Goal: Task Accomplishment & Management: Use online tool/utility

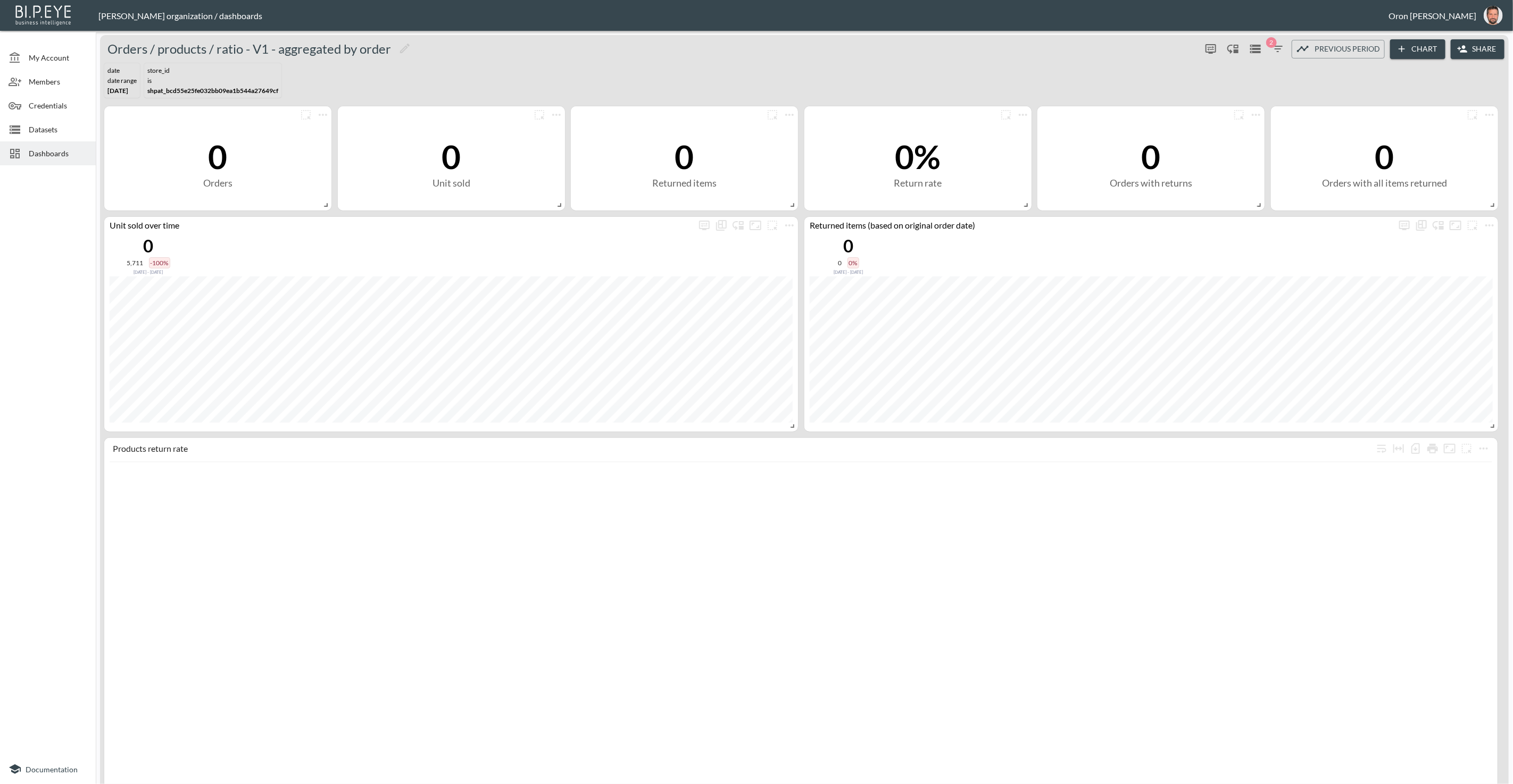
click at [52, 151] on span "Dashboards" at bounding box center [58, 153] width 58 height 11
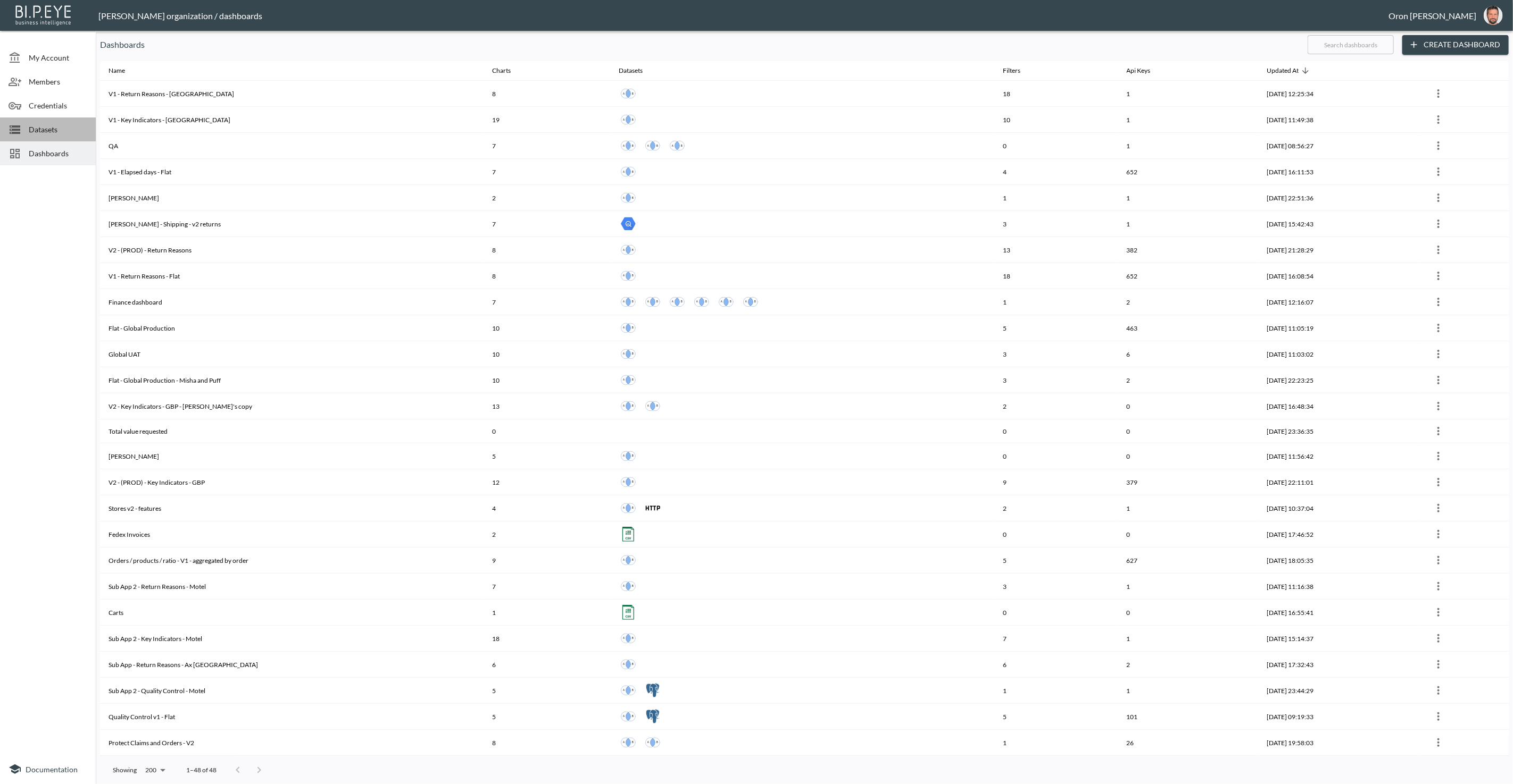
click at [57, 133] on span "Datasets" at bounding box center [58, 129] width 58 height 11
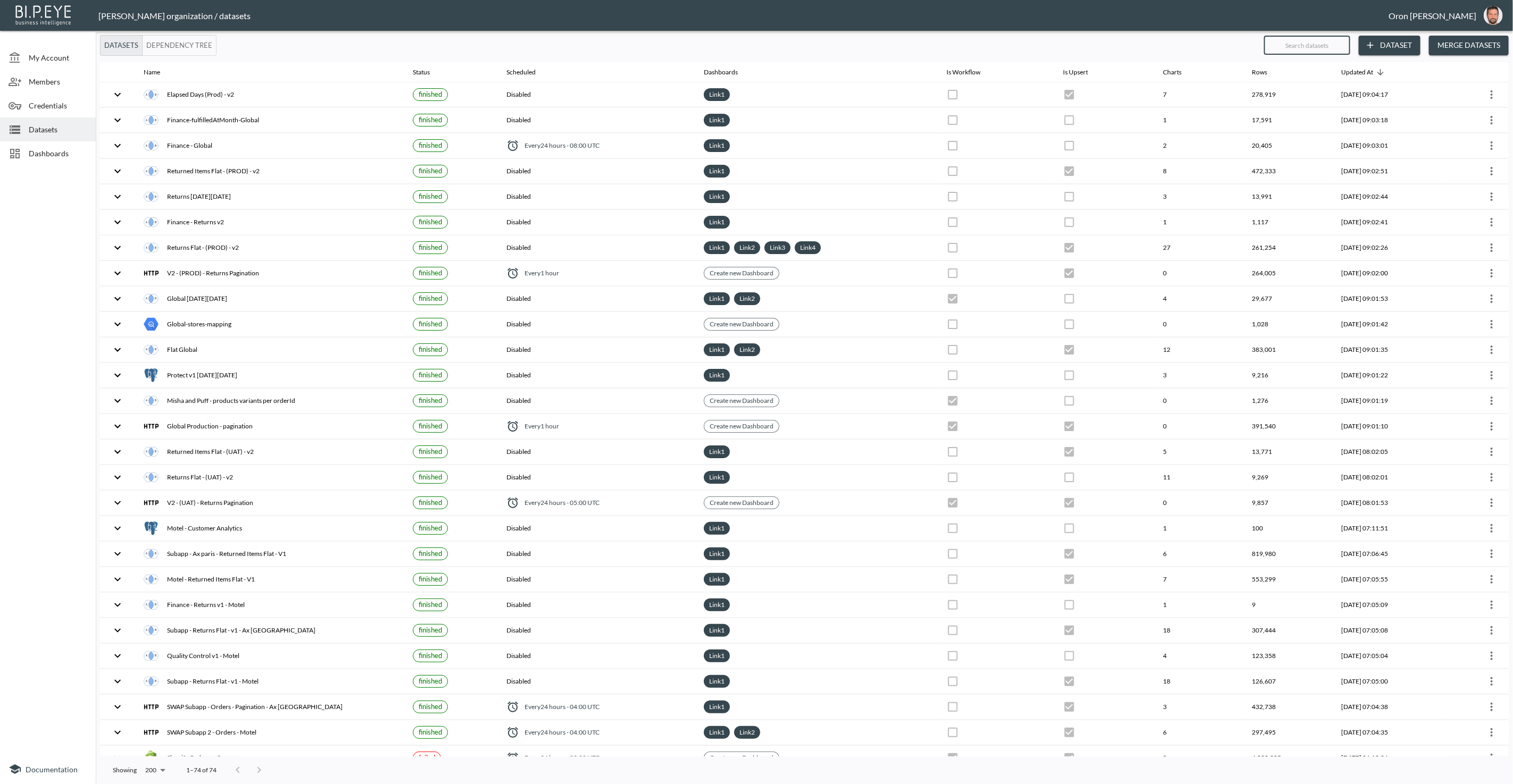
click at [1291, 44] on input "text" at bounding box center [1307, 45] width 86 height 27
type input "t"
checkbox input "false"
checkbox input "true"
checkbox input "false"
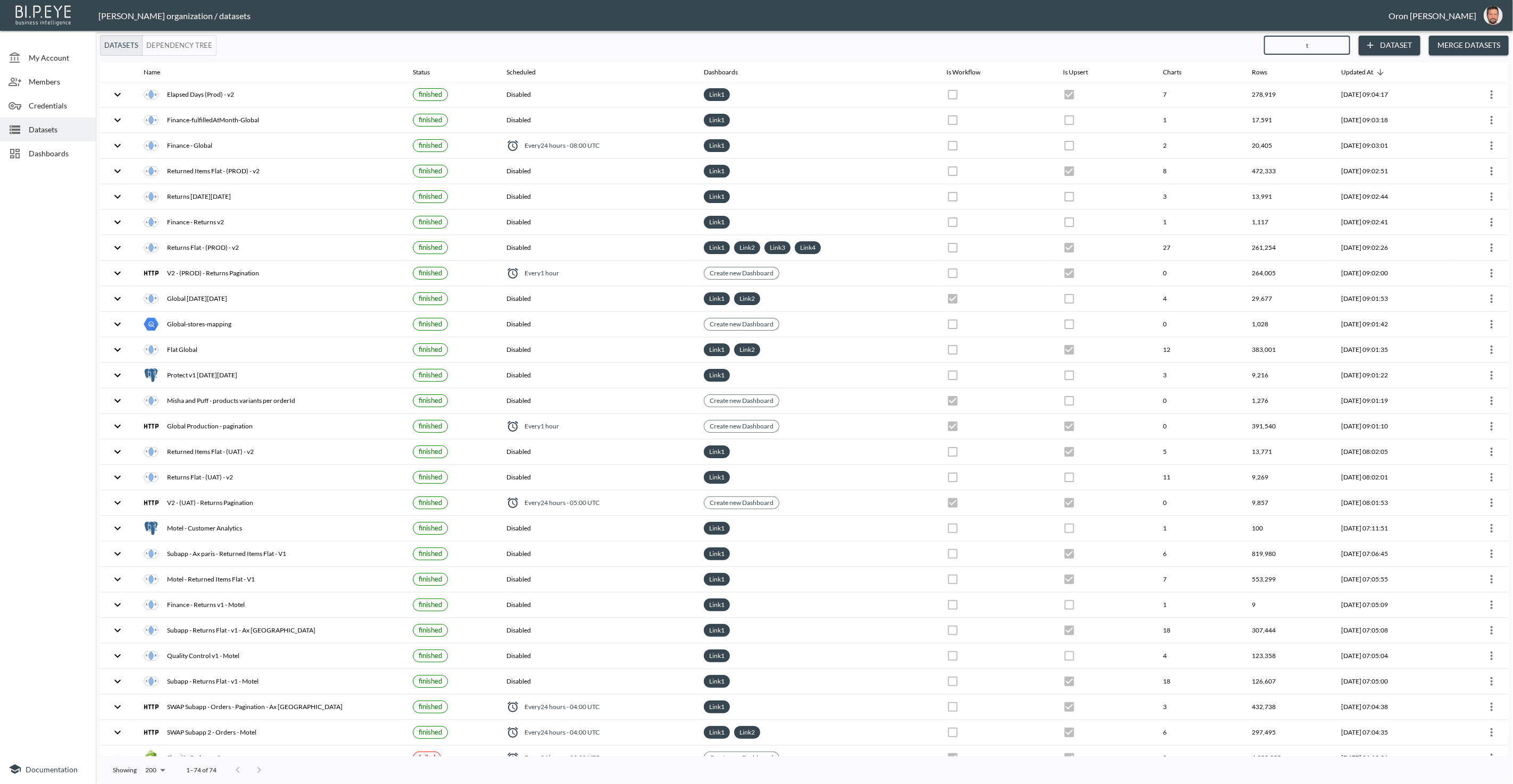
checkbox input "true"
checkbox input "false"
checkbox input "true"
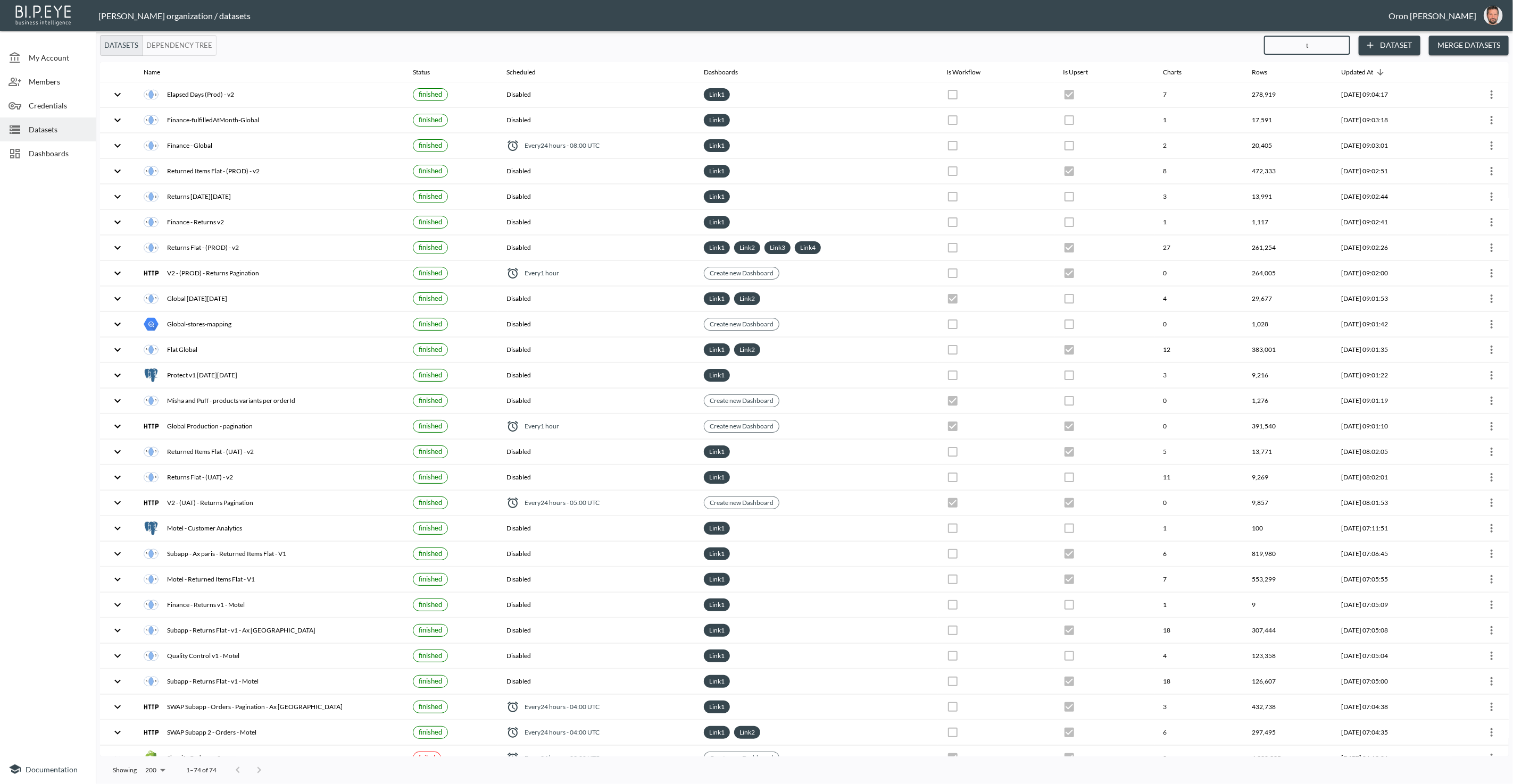
checkbox input "false"
checkbox input "true"
checkbox input "false"
checkbox input "true"
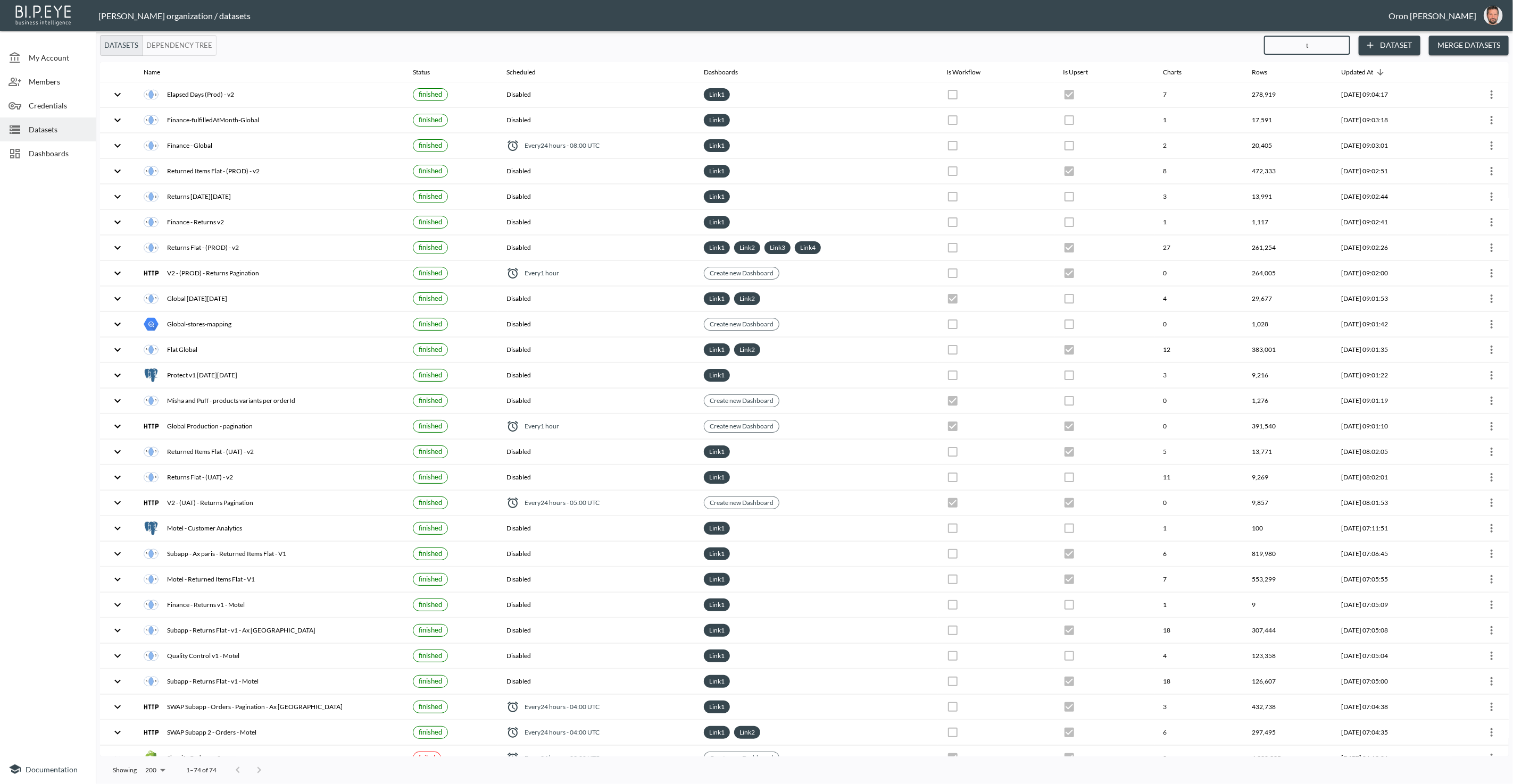
checkbox input "false"
checkbox input "true"
checkbox input "false"
checkbox input "true"
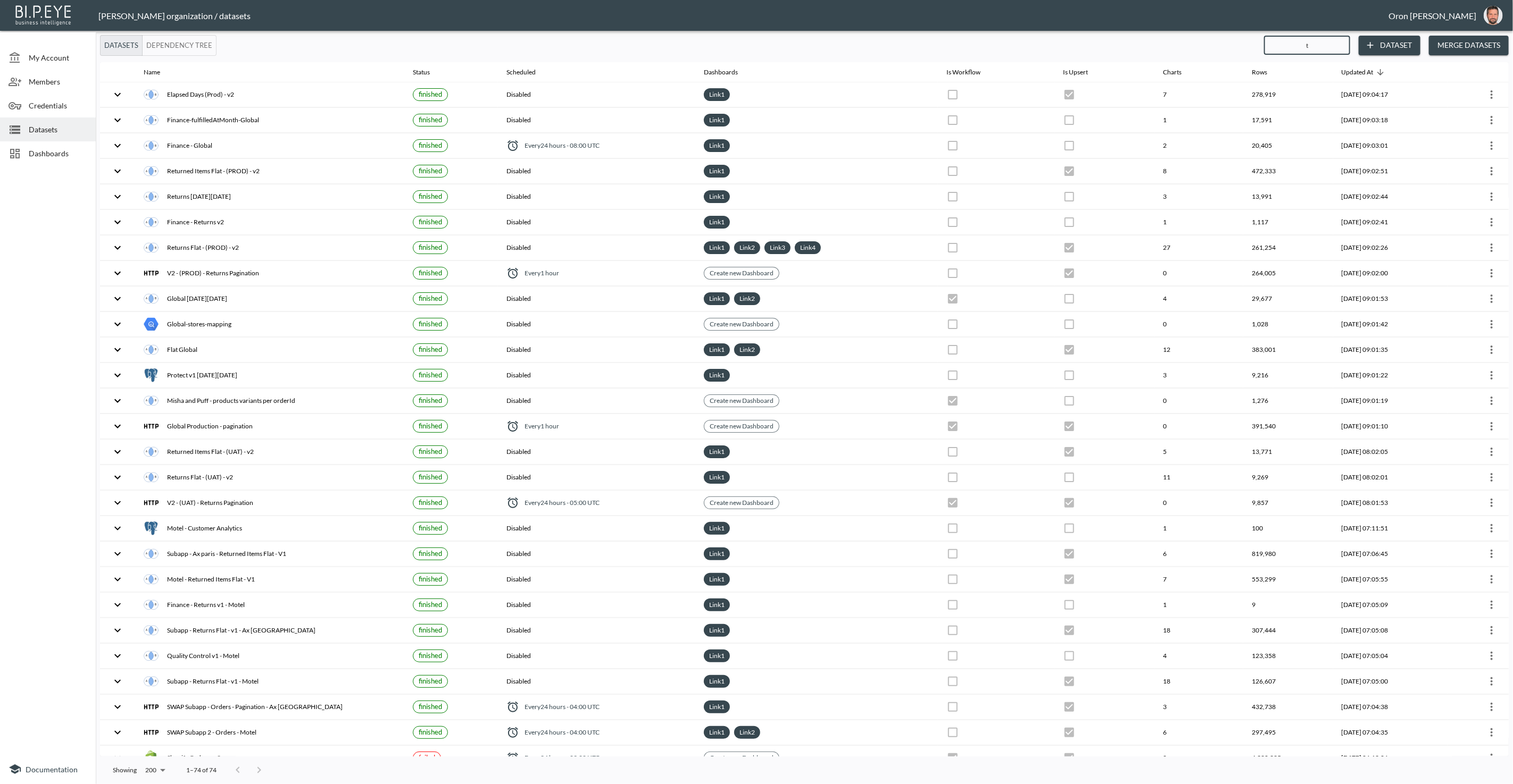
checkbox input "false"
checkbox input "true"
checkbox input "false"
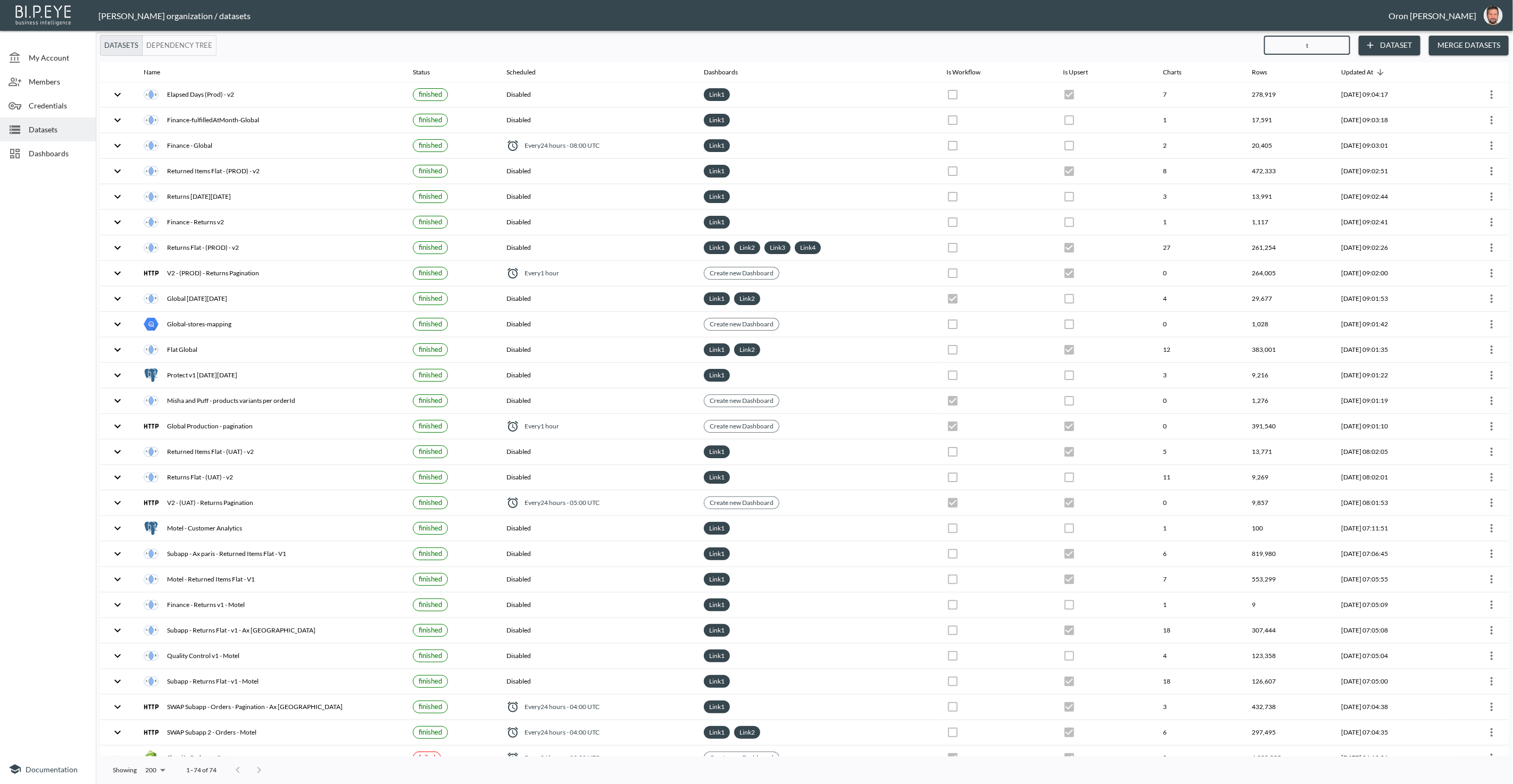
checkbox input "false"
checkbox input "true"
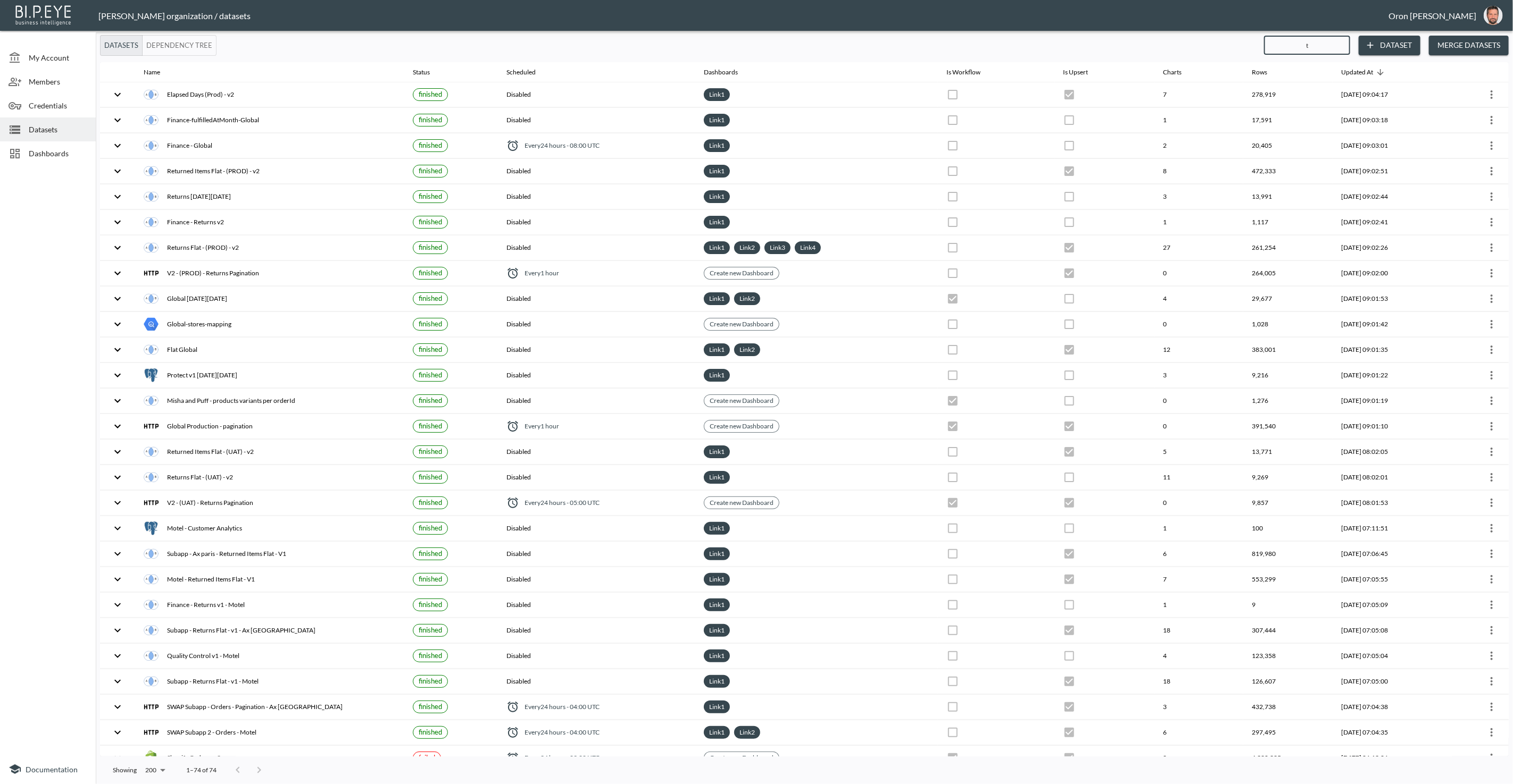
checkbox input "true"
checkbox input "false"
checkbox input "true"
checkbox input "false"
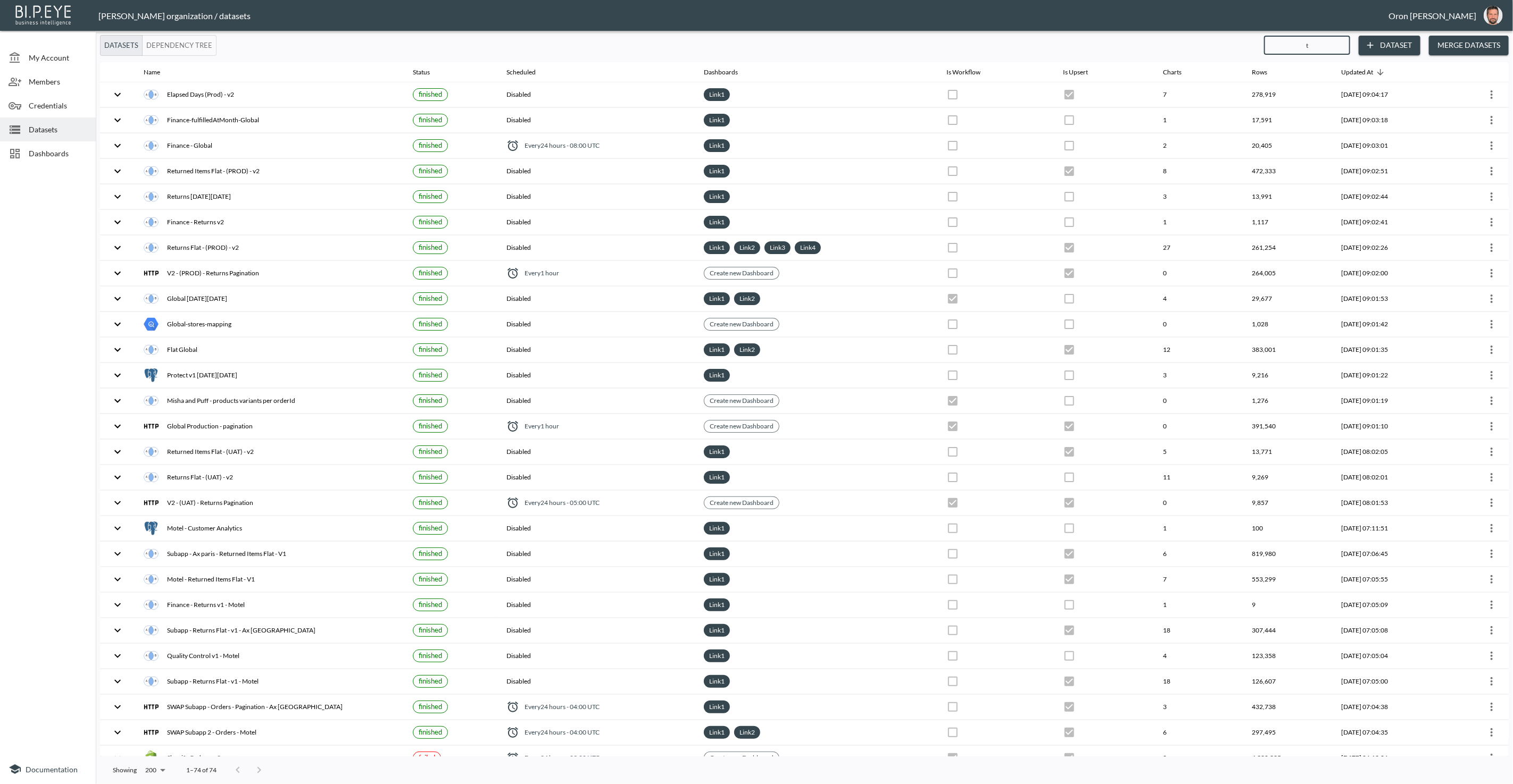
checkbox input "true"
checkbox input "false"
checkbox input "true"
checkbox input "false"
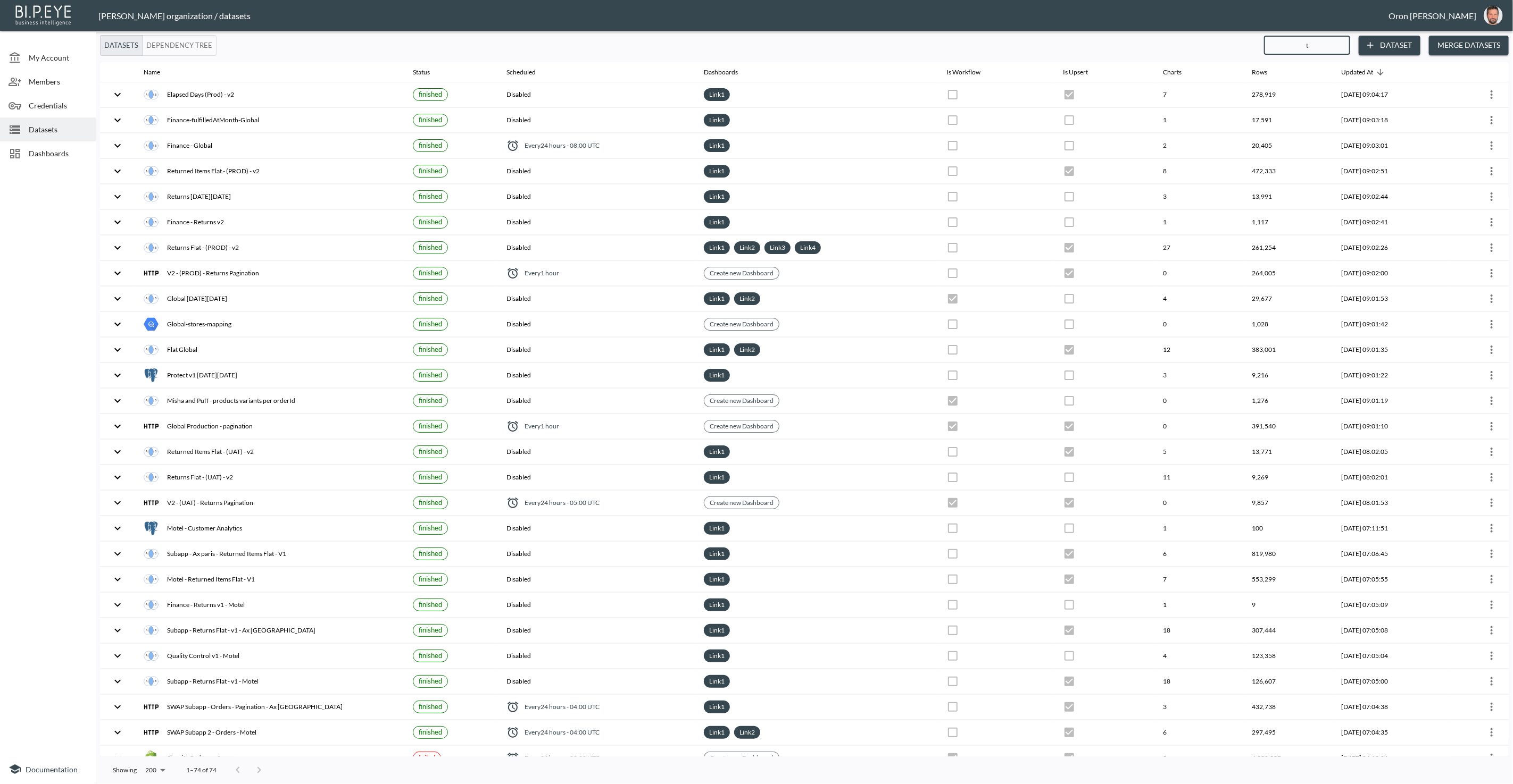
checkbox input "false"
checkbox input "true"
checkbox input "false"
checkbox input "true"
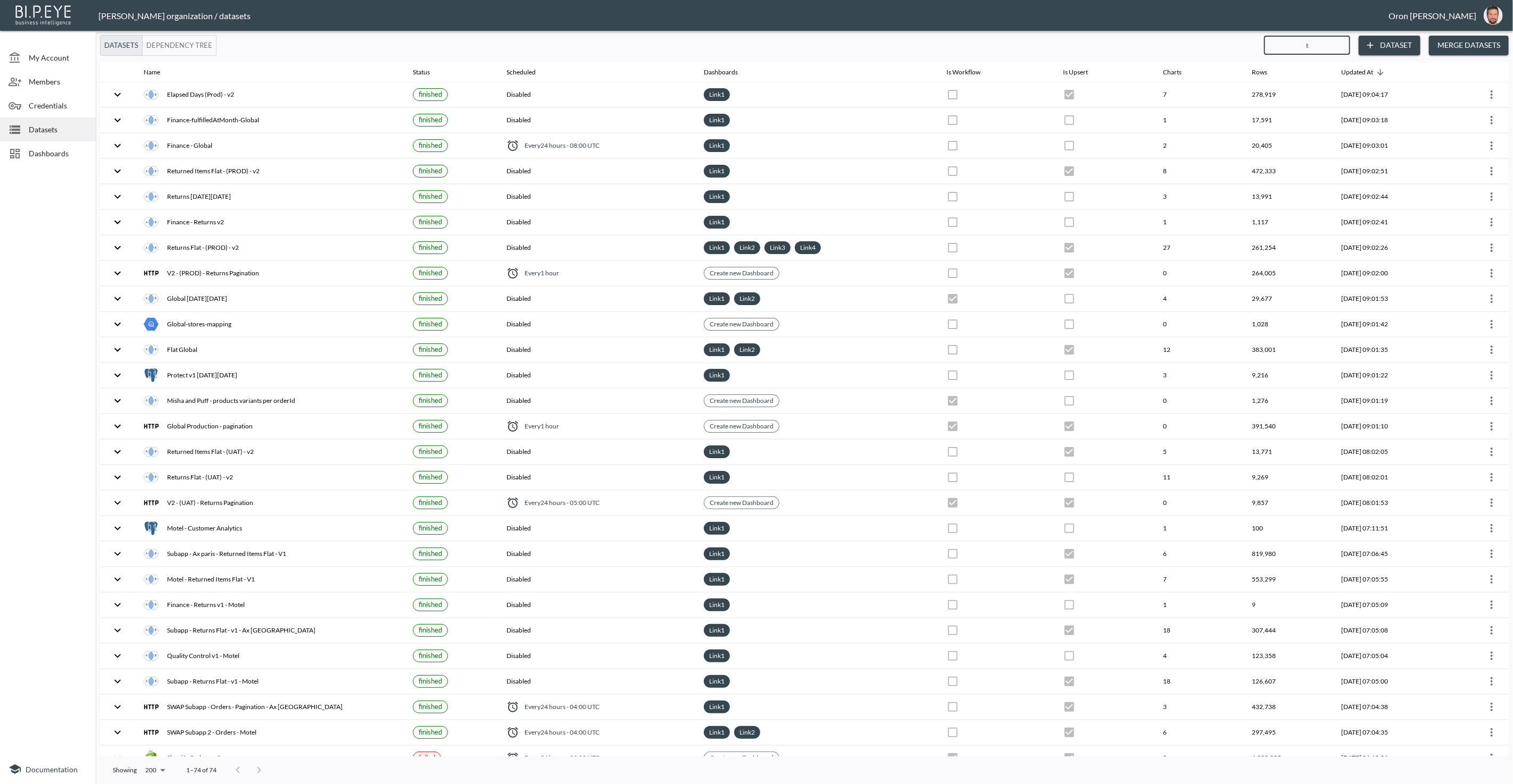
checkbox input "true"
checkbox input "false"
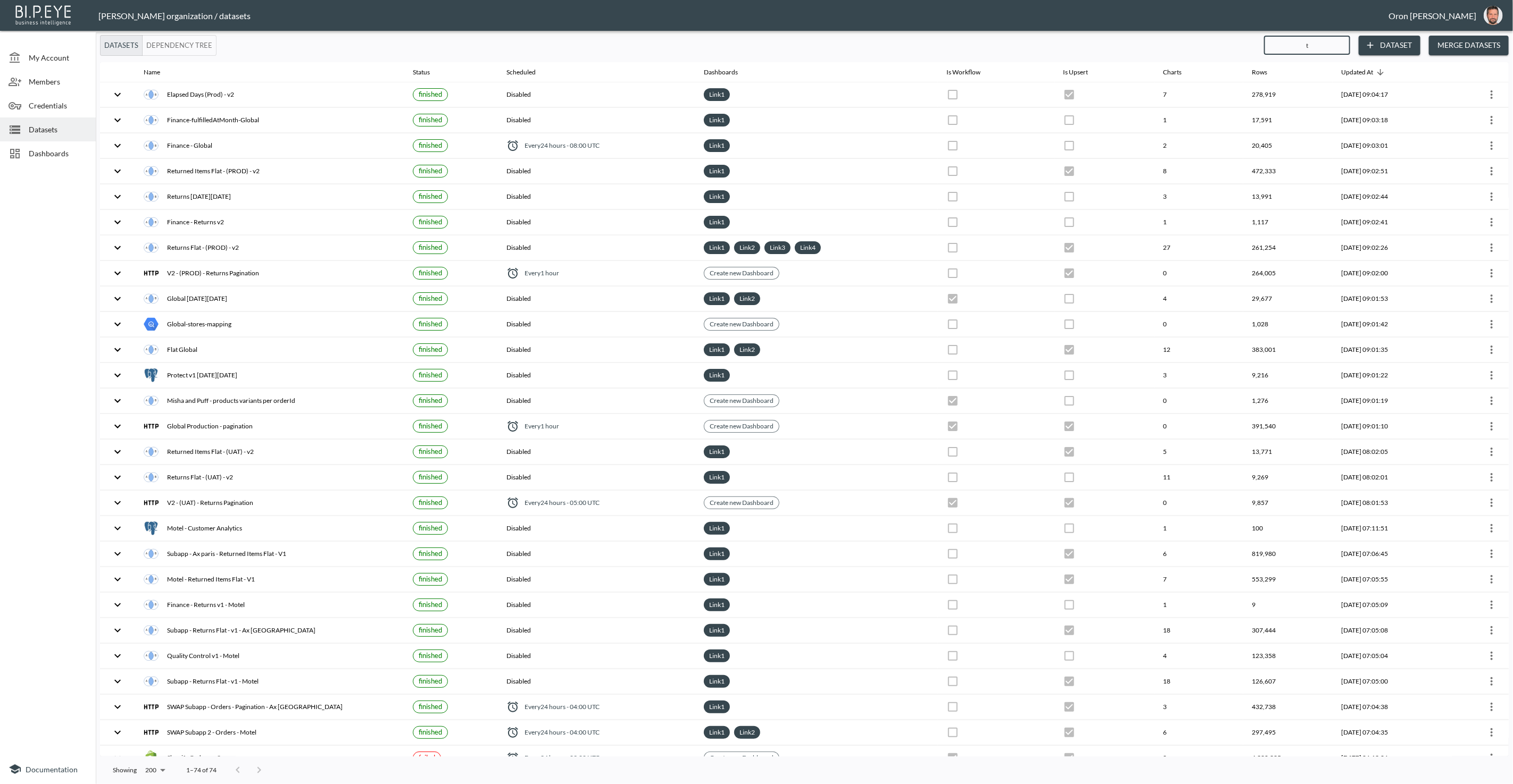
checkbox input "true"
checkbox input "false"
checkbox input "true"
checkbox input "false"
checkbox input "true"
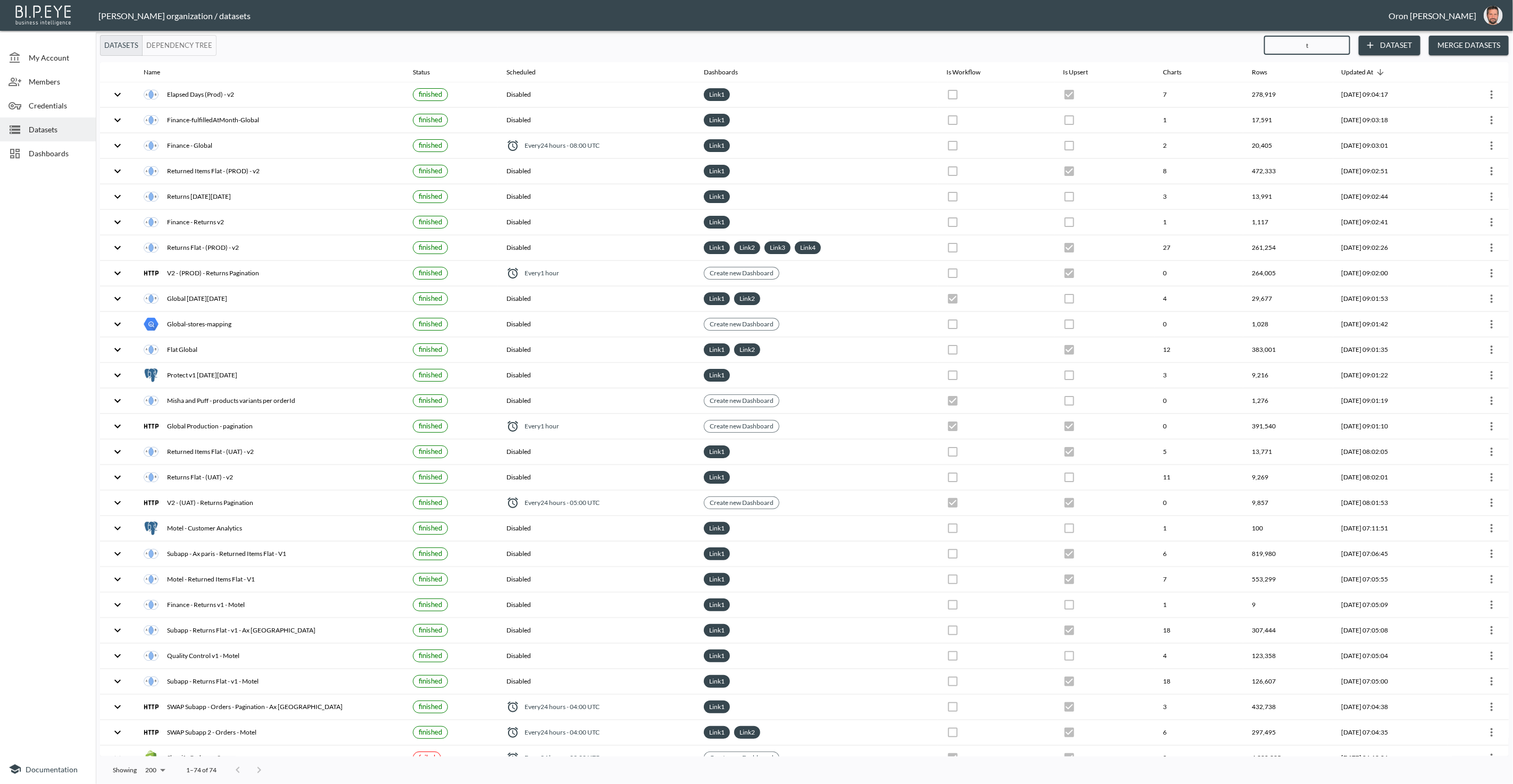
checkbox input "false"
checkbox input "true"
checkbox input "false"
checkbox input "true"
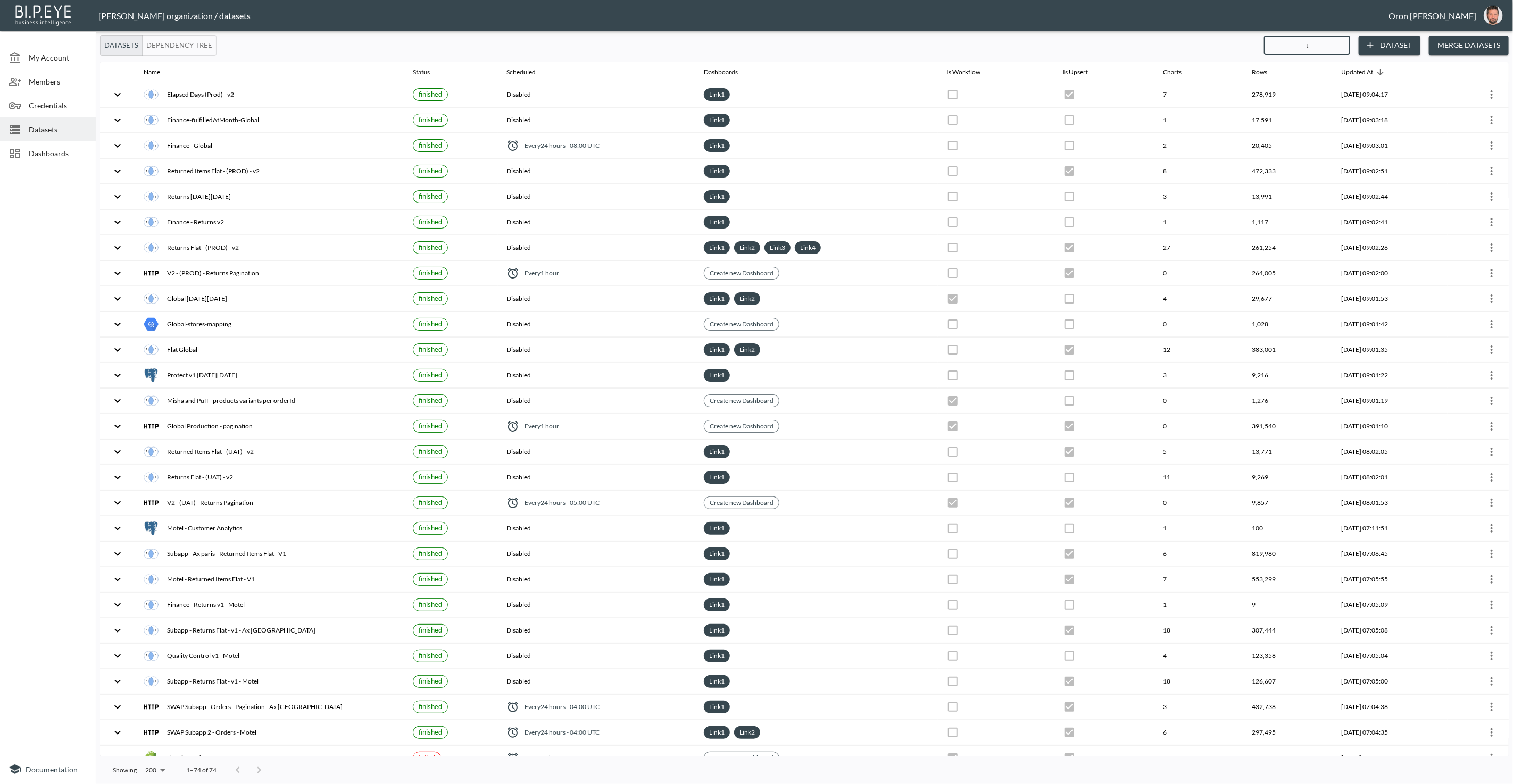
checkbox input "false"
checkbox input "true"
checkbox input "false"
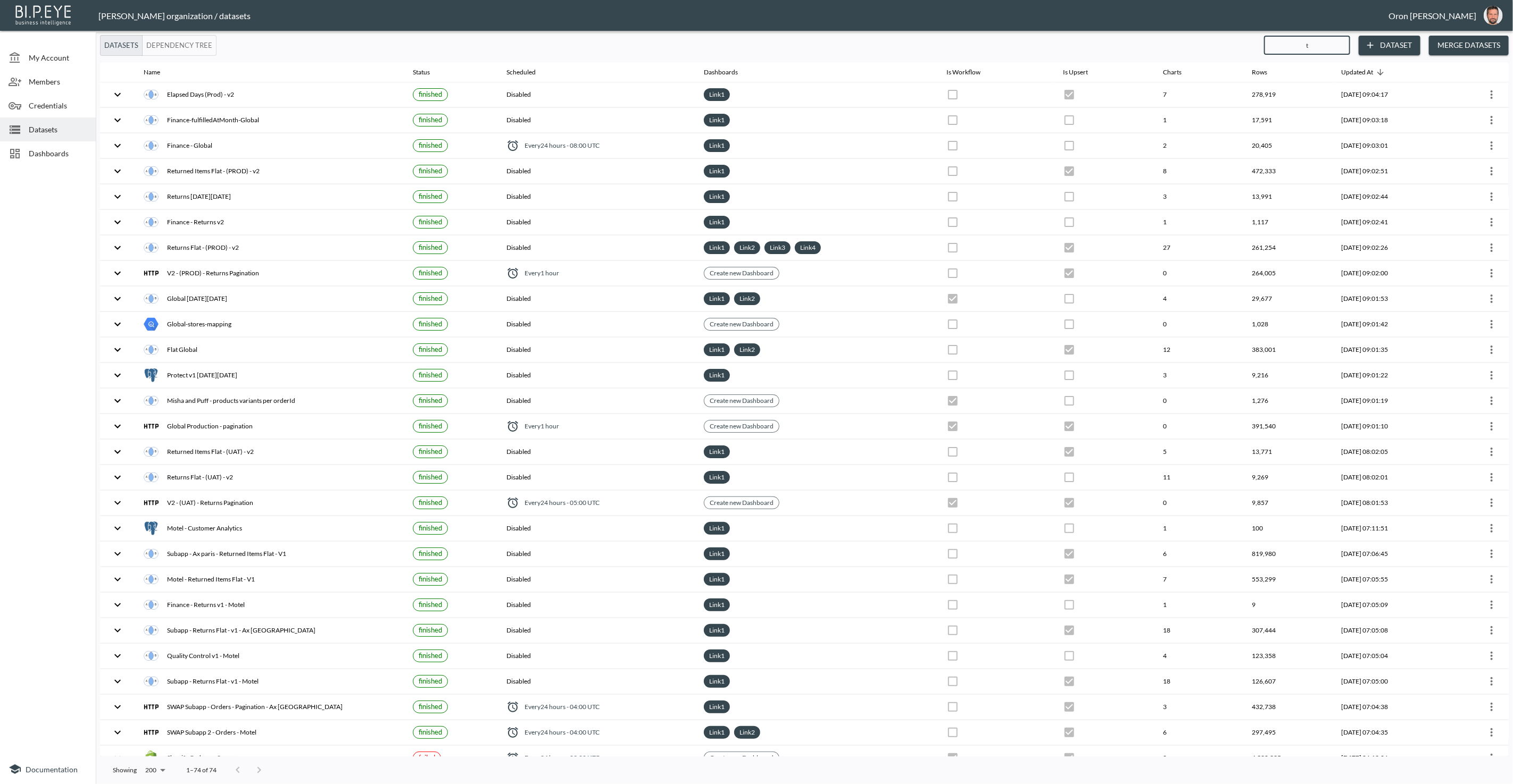
checkbox input "false"
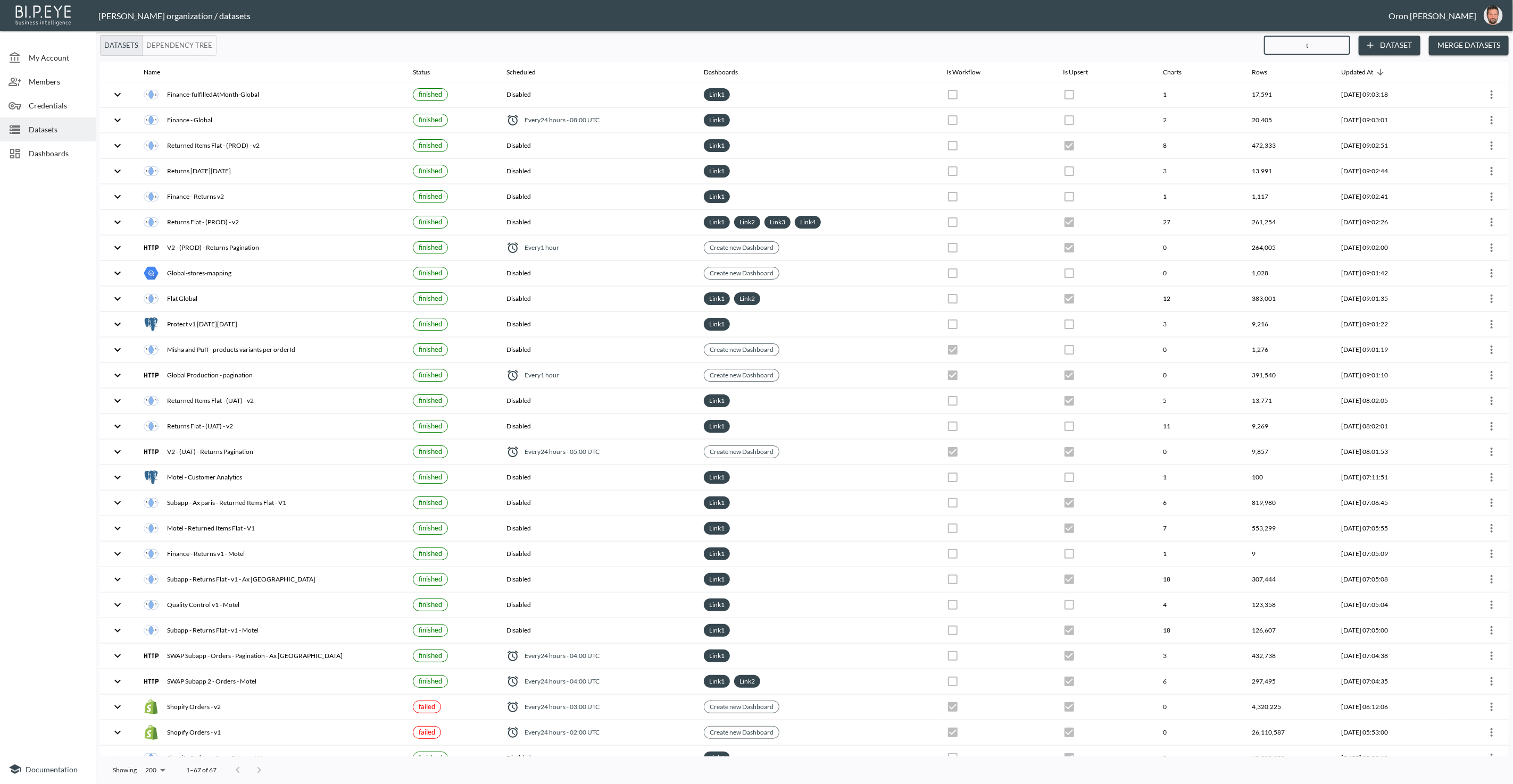
type input "ta"
checkbox input "true"
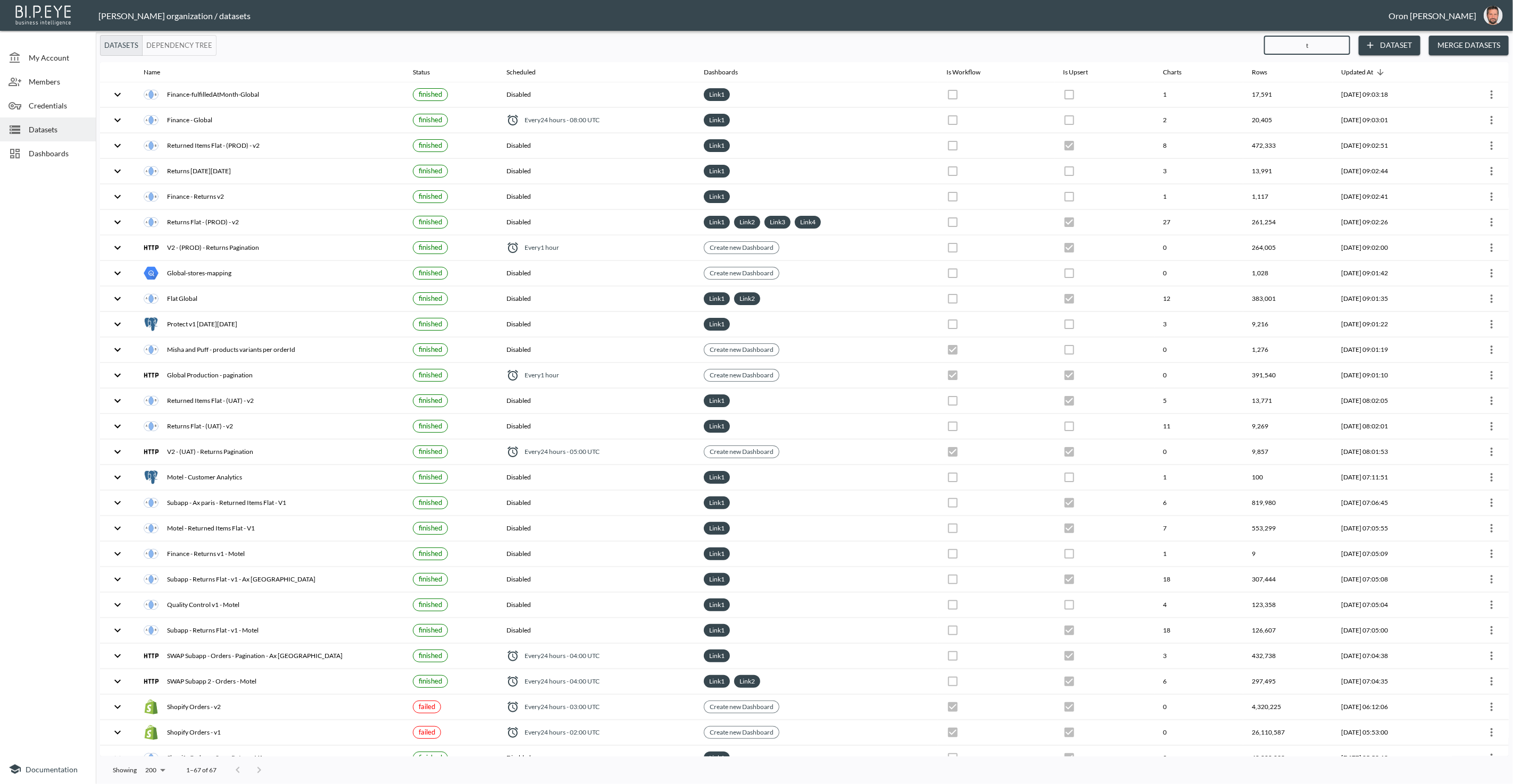
checkbox input "true"
checkbox input "false"
checkbox input "true"
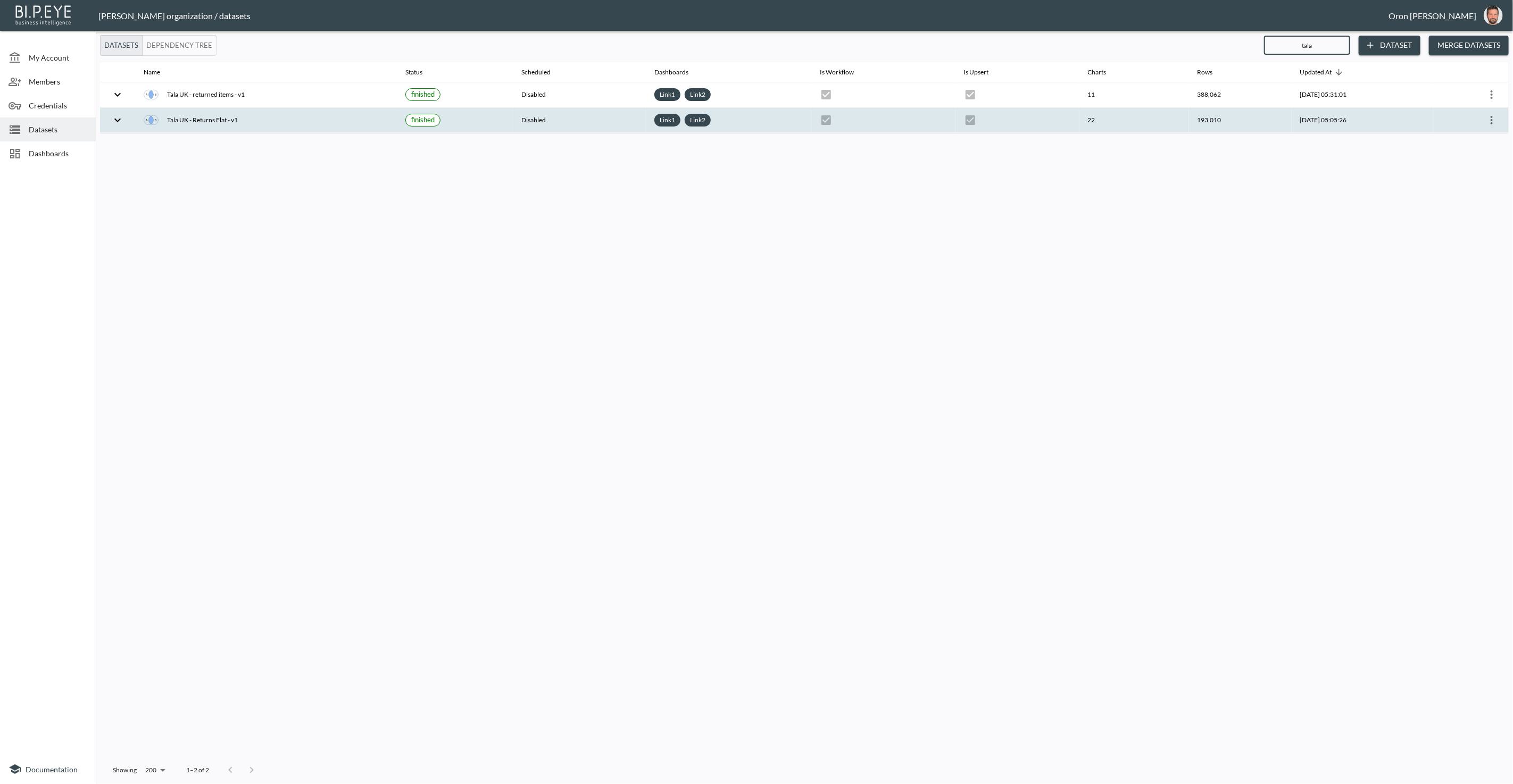
type input "tala"
click at [1492, 116] on icon "more" at bounding box center [1492, 120] width 2 height 8
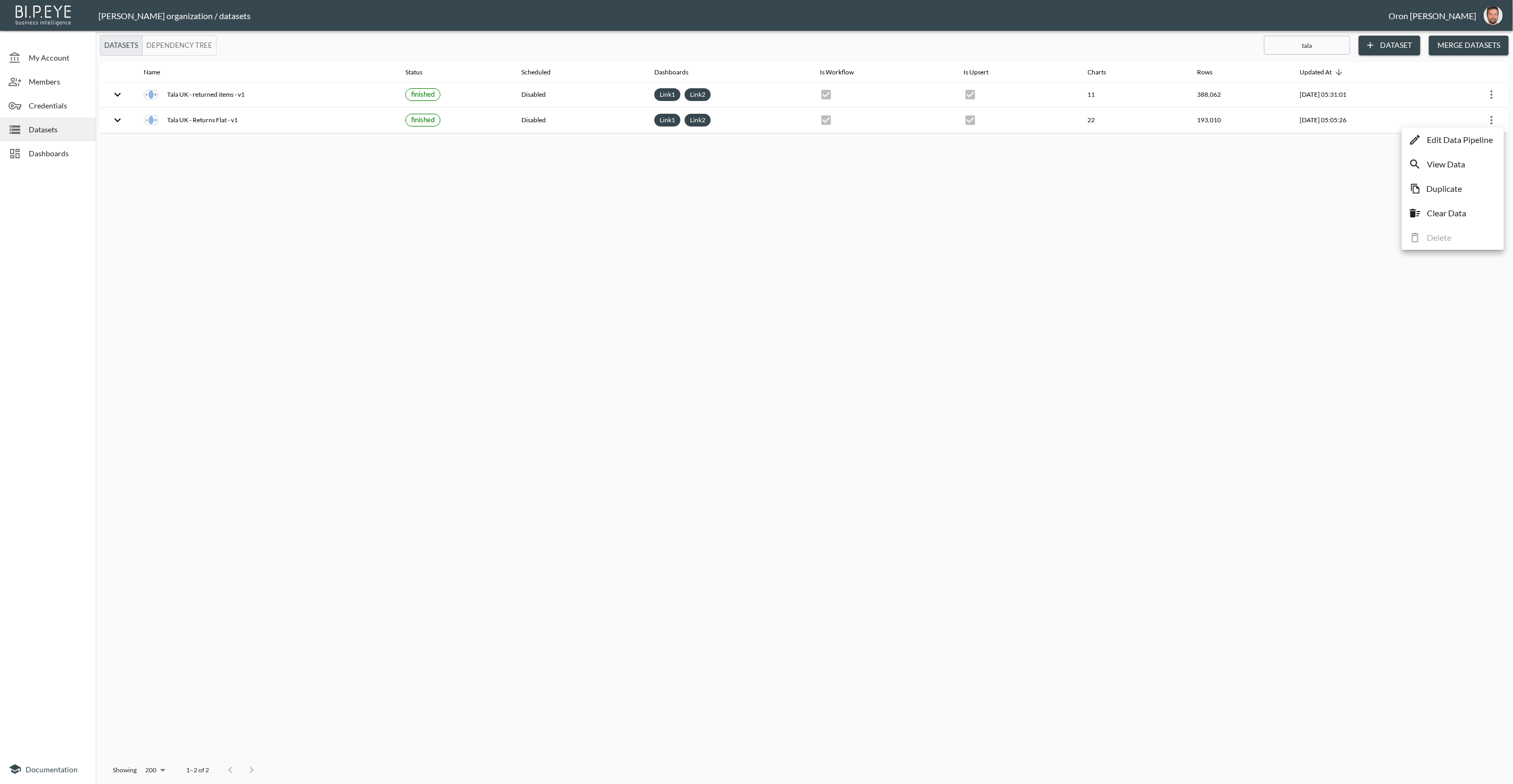
click at [1453, 186] on p "Duplicate" at bounding box center [1444, 188] width 36 height 13
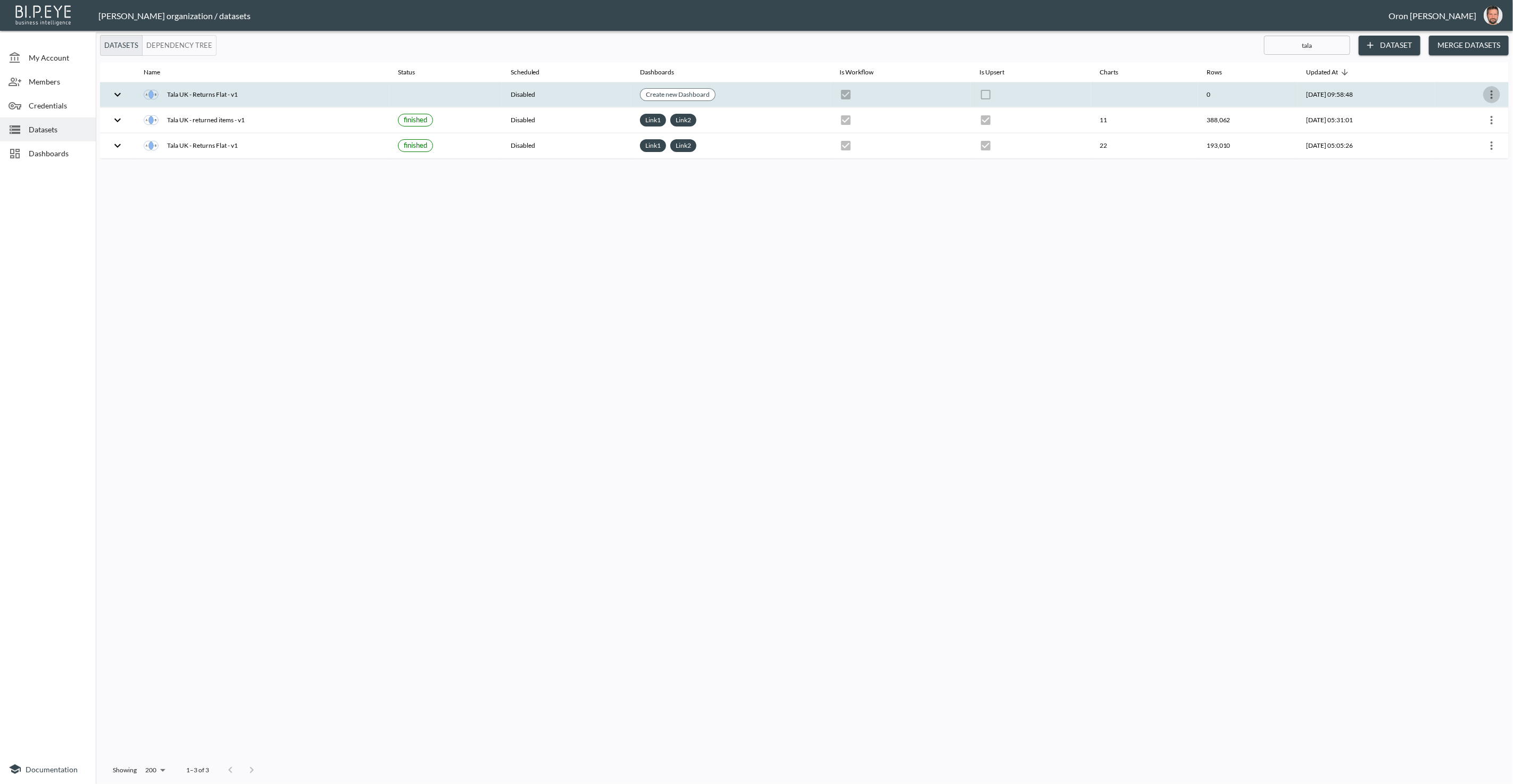
click at [1488, 92] on icon "more" at bounding box center [1491, 94] width 13 height 13
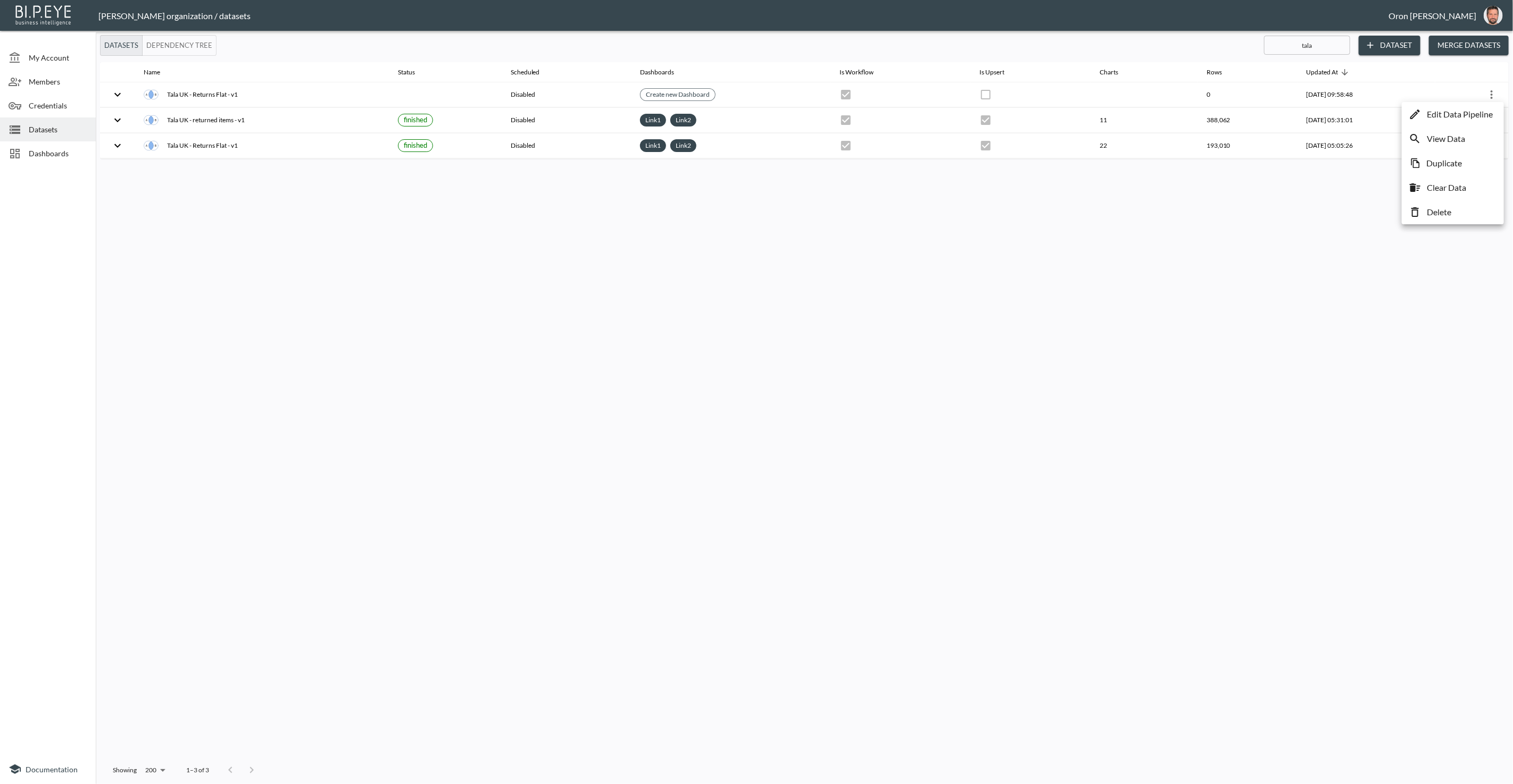
click at [1472, 113] on p "Edit Data Pipeline" at bounding box center [1459, 114] width 66 height 13
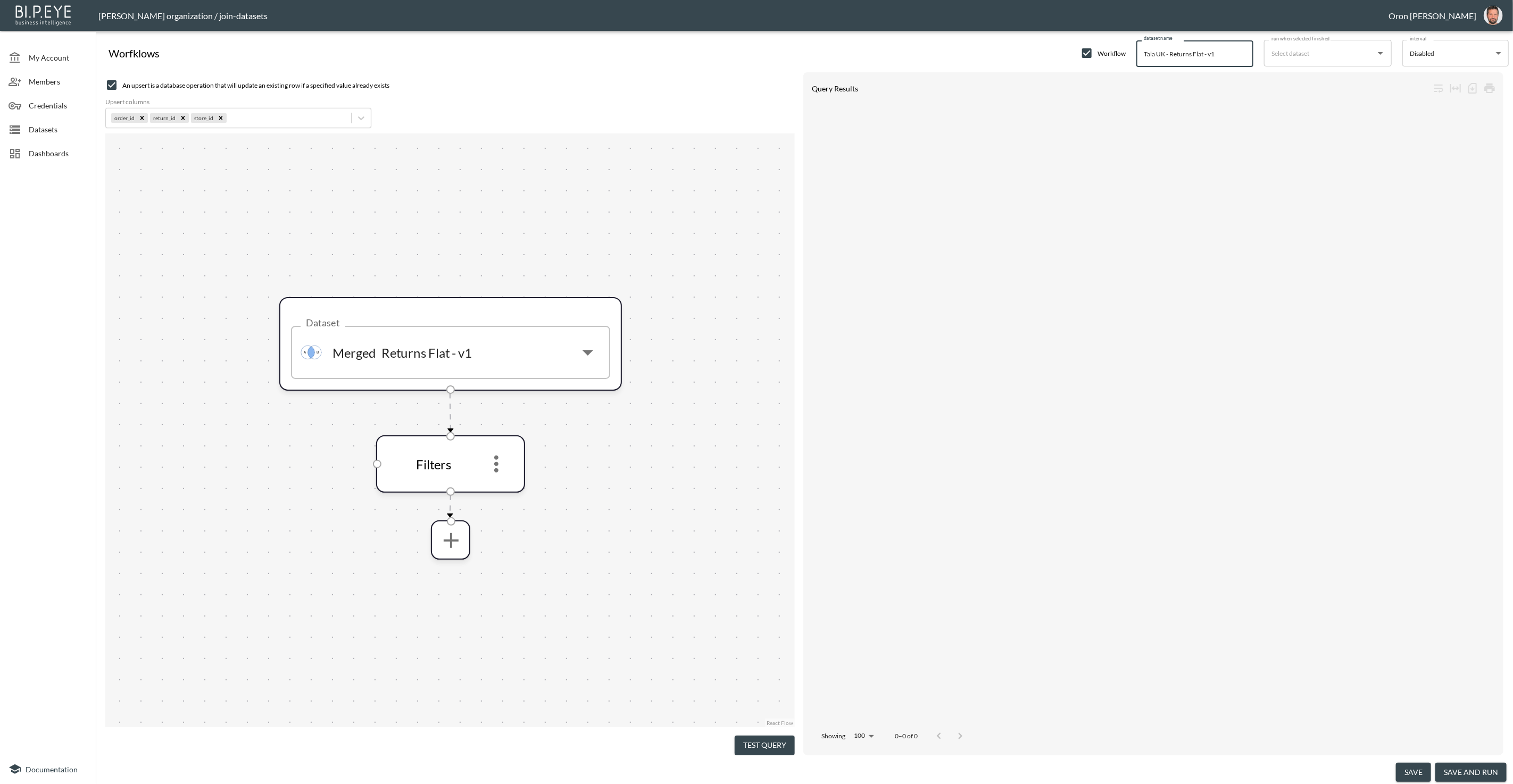
click at [1149, 52] on input "Tala UK - Returns Flat - v1" at bounding box center [1194, 54] width 117 height 27
type input "White Fox - Returns Flat - v1"
click at [493, 461] on icon "more" at bounding box center [496, 464] width 26 height 26
click at [501, 465] on icon "more" at bounding box center [496, 464] width 26 height 26
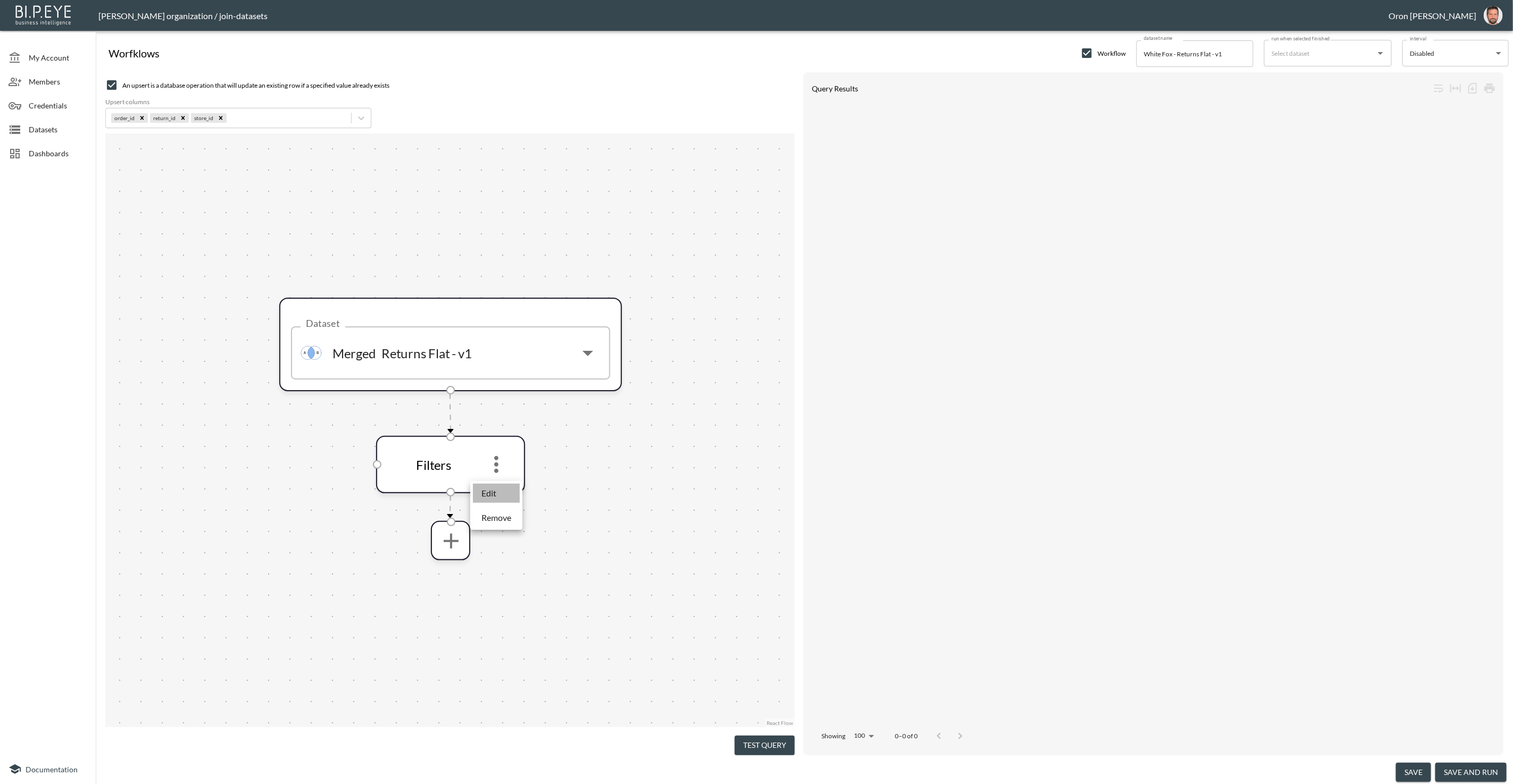
click at [496, 485] on li "Edit" at bounding box center [496, 493] width 47 height 19
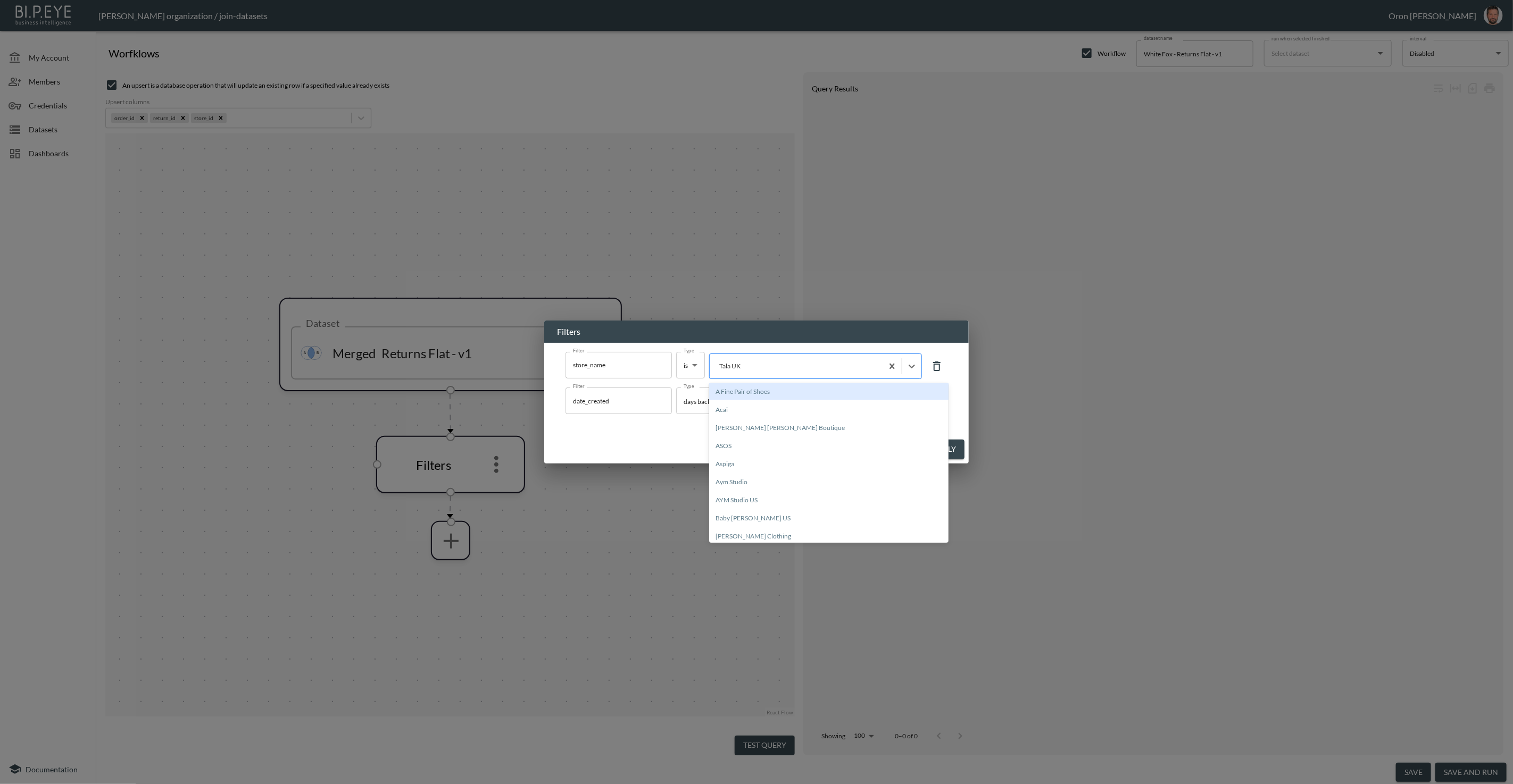
click at [736, 363] on div at bounding box center [796, 366] width 162 height 10
type input "white"
click at [721, 385] on div "White Fox" at bounding box center [829, 392] width 239 height 17
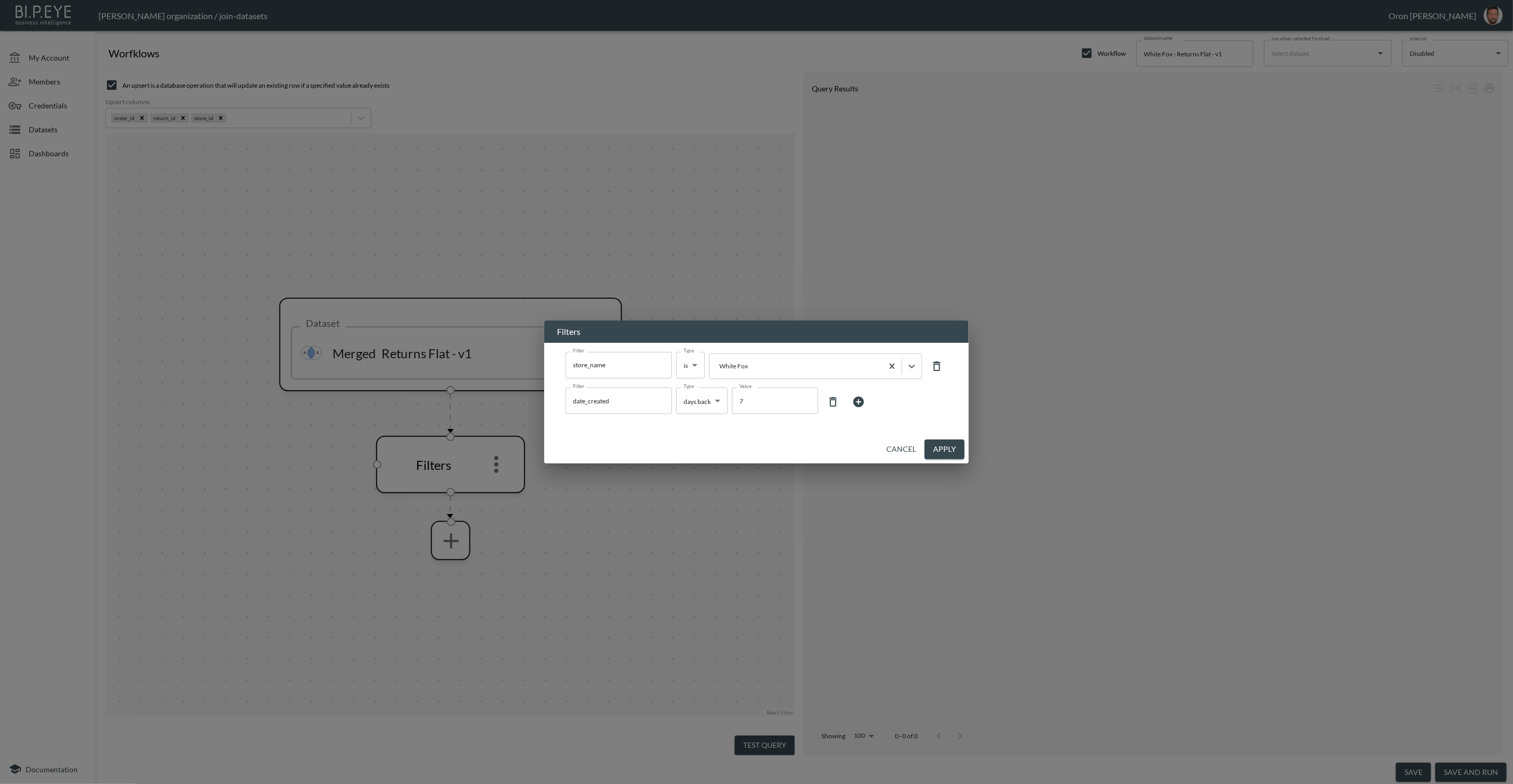
click at [829, 404] on icon at bounding box center [833, 401] width 13 height 13
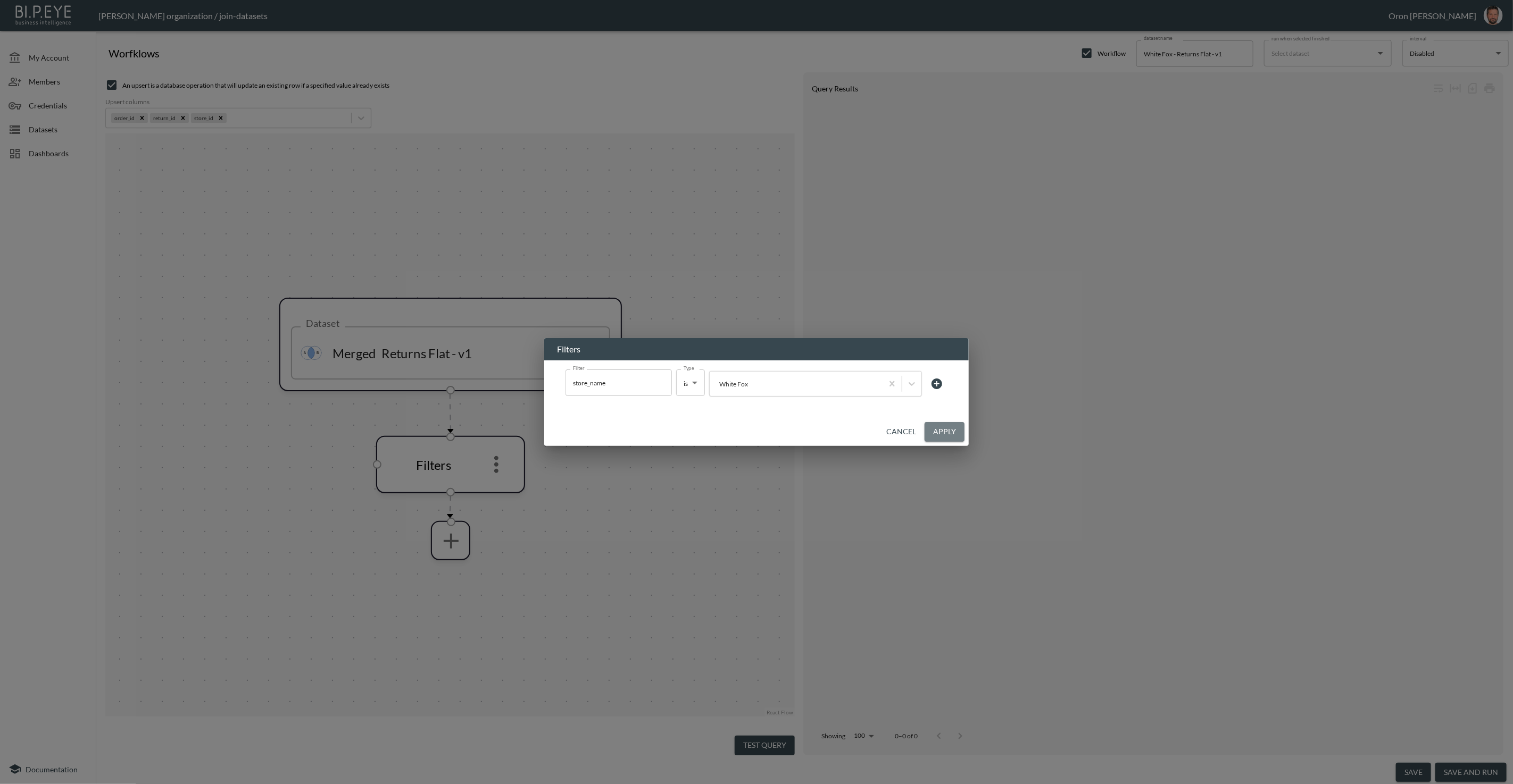
click at [936, 430] on button "Apply" at bounding box center [944, 432] width 40 height 20
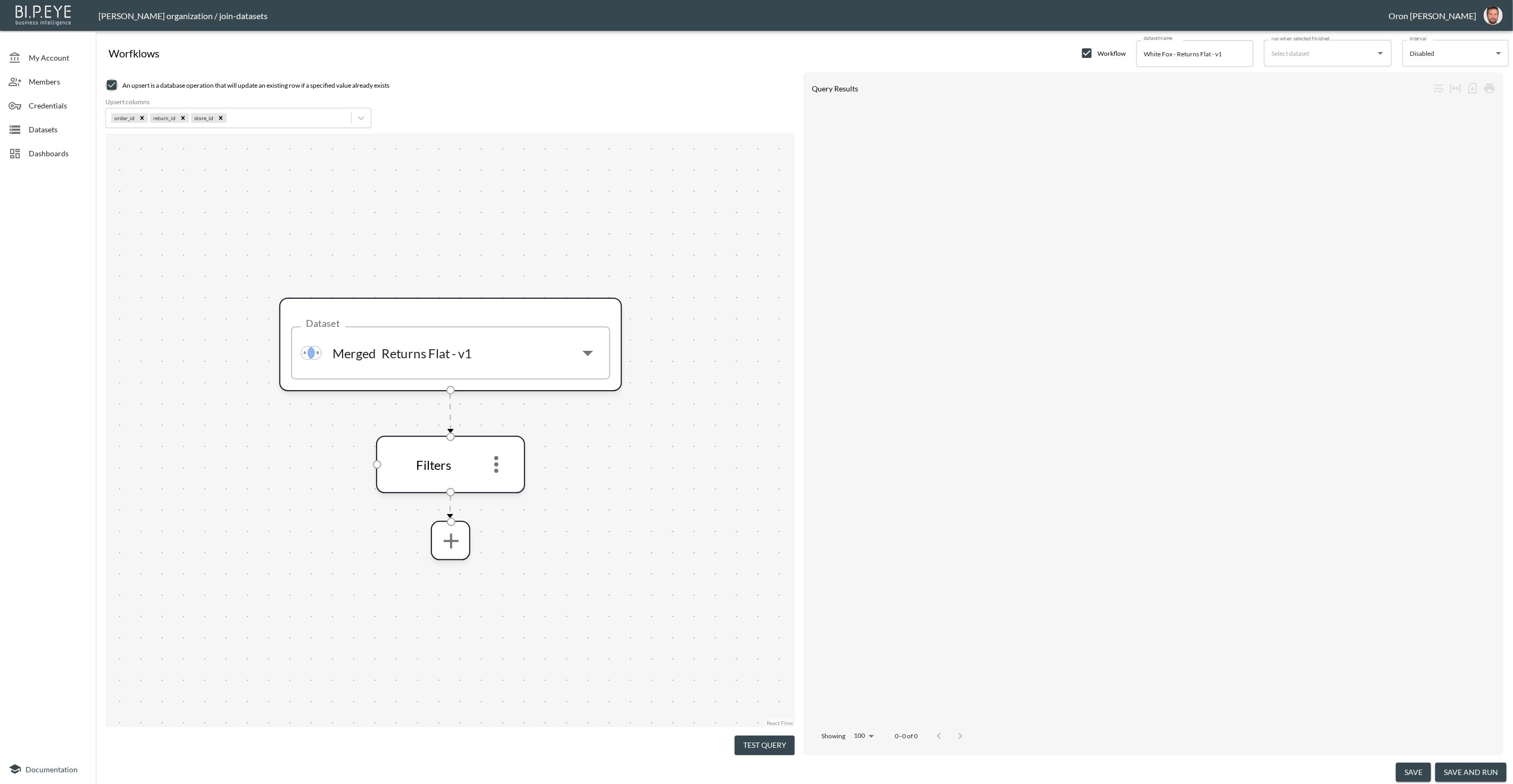
click at [114, 90] on input "checkbox" at bounding box center [111, 85] width 13 height 13
checkbox input "false"
click at [784, 742] on button "Test Query" at bounding box center [764, 745] width 60 height 20
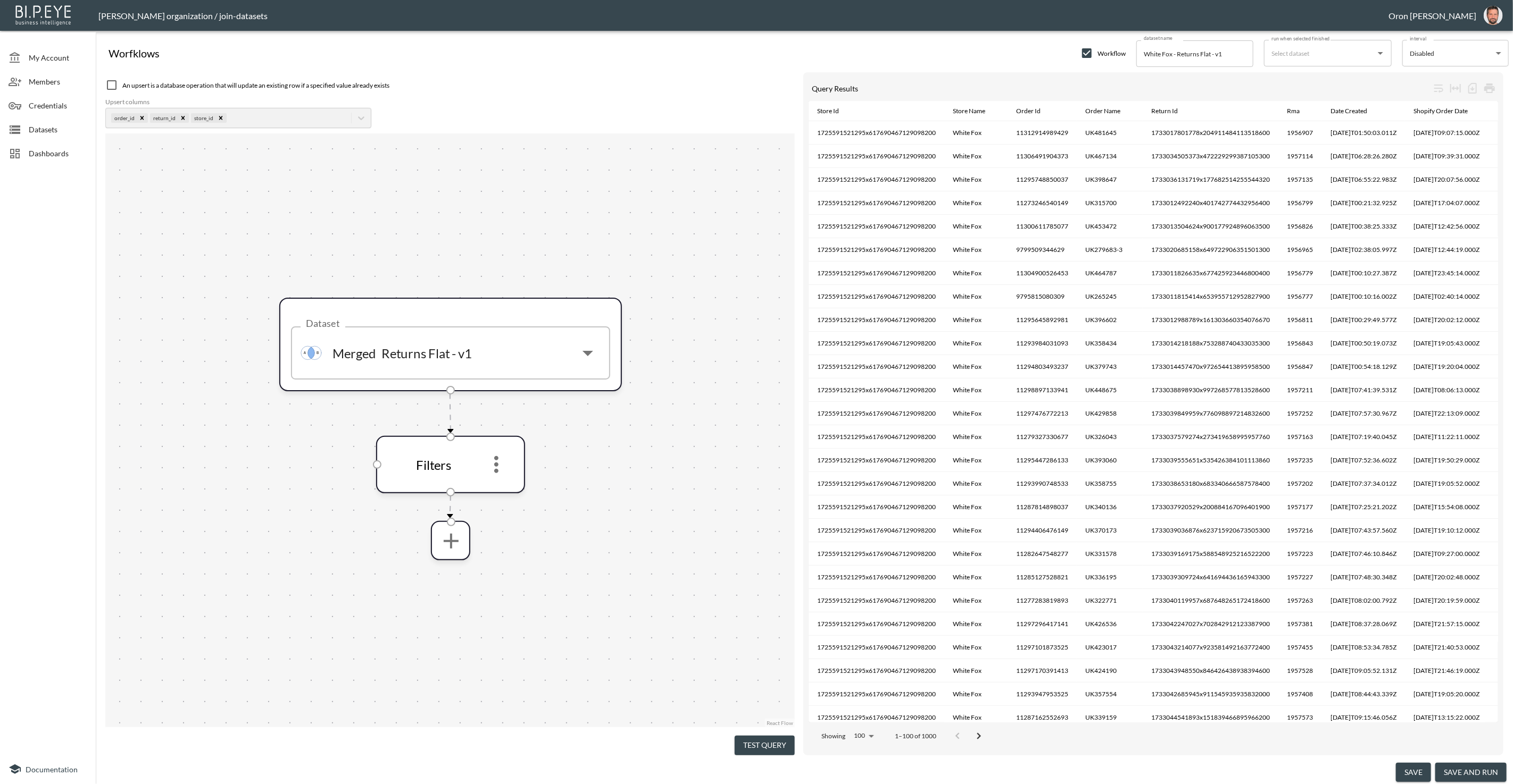
click at [1318, 60] on input "run when selected finished" at bounding box center [1319, 53] width 102 height 17
click at [1302, 92] on p "Merged" at bounding box center [1300, 96] width 22 height 10
type input "Tala UK - Returns Flat - v1"
click at [1449, 771] on button "save and run" at bounding box center [1471, 772] width 71 height 20
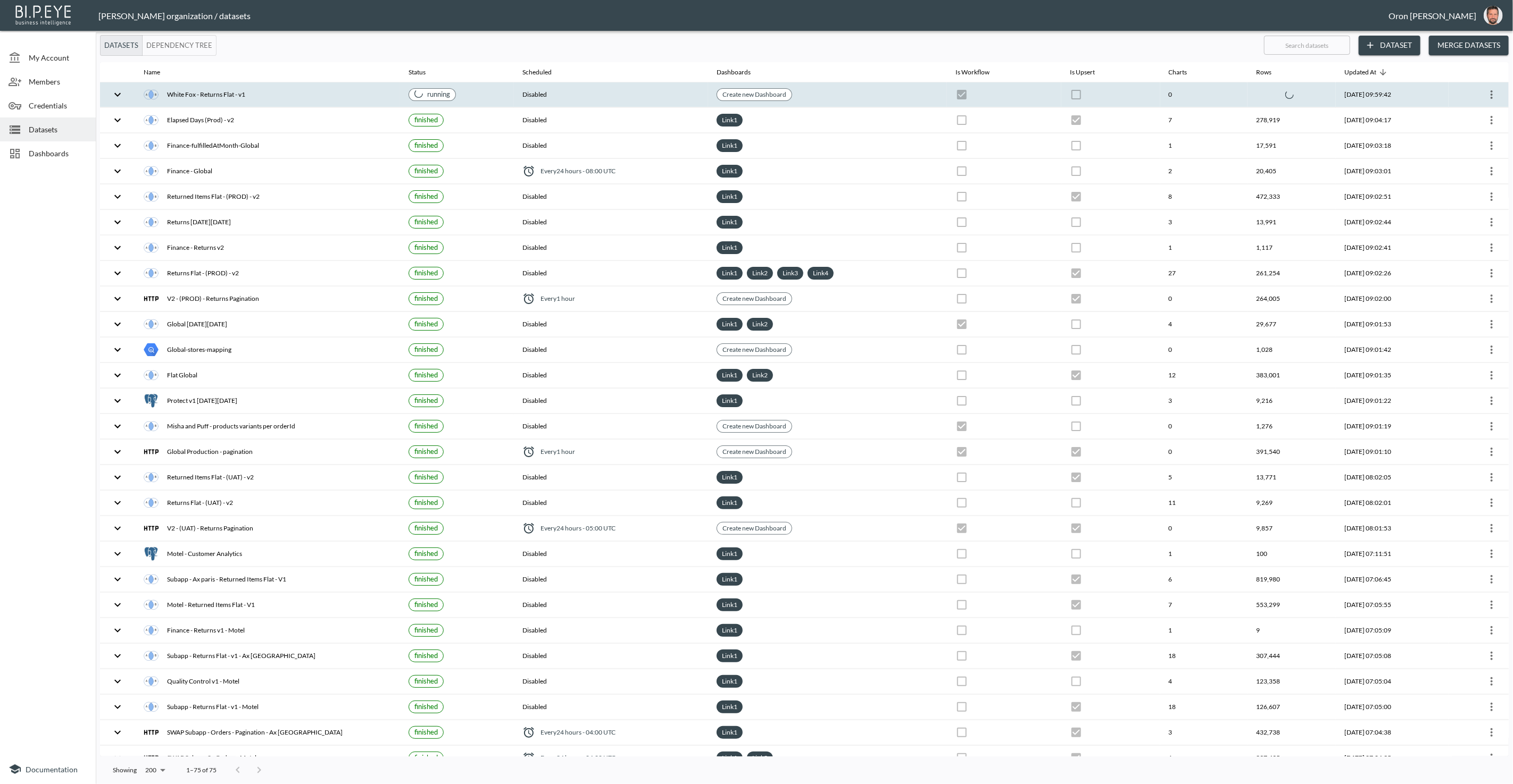
click at [598, 101] on th "Disabled" at bounding box center [611, 95] width 195 height 25
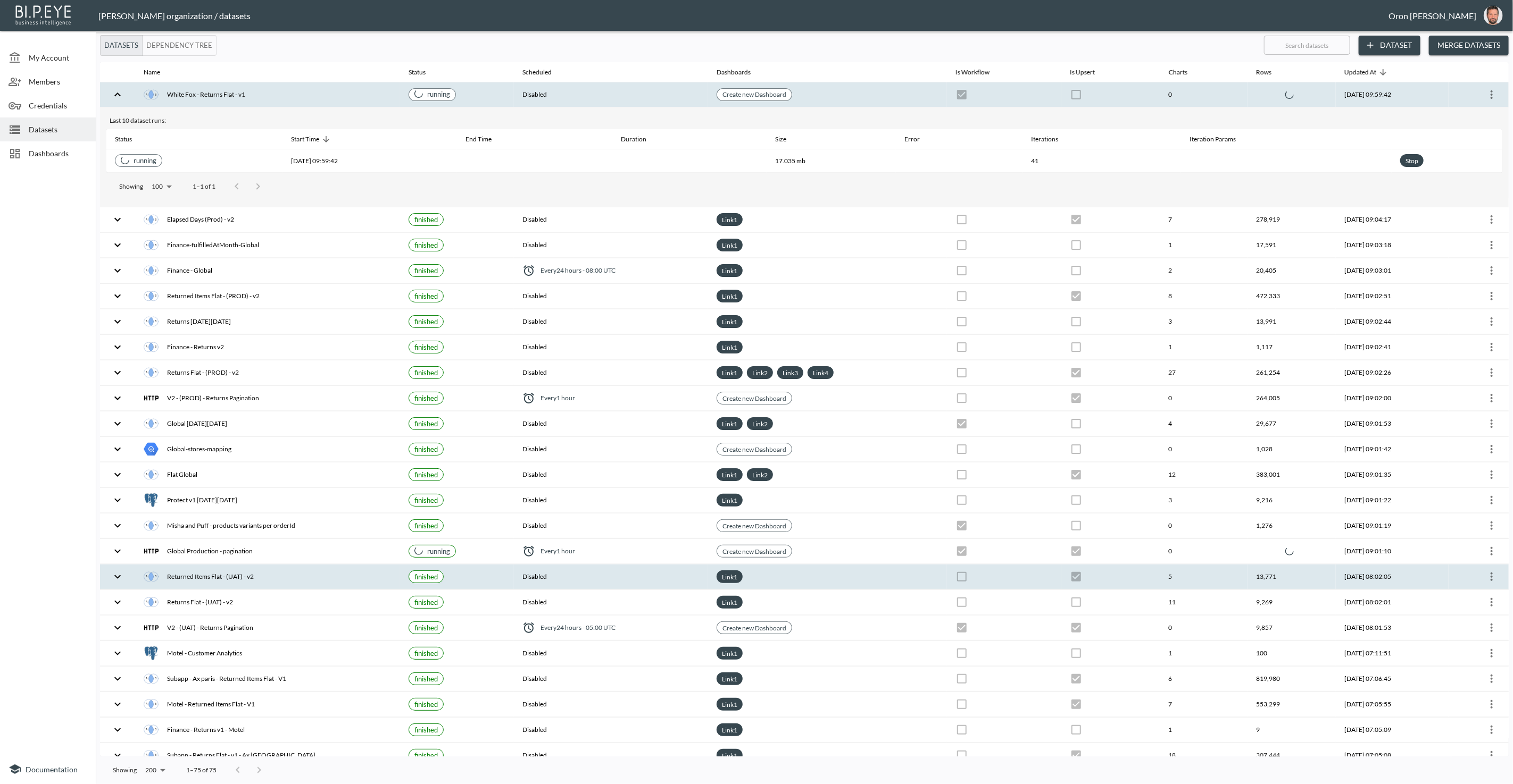
click at [301, 554] on th "Global Production - pagination" at bounding box center [267, 551] width 265 height 25
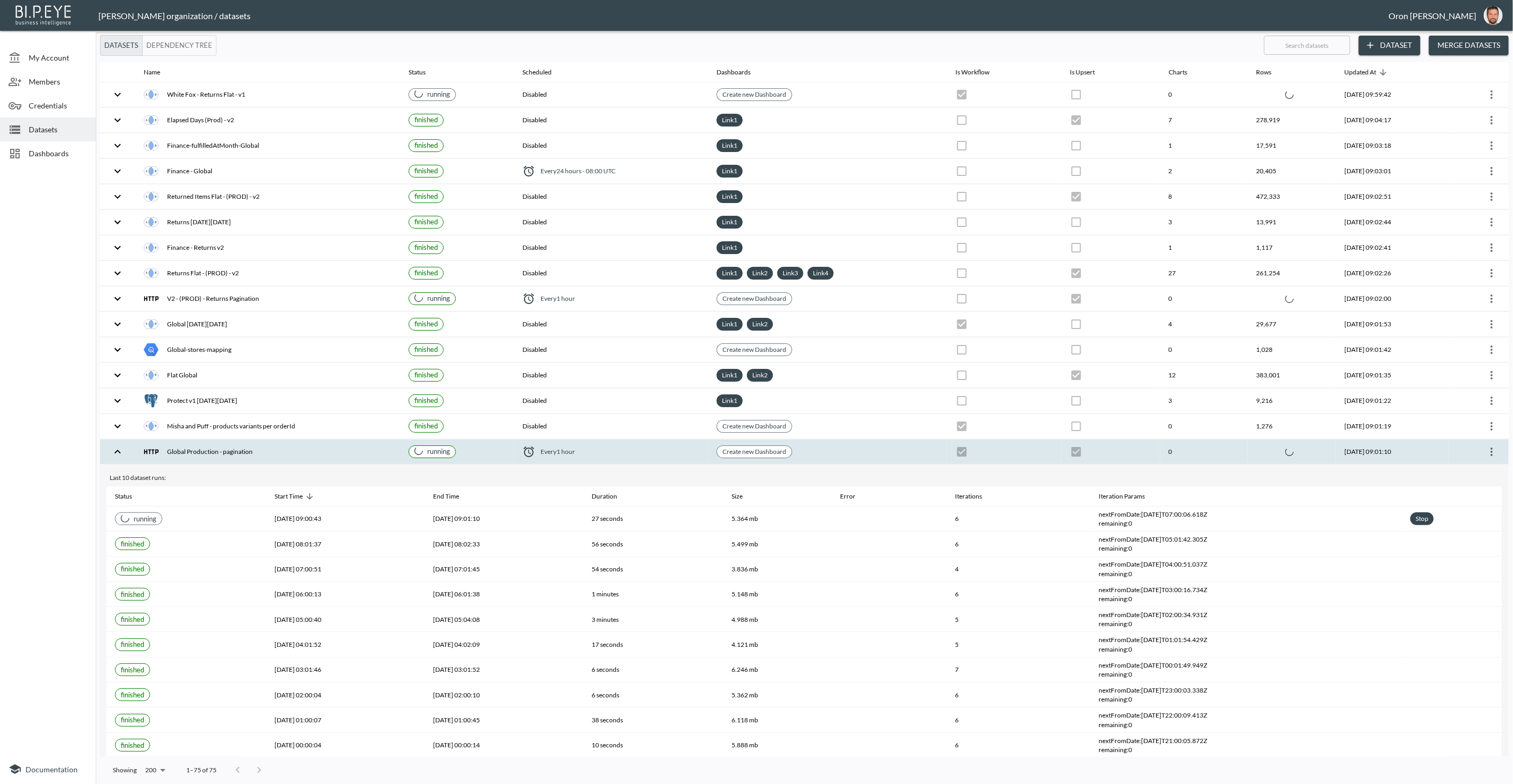
click at [348, 445] on div "Global Production - pagination" at bounding box center [267, 452] width 248 height 15
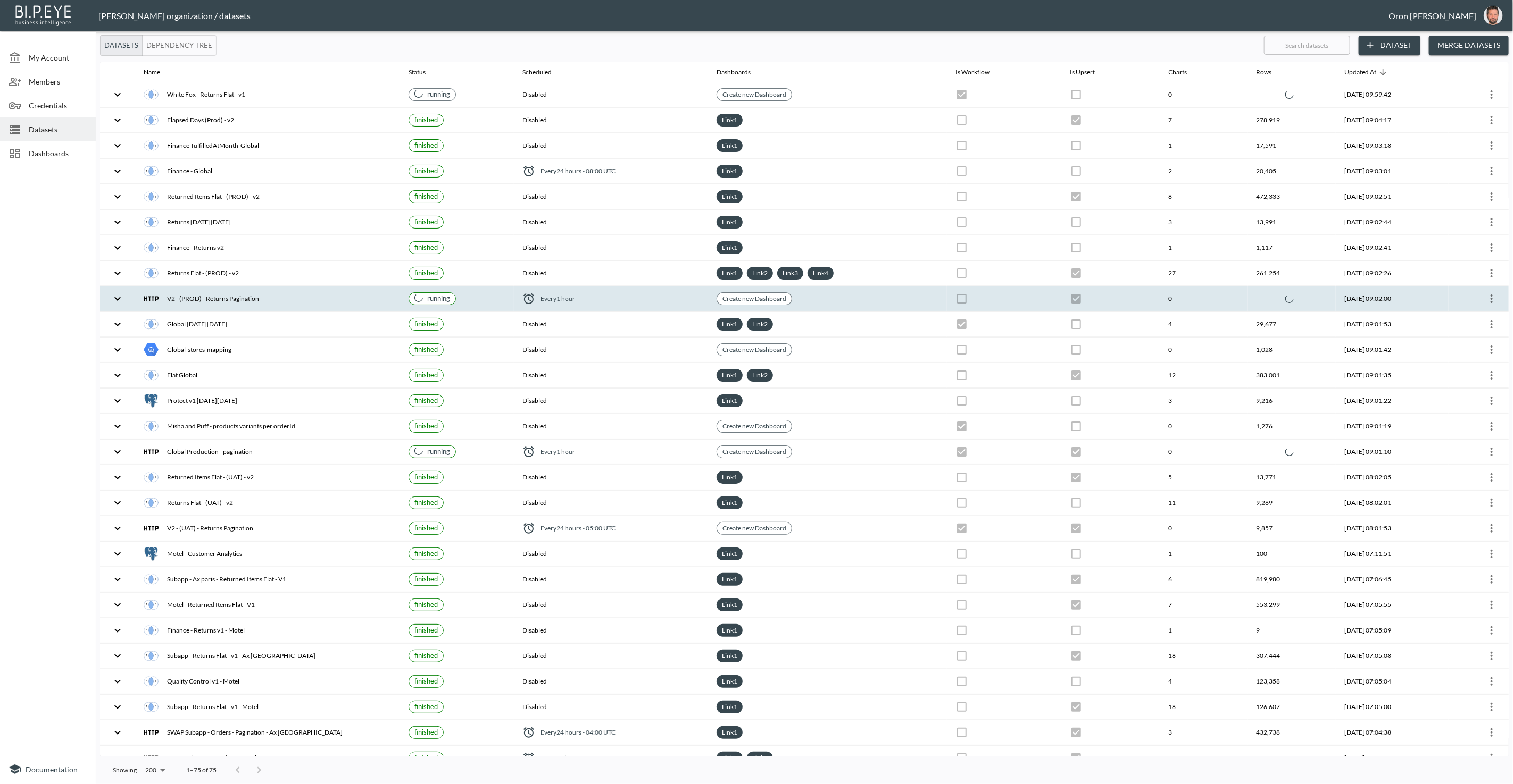
click at [341, 291] on div "V2 - (PROD) - Returns Pagination" at bounding box center [267, 298] width 248 height 15
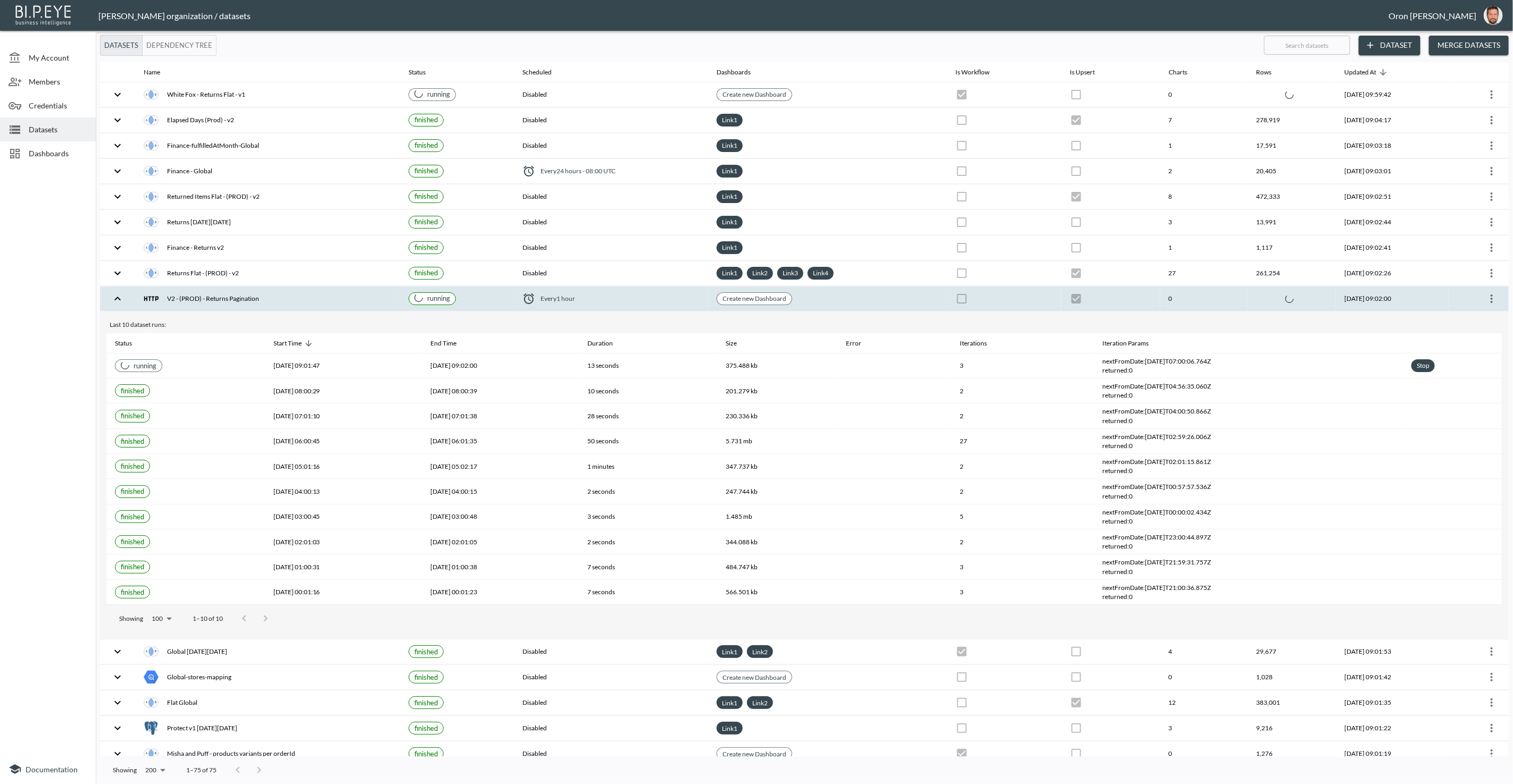
click at [341, 291] on div "V2 - (PROD) - Returns Pagination" at bounding box center [267, 298] width 248 height 15
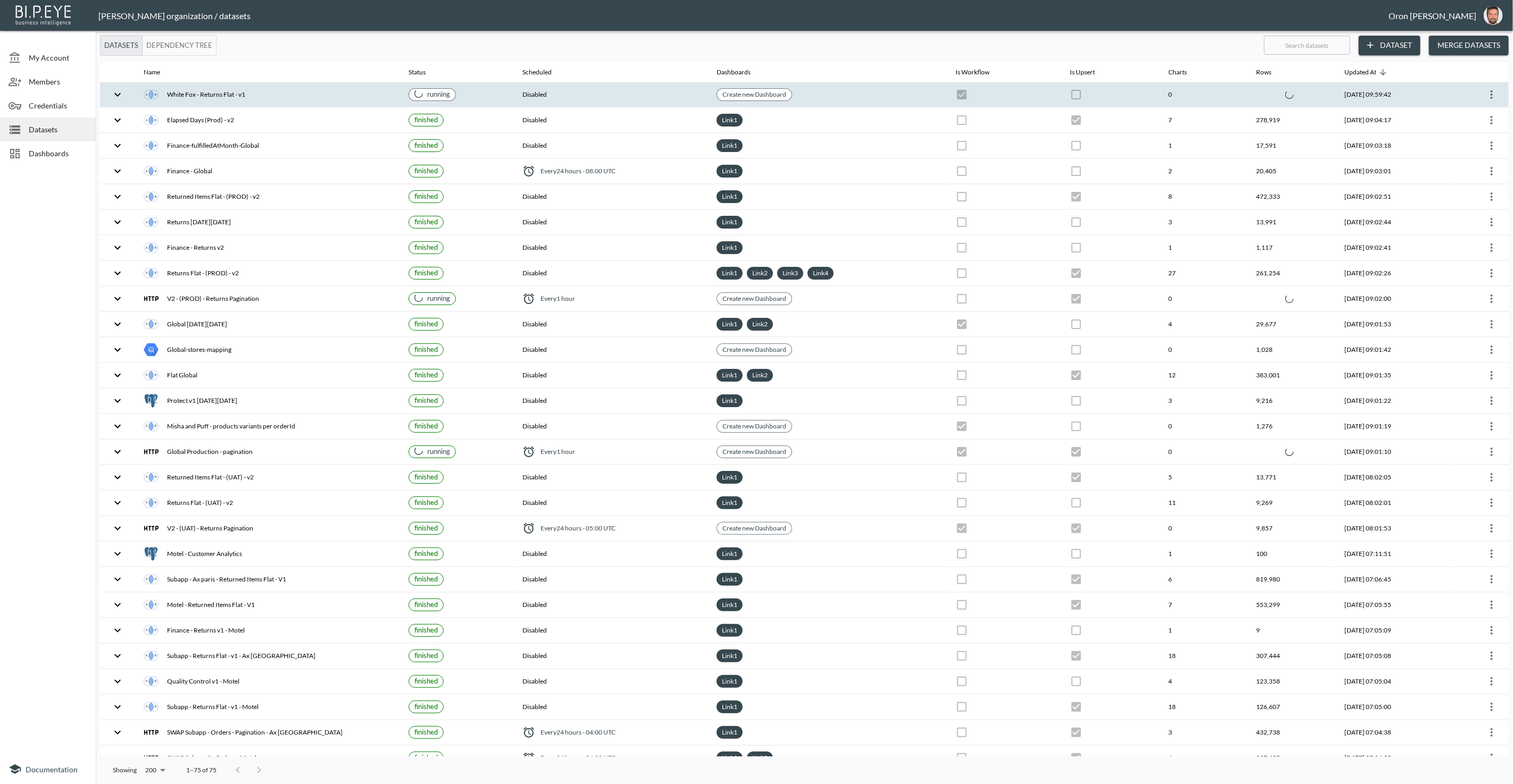
click at [348, 89] on div "White Fox - Returns Flat - v1" at bounding box center [267, 94] width 248 height 15
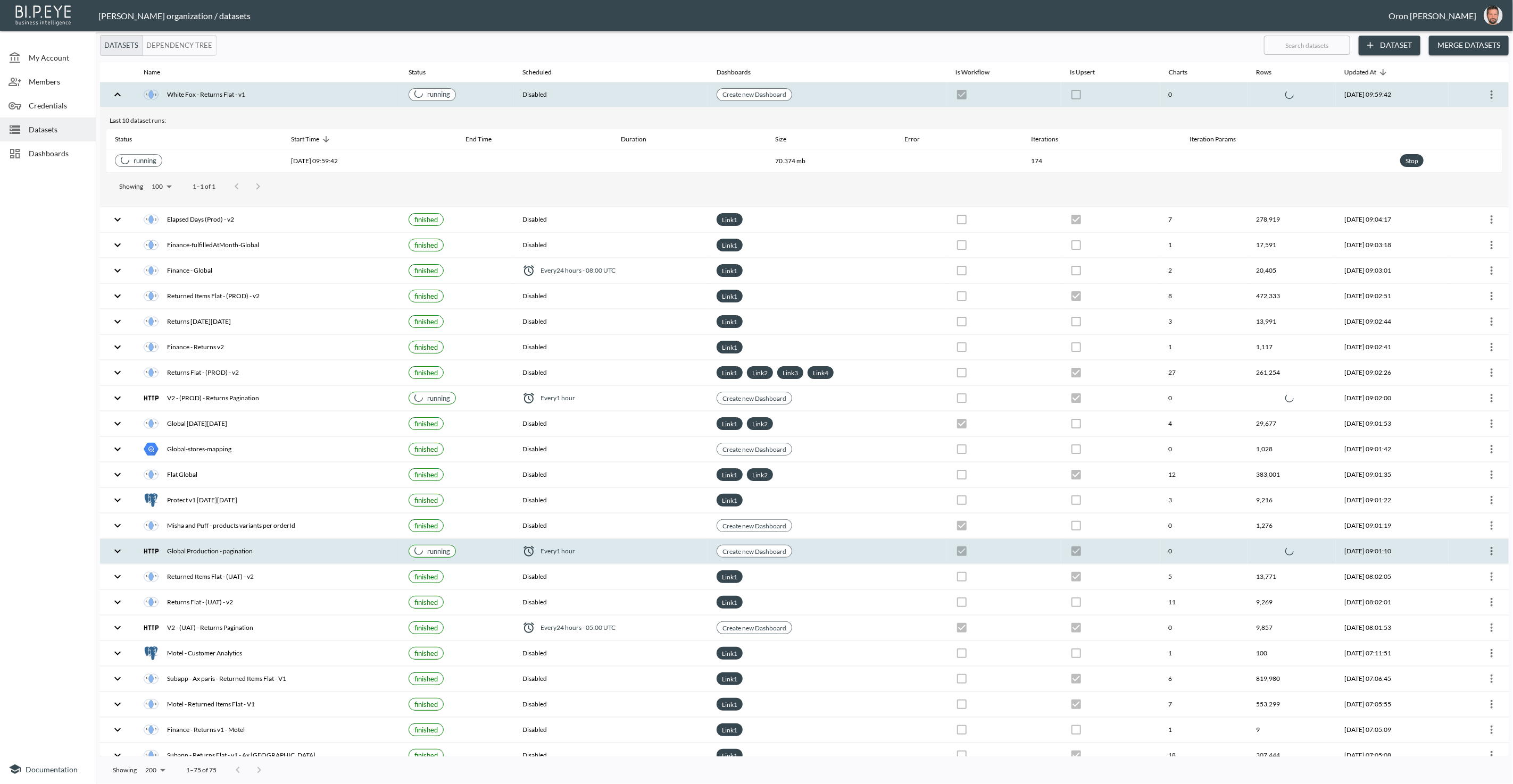
click at [322, 539] on th "Global Production - pagination" at bounding box center [267, 551] width 265 height 25
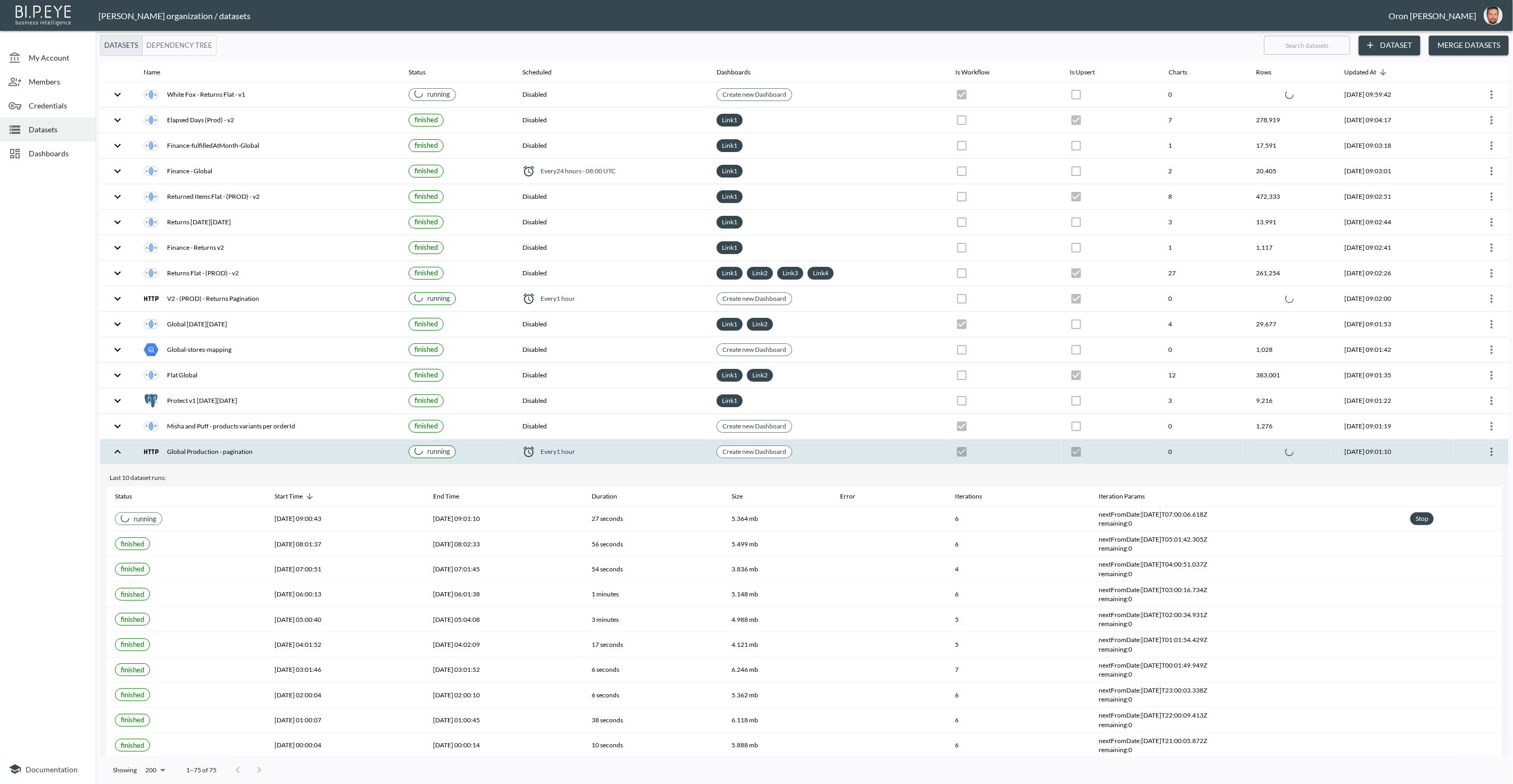
click at [303, 445] on div "Global Production - pagination" at bounding box center [267, 452] width 248 height 15
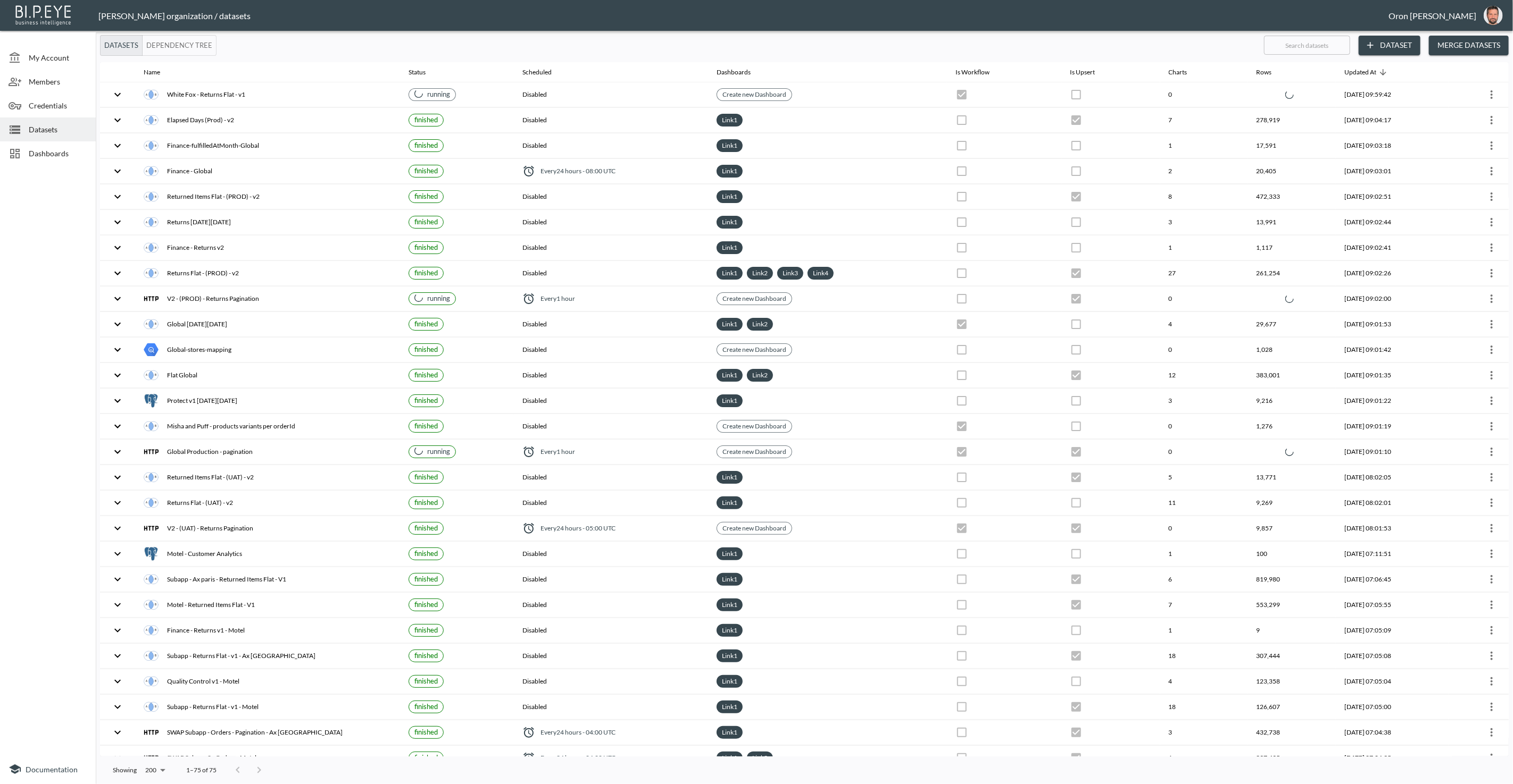
checkbox input "false"
checkbox input "true"
checkbox input "false"
checkbox input "true"
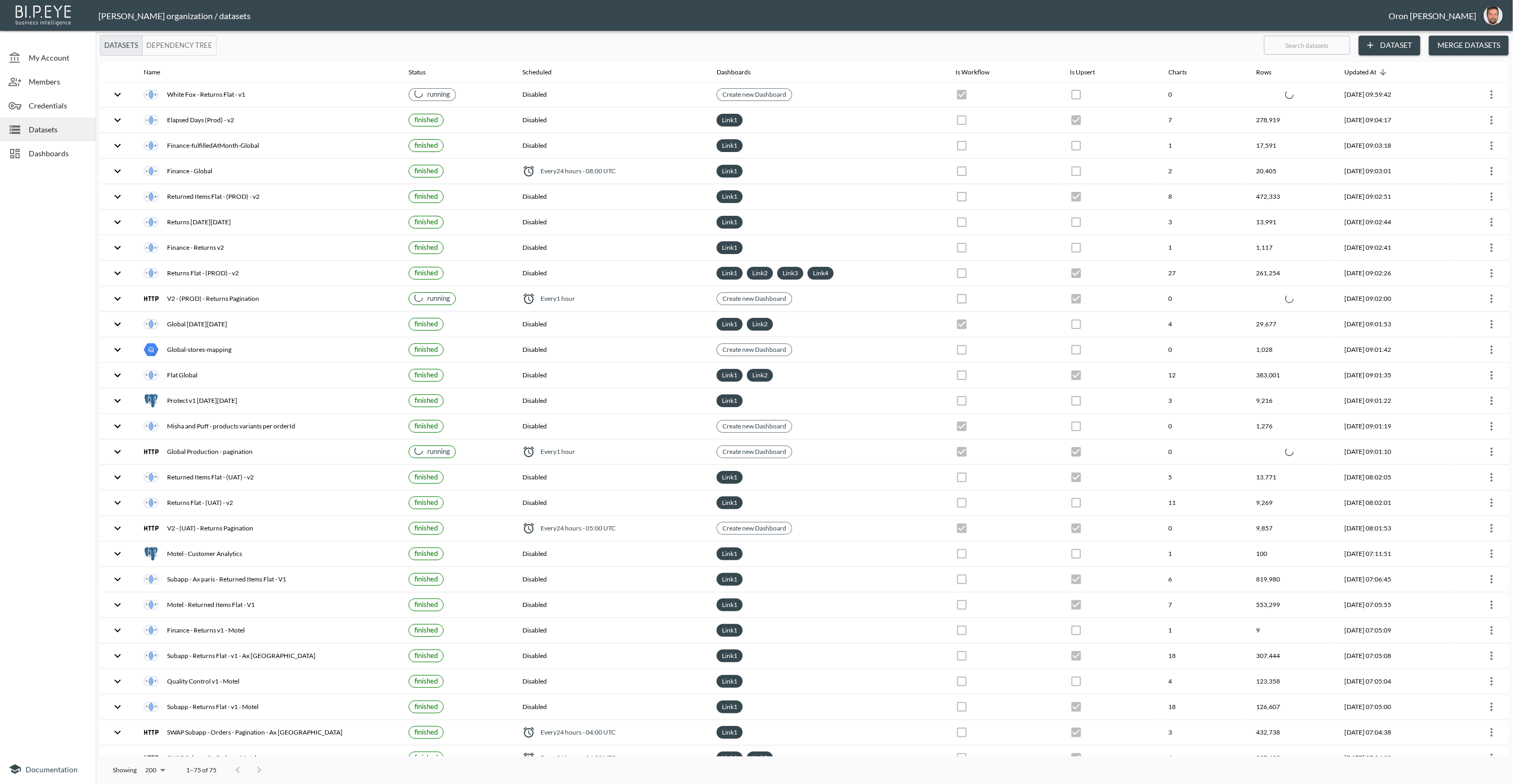
checkbox input "false"
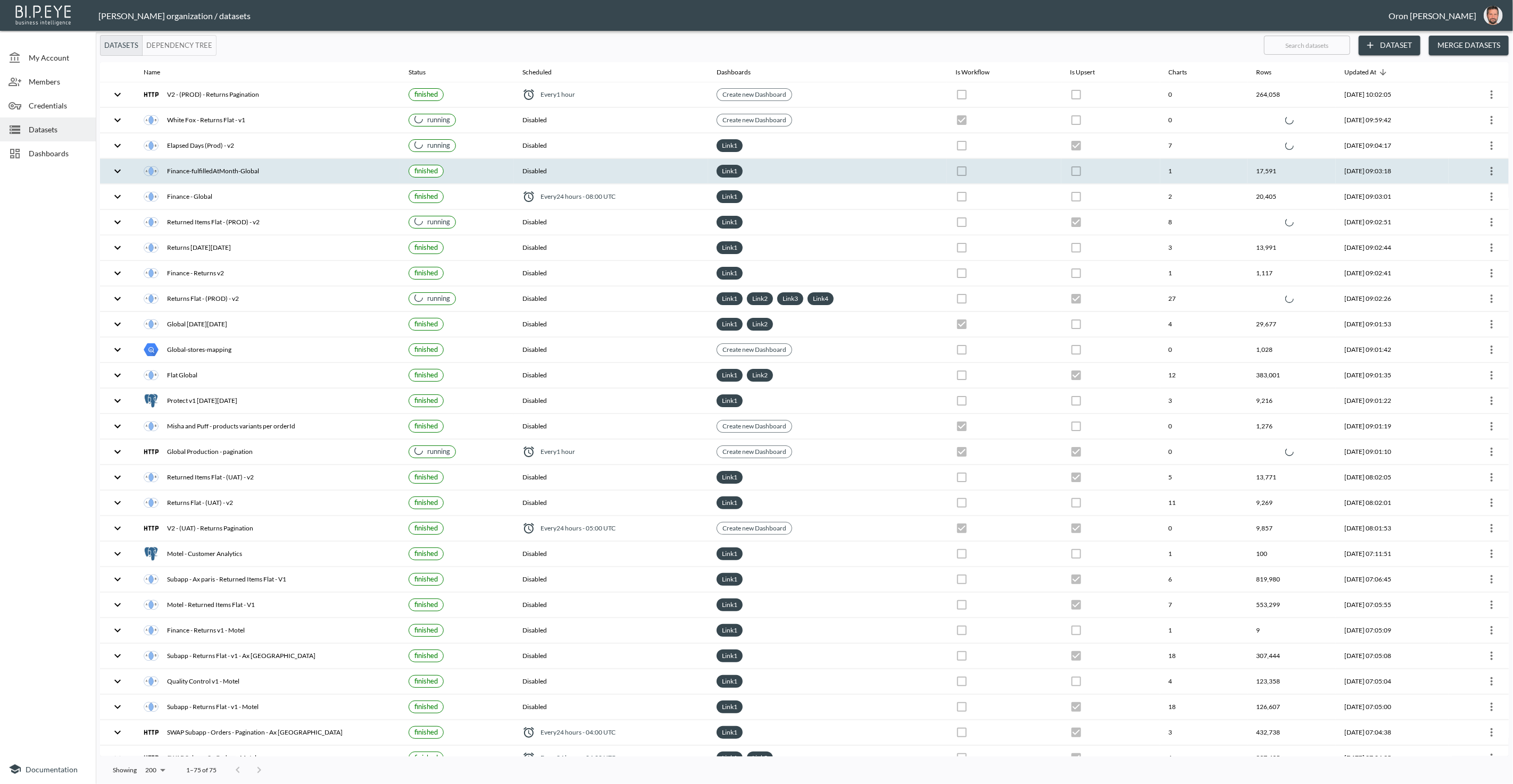
checkbox input "false"
checkbox input "true"
checkbox input "false"
checkbox input "true"
checkbox input "false"
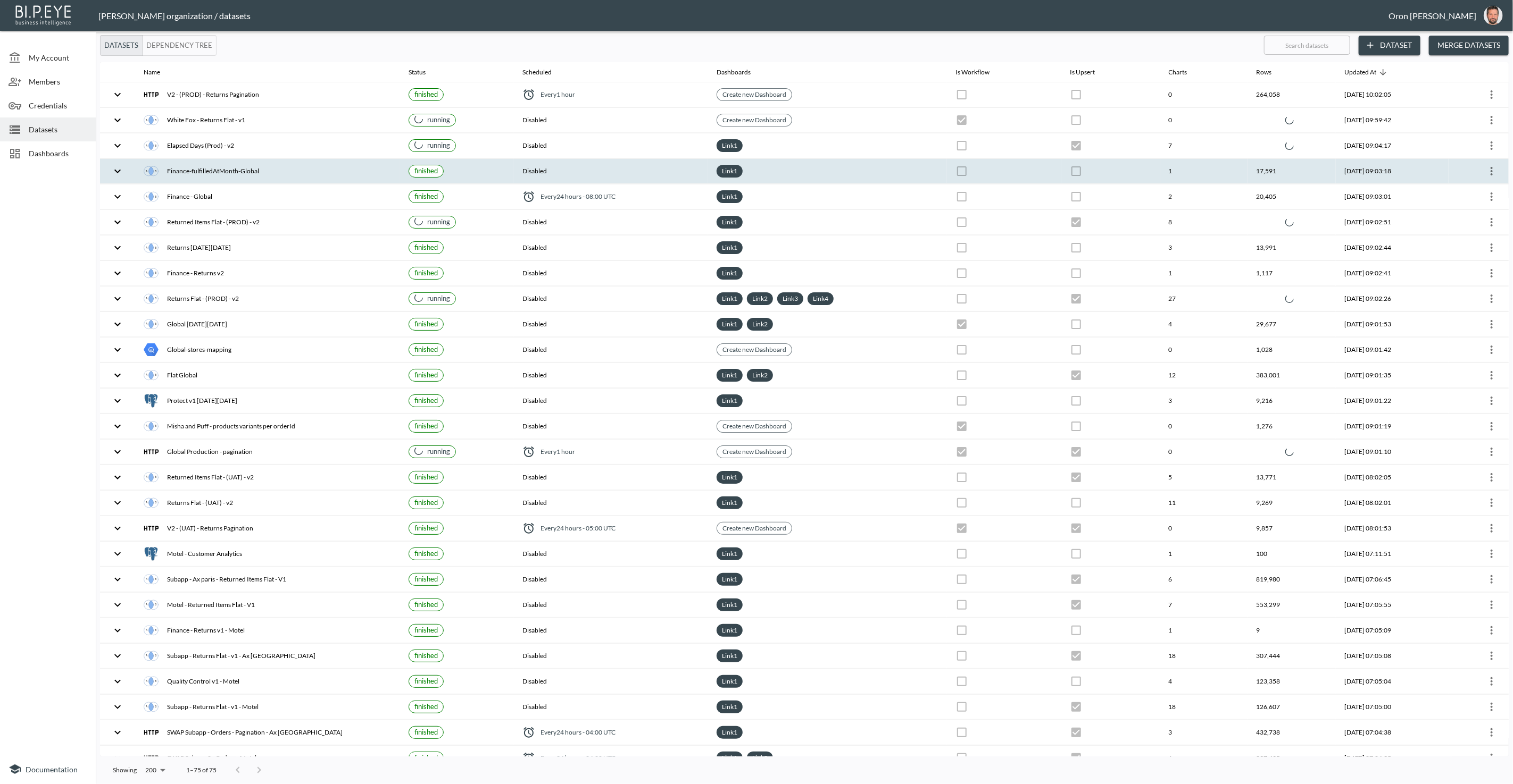
checkbox input "true"
checkbox input "false"
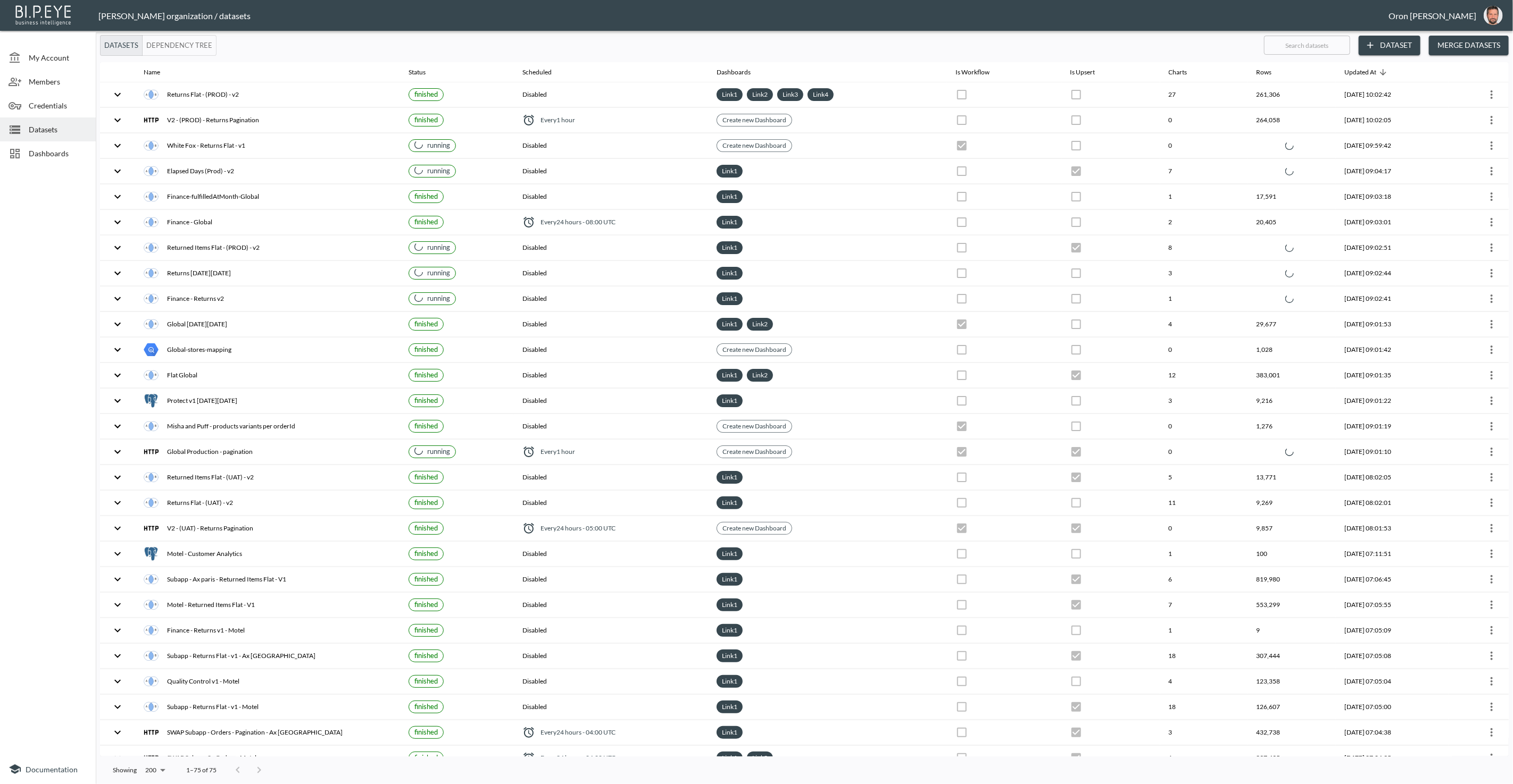
checkbox input "false"
checkbox input "true"
checkbox input "false"
checkbox input "true"
checkbox input "false"
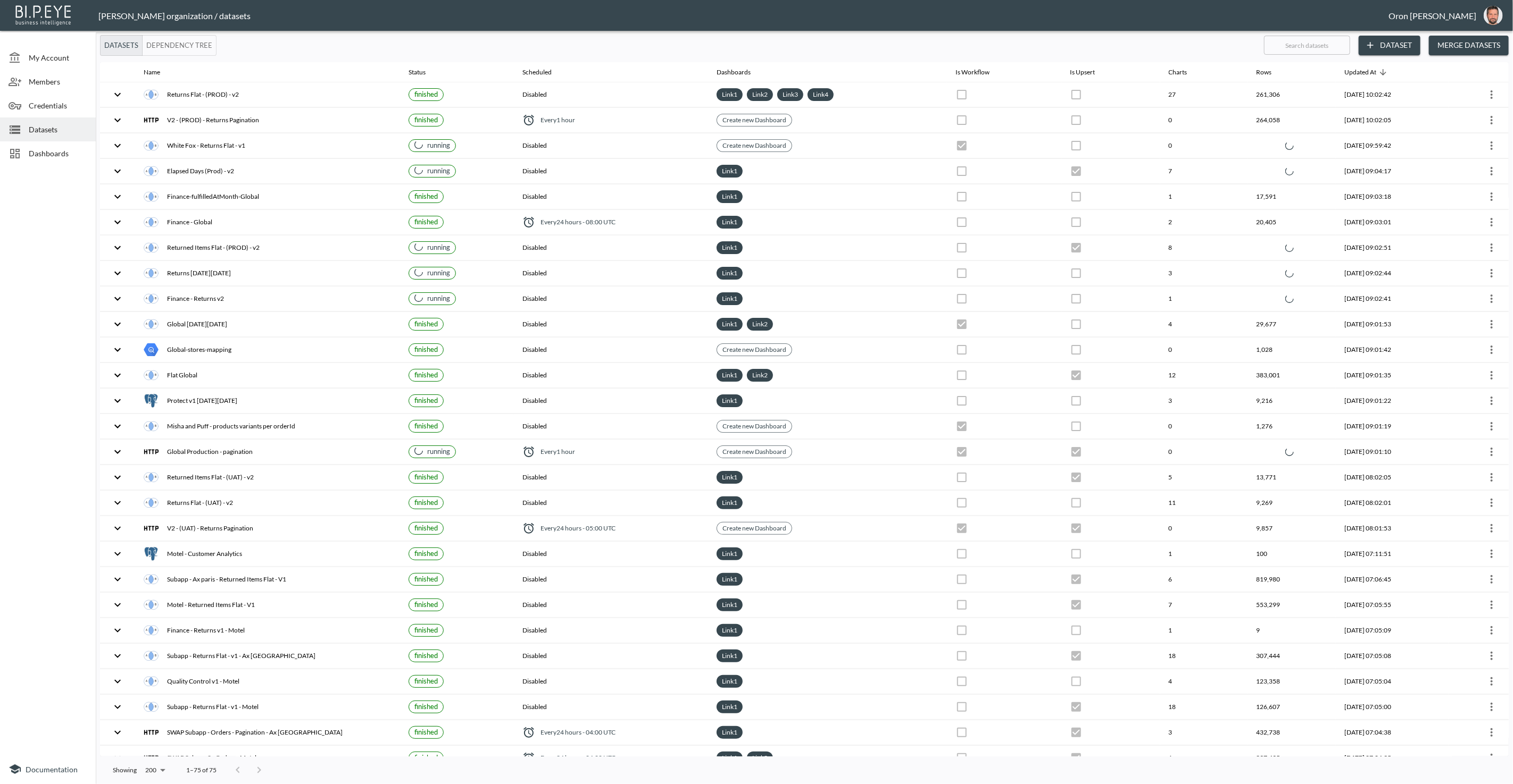
checkbox input "true"
checkbox input "false"
checkbox input "true"
checkbox input "false"
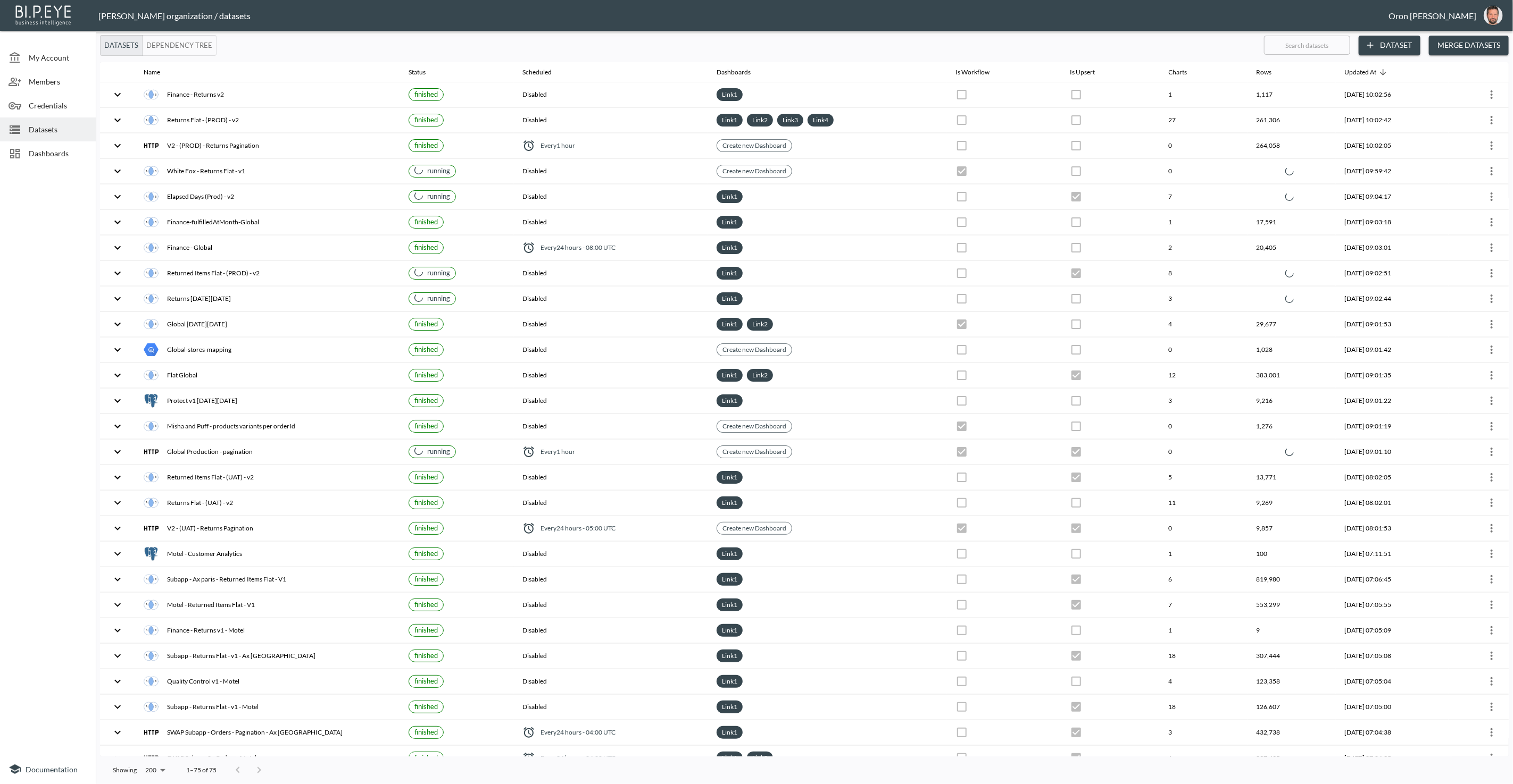
checkbox input "true"
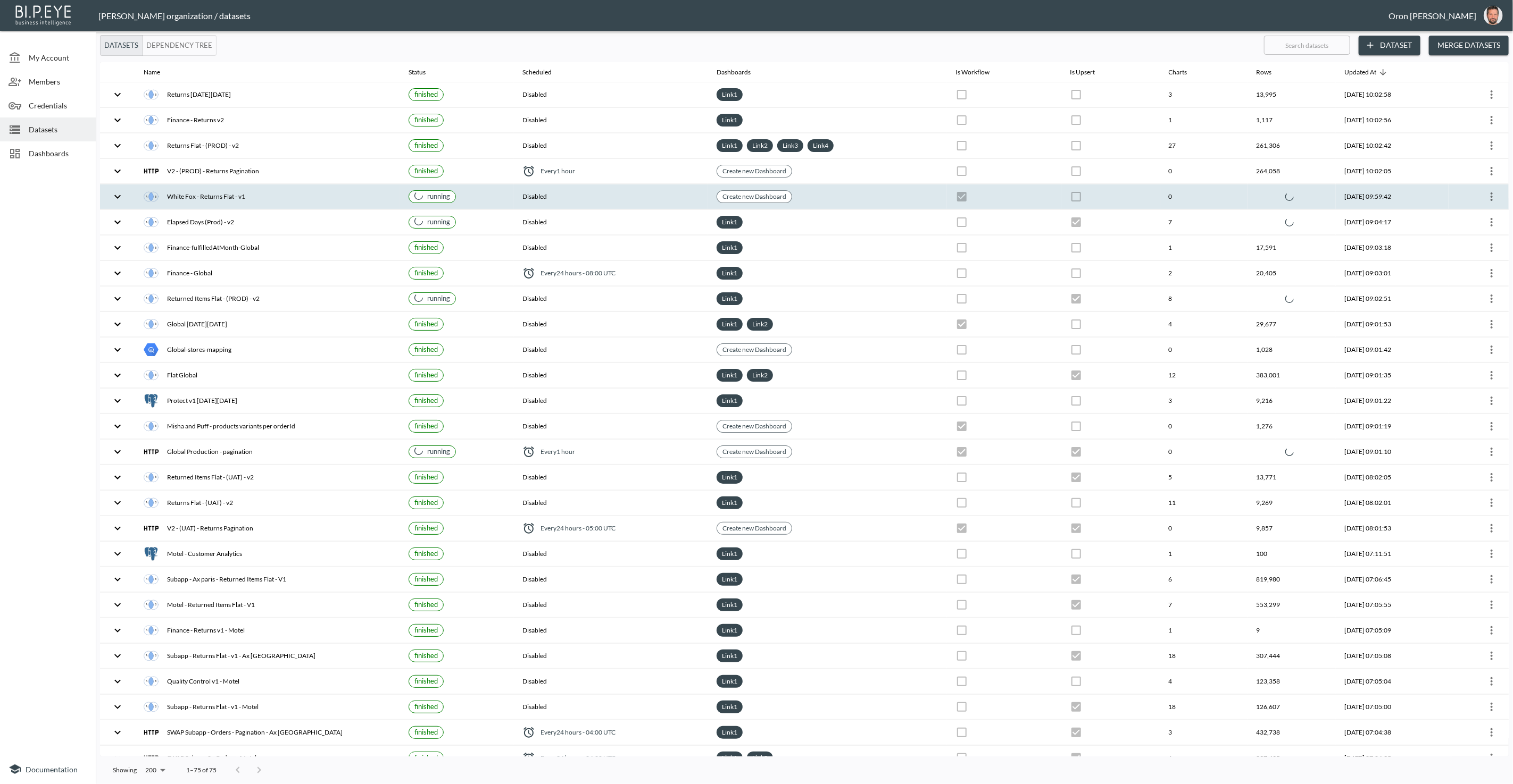
click at [584, 201] on th "Disabled" at bounding box center [611, 197] width 195 height 25
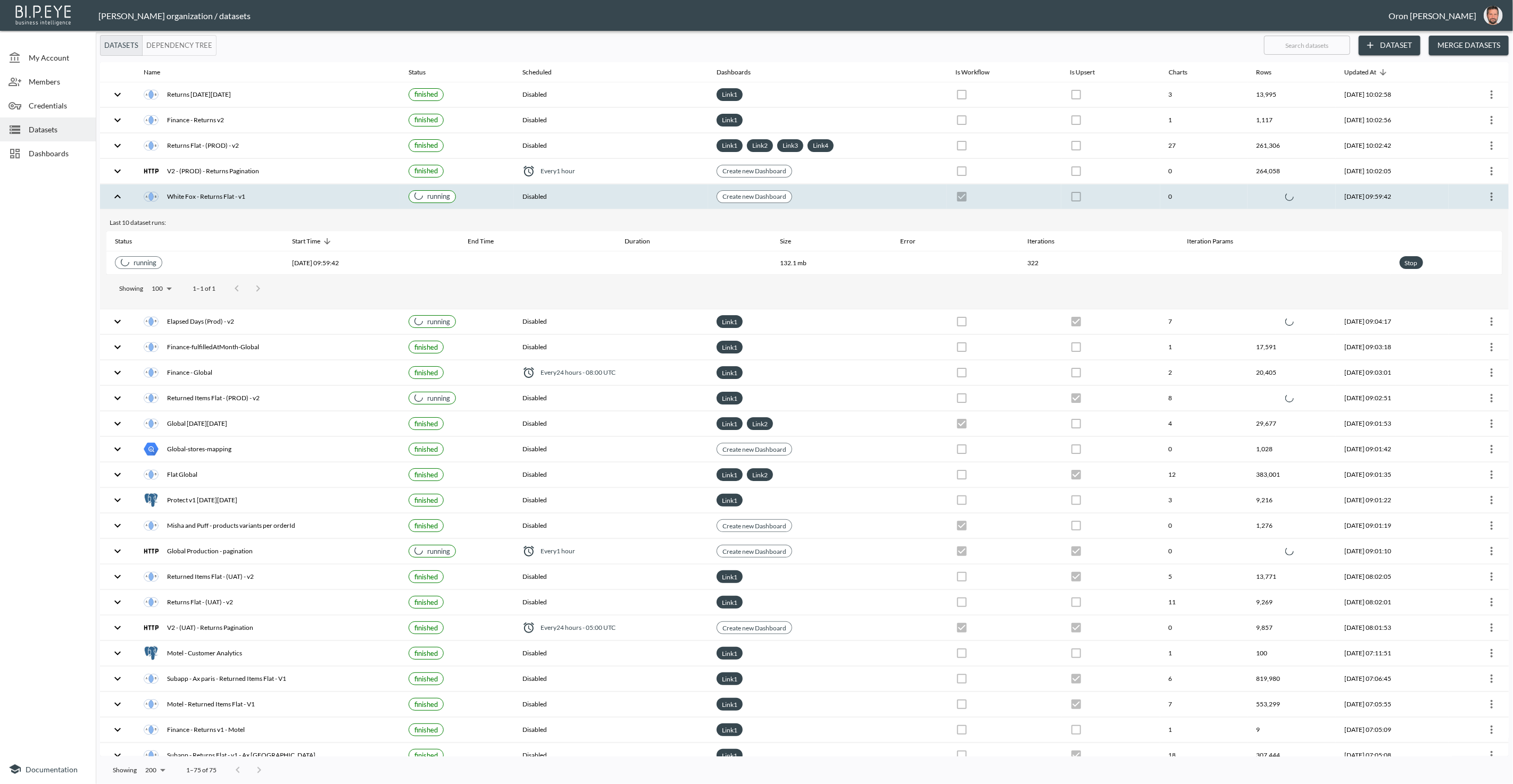
checkbox input "false"
checkbox input "true"
checkbox input "false"
checkbox input "true"
checkbox input "false"
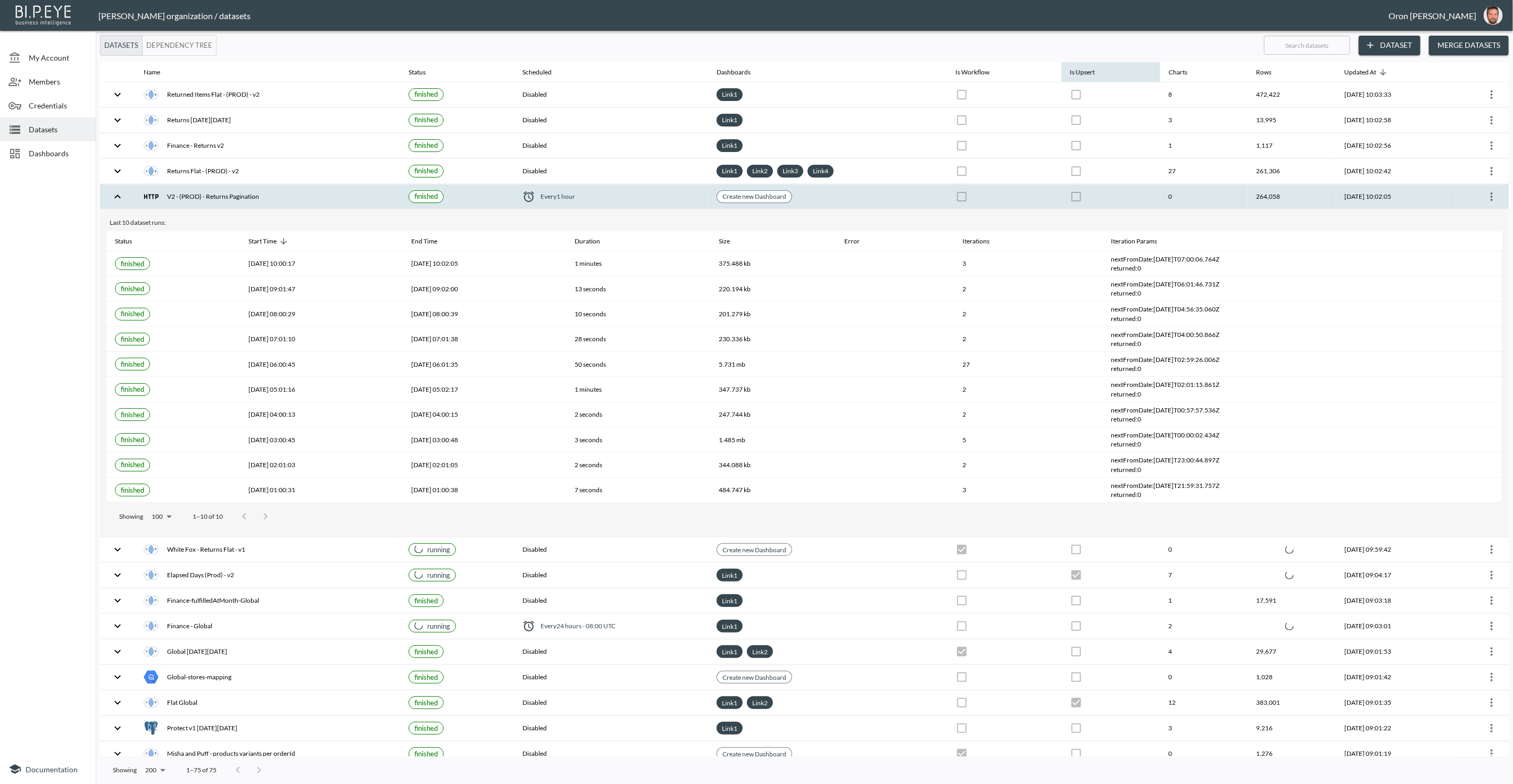
checkbox input "false"
checkbox input "true"
checkbox input "false"
checkbox input "true"
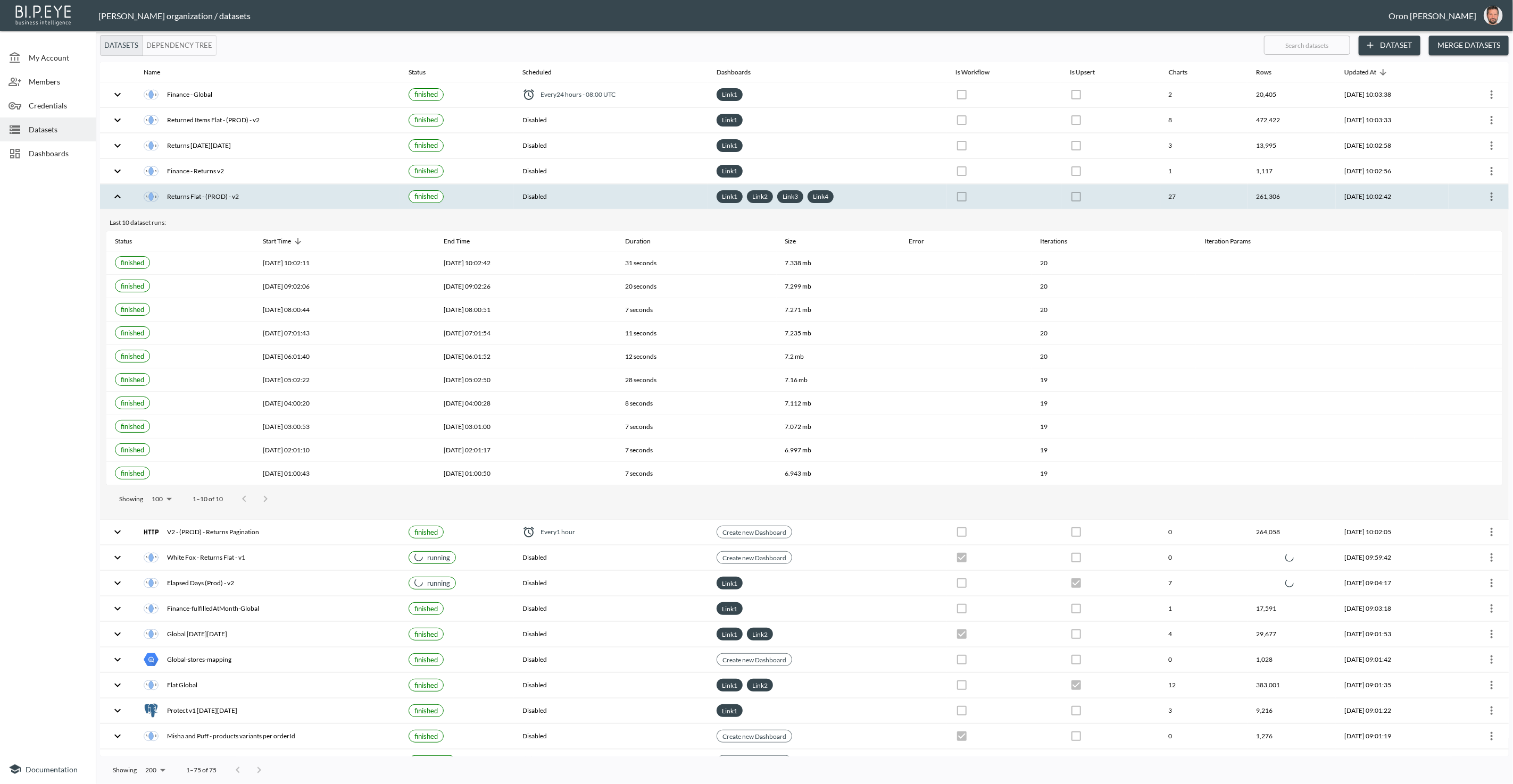
click at [881, 197] on div "Link 1 Link 2 Link 3 Link 4" at bounding box center [827, 196] width 222 height 13
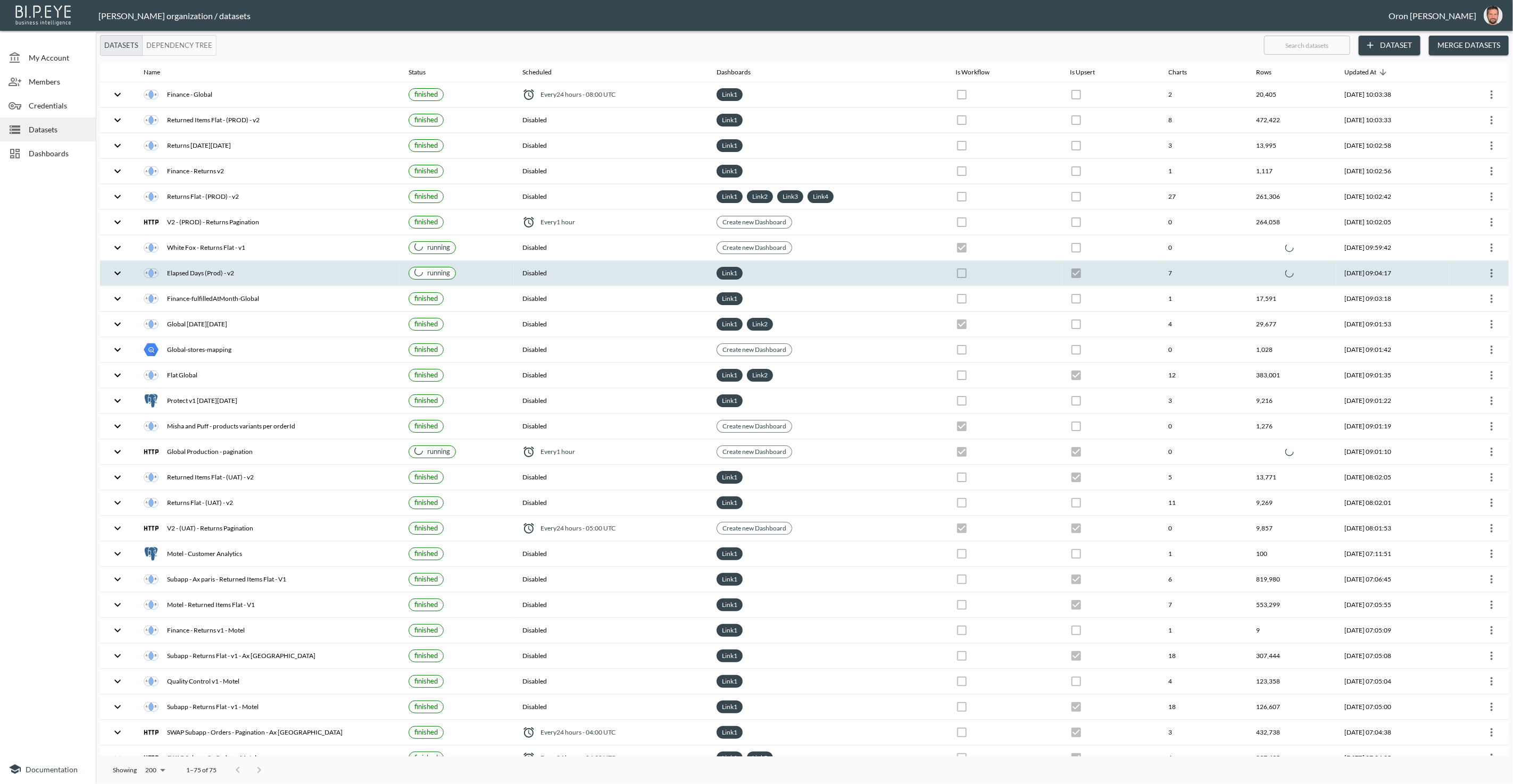
click at [626, 266] on th "Disabled" at bounding box center [611, 273] width 195 height 25
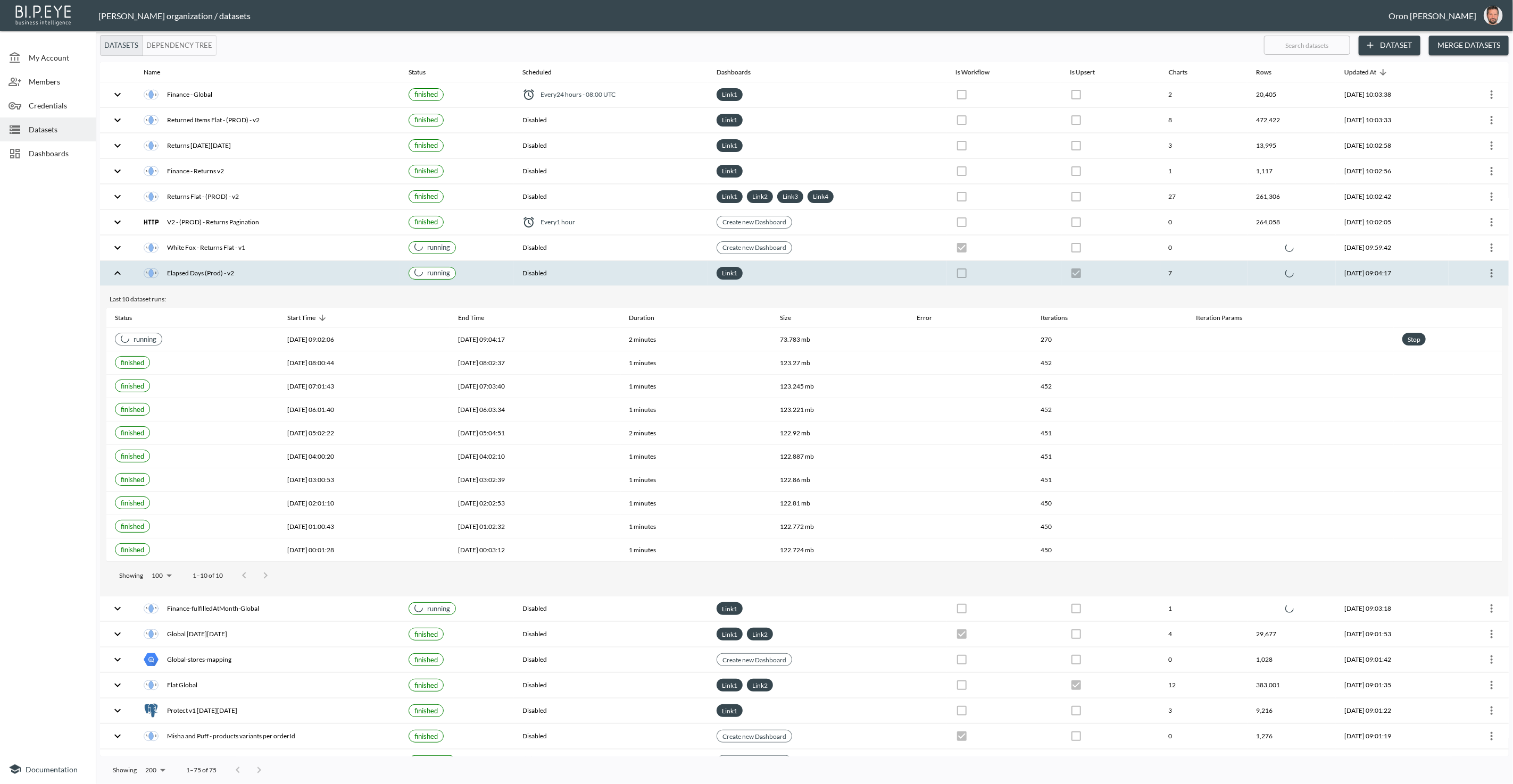
checkbox input "false"
checkbox input "true"
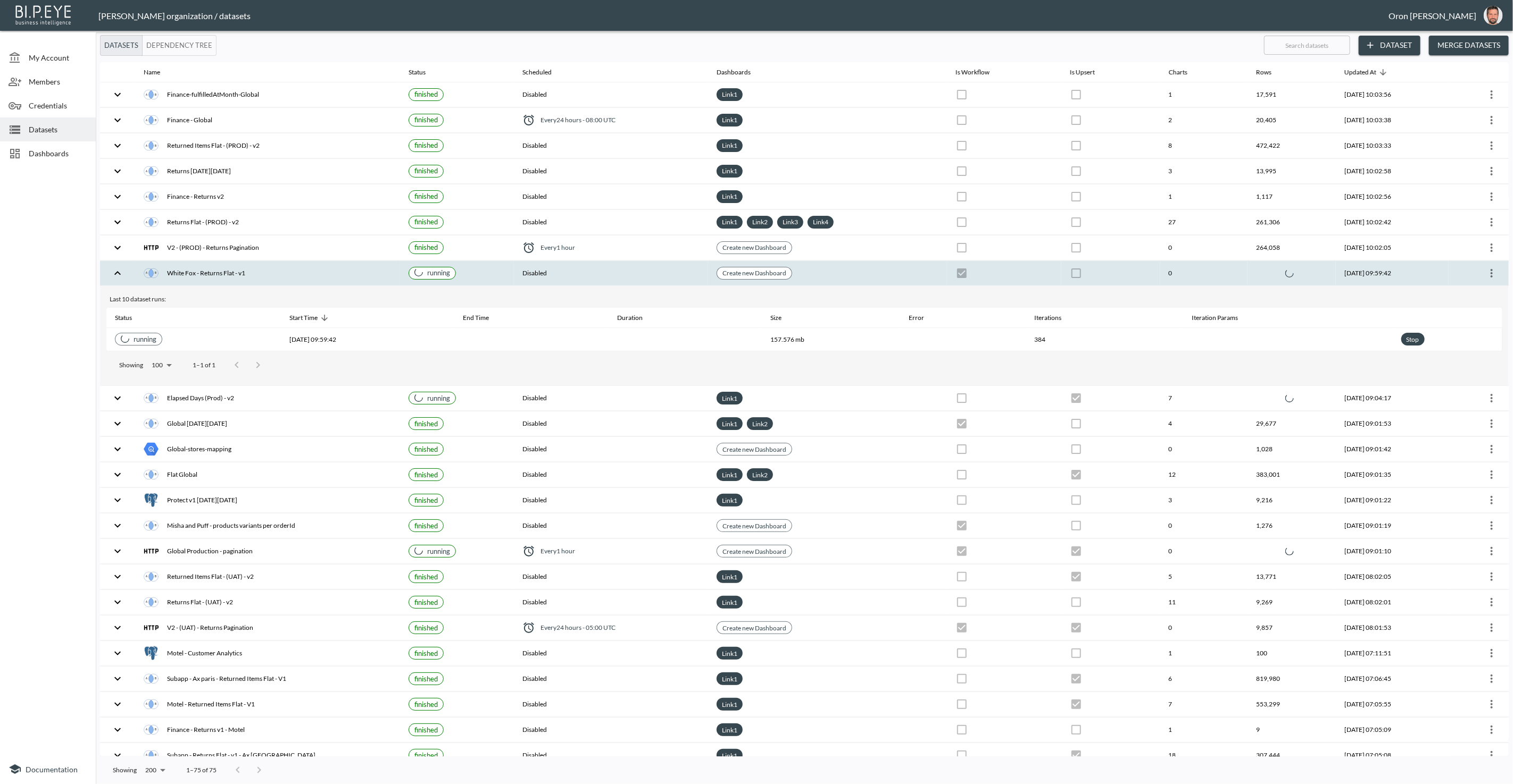
click at [627, 266] on th "Disabled" at bounding box center [611, 273] width 195 height 25
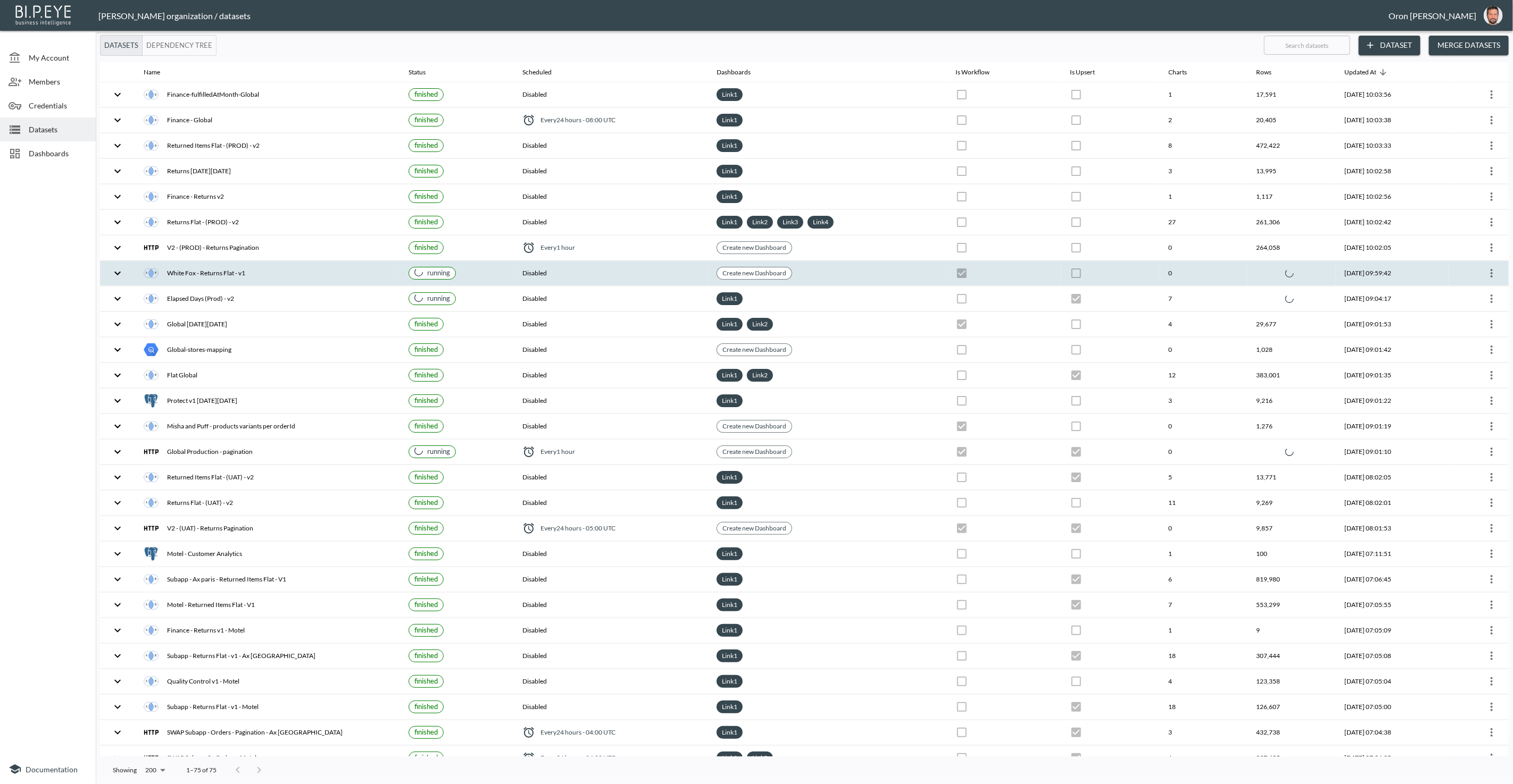
click at [599, 267] on th "Disabled" at bounding box center [611, 273] width 195 height 25
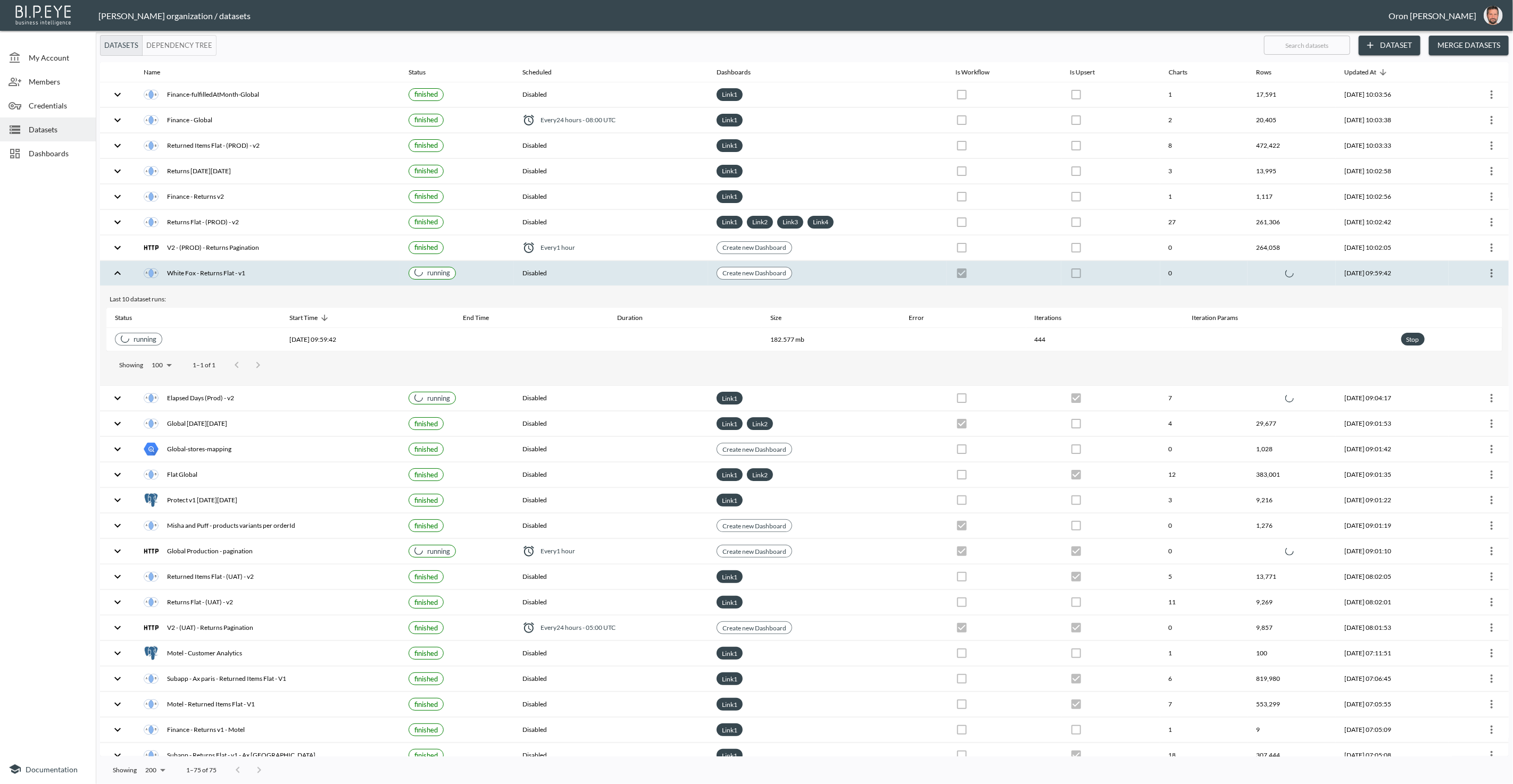
click at [599, 267] on th "Disabled" at bounding box center [611, 273] width 195 height 25
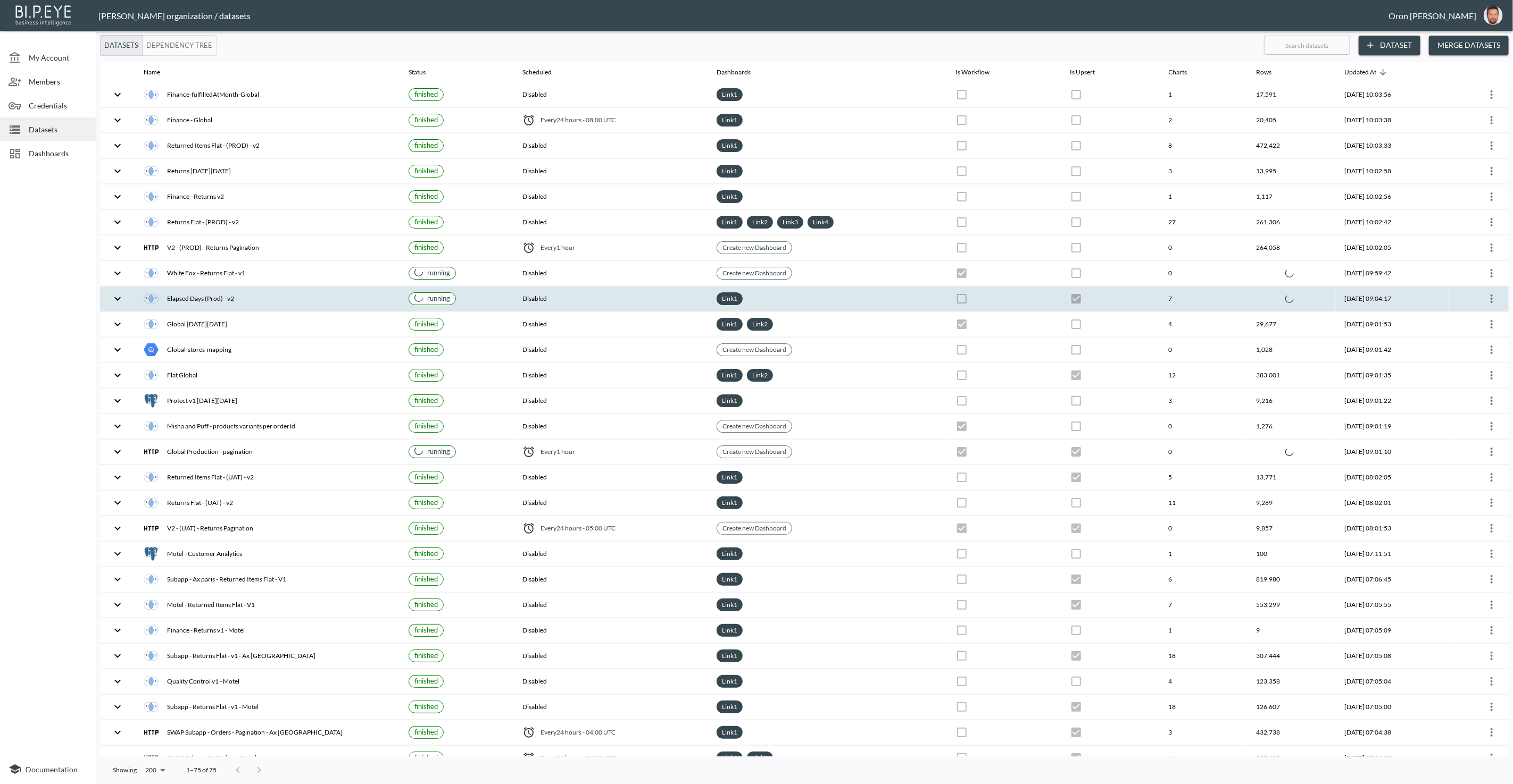
click at [598, 292] on th "Disabled" at bounding box center [611, 299] width 195 height 25
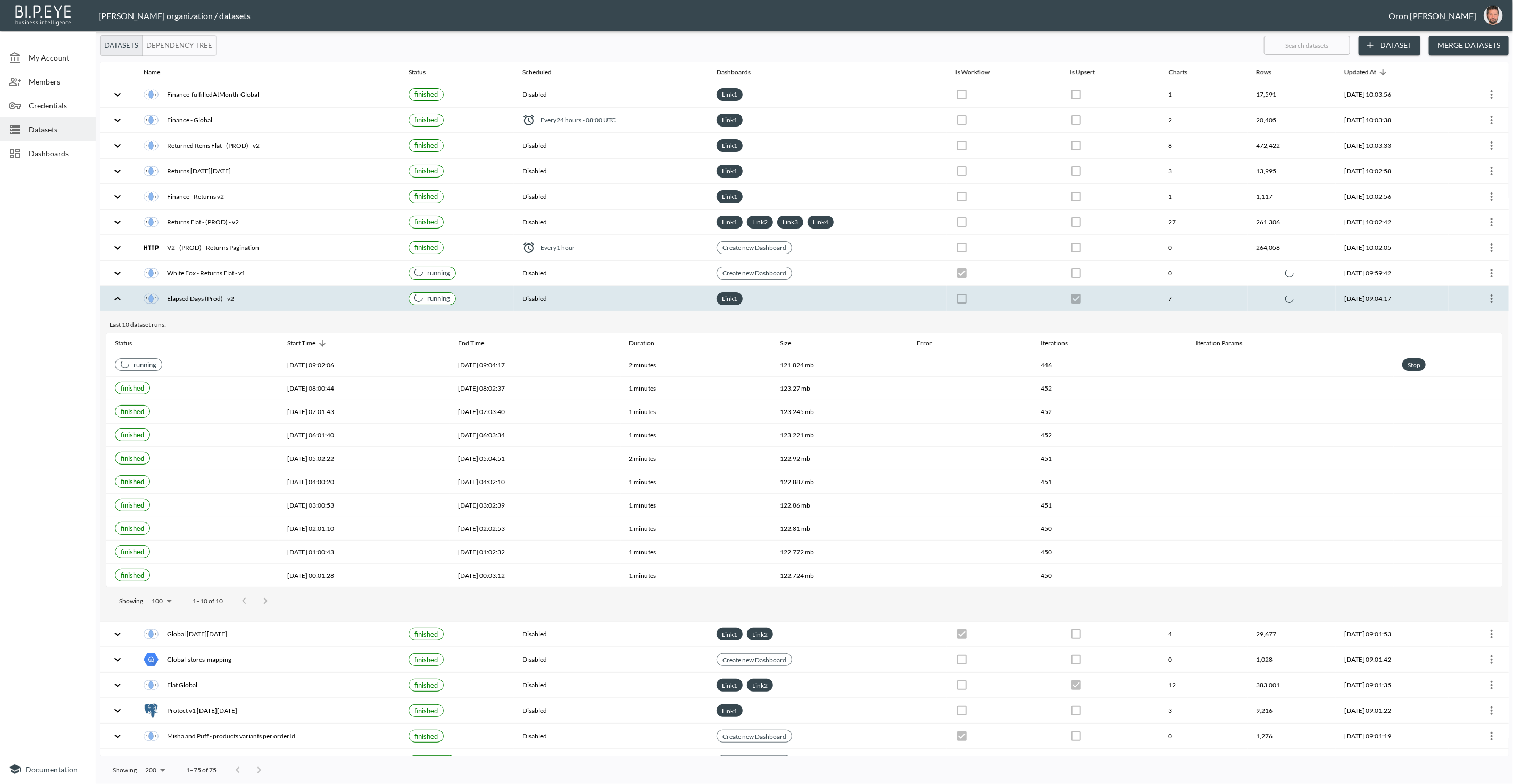
checkbox input "true"
checkbox input "false"
click at [599, 292] on th "Disabled" at bounding box center [611, 299] width 195 height 25
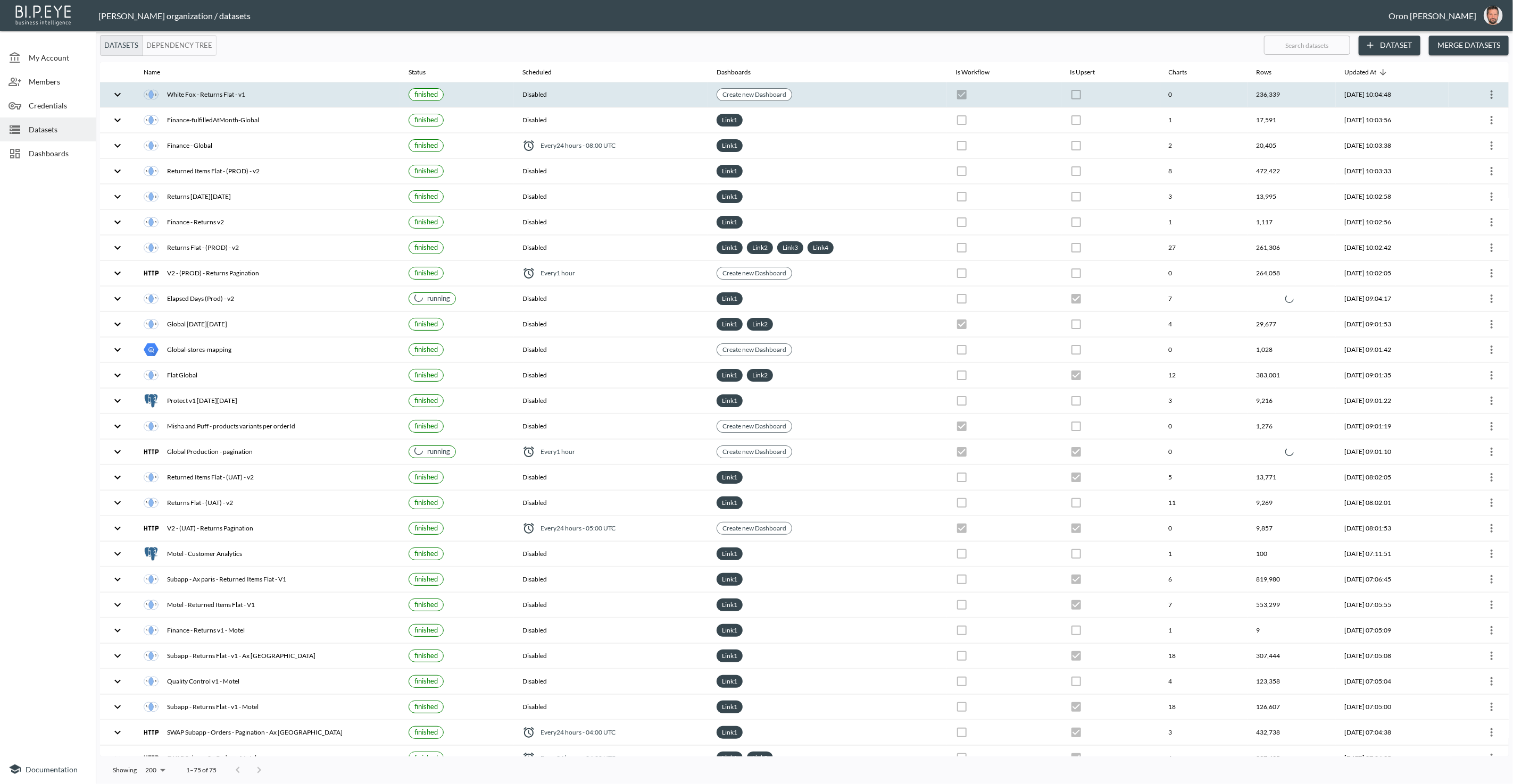
checkbox input "false"
checkbox input "true"
click at [875, 87] on th "Link 1" at bounding box center [827, 95] width 239 height 25
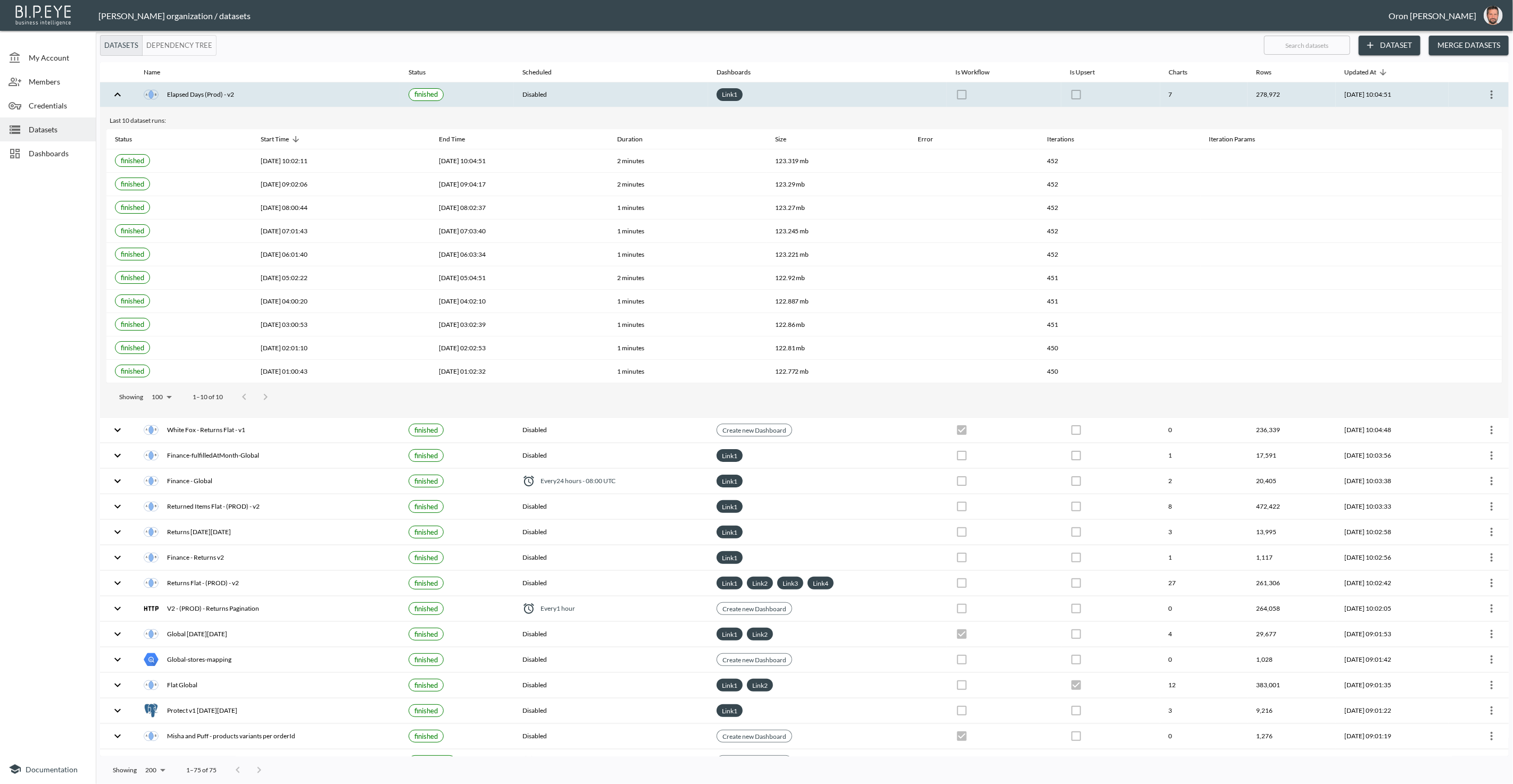
click at [847, 94] on div "Link 1" at bounding box center [827, 94] width 222 height 13
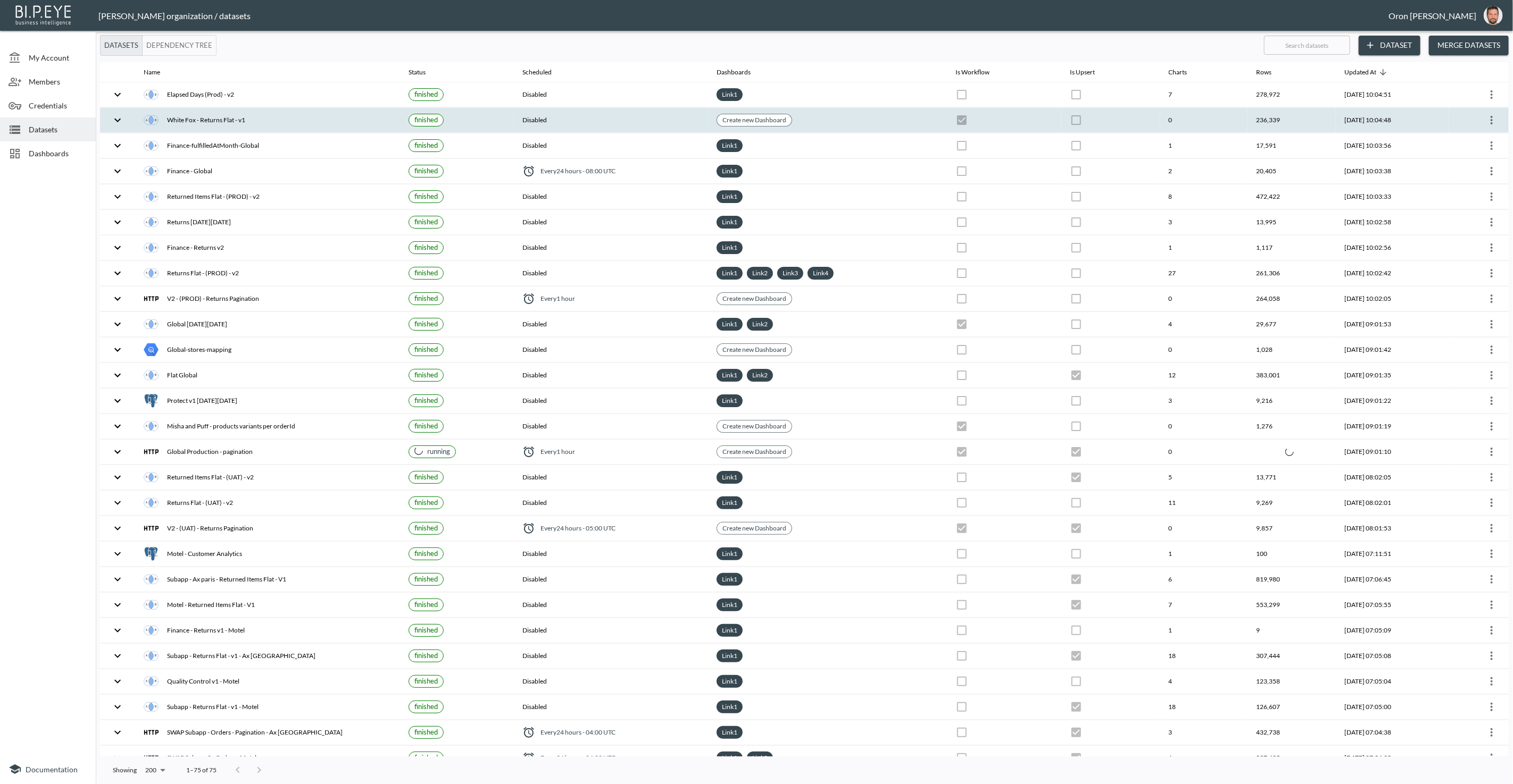
click at [842, 118] on th "Create new Dashboard" at bounding box center [827, 120] width 239 height 25
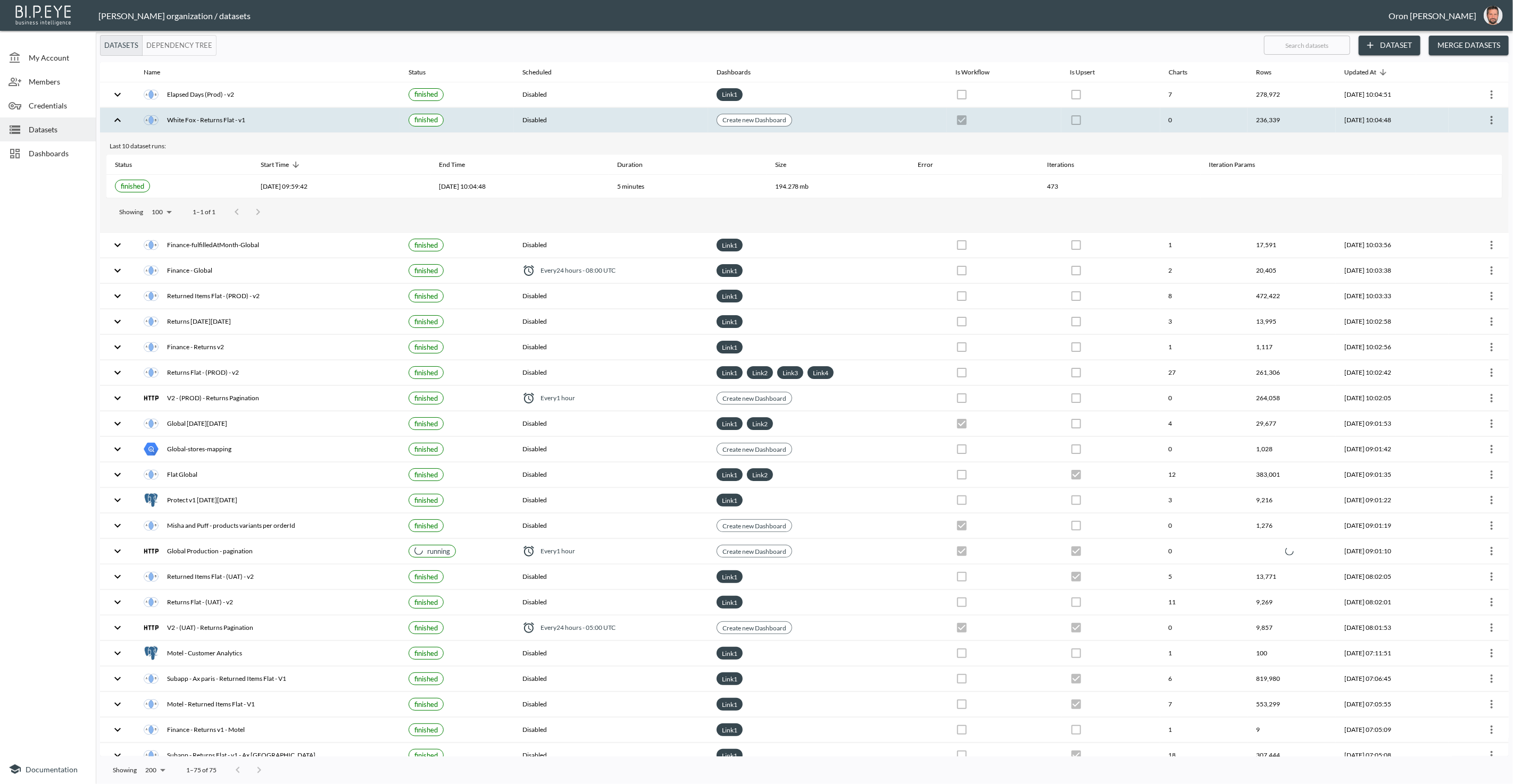
click at [842, 118] on th "Create new Dashboard" at bounding box center [827, 120] width 239 height 25
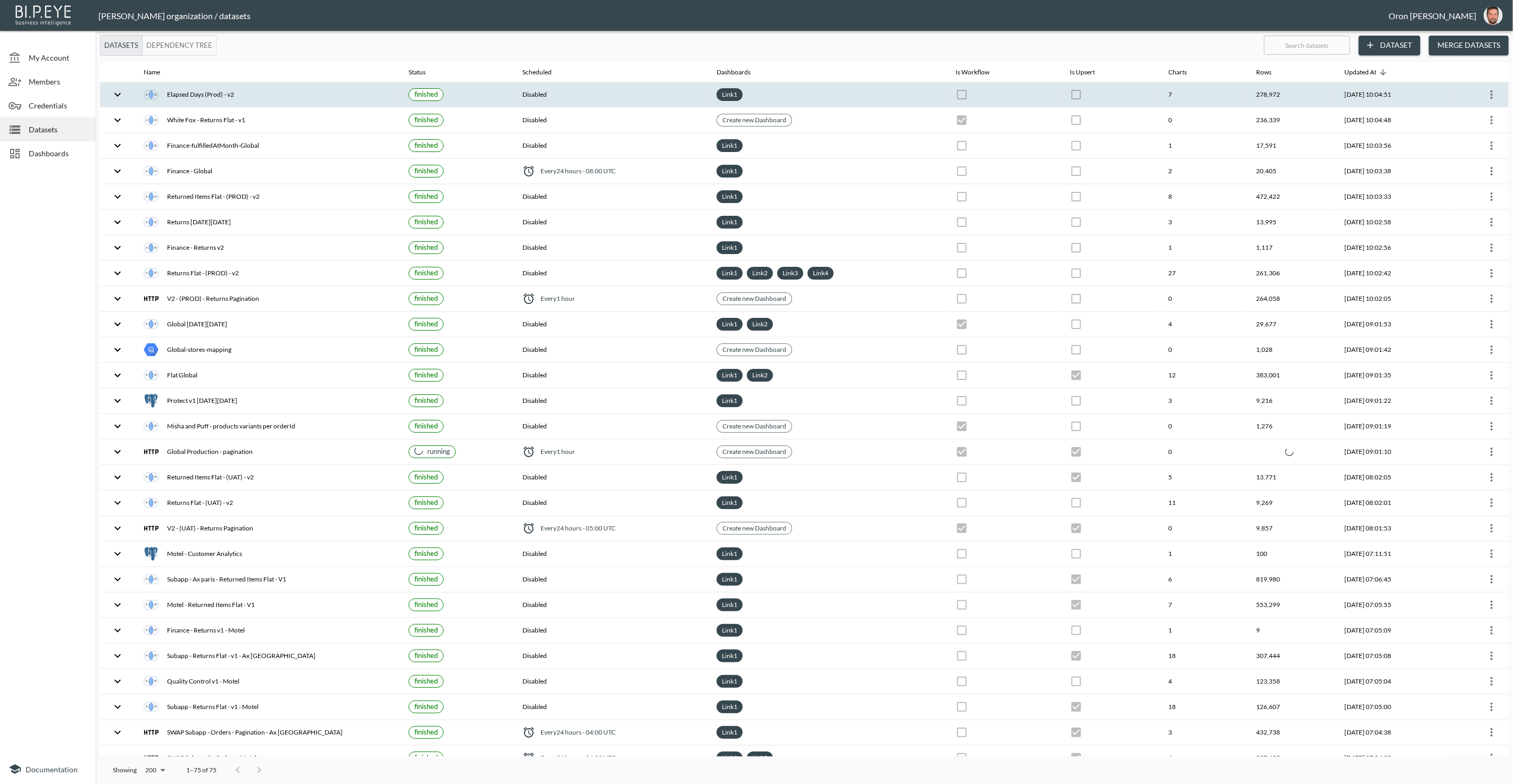
click at [860, 94] on div "Link 1" at bounding box center [827, 94] width 222 height 13
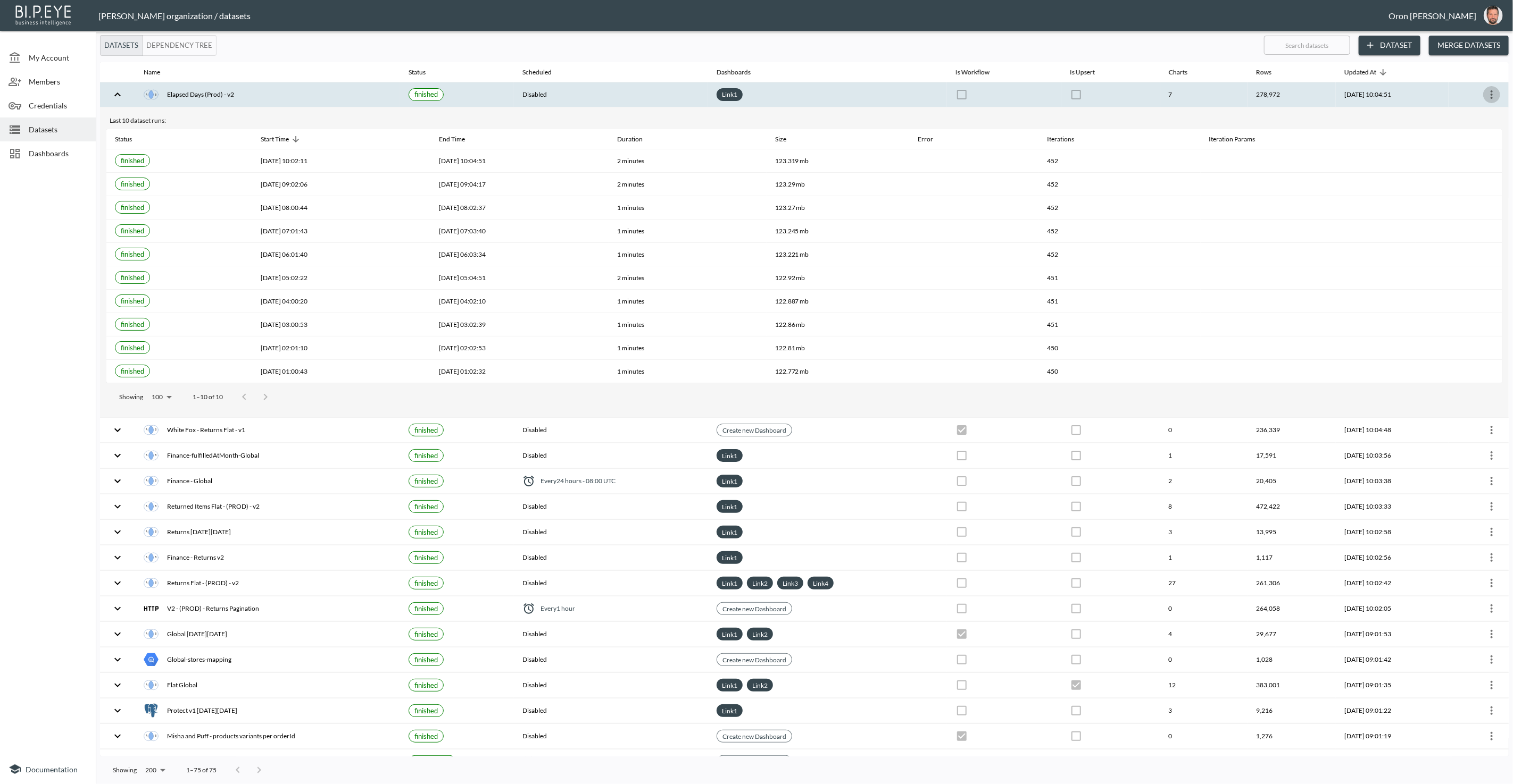
click at [1490, 92] on icon "more" at bounding box center [1491, 94] width 13 height 13
click at [1474, 111] on p "Edit Data Pipeline" at bounding box center [1459, 114] width 66 height 13
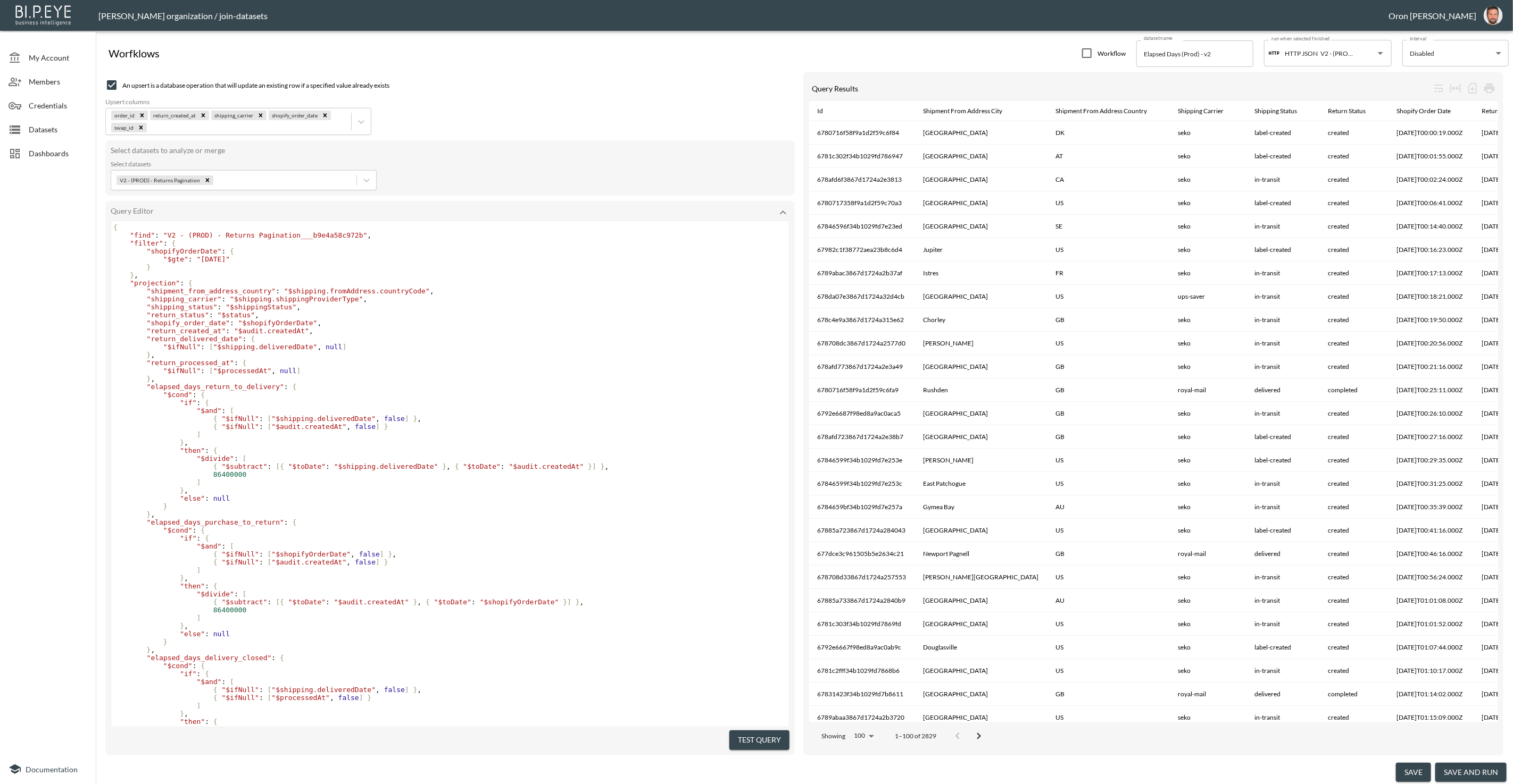
click at [226, 258] on span ""[DATE]"" at bounding box center [213, 259] width 33 height 8
type textarea "08"
click at [429, 316] on pre ""return_status" : "$status" ," at bounding box center [450, 314] width 678 height 8
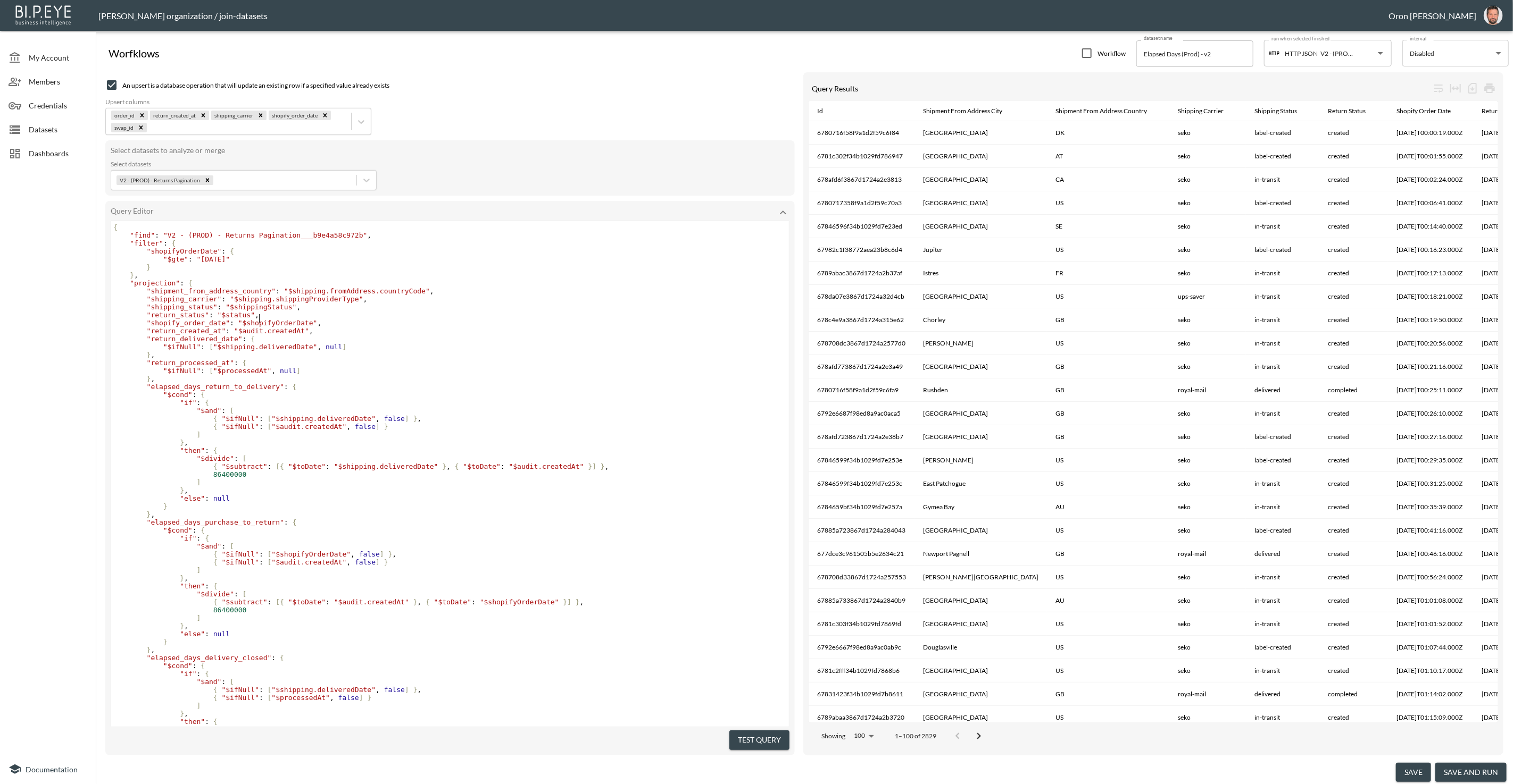
scroll to position [155, 0]
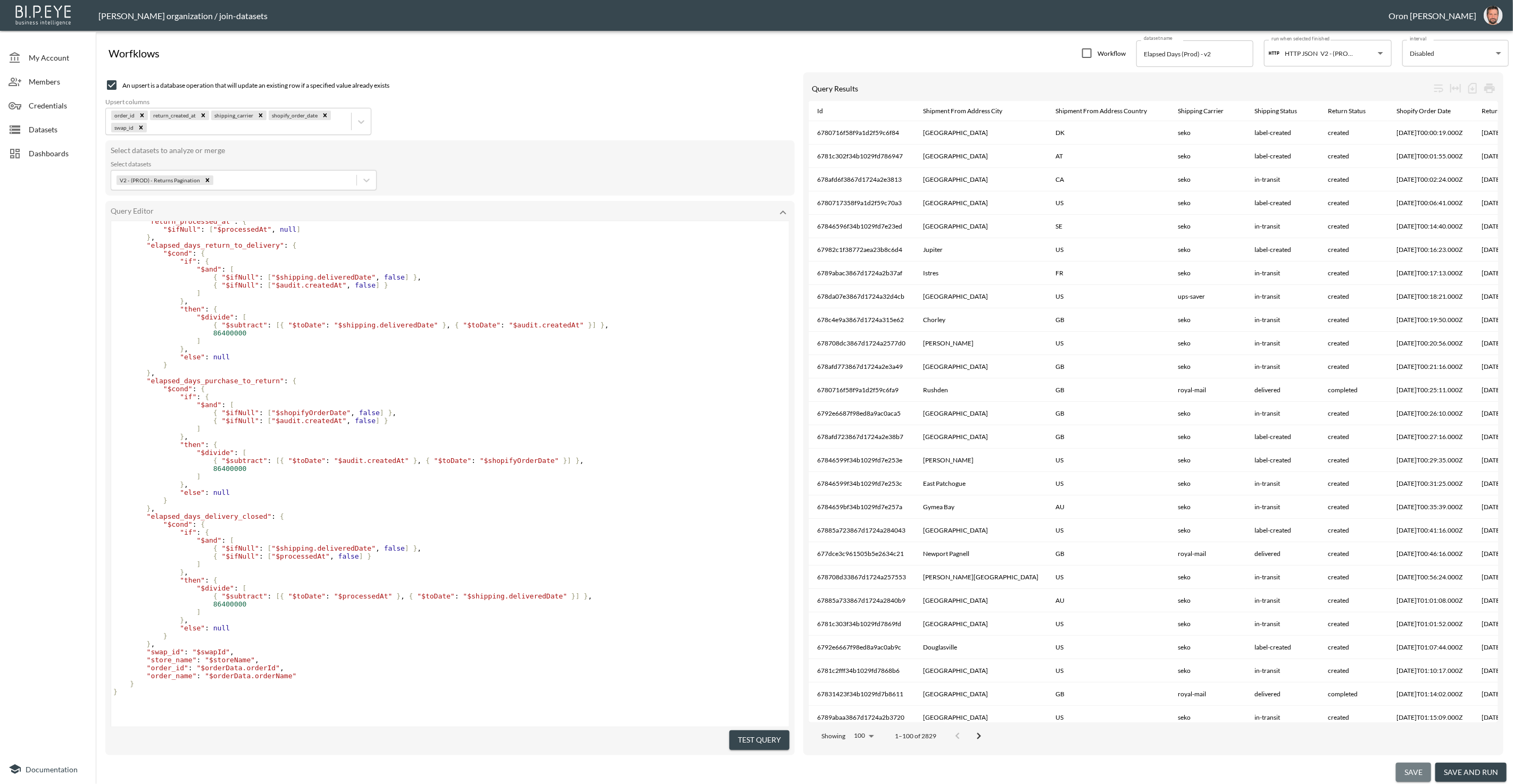
click at [1408, 767] on button "save" at bounding box center [1413, 772] width 35 height 20
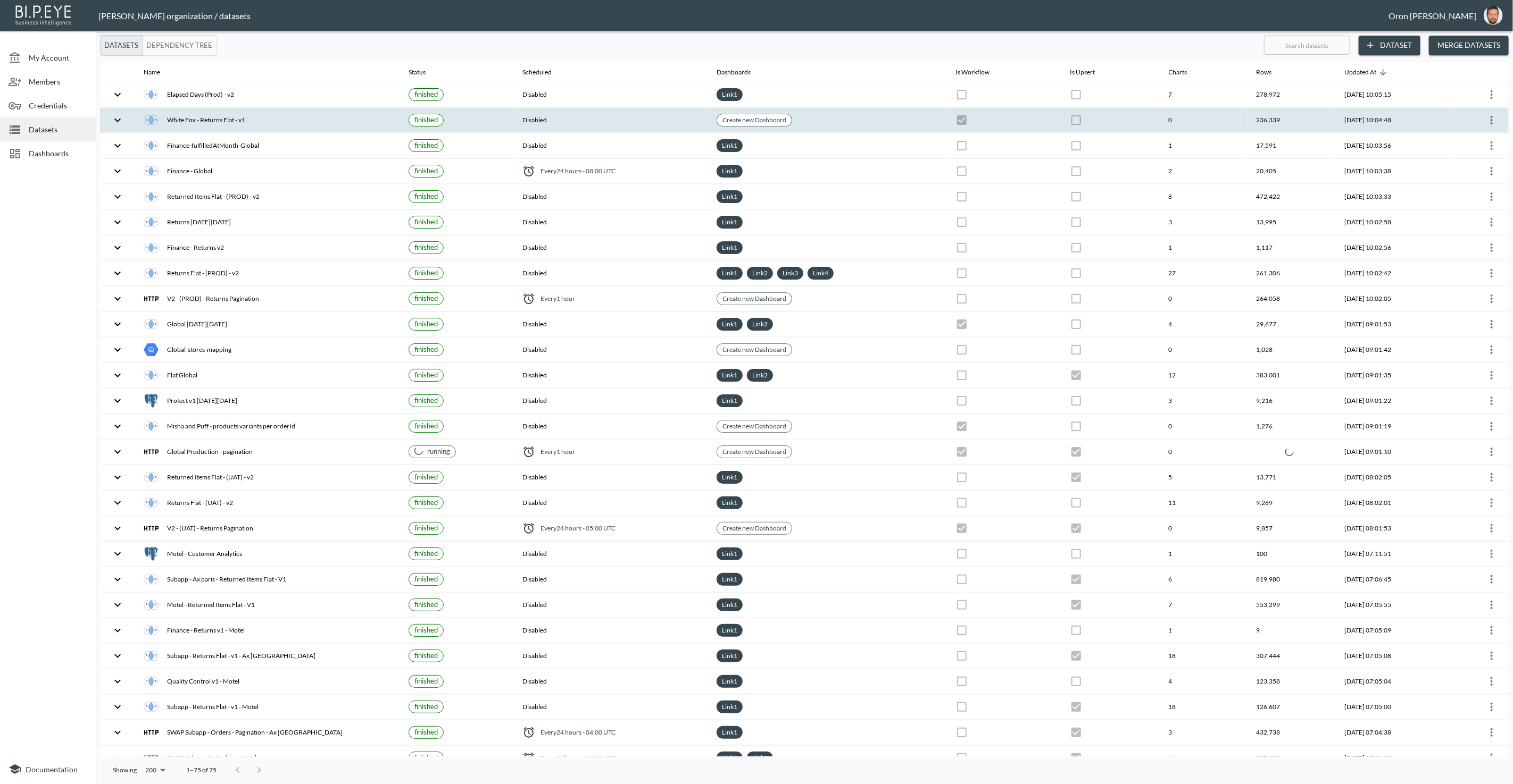
click at [1493, 117] on icon "more" at bounding box center [1491, 120] width 13 height 13
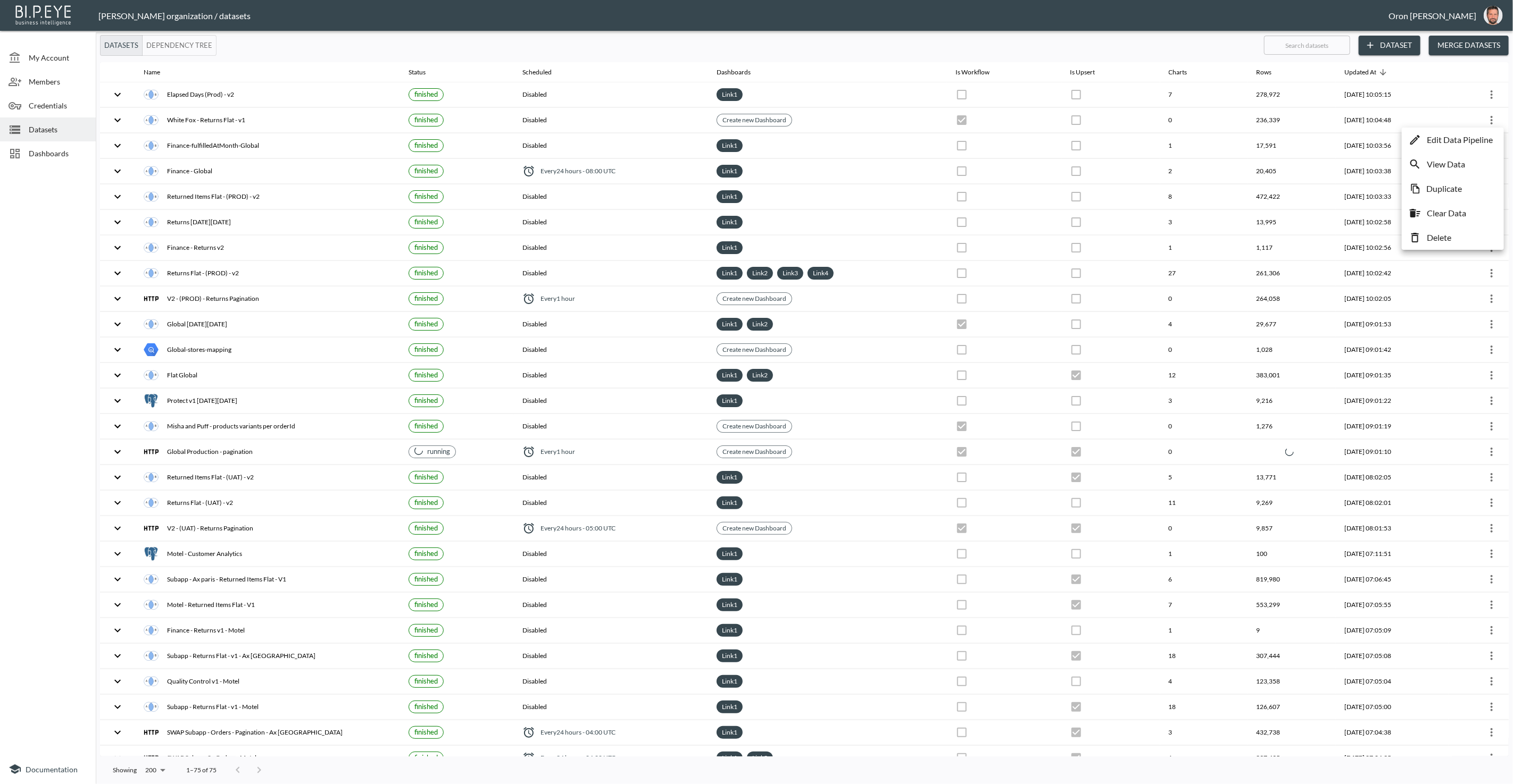
click at [1480, 135] on p "Edit Data Pipeline" at bounding box center [1459, 139] width 66 height 13
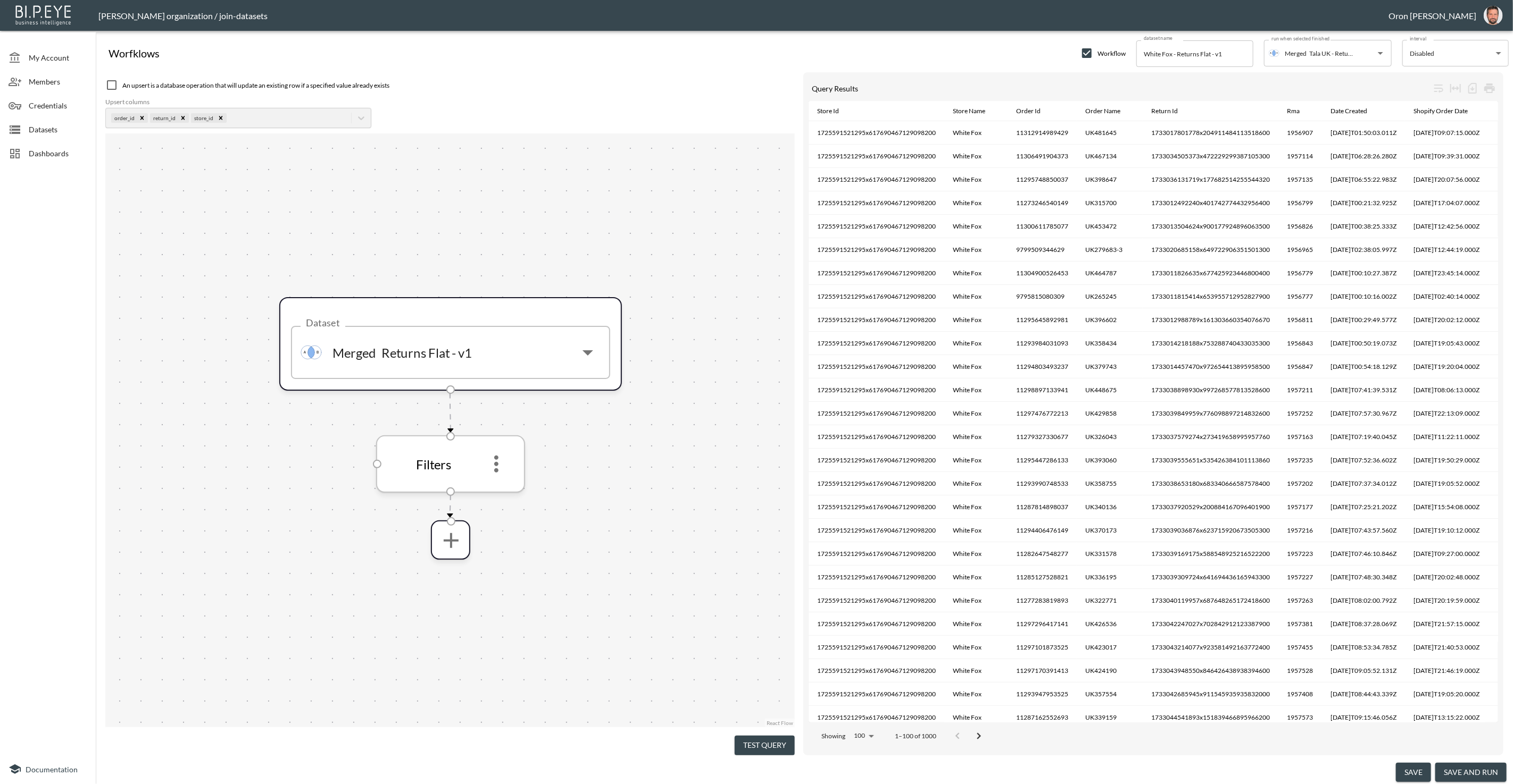
click at [497, 469] on icon "more" at bounding box center [496, 464] width 4 height 17
click at [489, 489] on p "Edit" at bounding box center [488, 492] width 15 height 13
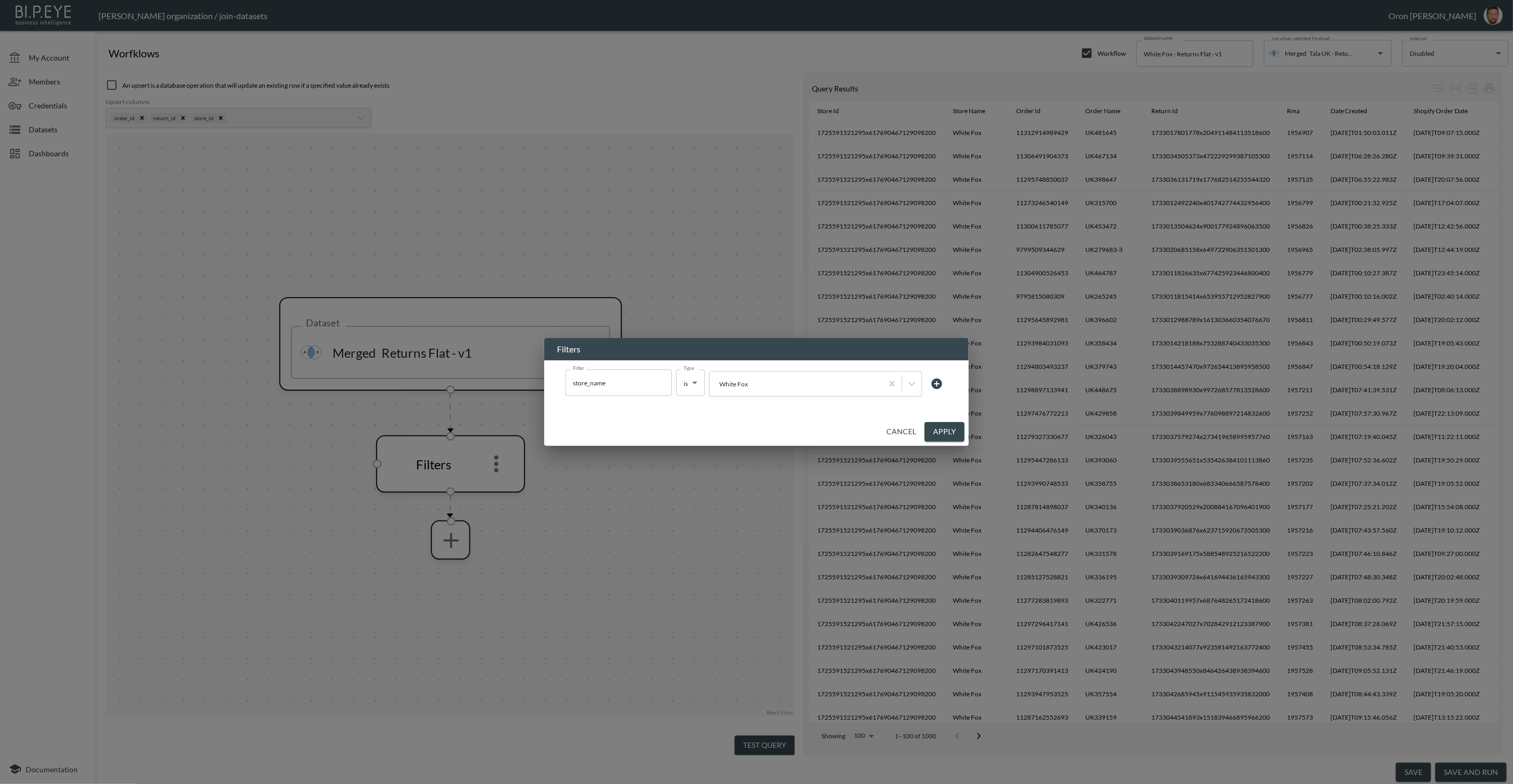
drag, startPoint x: 936, startPoint y: 381, endPoint x: 922, endPoint y: 385, distance: 14.6
click at [935, 382] on icon at bounding box center [937, 384] width 11 height 11
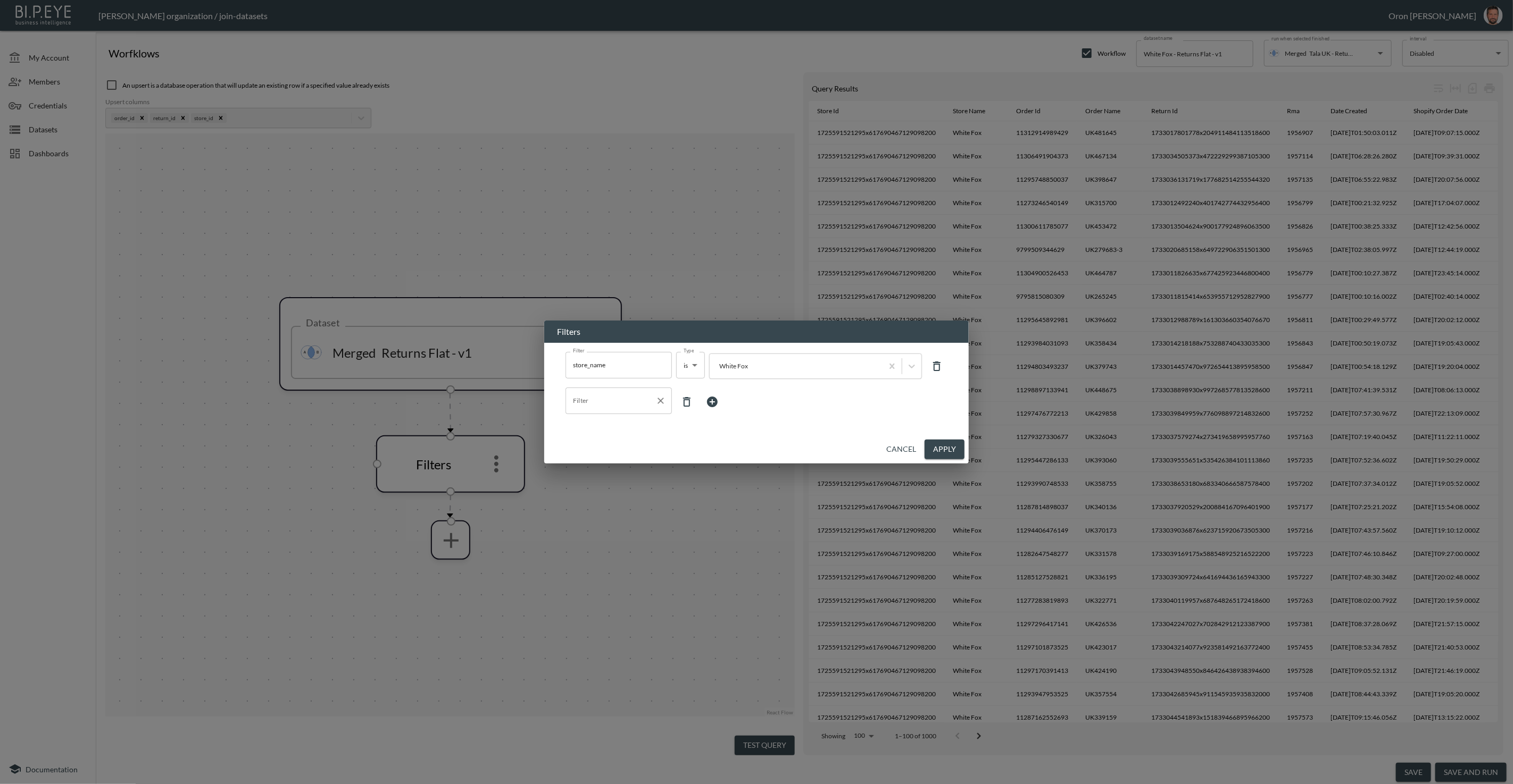
click at [618, 408] on input "Filter" at bounding box center [611, 401] width 81 height 17
drag, startPoint x: 610, startPoint y: 438, endPoint x: 616, endPoint y: 436, distance: 6.3
click at [611, 437] on li "date_created" at bounding box center [618, 442] width 107 height 16
type input "date_created"
click at [689, 405] on body "BI.P.EYE, Interactive Analytics Dashboards - app [PERSON_NAME] organization / j…" at bounding box center [756, 392] width 1513 height 784
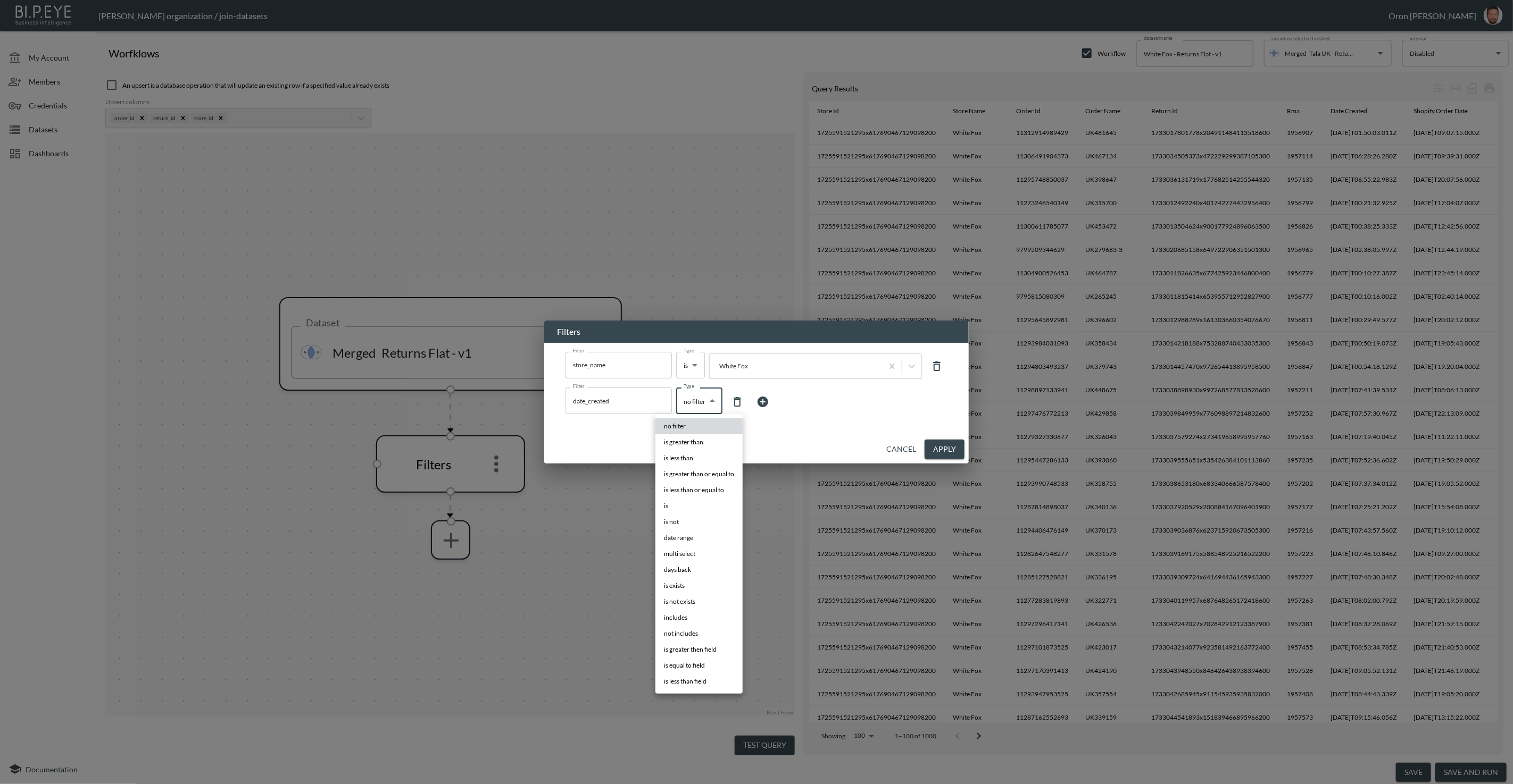
click at [693, 567] on li "days back" at bounding box center [699, 570] width 87 height 16
type input "days back"
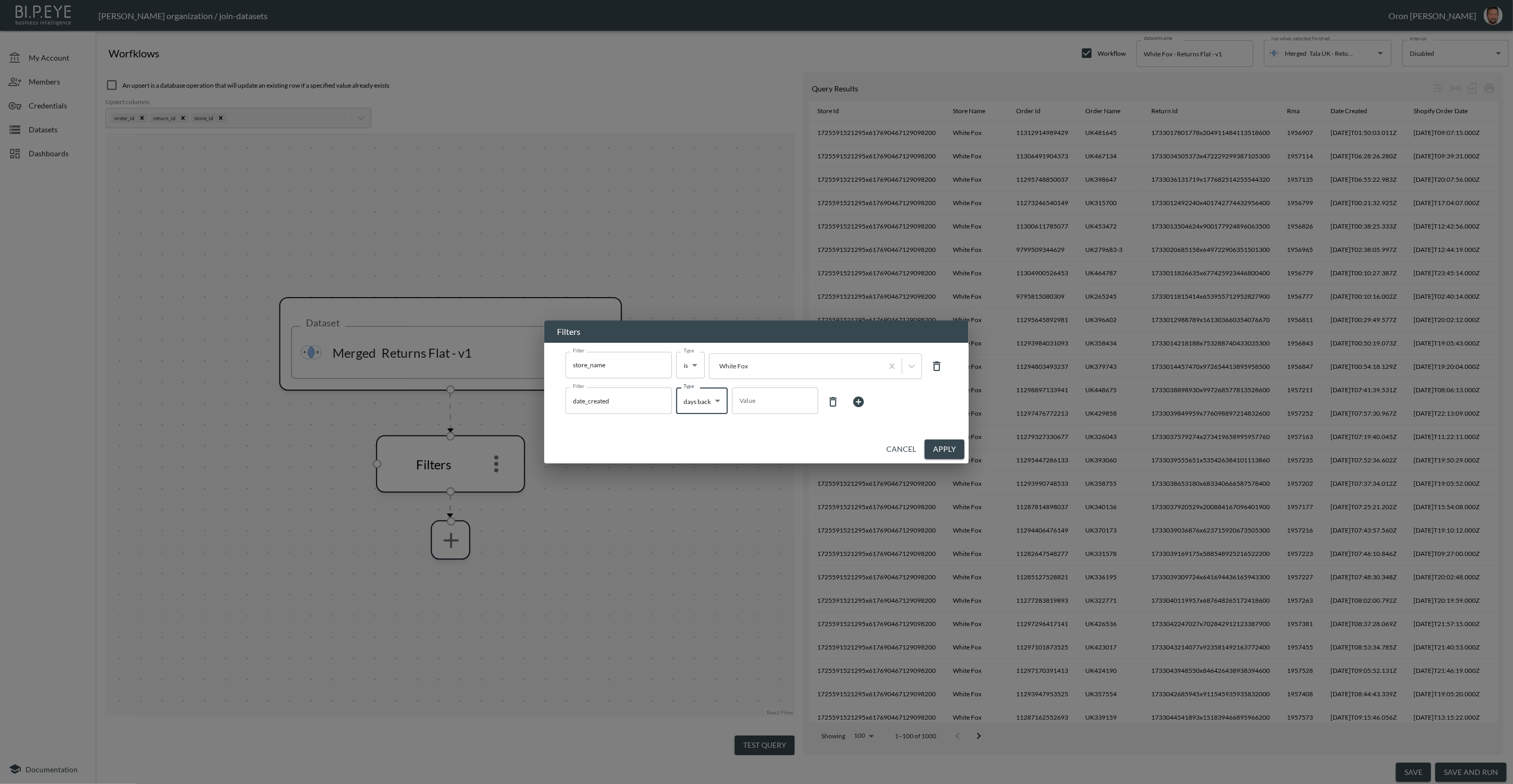
click at [768, 397] on input "Value" at bounding box center [775, 401] width 86 height 30
type input "7"
drag, startPoint x: 949, startPoint y: 449, endPoint x: 369, endPoint y: 218, distance: 624.3
click at [949, 449] on button "Apply" at bounding box center [944, 449] width 40 height 20
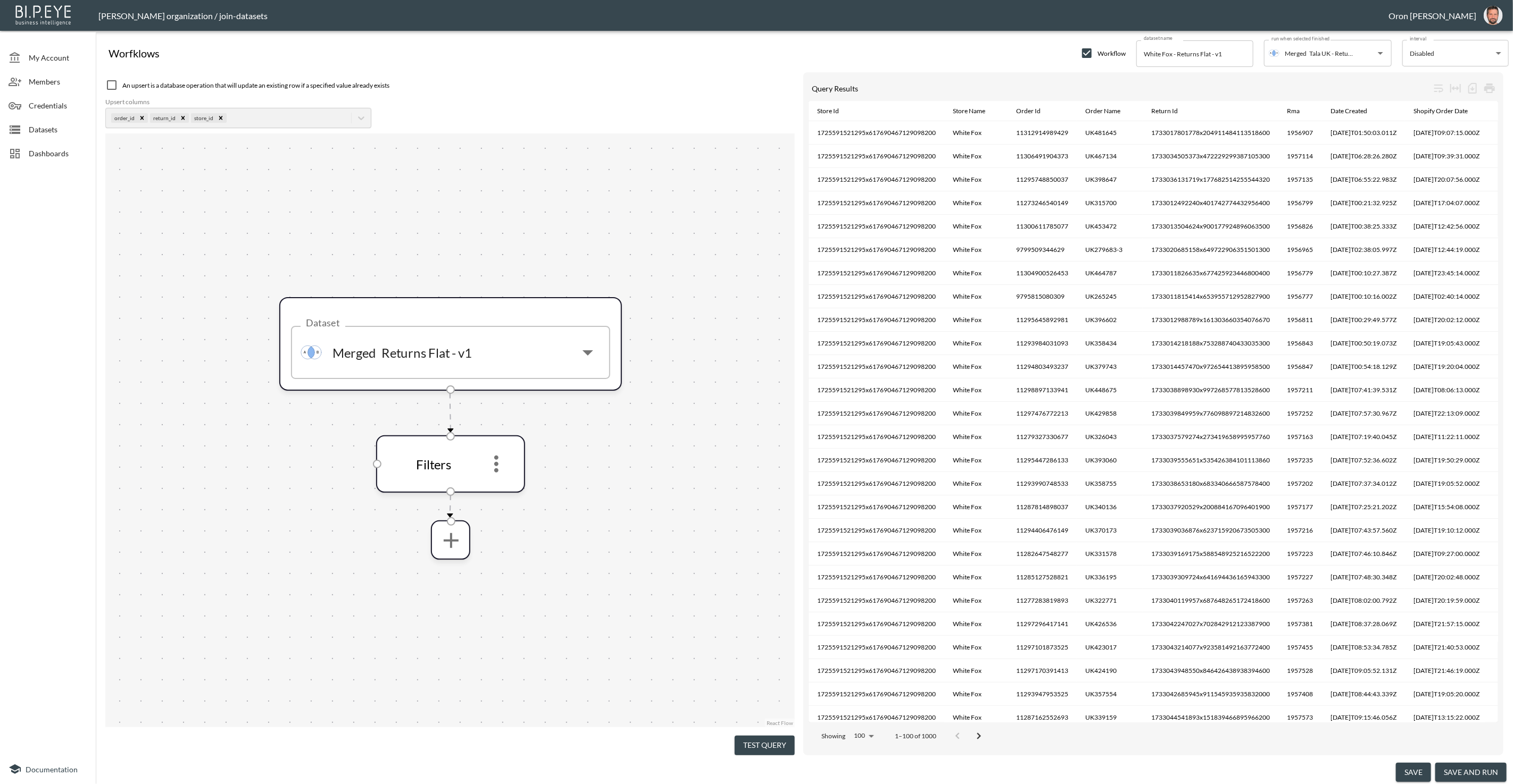
click at [113, 88] on input "checkbox" at bounding box center [111, 85] width 13 height 13
checkbox input "true"
click at [1461, 767] on button "save and run" at bounding box center [1471, 772] width 71 height 20
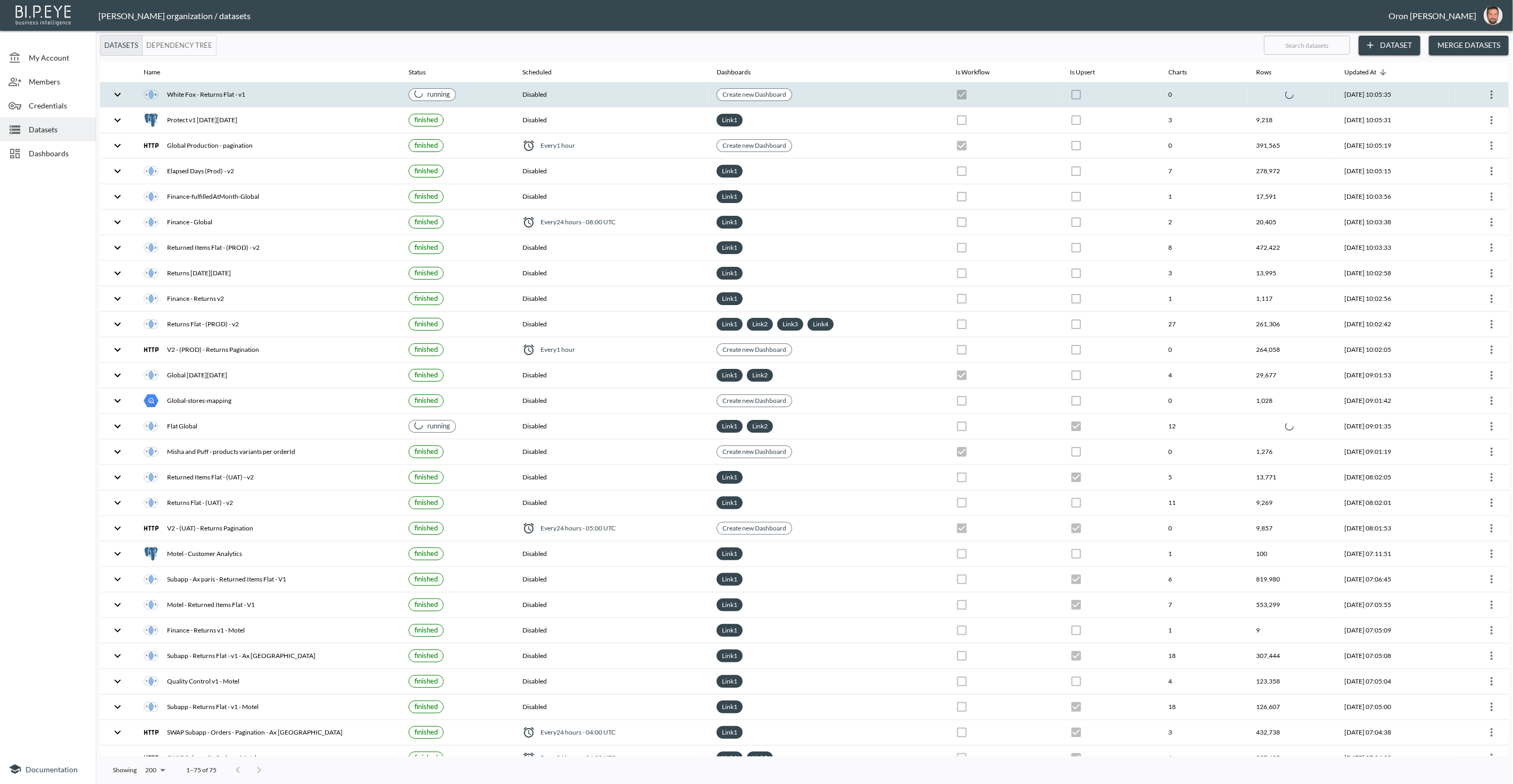
click at [868, 92] on th "Create new Dashboard" at bounding box center [827, 95] width 239 height 25
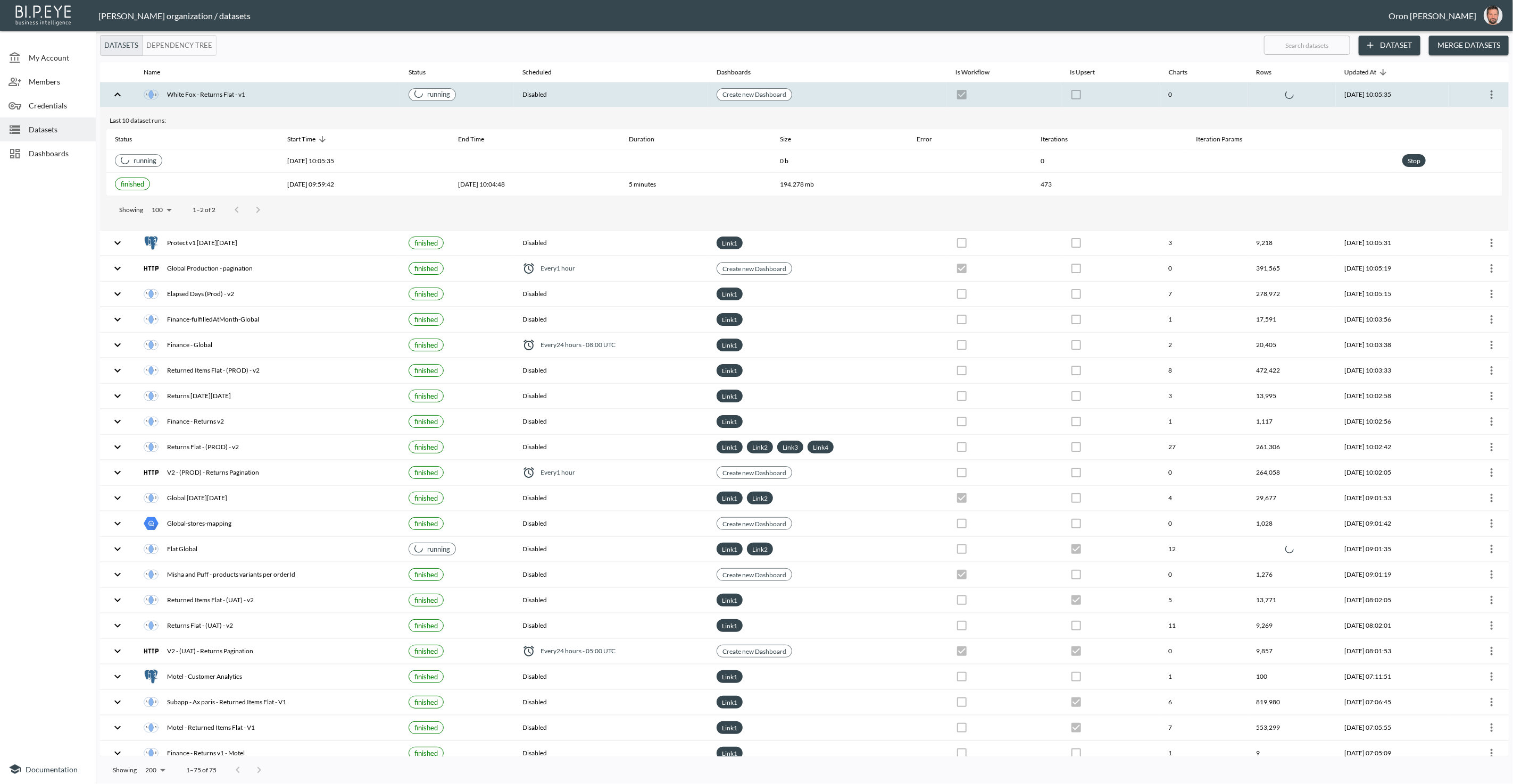
checkbox input "false"
checkbox input "true"
checkbox input "false"
checkbox input "true"
checkbox input "false"
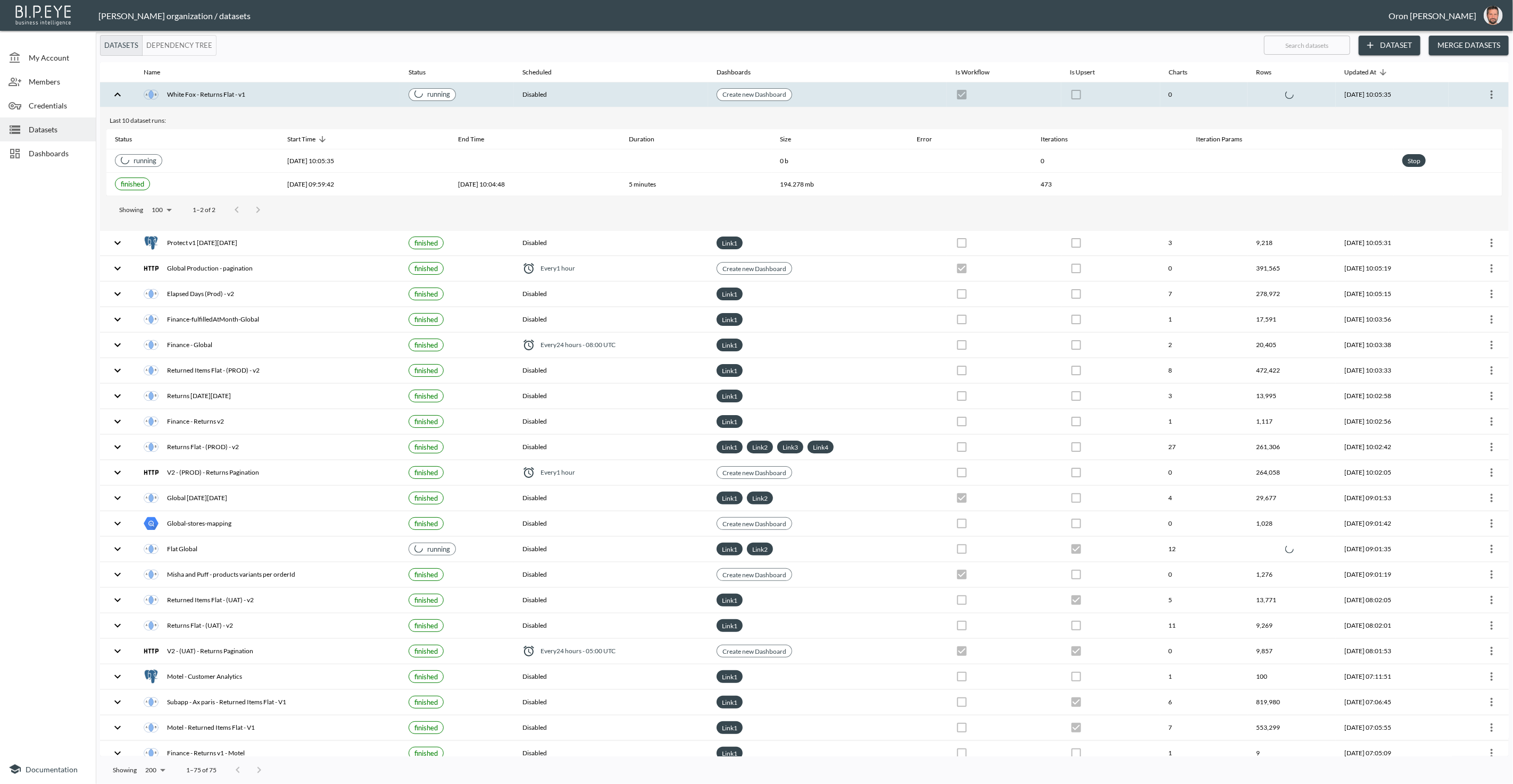
checkbox input "true"
checkbox input "false"
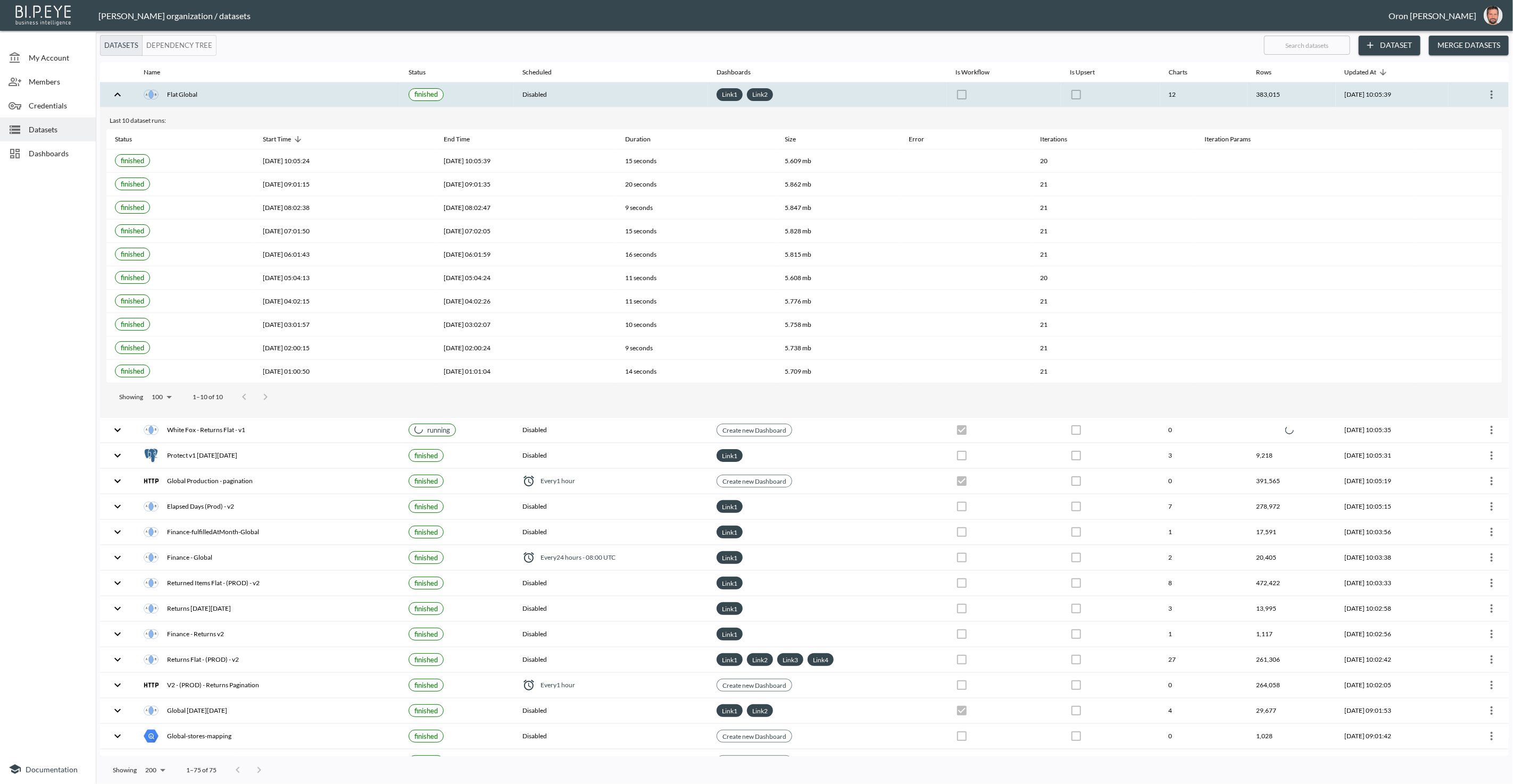
click at [853, 100] on th "Link 1 Link 2" at bounding box center [827, 95] width 239 height 25
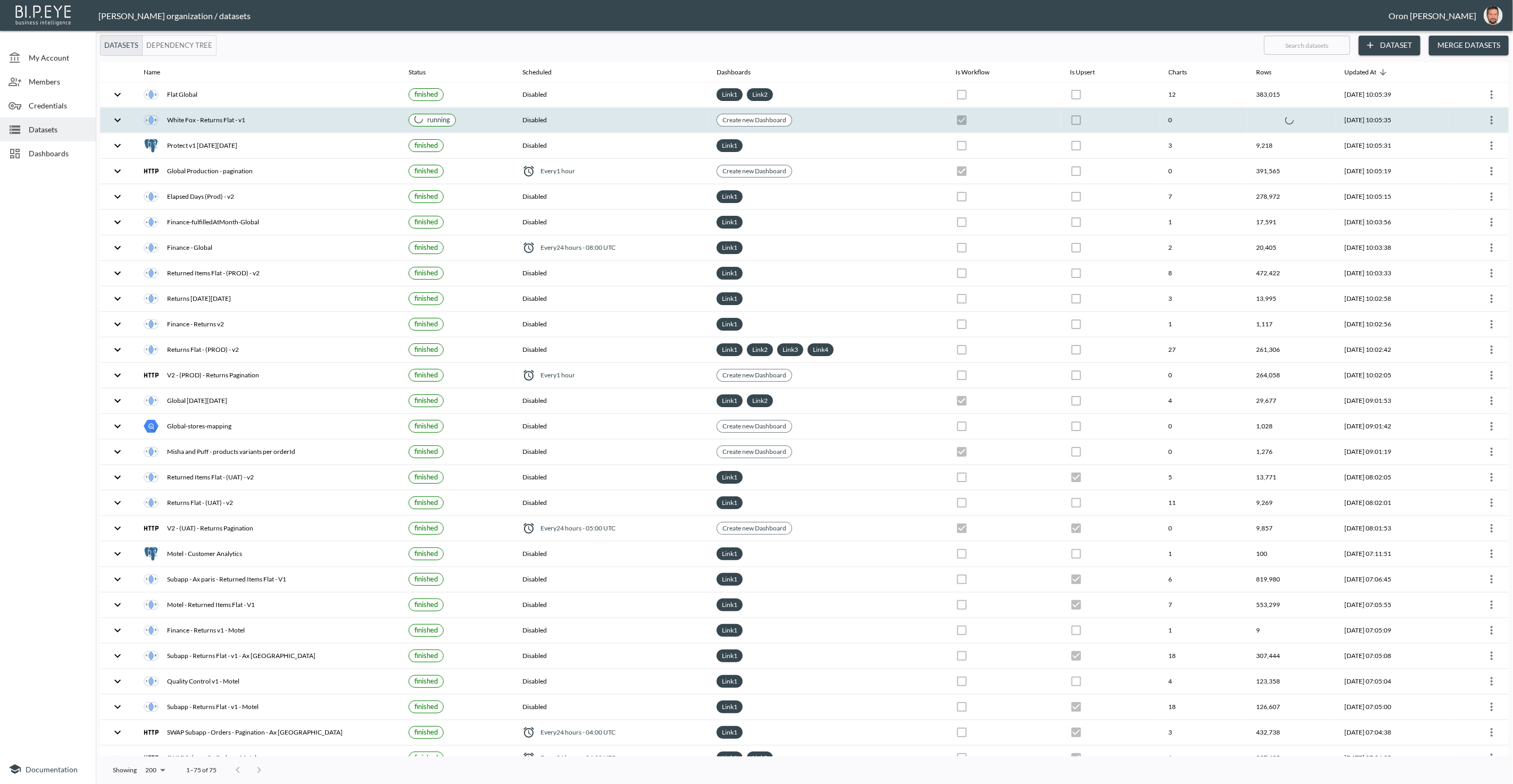
click at [843, 115] on th "Create new Dashboard" at bounding box center [827, 120] width 239 height 25
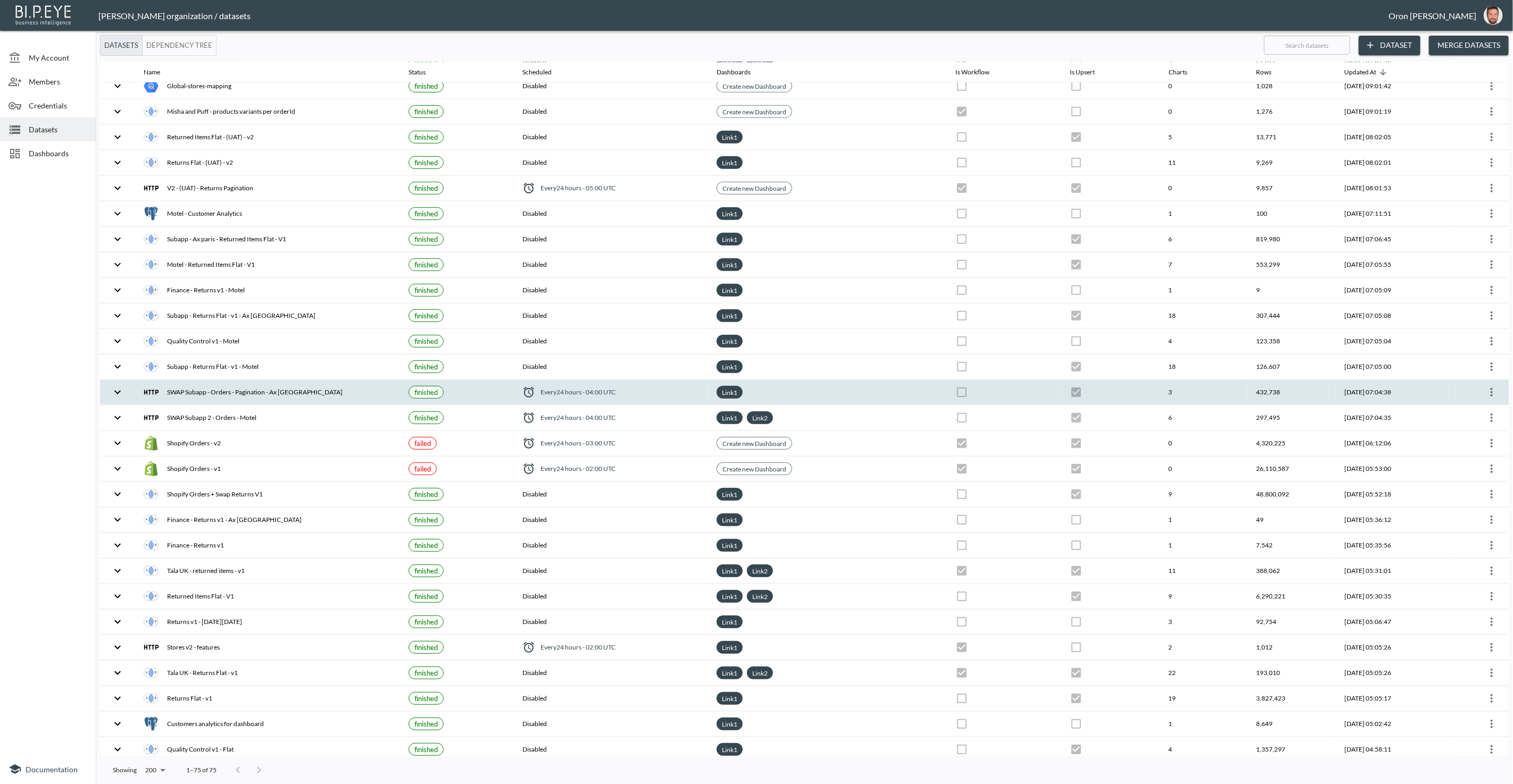
scroll to position [1304, 0]
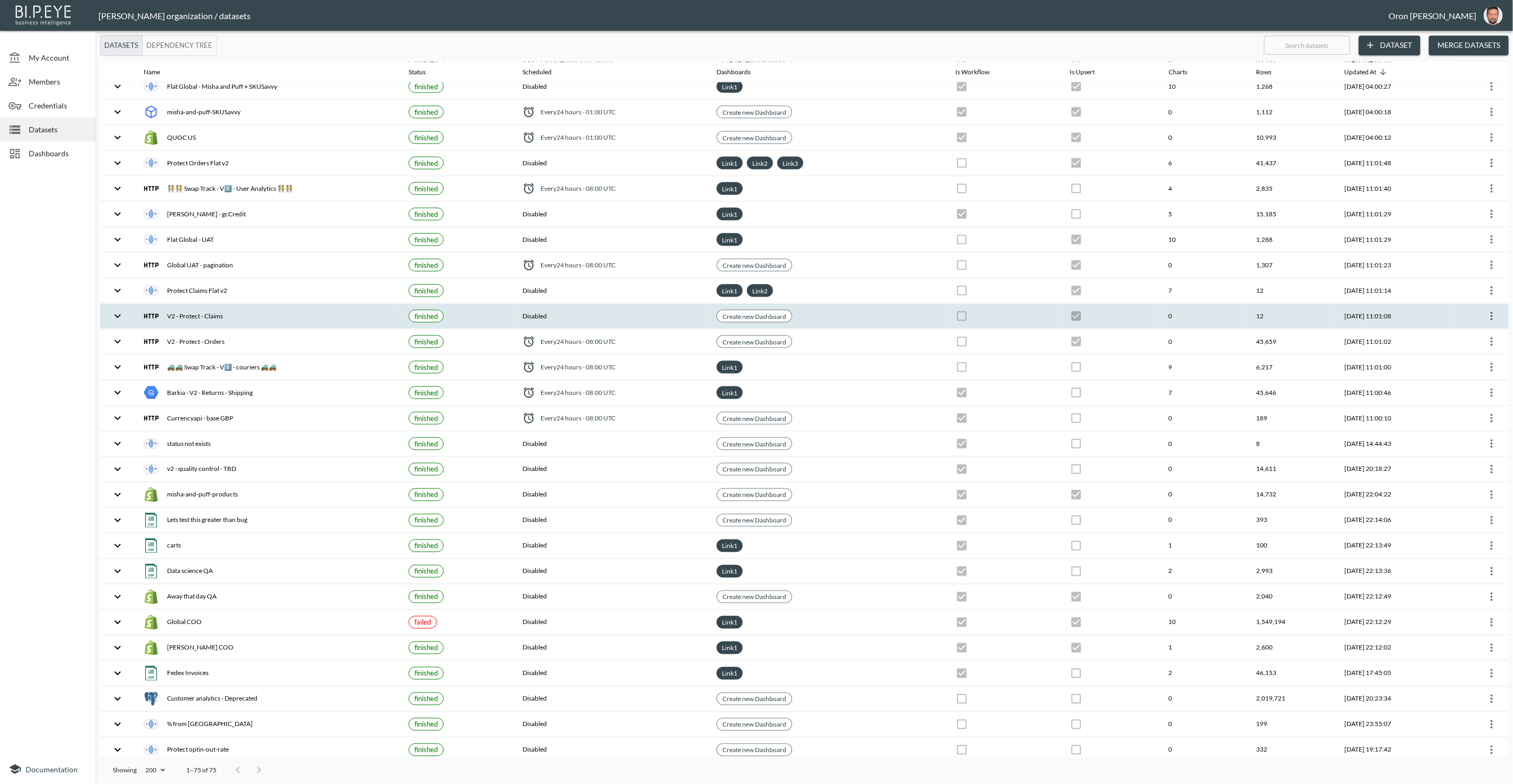
checkbox input "false"
checkbox input "true"
checkbox input "false"
checkbox input "true"
checkbox input "false"
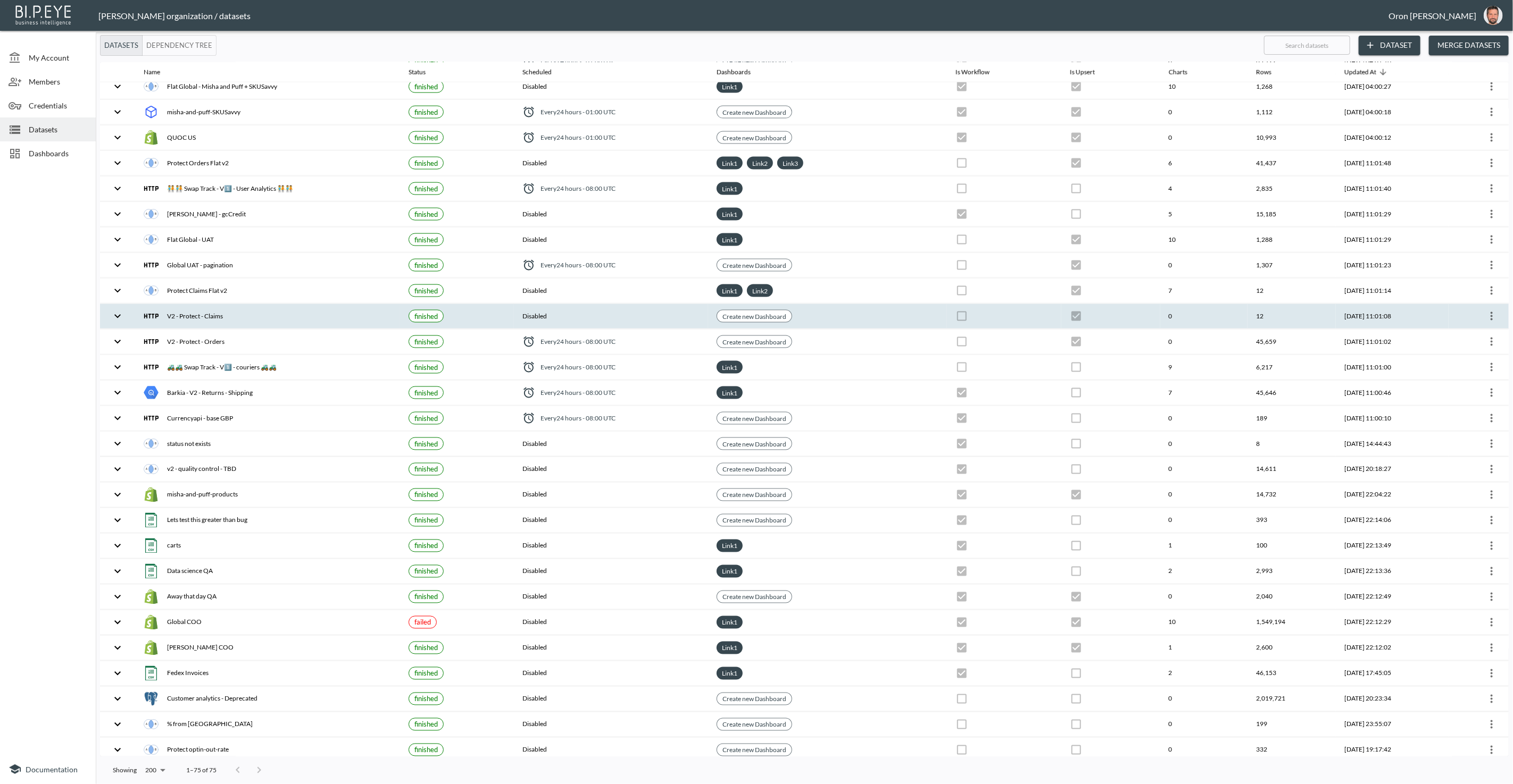
checkbox input "true"
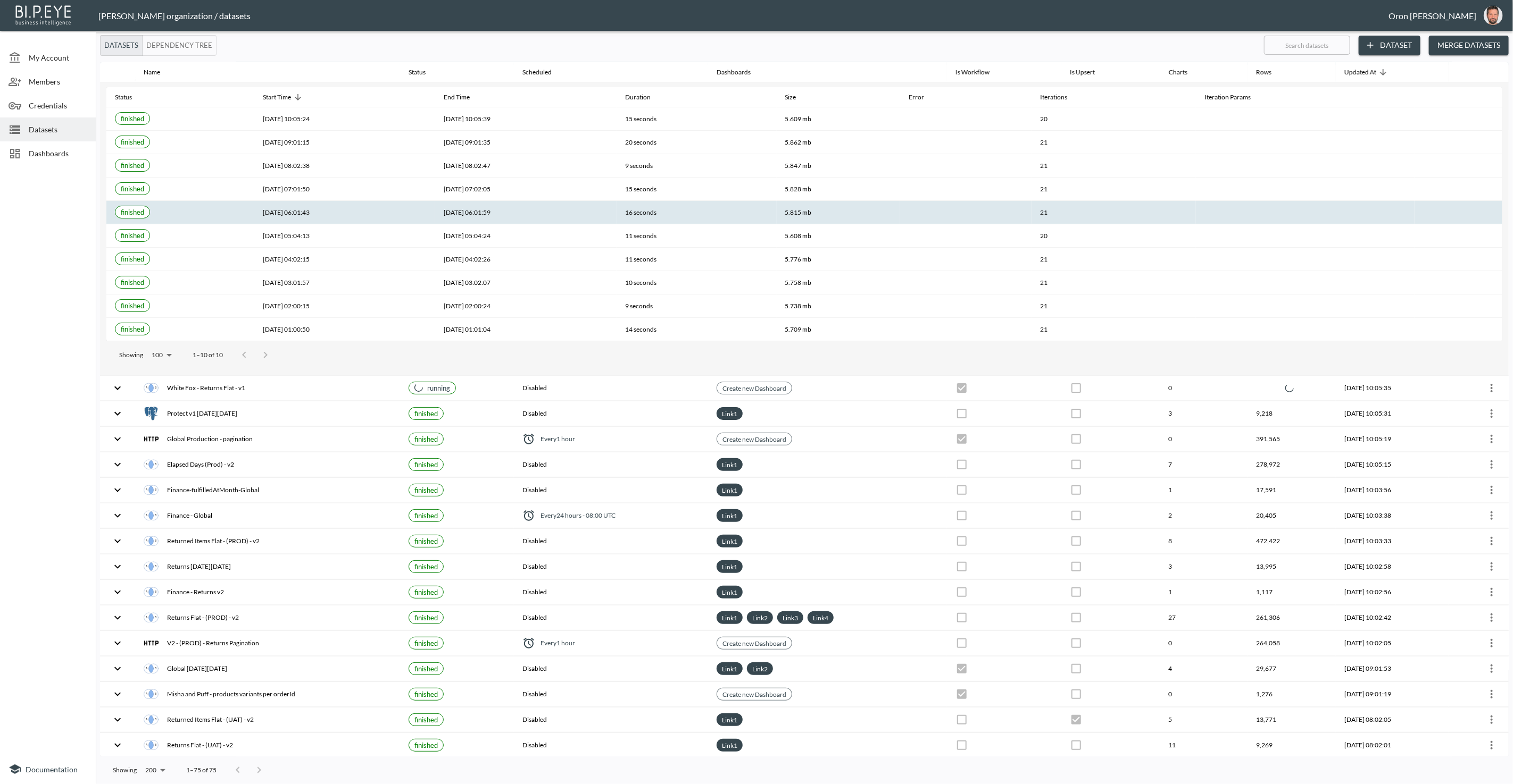
scroll to position [0, 0]
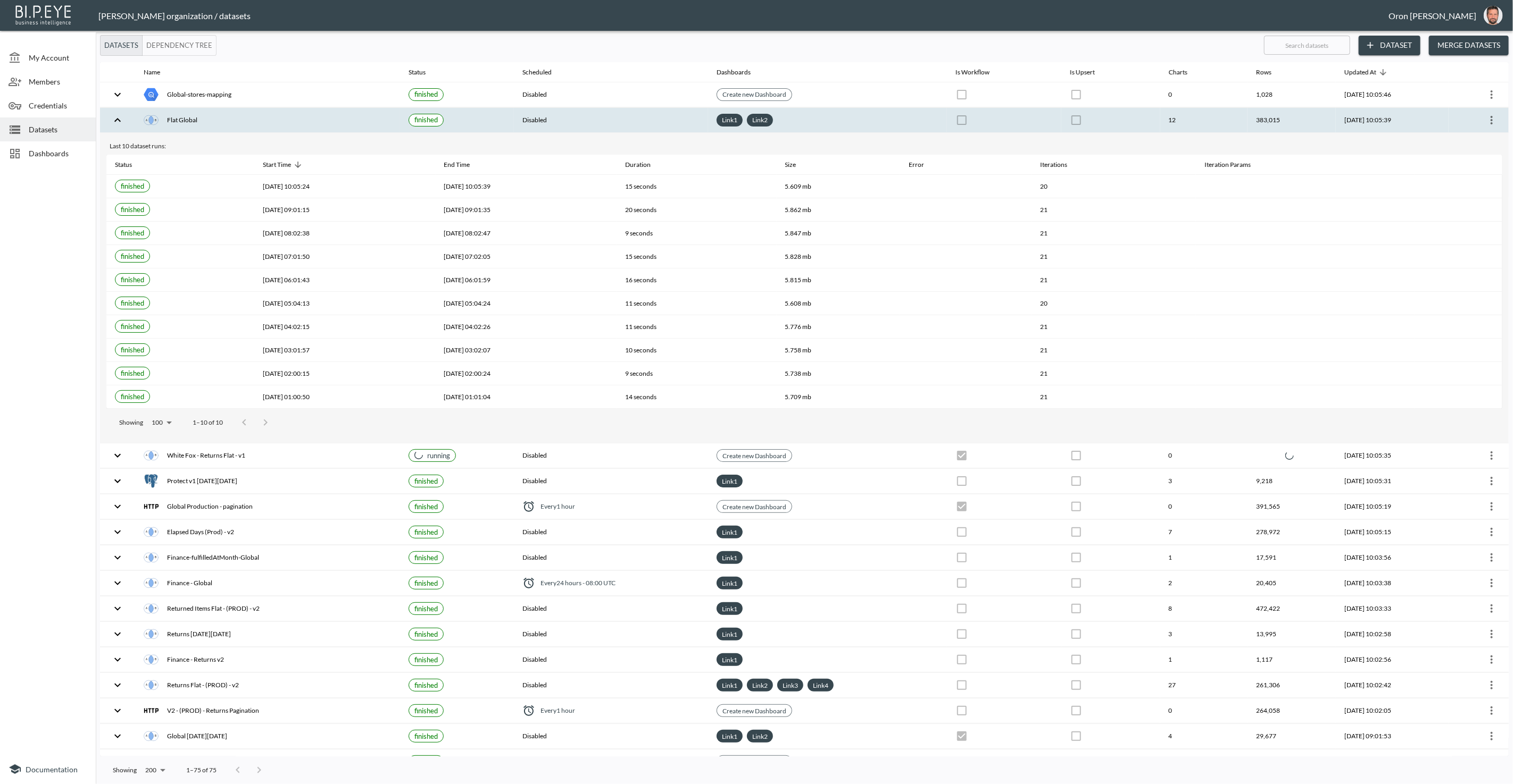
click at [829, 124] on div "Link 1 Link 2" at bounding box center [827, 120] width 222 height 13
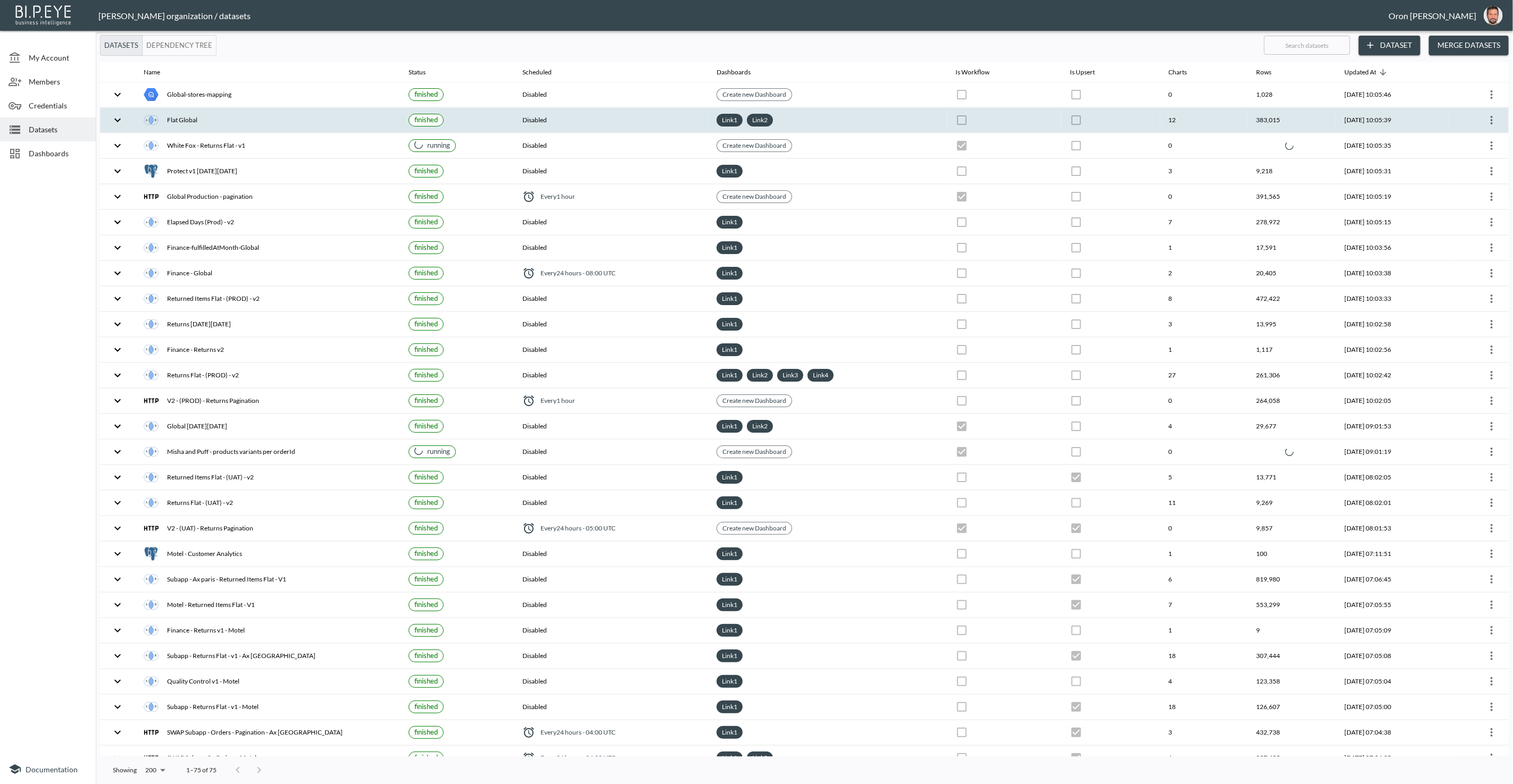
checkbox input "true"
checkbox input "false"
checkbox input "true"
checkbox input "false"
checkbox input "true"
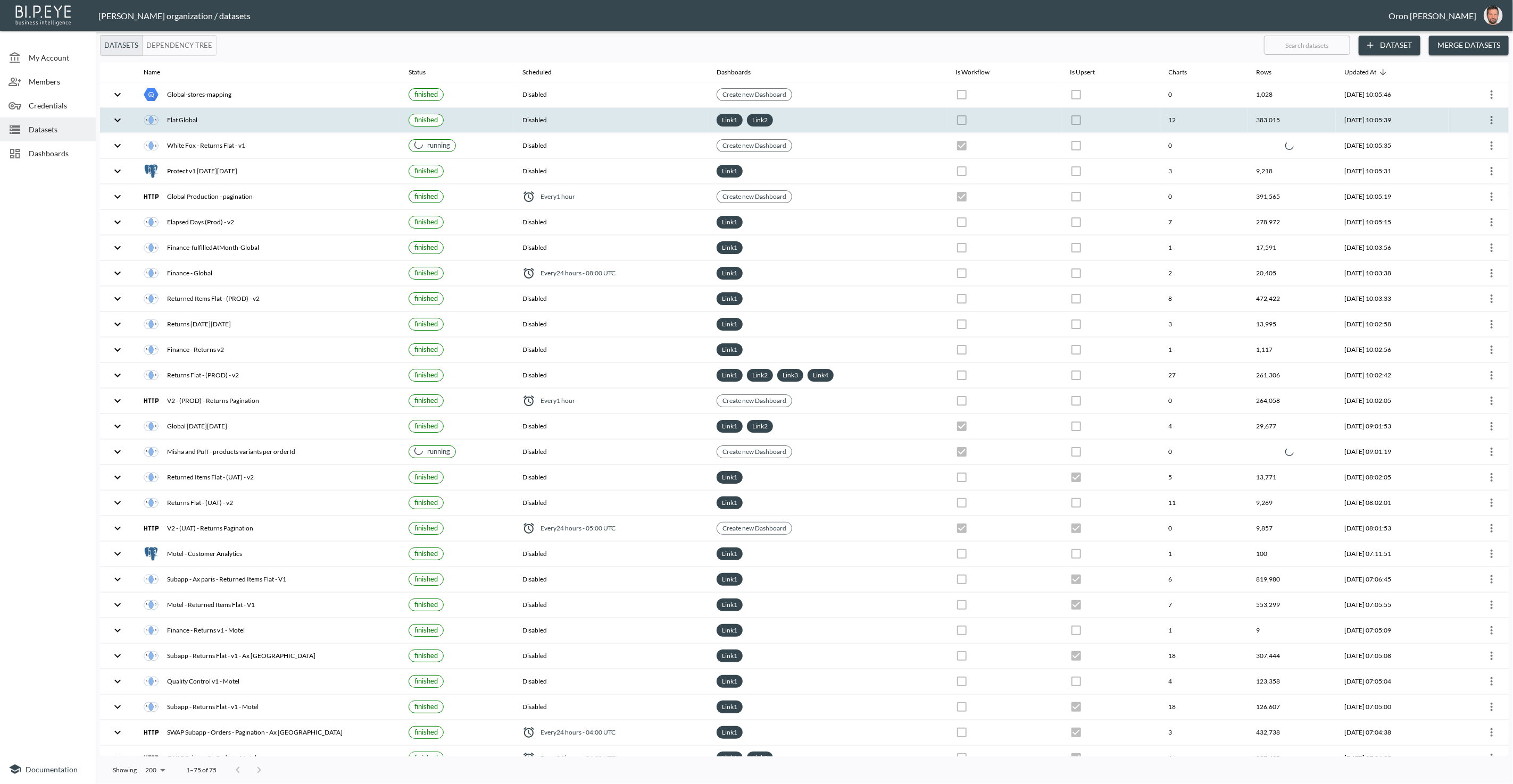
checkbox input "false"
checkbox input "true"
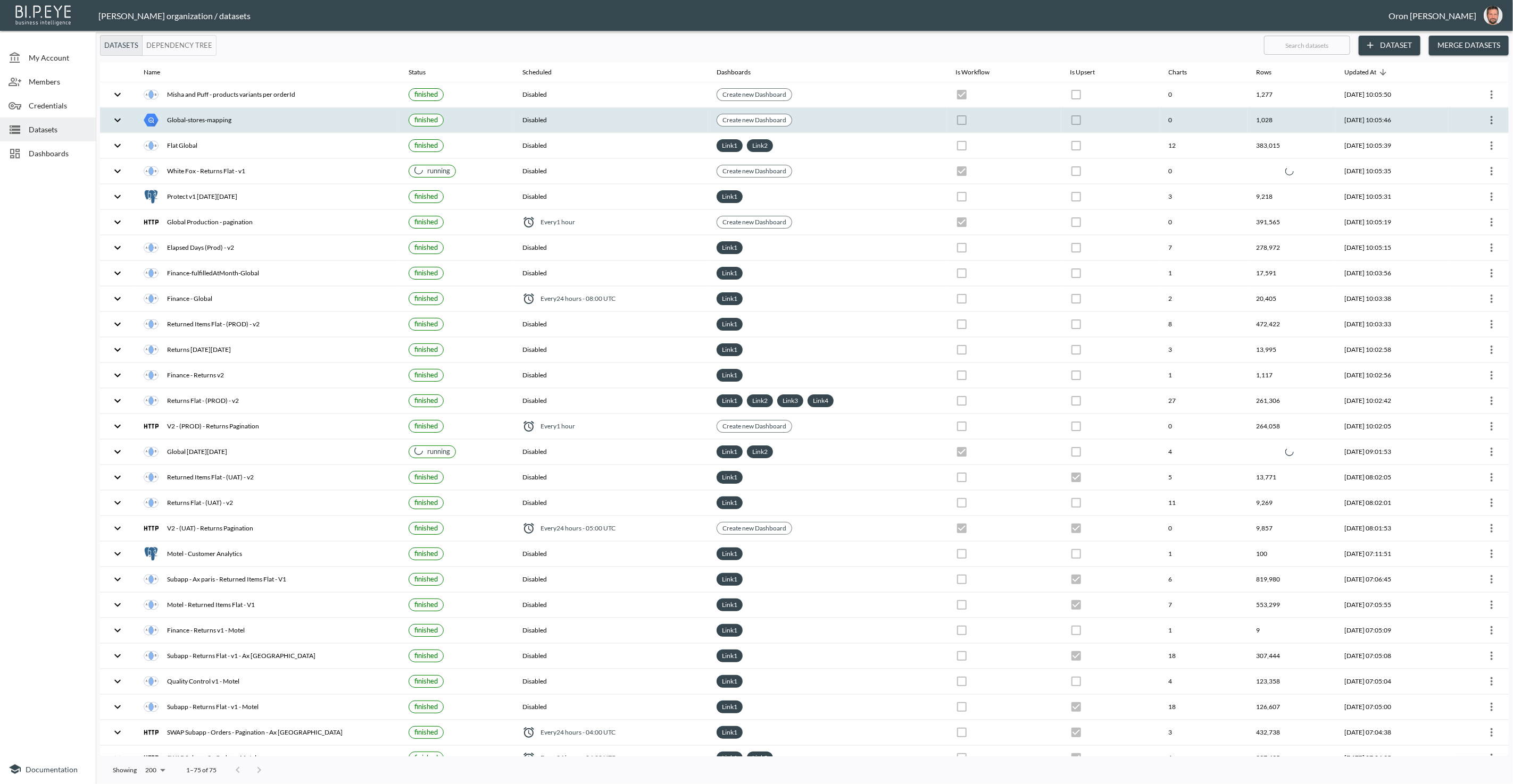
checkbox input "true"
checkbox input "false"
checkbox input "true"
checkbox input "false"
checkbox input "true"
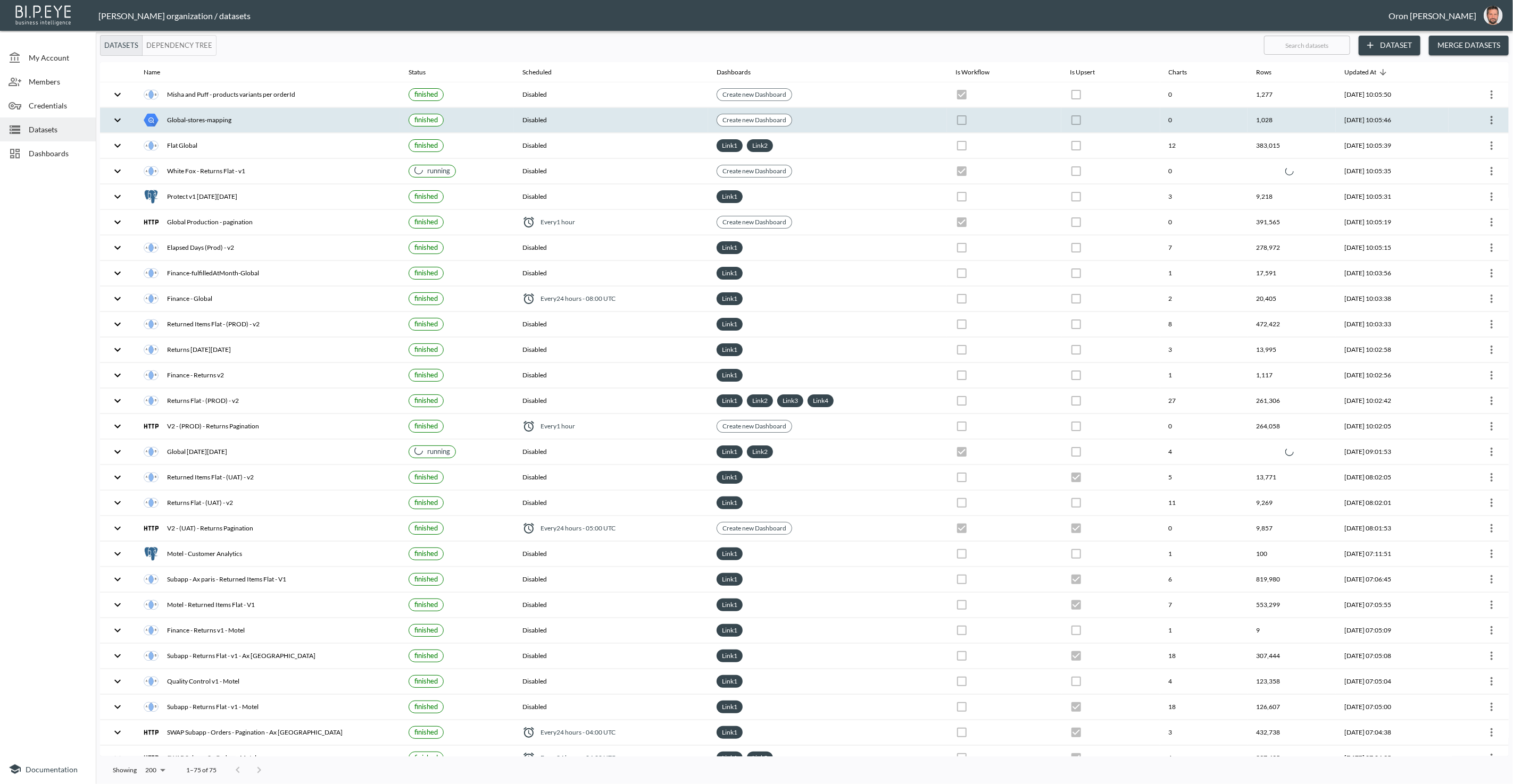
checkbox input "false"
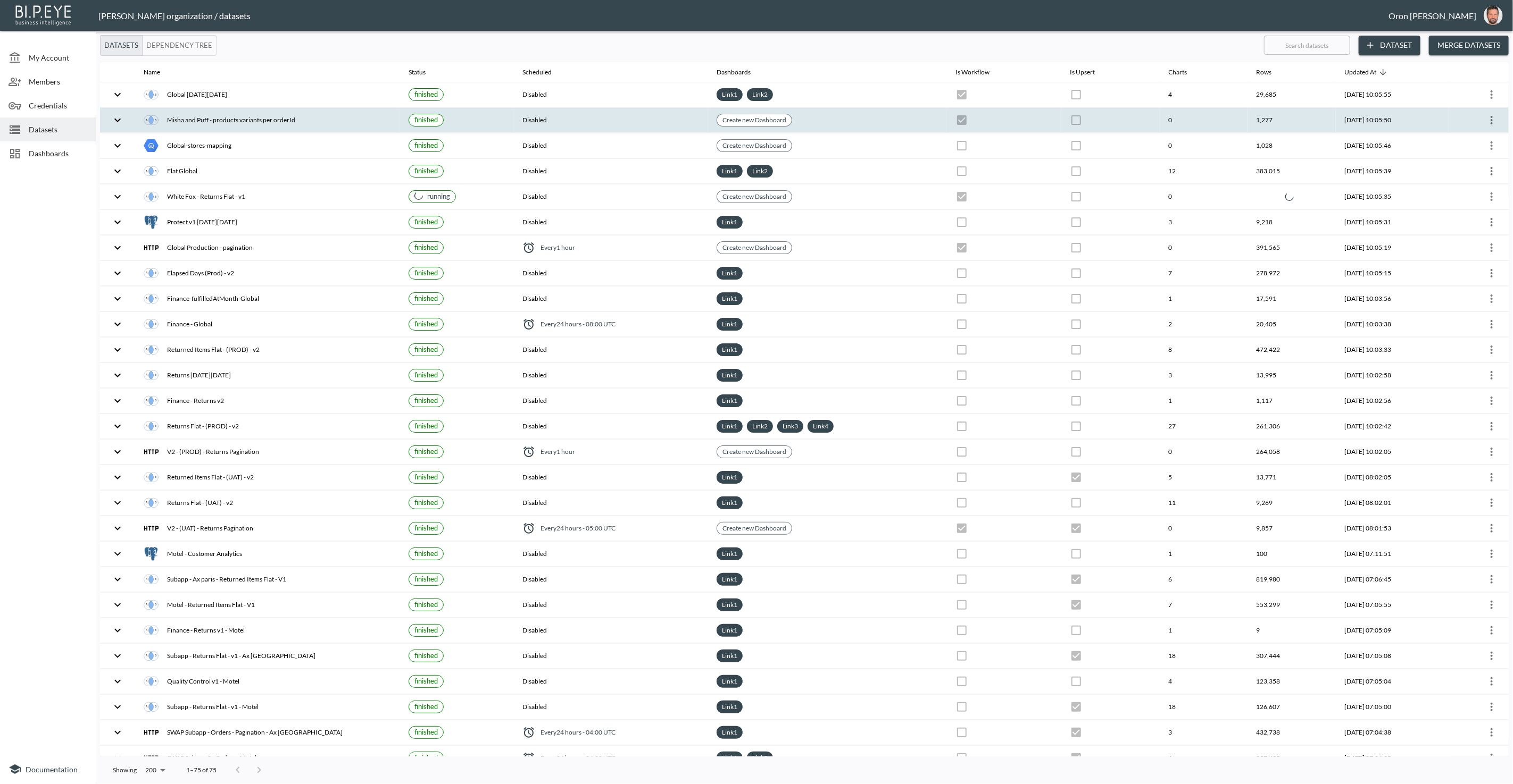
click at [201, 47] on button "Dependency Tree" at bounding box center [179, 45] width 74 height 21
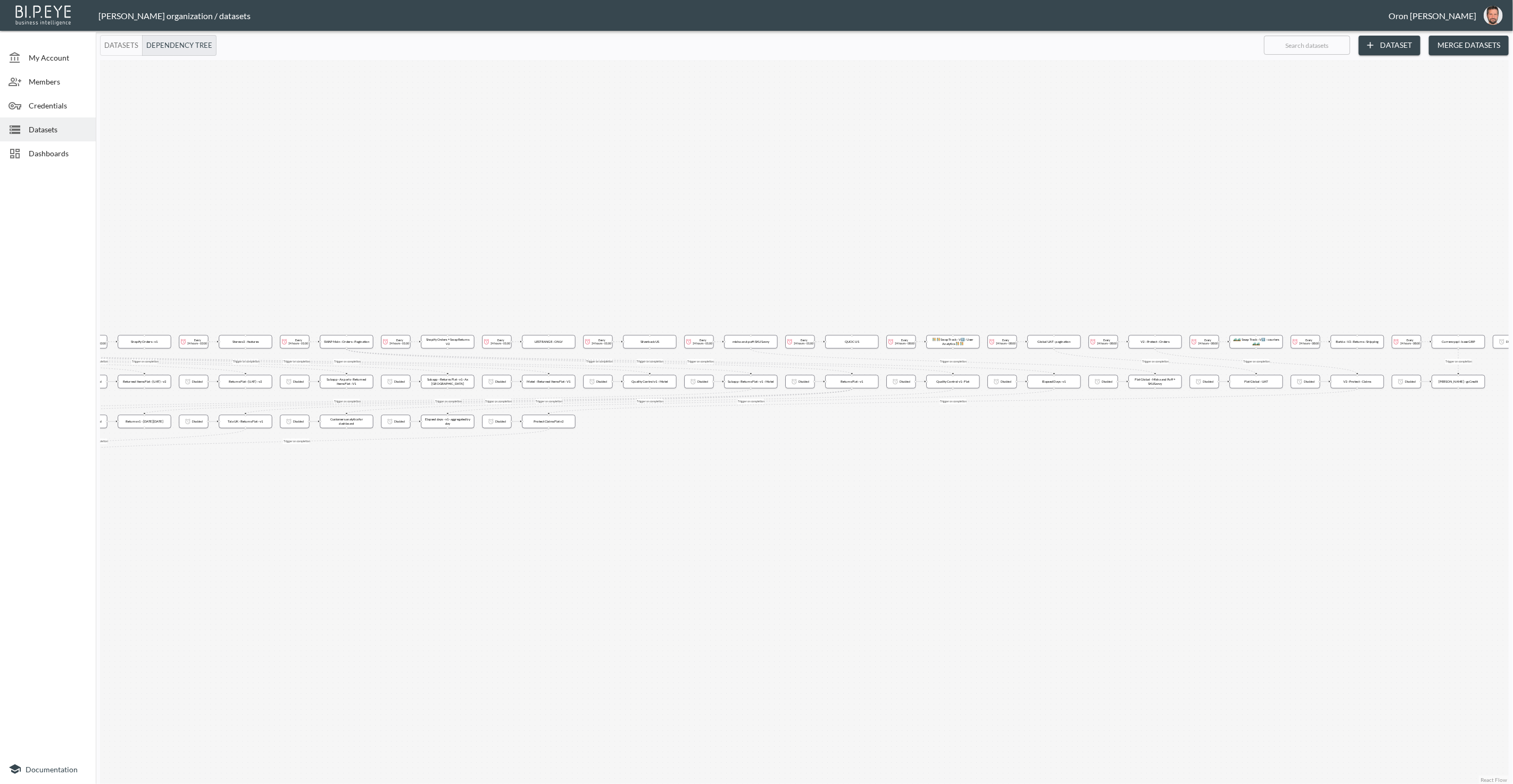
drag, startPoint x: 393, startPoint y: 217, endPoint x: 787, endPoint y: 219, distance: 394.0
click at [822, 217] on div "Trigger on completion Trigger on completion Trigger on completion Trigger on co…" at bounding box center [804, 422] width 1409 height 724
drag, startPoint x: 489, startPoint y: 224, endPoint x: 729, endPoint y: 215, distance: 240.2
click at [838, 211] on div "Trigger on completion Trigger on completion Trigger on completion Trigger on co…" at bounding box center [804, 422] width 1409 height 724
drag, startPoint x: 466, startPoint y: 217, endPoint x: 776, endPoint y: 190, distance: 311.2
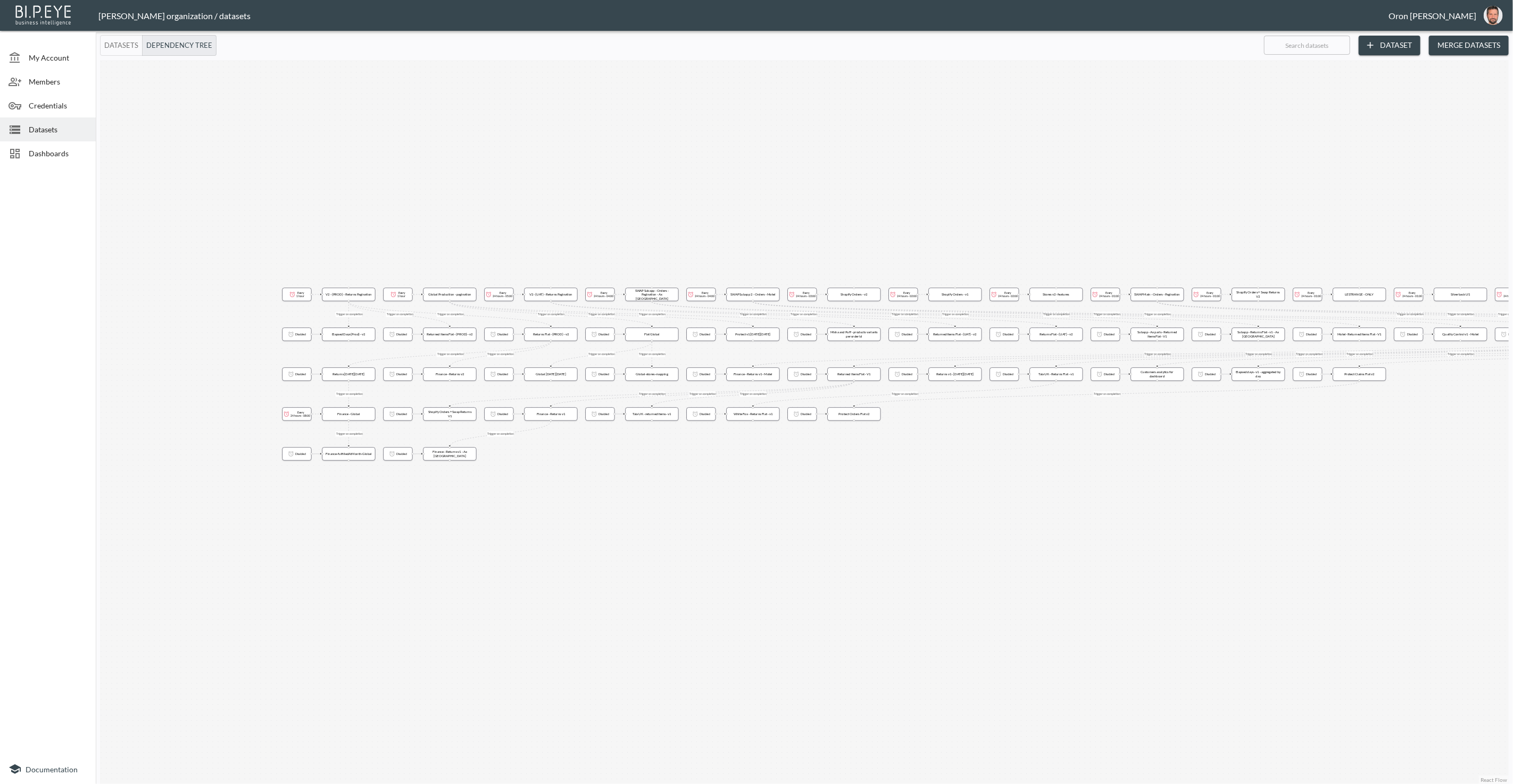
click at [863, 186] on div "Trigger on completion Trigger on completion Trigger on completion Trigger on co…" at bounding box center [804, 422] width 1409 height 724
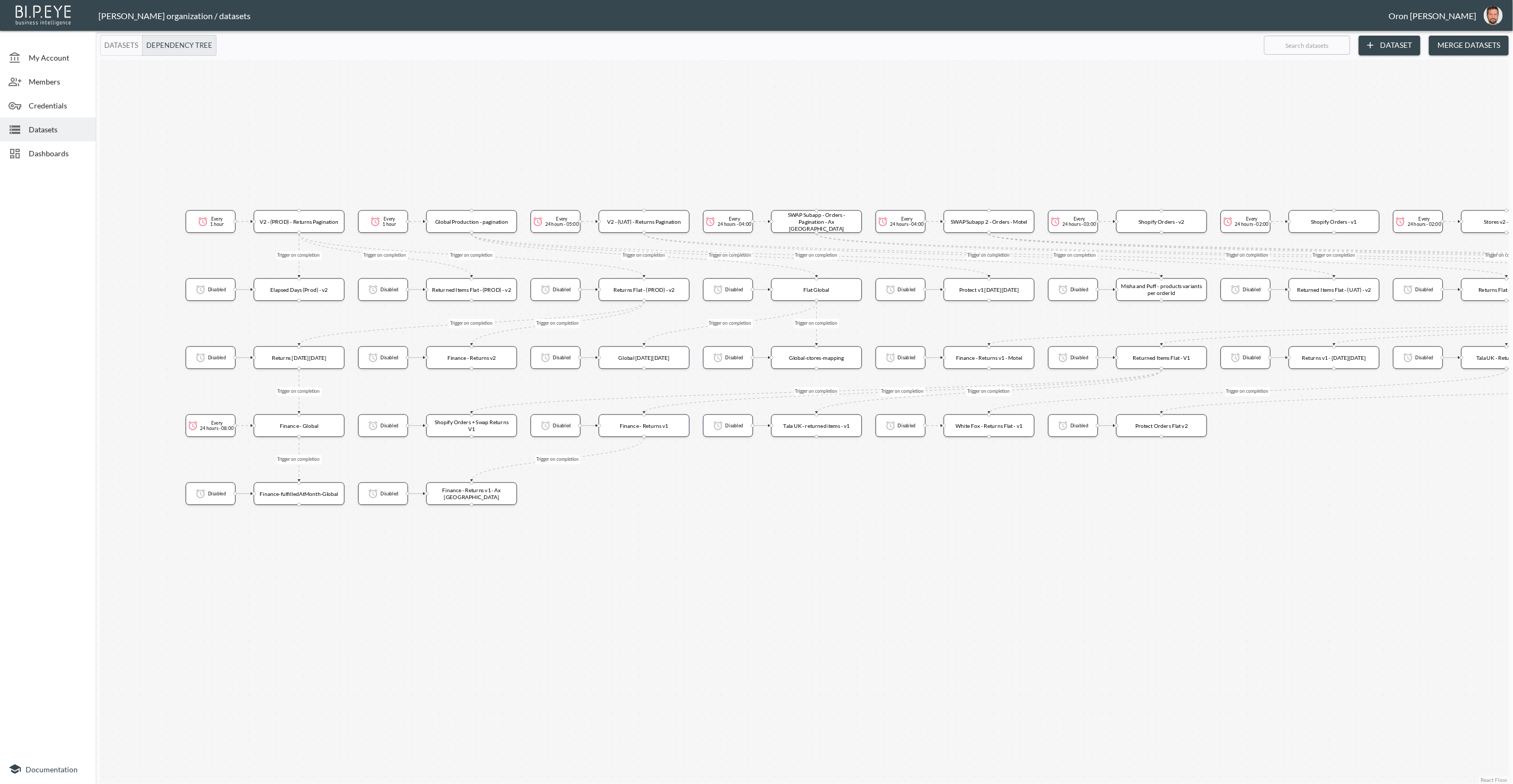
drag, startPoint x: 549, startPoint y: 231, endPoint x: 625, endPoint y: 111, distance: 142.0
click at [625, 111] on div "Trigger on completion Trigger on completion Trigger on completion Trigger on co…" at bounding box center [804, 422] width 1409 height 724
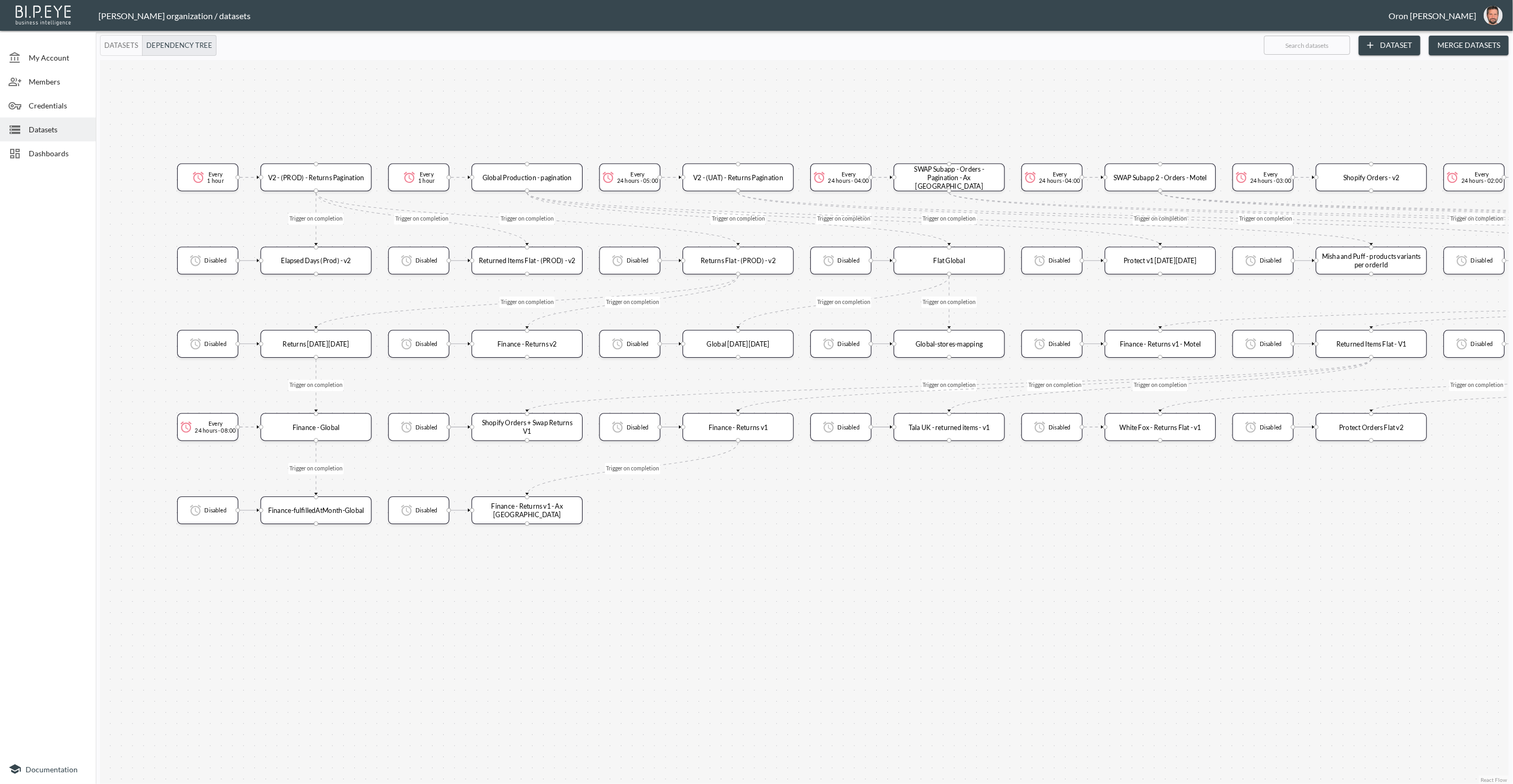
drag, startPoint x: 622, startPoint y: 140, endPoint x: 684, endPoint y: 98, distance: 74.9
click at [684, 98] on div "Trigger on completion Trigger on completion Trigger on completion Trigger on co…" at bounding box center [804, 422] width 1409 height 724
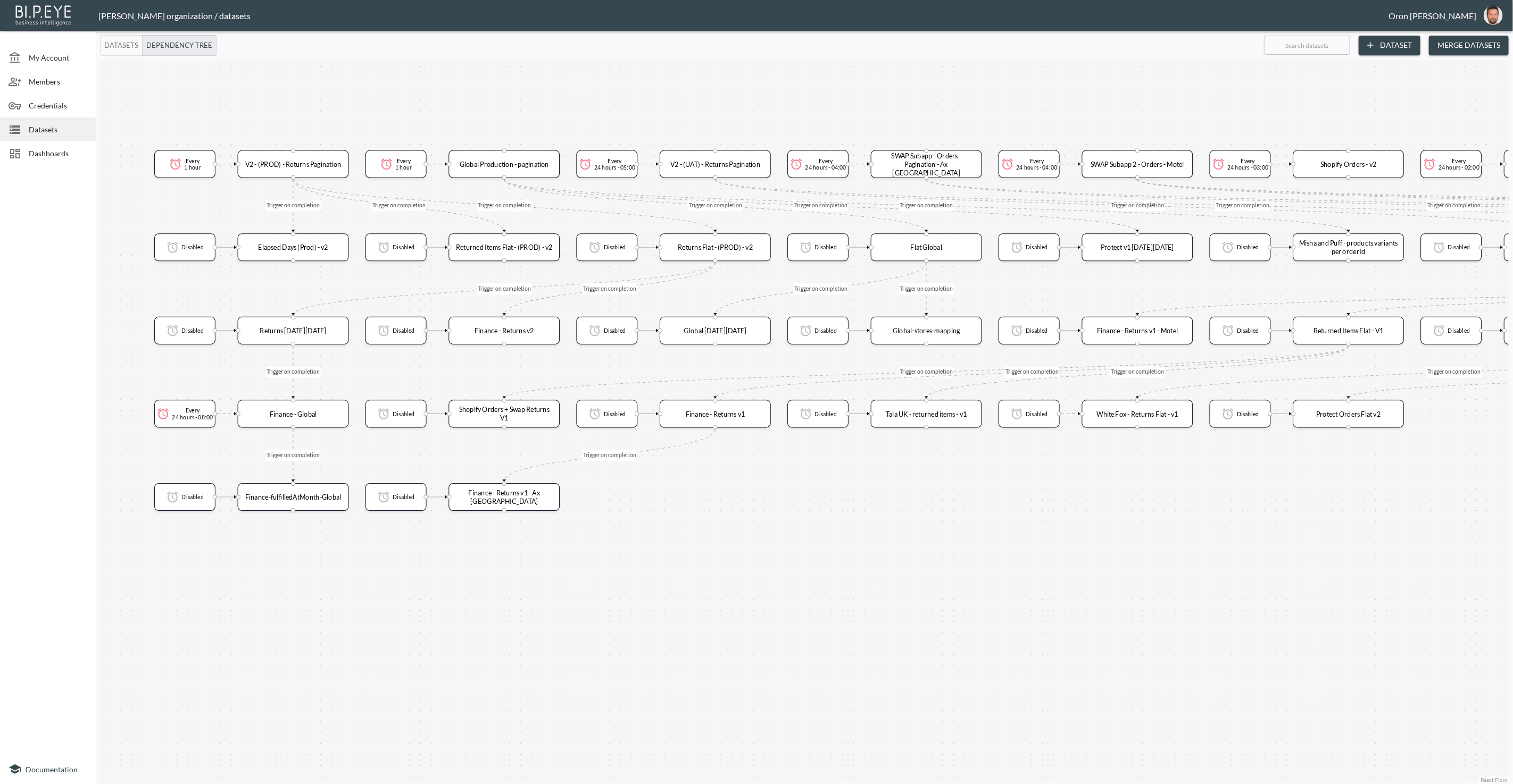
drag, startPoint x: 731, startPoint y: 107, endPoint x: 724, endPoint y: 105, distance: 7.3
click at [724, 105] on div "Trigger on completion Trigger on completion Trigger on completion Trigger on co…" at bounding box center [804, 422] width 1409 height 724
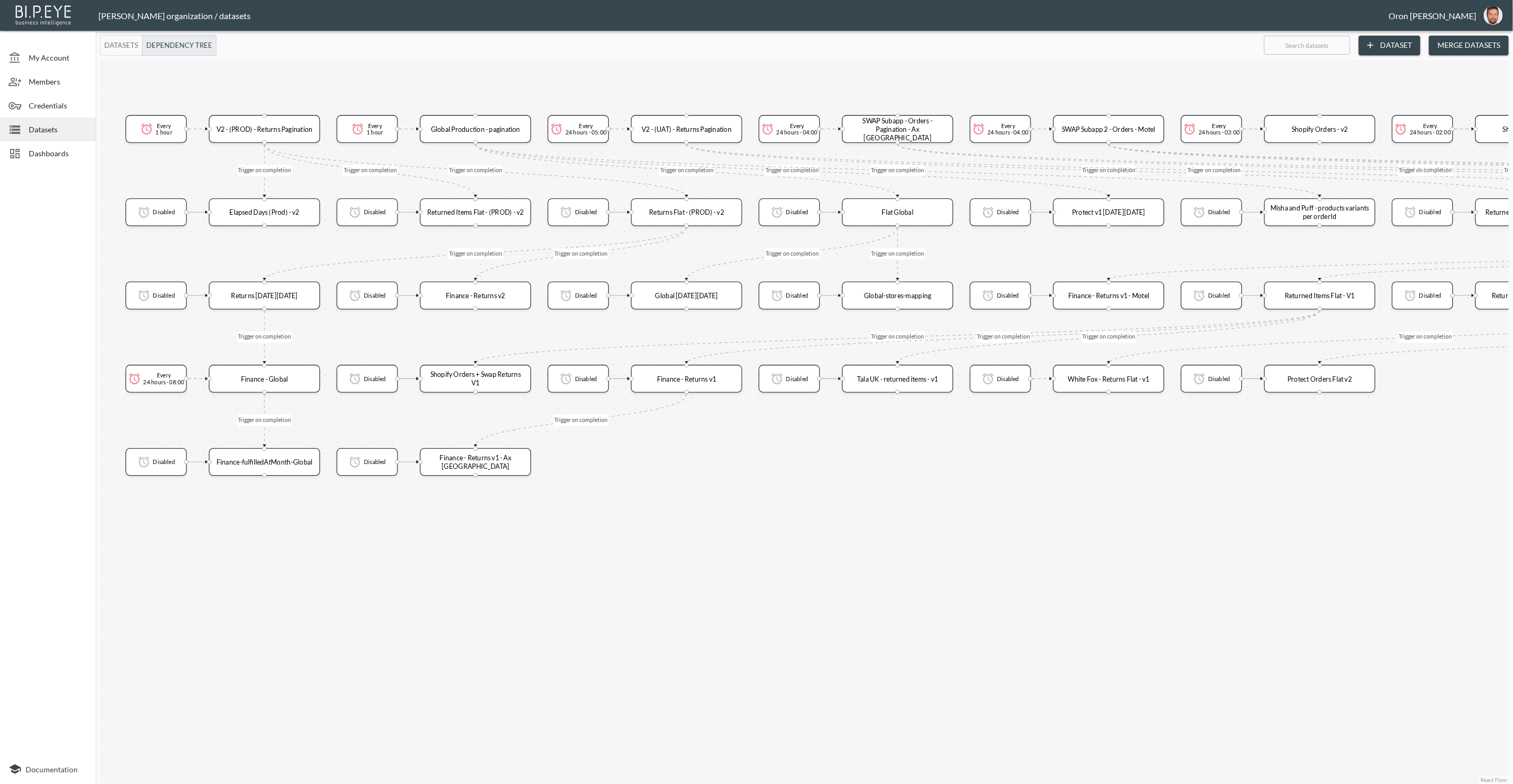
drag, startPoint x: 741, startPoint y: 109, endPoint x: 715, endPoint y: 77, distance: 41.2
click at [715, 77] on div "Trigger on completion Trigger on completion Trigger on completion Trigger on co…" at bounding box center [804, 422] width 1409 height 724
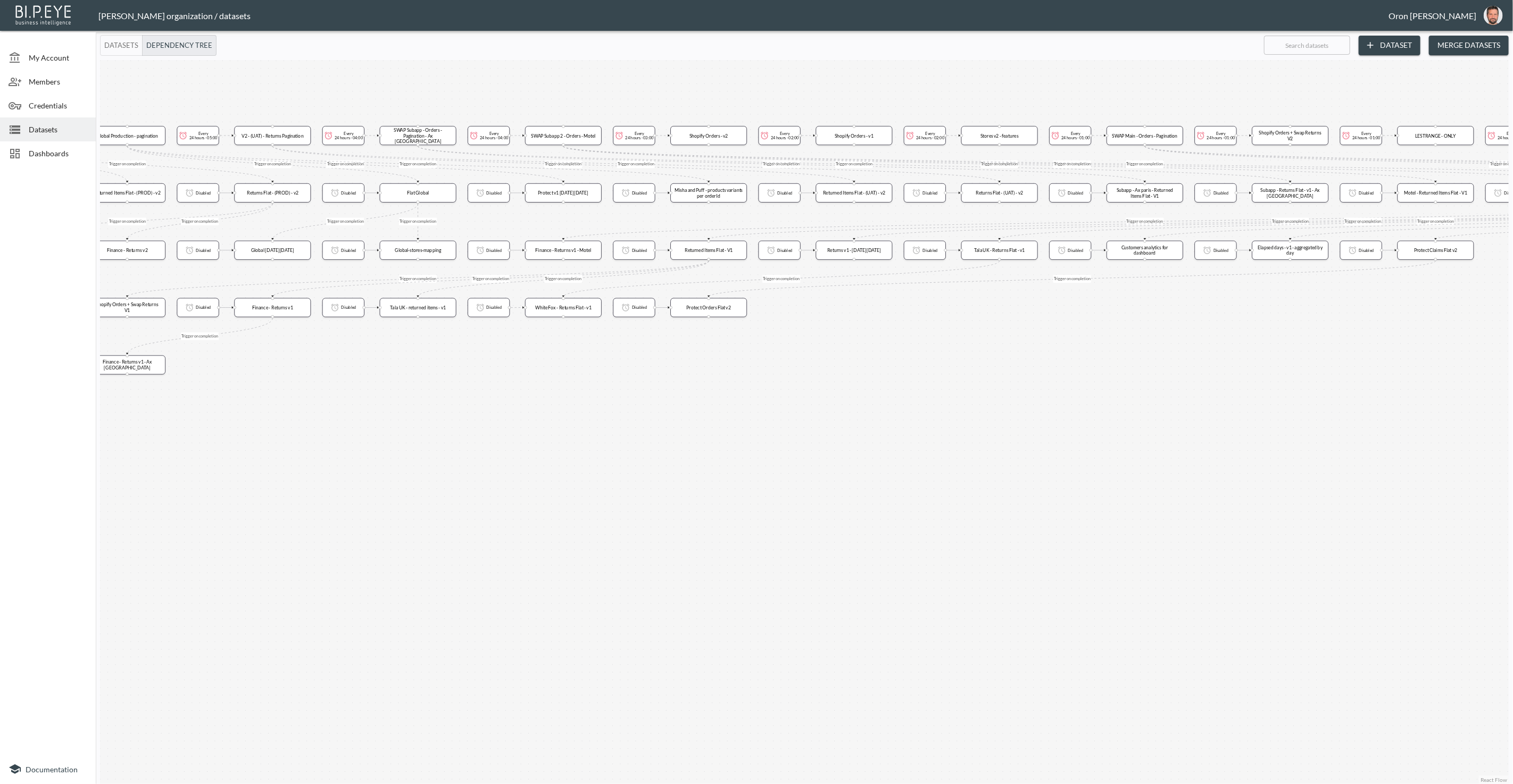
drag, startPoint x: 1136, startPoint y: 423, endPoint x: 629, endPoint y: 438, distance: 507.2
click at [615, 439] on div "Trigger on completion Trigger on completion Trigger on completion Trigger on co…" at bounding box center [804, 422] width 1409 height 724
drag, startPoint x: 1033, startPoint y: 409, endPoint x: 727, endPoint y: 421, distance: 306.2
click at [703, 421] on div "Trigger on completion Trigger on completion Trigger on completion Trigger on co…" at bounding box center [804, 422] width 1409 height 724
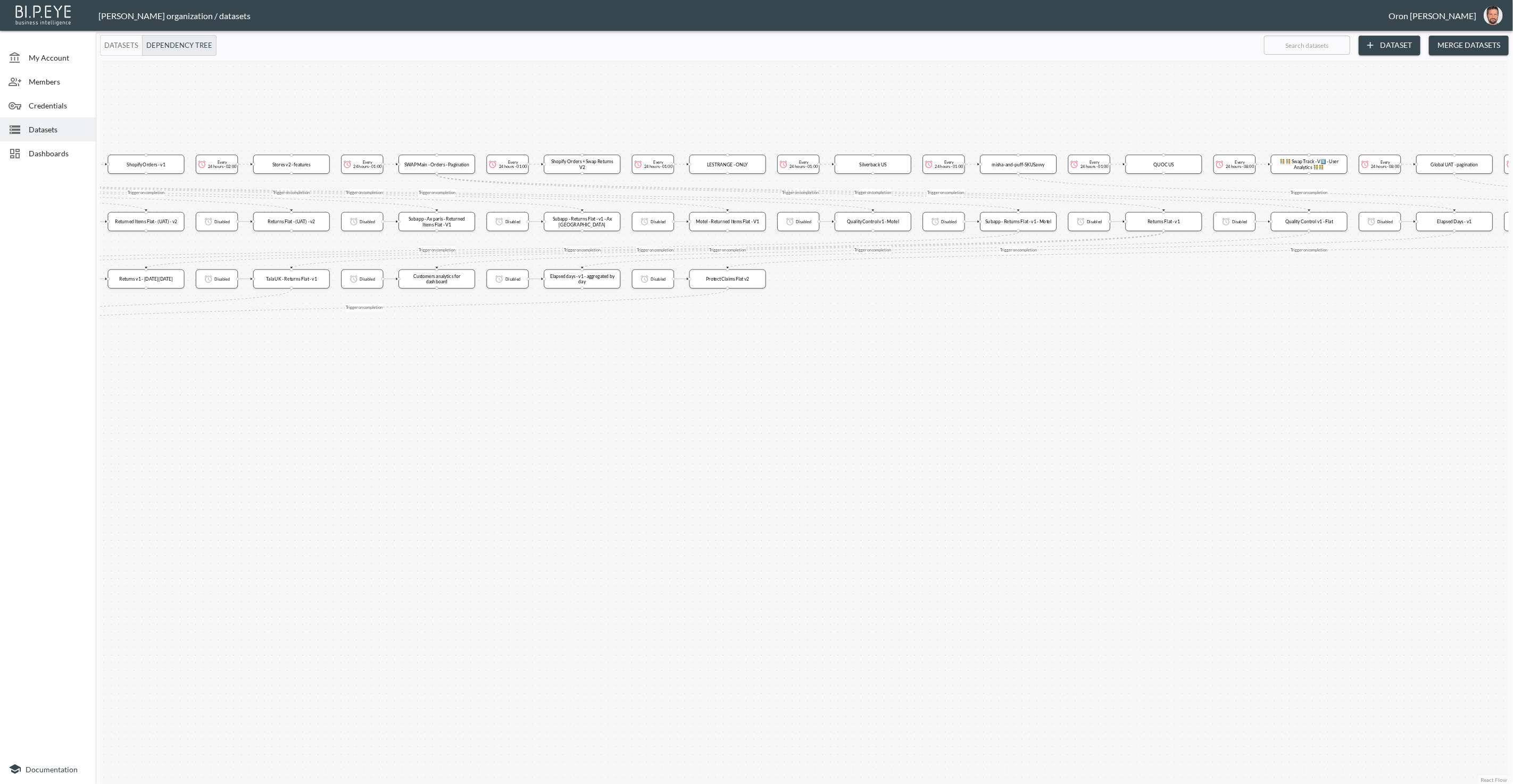
drag, startPoint x: 1157, startPoint y: 407, endPoint x: 819, endPoint y: 425, distance: 338.5
click at [819, 425] on div "Trigger on completion Trigger on completion Trigger on completion Trigger on co…" at bounding box center [804, 422] width 1409 height 724
drag, startPoint x: 1209, startPoint y: 416, endPoint x: 938, endPoint y: 423, distance: 271.1
click at [938, 423] on div "Trigger on completion Trigger on completion Trigger on completion Trigger on co…" at bounding box center [804, 422] width 1409 height 724
drag, startPoint x: 1279, startPoint y: 401, endPoint x: 974, endPoint y: 411, distance: 305.2
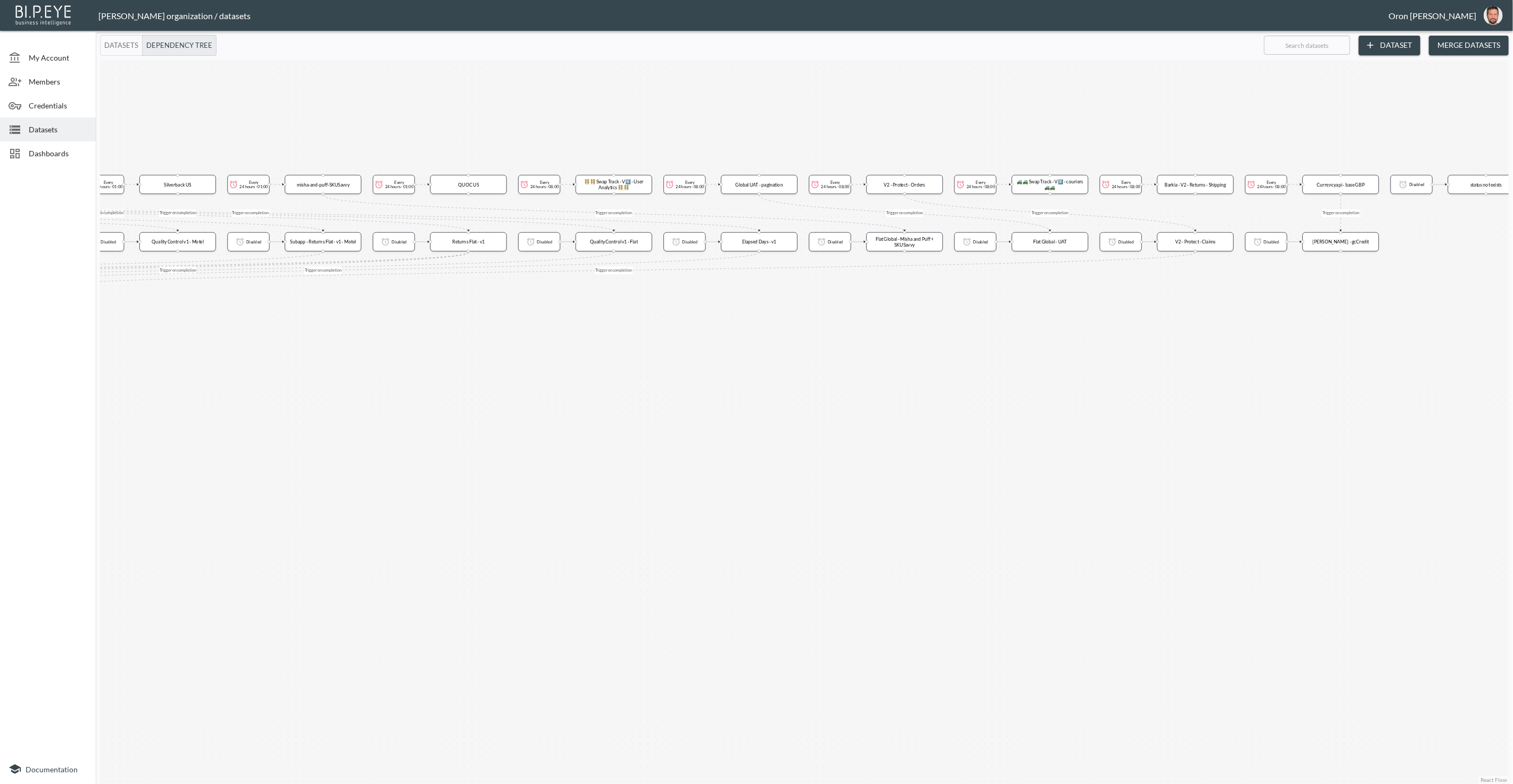
click at [970, 413] on div "Trigger on completion Trigger on completion Trigger on completion Trigger on co…" at bounding box center [804, 422] width 1409 height 724
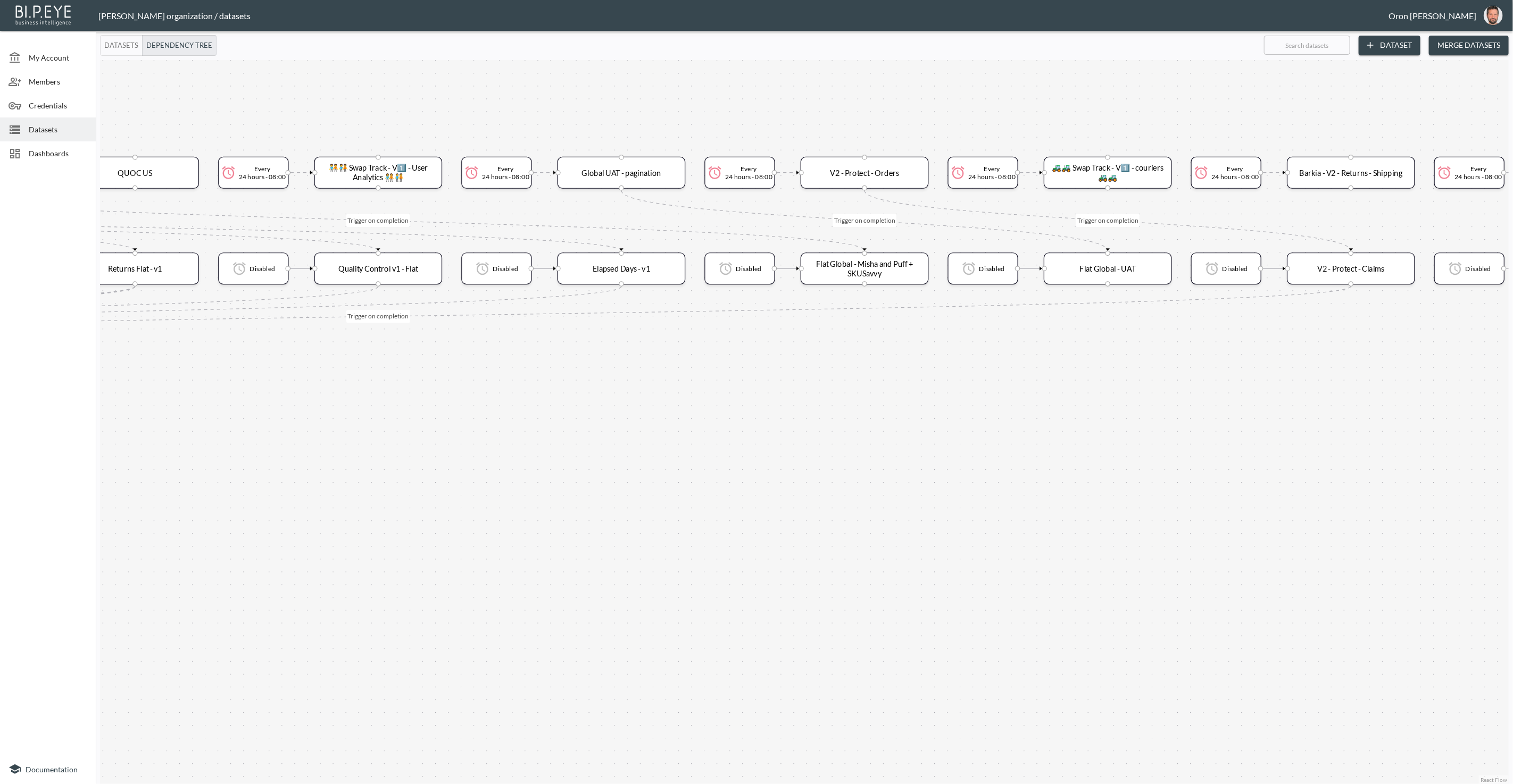
drag, startPoint x: 1001, startPoint y: 377, endPoint x: 1014, endPoint y: 510, distance: 133.6
click at [1014, 511] on div "Trigger on completion Trigger on completion Trigger on completion Trigger on co…" at bounding box center [804, 422] width 1409 height 724
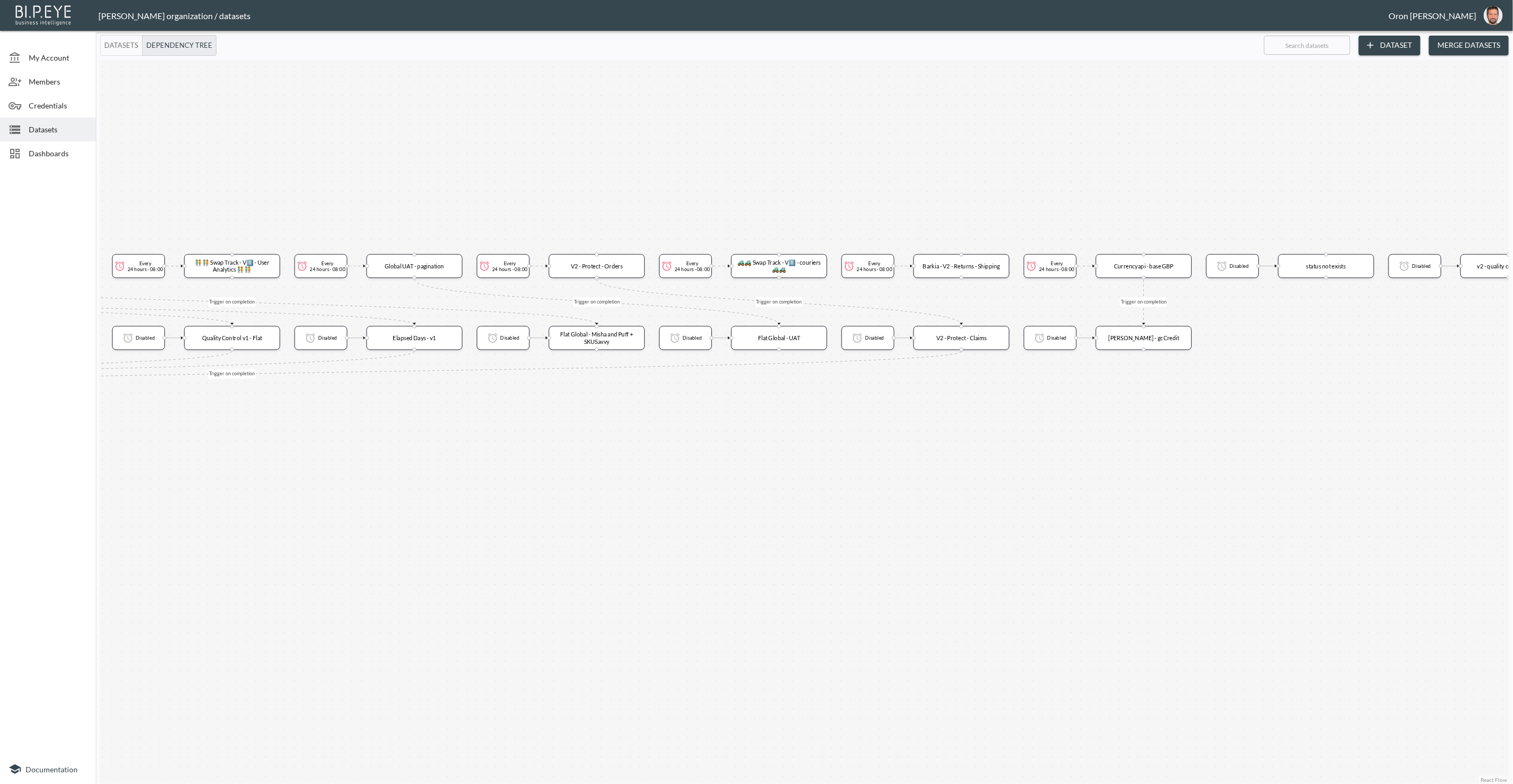
drag, startPoint x: 1184, startPoint y: 467, endPoint x: 885, endPoint y: 479, distance: 299.2
click at [876, 479] on div "Trigger on completion Trigger on completion Trigger on completion Trigger on co…" at bounding box center [804, 422] width 1409 height 724
drag, startPoint x: 1198, startPoint y: 453, endPoint x: 892, endPoint y: 460, distance: 306.1
click at [862, 462] on div "Trigger on completion Trigger on completion Trigger on completion Trigger on co…" at bounding box center [804, 422] width 1409 height 724
drag, startPoint x: 1253, startPoint y: 451, endPoint x: 777, endPoint y: 444, distance: 476.1
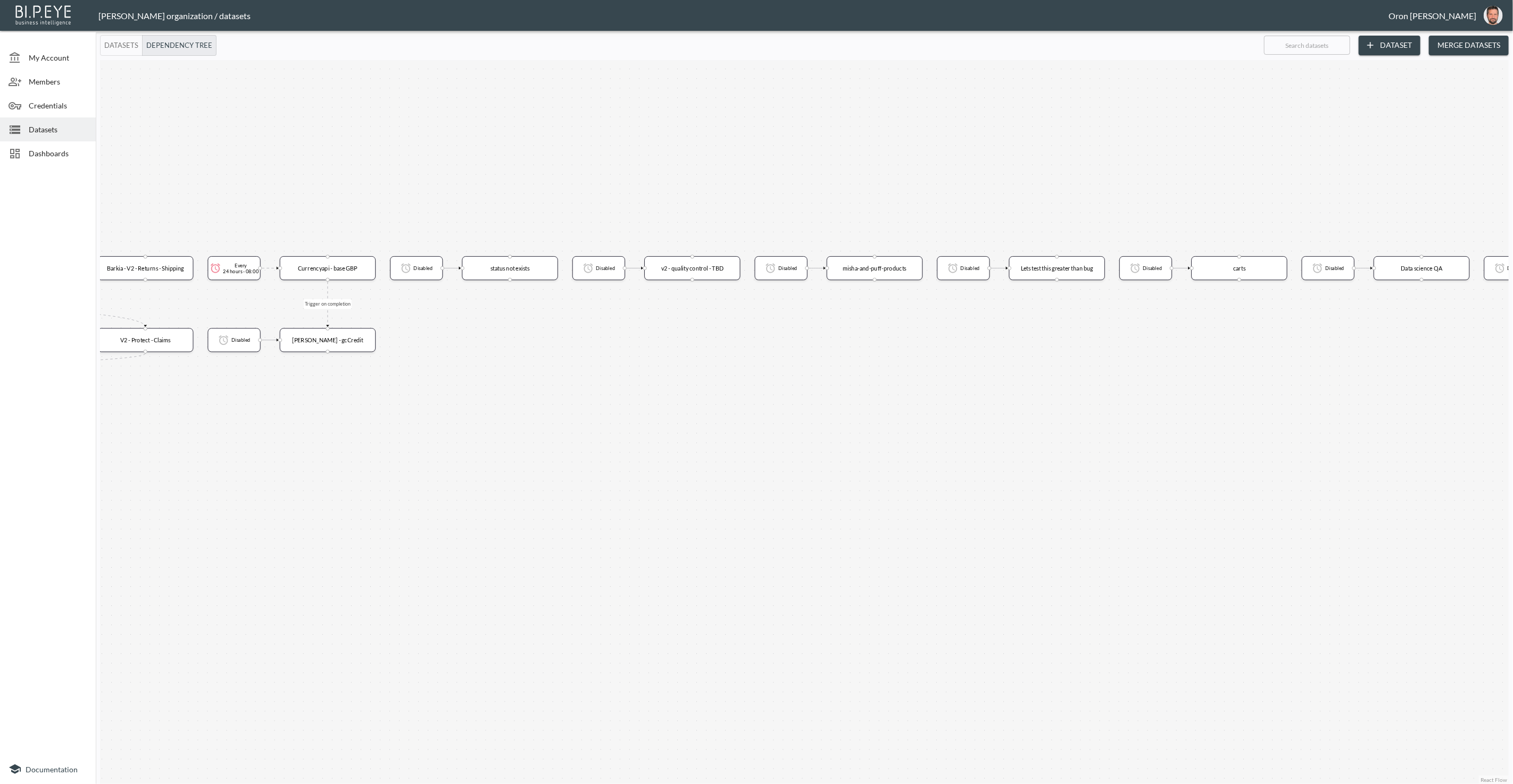
click at [777, 444] on div "Trigger on completion Trigger on completion Trigger on completion Trigger on co…" at bounding box center [804, 422] width 1409 height 724
drag, startPoint x: 1231, startPoint y: 439, endPoint x: 730, endPoint y: 438, distance: 501.0
click at [730, 438] on div "Trigger on completion Trigger on completion Trigger on completion Trigger on co…" at bounding box center [804, 422] width 1409 height 724
drag, startPoint x: 1058, startPoint y: 436, endPoint x: 602, endPoint y: 436, distance: 456.0
click at [595, 437] on div "Trigger on completion Trigger on completion Trigger on completion Trigger on co…" at bounding box center [804, 422] width 1409 height 724
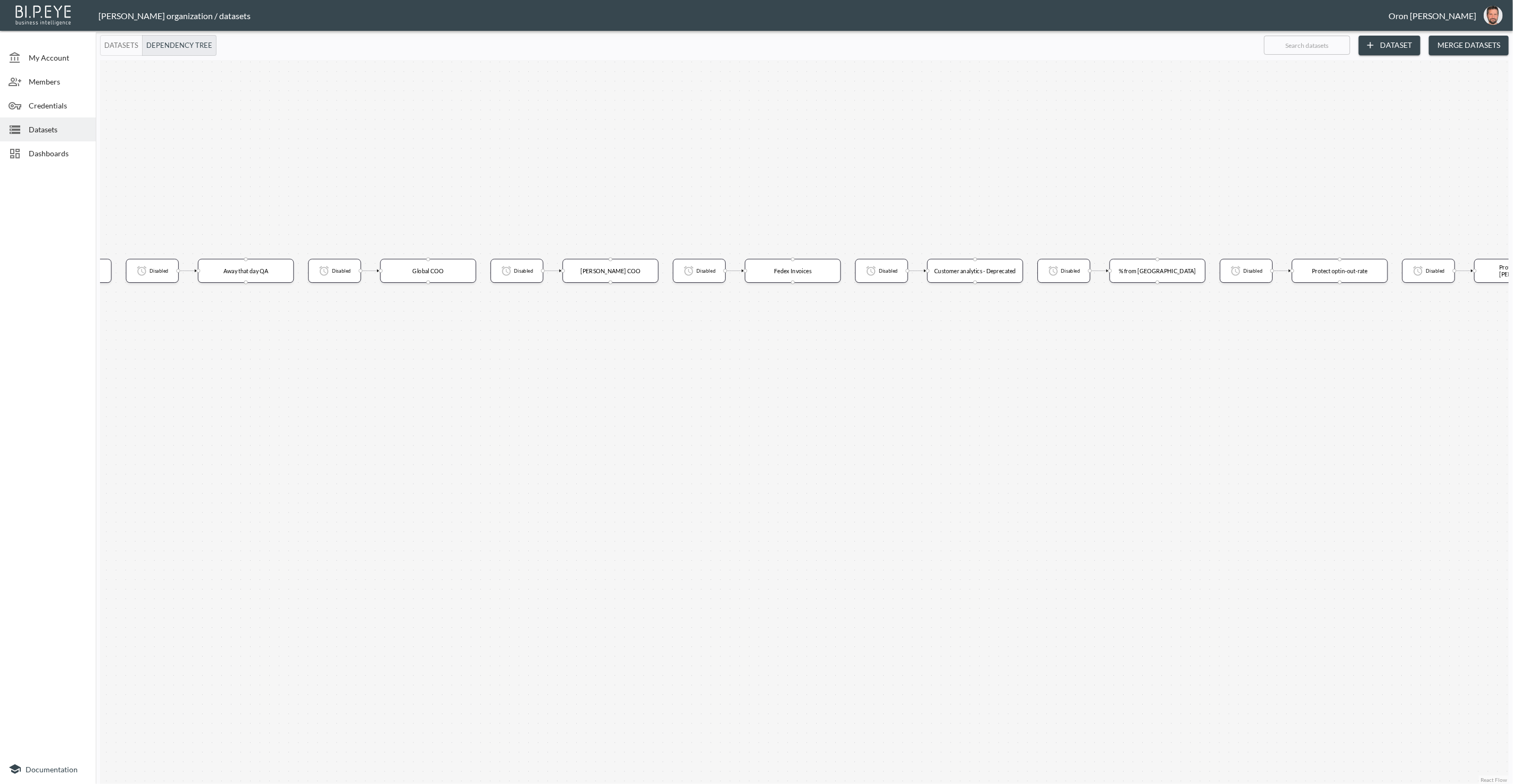
drag, startPoint x: 1070, startPoint y: 425, endPoint x: 755, endPoint y: 425, distance: 315.0
click at [755, 425] on div "Trigger on completion Trigger on completion Trigger on completion Trigger on co…" at bounding box center [804, 422] width 1409 height 724
drag, startPoint x: 1057, startPoint y: 423, endPoint x: 767, endPoint y: 423, distance: 290.0
click at [767, 423] on div "Trigger on completion Trigger on completion Trigger on completion Trigger on co…" at bounding box center [804, 422] width 1409 height 724
drag, startPoint x: 1054, startPoint y: 426, endPoint x: 1006, endPoint y: 427, distance: 48.0
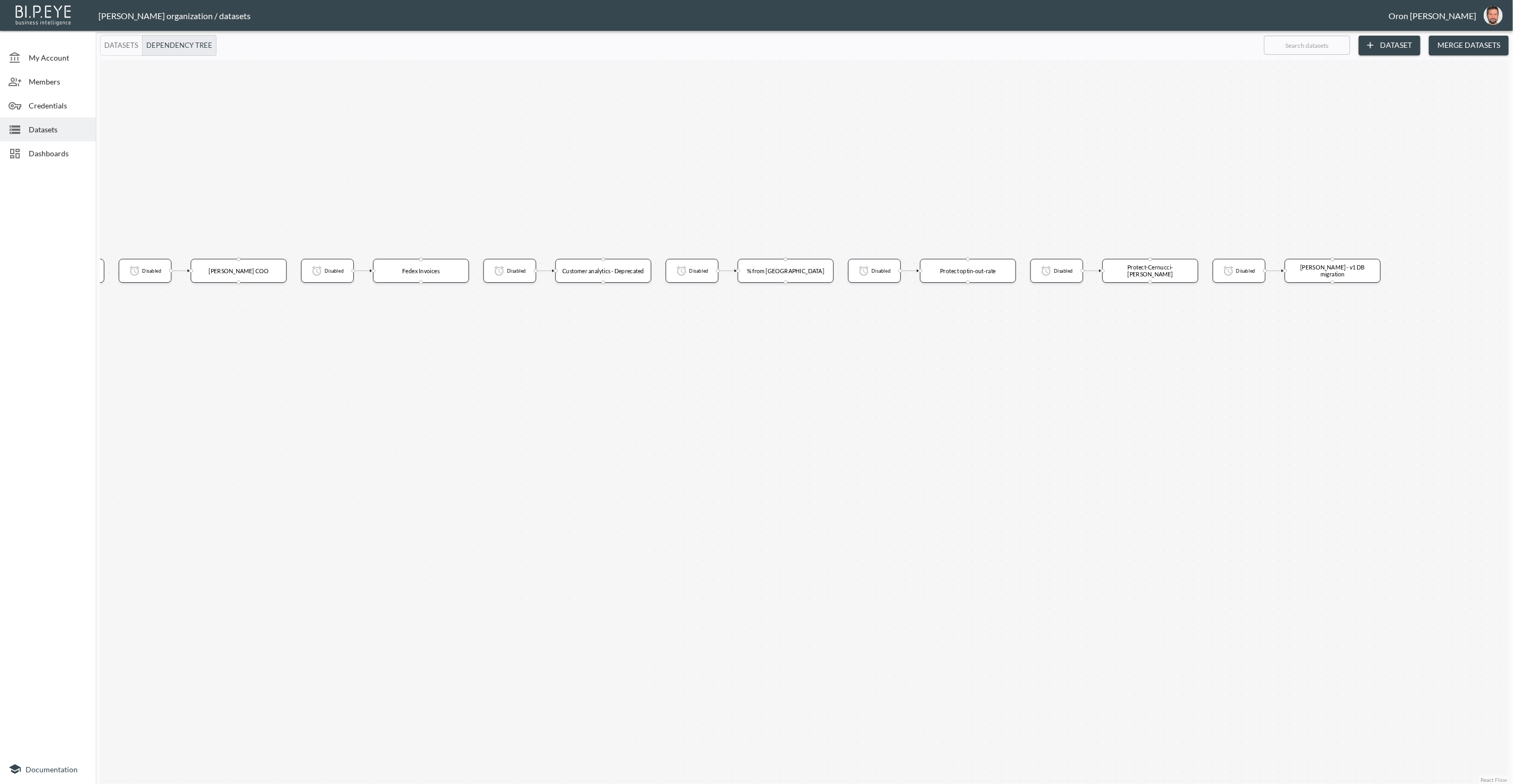
click at [1033, 426] on div "Trigger on completion Trigger on completion Trigger on completion Trigger on co…" at bounding box center [804, 422] width 1409 height 724
drag, startPoint x: 873, startPoint y: 431, endPoint x: 1277, endPoint y: 428, distance: 404.0
click at [1287, 427] on div "Trigger on completion Trigger on completion Trigger on completion Trigger on co…" at bounding box center [804, 422] width 1409 height 724
drag, startPoint x: 945, startPoint y: 433, endPoint x: 1170, endPoint y: 435, distance: 225.0
click at [1315, 424] on div "Trigger on completion Trigger on completion Trigger on completion Trigger on co…" at bounding box center [804, 422] width 1409 height 724
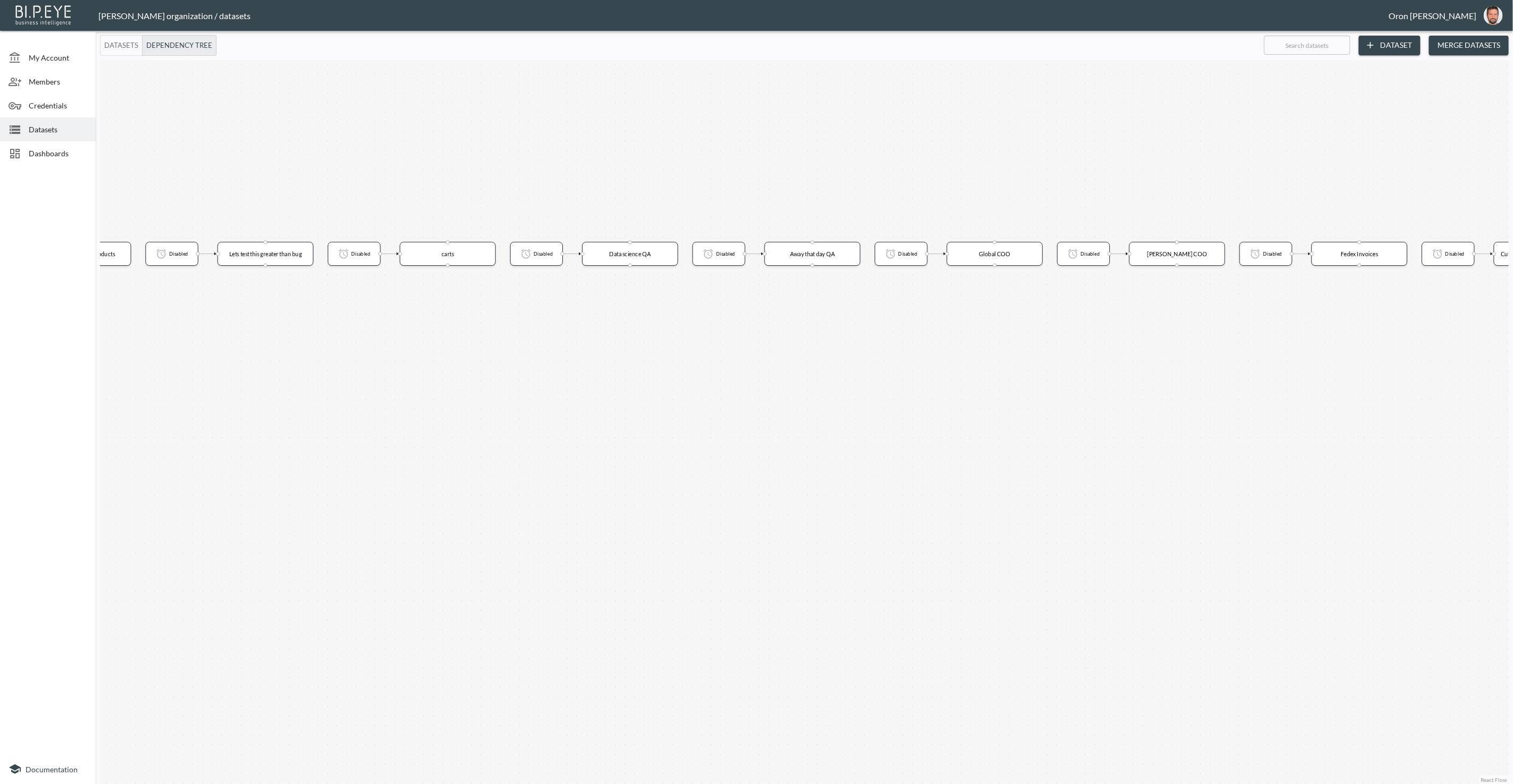
drag, startPoint x: 881, startPoint y: 430, endPoint x: 1233, endPoint y: 426, distance: 352.0
click at [1312, 421] on div "Trigger on completion Trigger on completion Trigger on completion Trigger on co…" at bounding box center [804, 422] width 1409 height 724
drag, startPoint x: 938, startPoint y: 420, endPoint x: 1271, endPoint y: 416, distance: 333.0
click at [1271, 416] on div "Trigger on completion Trigger on completion Trigger on completion Trigger on co…" at bounding box center [804, 422] width 1409 height 724
drag, startPoint x: 1082, startPoint y: 425, endPoint x: 1217, endPoint y: 427, distance: 135.0
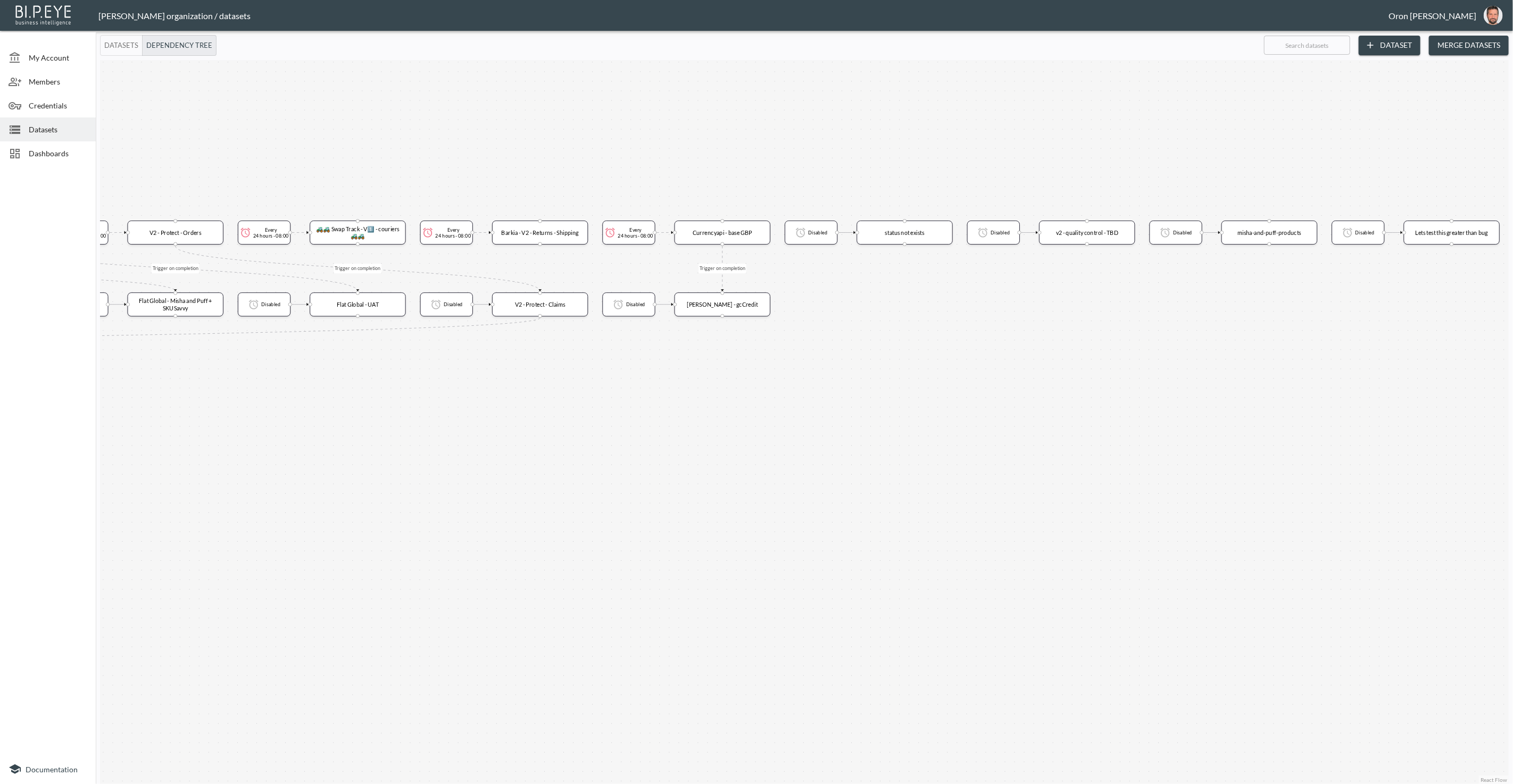
click at [1232, 424] on div "Trigger on completion Trigger on completion Trigger on completion Trigger on co…" at bounding box center [804, 422] width 1409 height 724
drag, startPoint x: 886, startPoint y: 446, endPoint x: 1107, endPoint y: 443, distance: 221.0
click at [1137, 440] on div "Trigger on completion Trigger on completion Trigger on completion Trigger on co…" at bounding box center [804, 422] width 1409 height 724
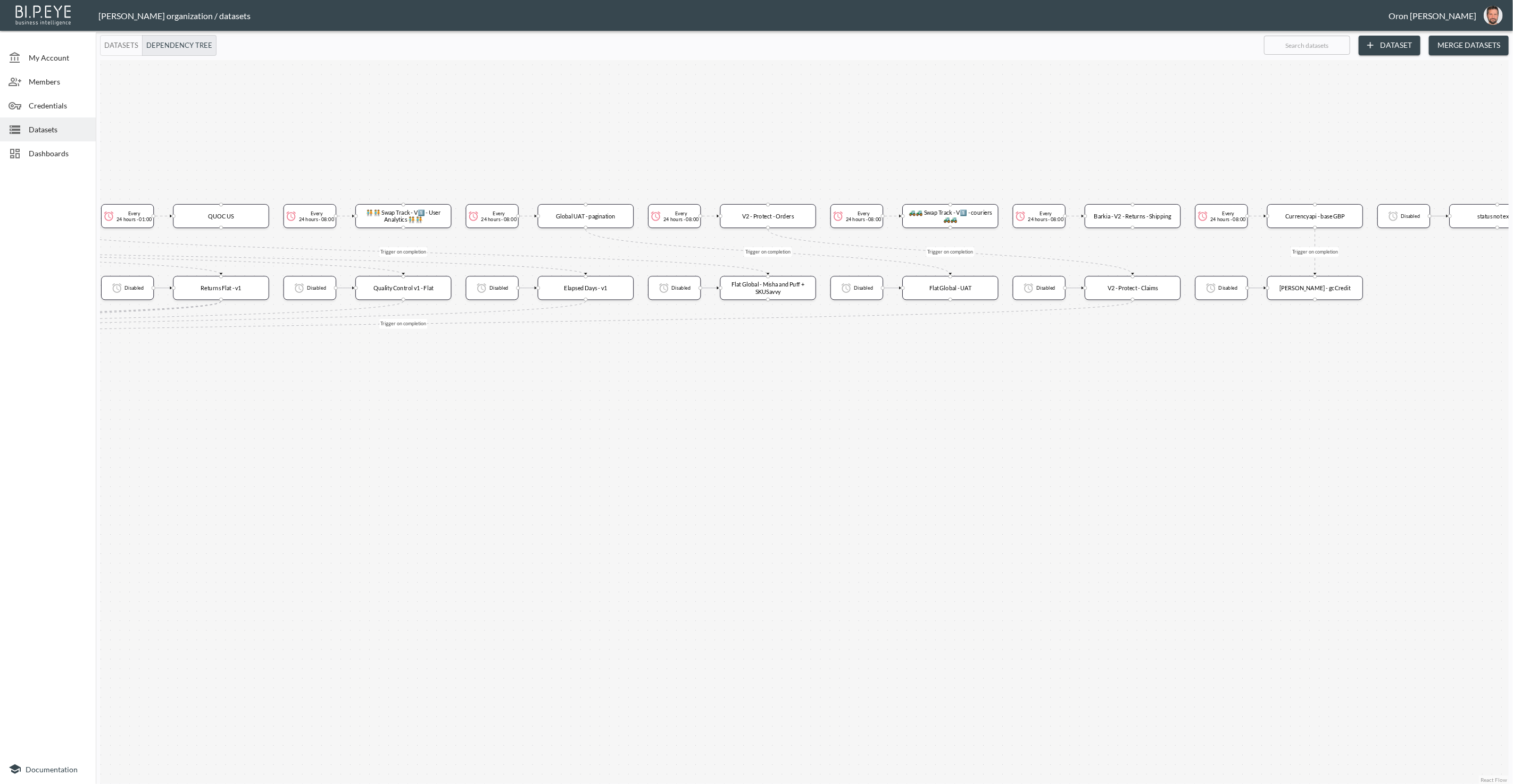
drag, startPoint x: 775, startPoint y: 452, endPoint x: 973, endPoint y: 446, distance: 198.1
click at [973, 446] on div "Trigger on completion Trigger on completion Trigger on completion Trigger on co…" at bounding box center [804, 422] width 1409 height 724
drag, startPoint x: 700, startPoint y: 448, endPoint x: 1024, endPoint y: 441, distance: 324.1
click at [1026, 440] on div "Trigger on completion Trigger on completion Trigger on completion Trigger on co…" at bounding box center [804, 422] width 1409 height 724
drag, startPoint x: 853, startPoint y: 451, endPoint x: 917, endPoint y: 454, distance: 64.1
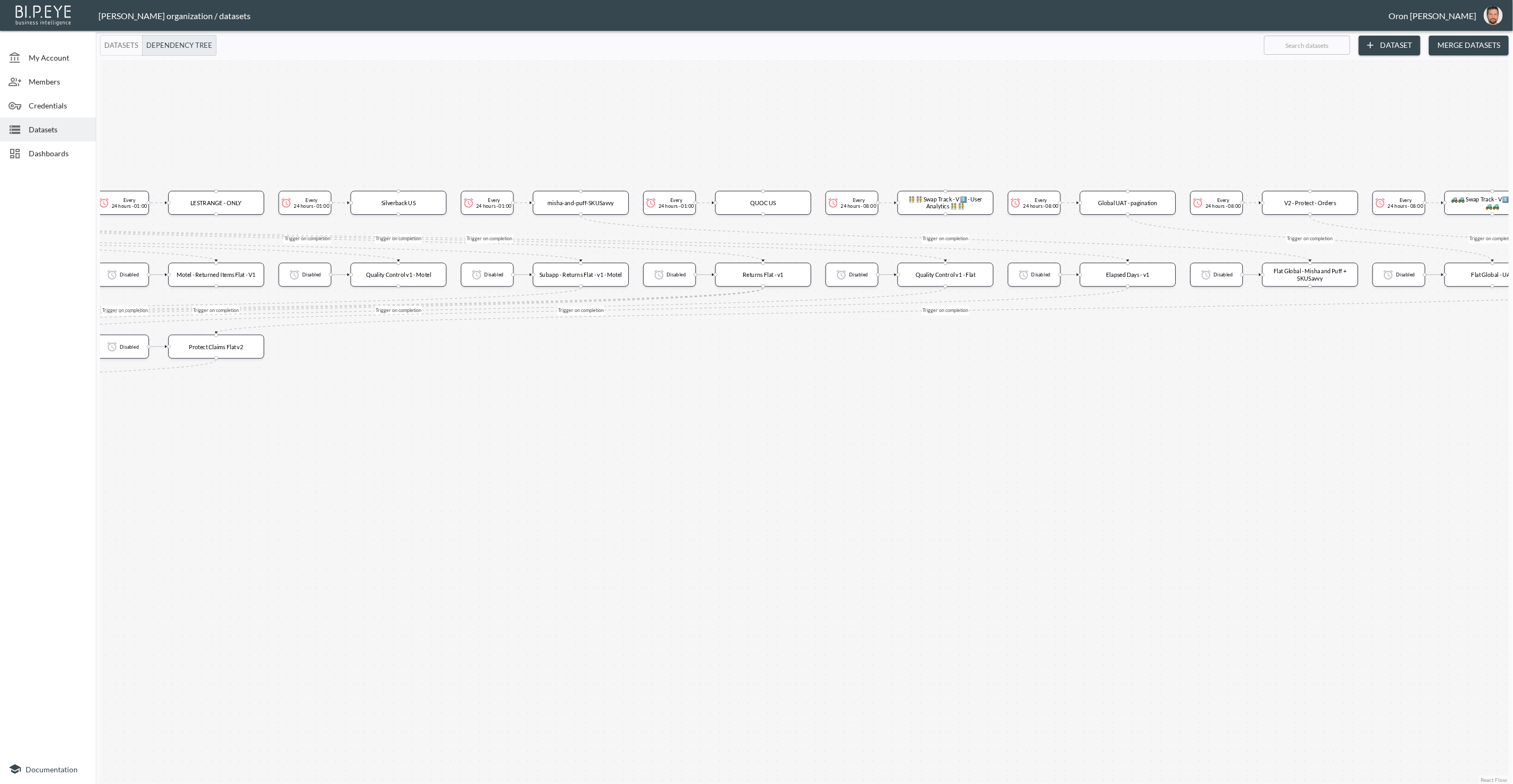
click at [992, 449] on div "Trigger on completion Trigger on completion Trigger on completion Trigger on co…" at bounding box center [804, 422] width 1409 height 724
drag
click at [945, 445] on div "Trigger on completion Trigger on completion Trigger on completion Trigger on co…" at bounding box center [804, 422] width 1409 height 724
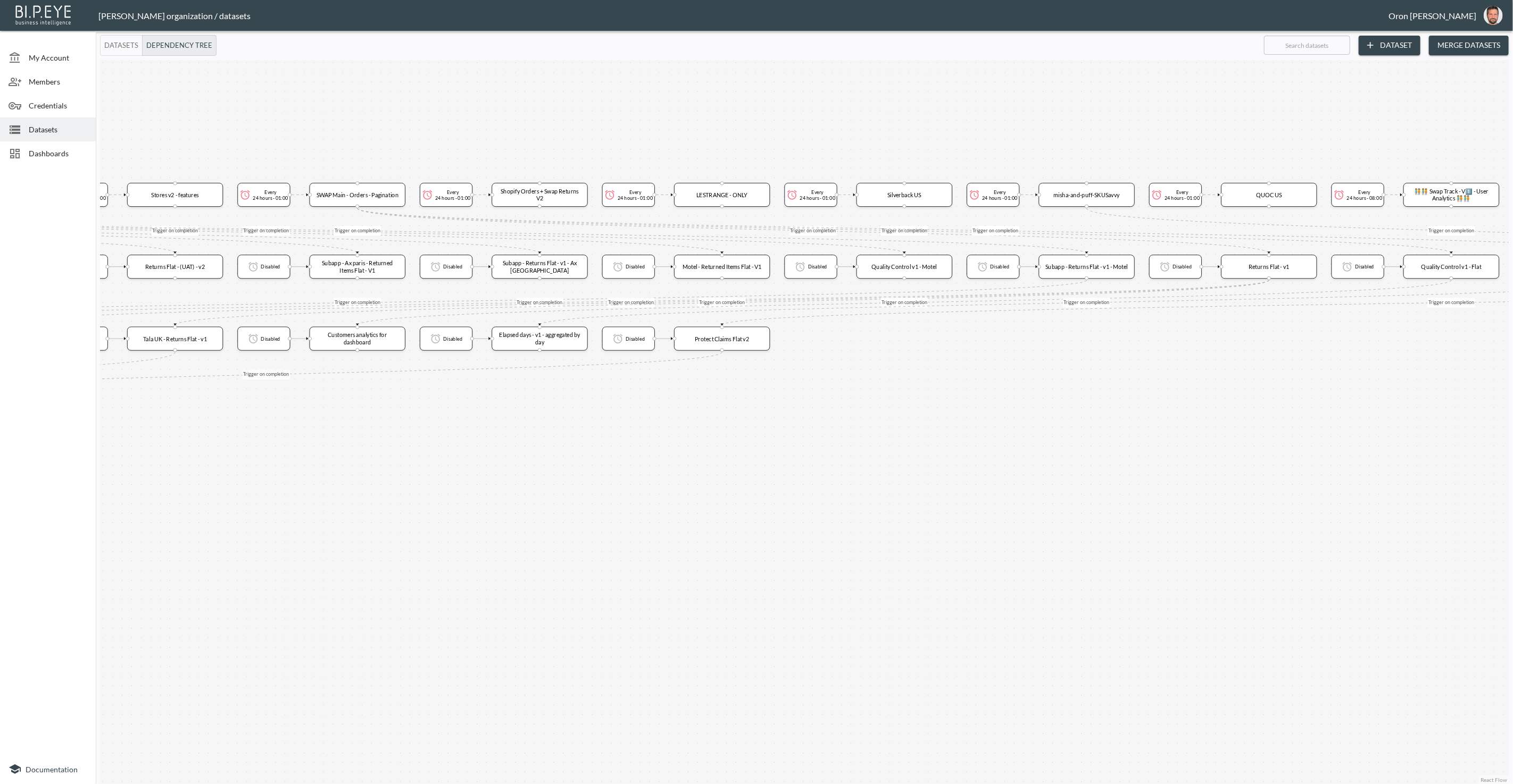
click at [897, 448] on div "Trigger on completion Trigger on completion Trigger on completion Trigger on co…" at bounding box center [804, 422] width 1409 height 724
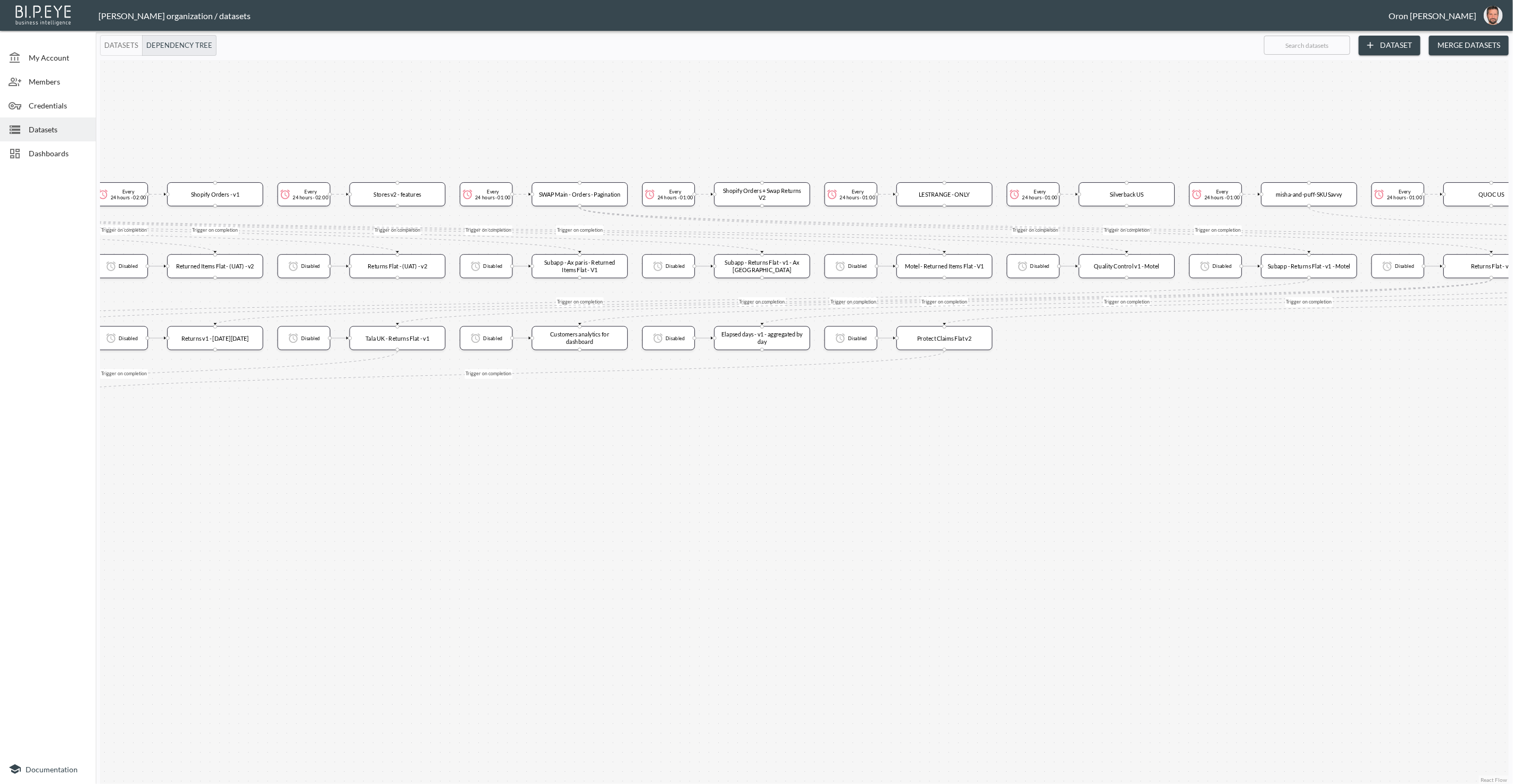
click at [867, 448] on div "Trigger on completion Trigger on completion Trigger on completion Trigger on co…" at bounding box center [804, 422] width 1409 height 724
click at [909, 449] on div "Trigger on completion Trigger on completion Trigger on completion Trigger on co…" at bounding box center [804, 422] width 1409 height 724
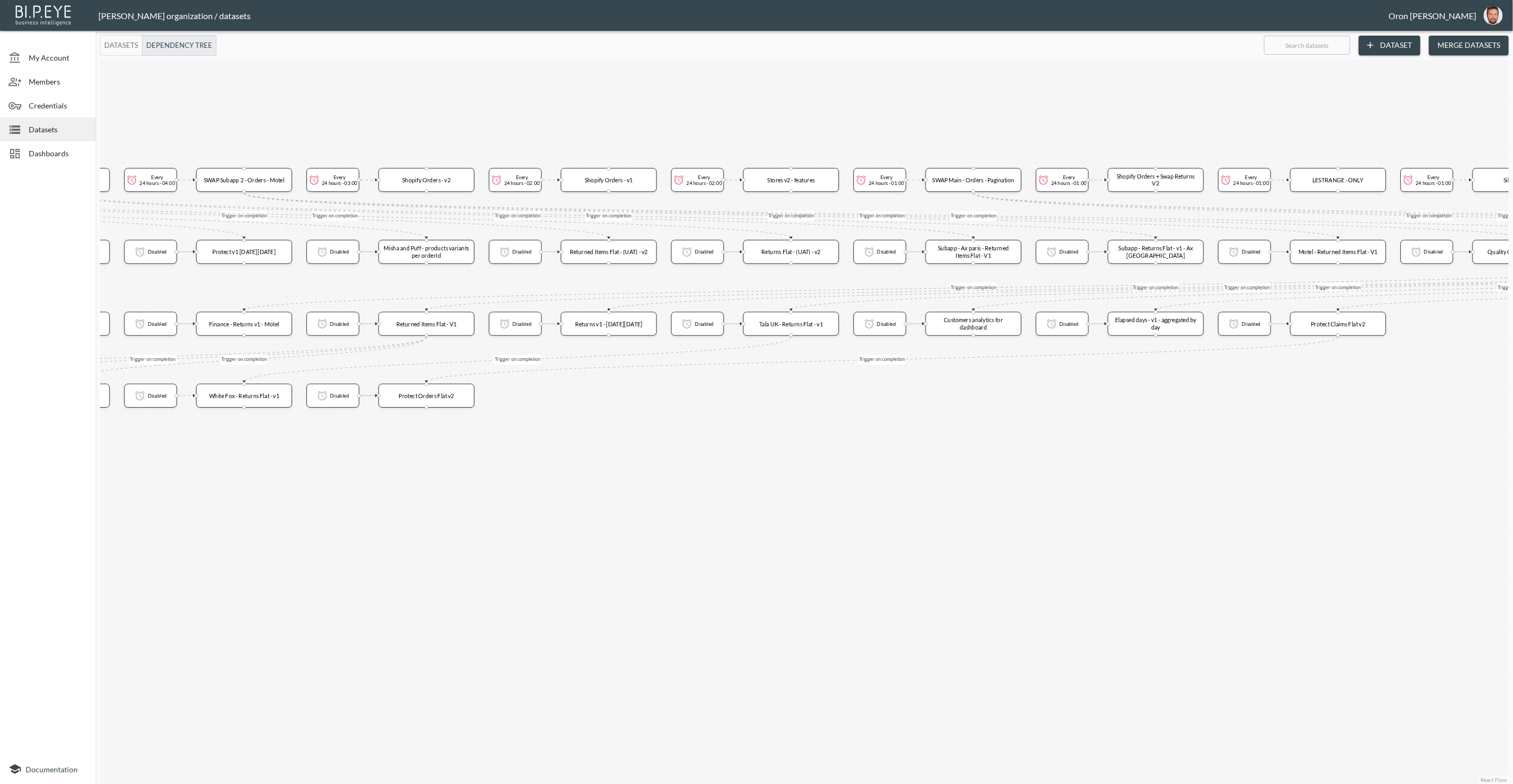
click at [984, 452] on div "Trigger on completion Trigger on completion Trigger on completion Trigger on co…" at bounding box center [804, 422] width 1409 height 724
click at [963, 460] on div "Trigger on completion Trigger on completion Trigger on completion Trigger on co…" at bounding box center [804, 422] width 1409 height 724
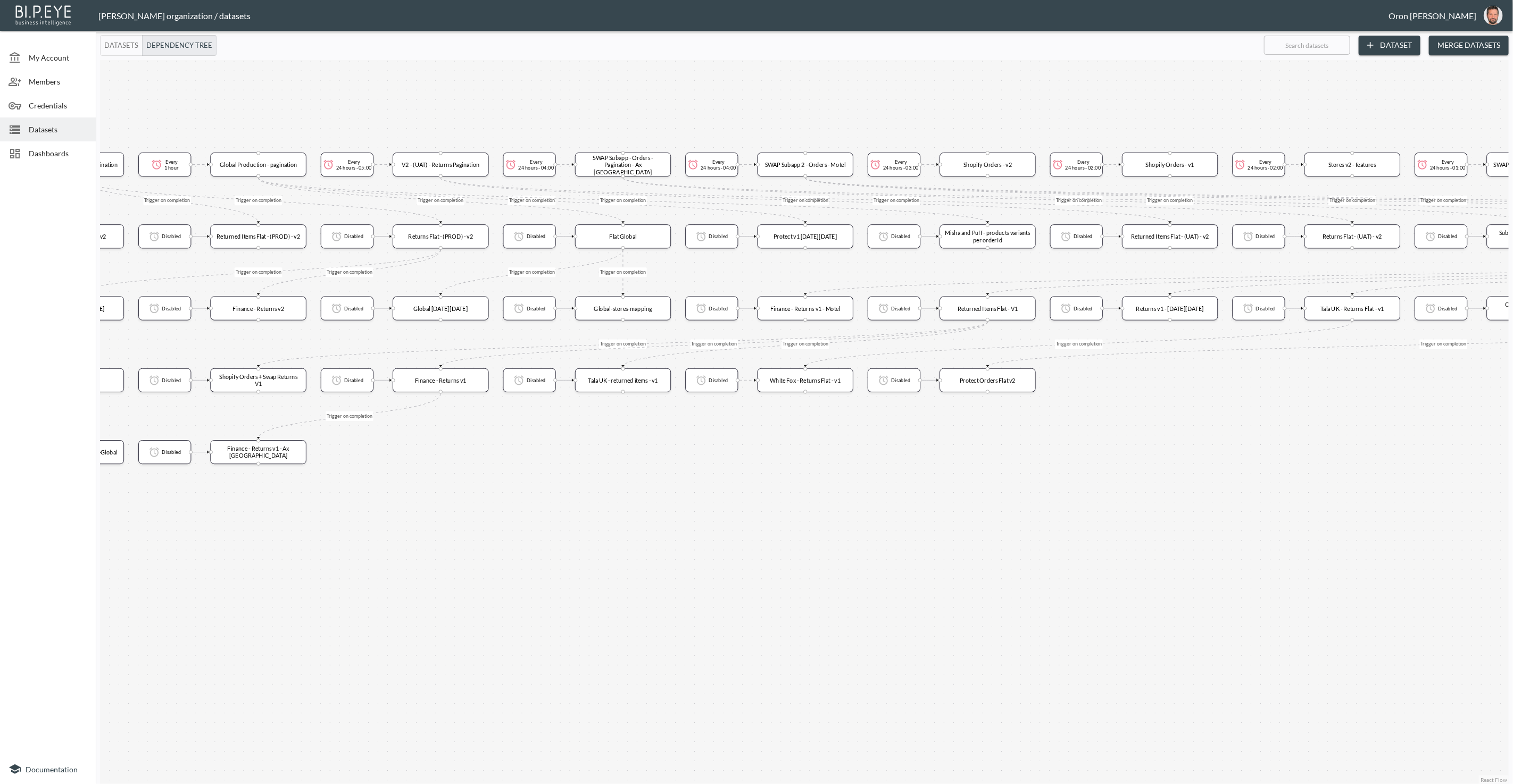
click at [976, 460] on div "Trigger on completion Trigger on completion Trigger on completion Trigger on co…" at bounding box center [804, 422] width 1409 height 724
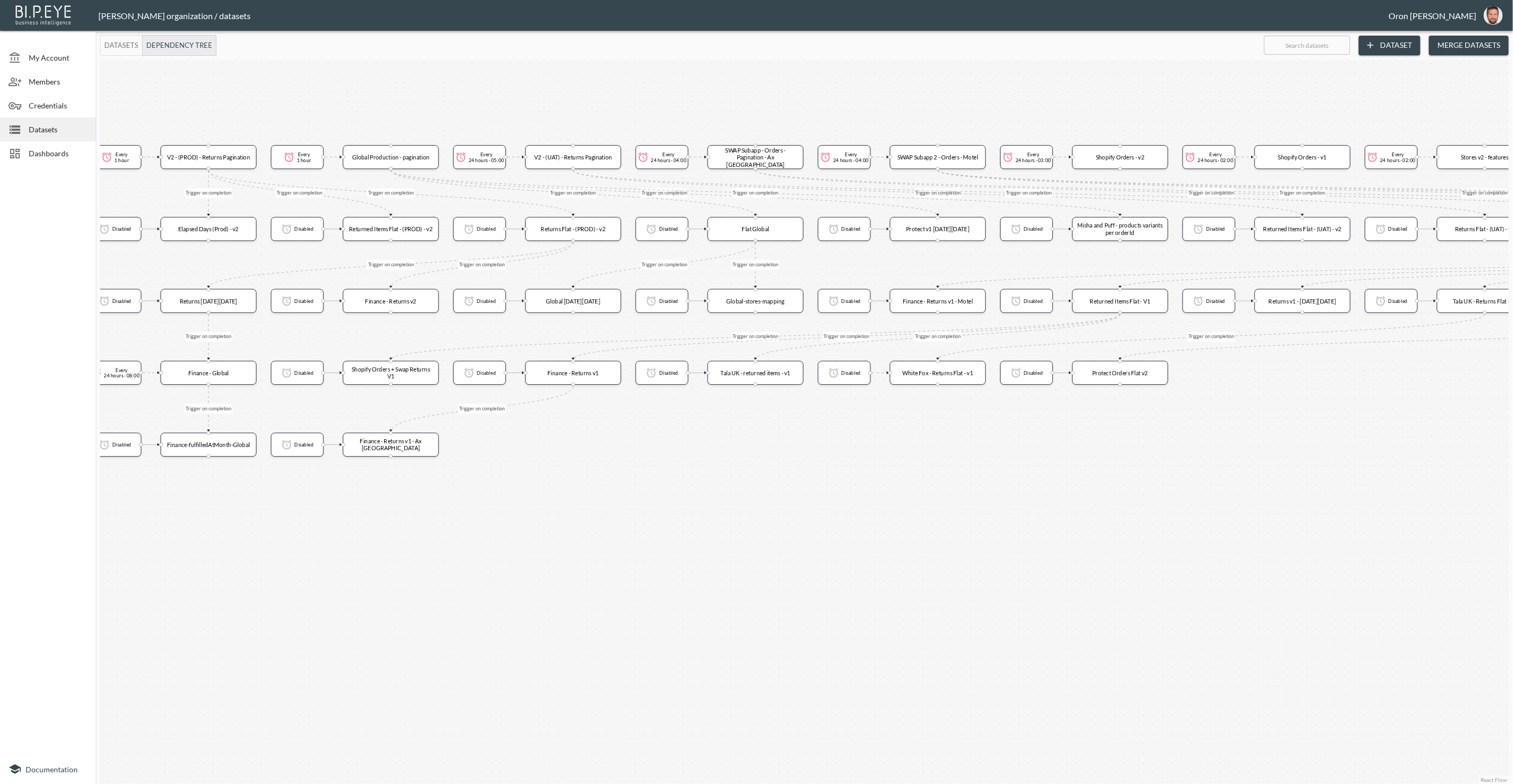
click at [891, 464] on div "Trigger on completion Trigger on completion Trigger on completion Trigger on co…" at bounding box center [804, 422] width 1409 height 724
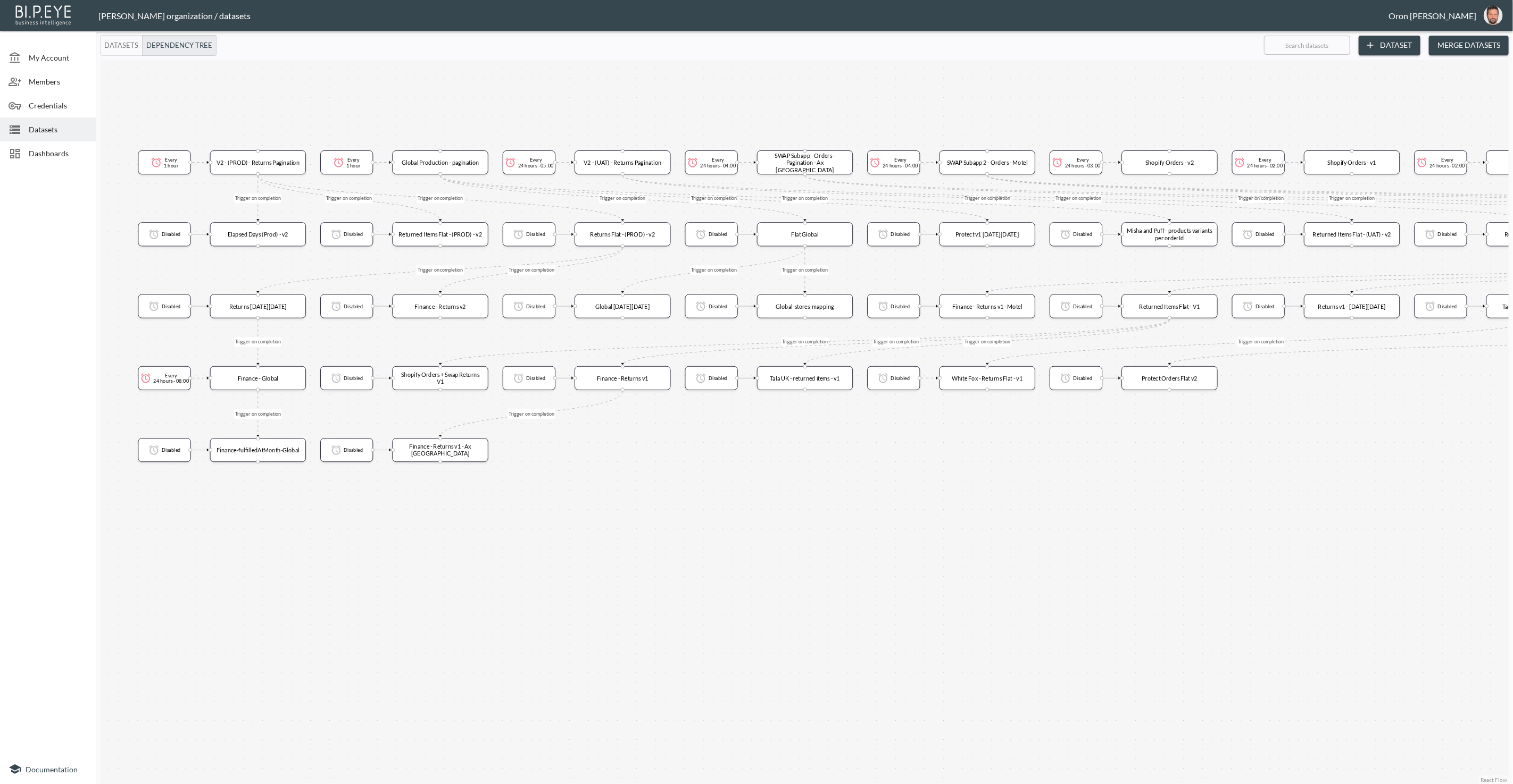
click at [839, 479] on div "Trigger on completion Trigger on completion Trigger on completion Trigger on co…" at bounding box center [804, 422] width 1409 height 724
click at [842, 482] on div "V2 - (PROD) - Returns Pagination Every 1 hour Elapsed Days (Prod) - v2 Disabled…" at bounding box center [804, 422] width 1409 height 724
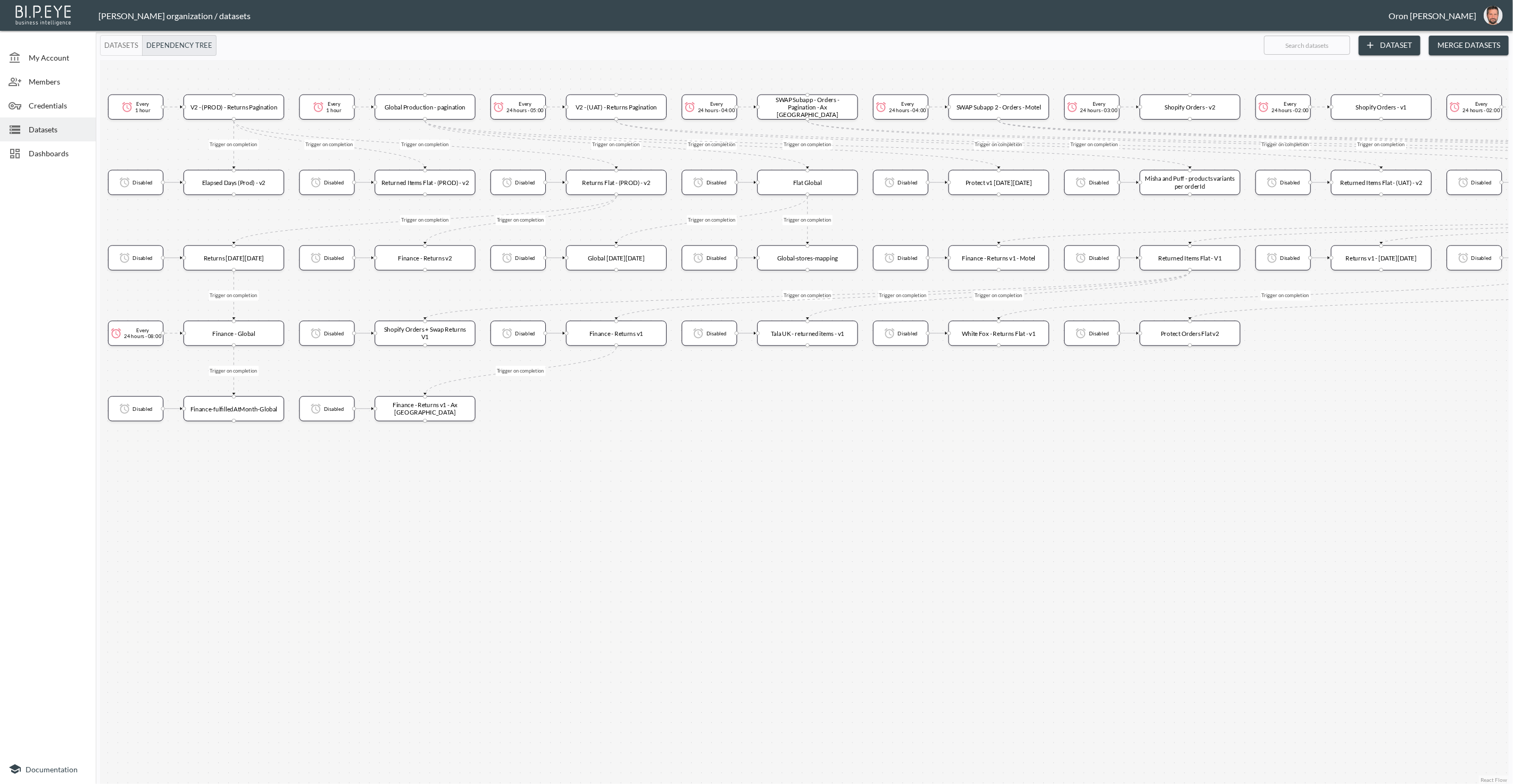
drag, startPoint x: 875, startPoint y: 485, endPoint x: 876, endPoint y: 445, distance: 40.0
click at [876, 445] on div "Trigger on completion Trigger on completion Trigger on completion Trigger on co…" at bounding box center [804, 422] width 1409 height 724
click at [52, 133] on span "Datasets" at bounding box center [58, 129] width 58 height 11
click at [52, 151] on span "Dashboards" at bounding box center [58, 153] width 58 height 11
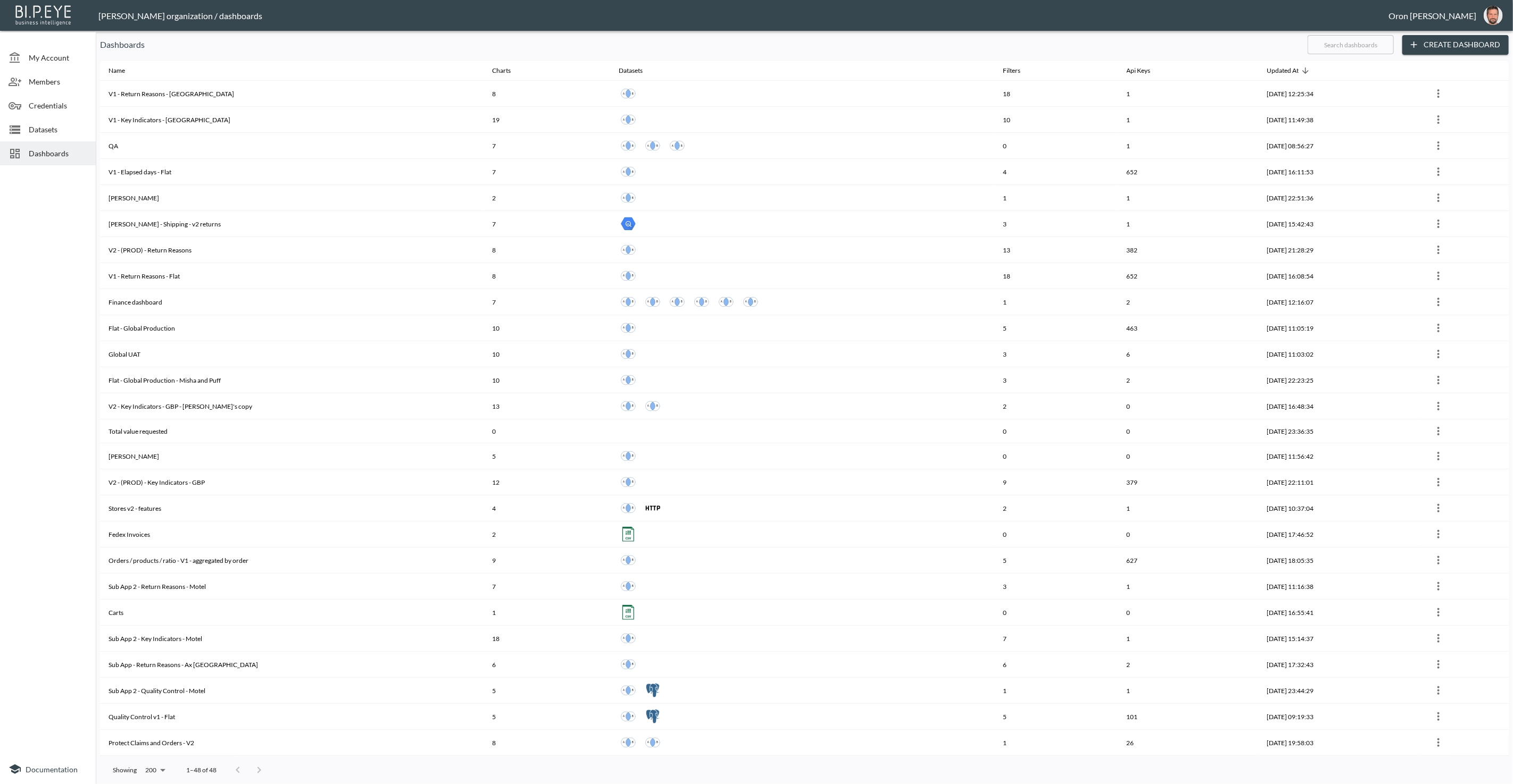
click at [45, 132] on span "Datasets" at bounding box center [58, 129] width 58 height 11
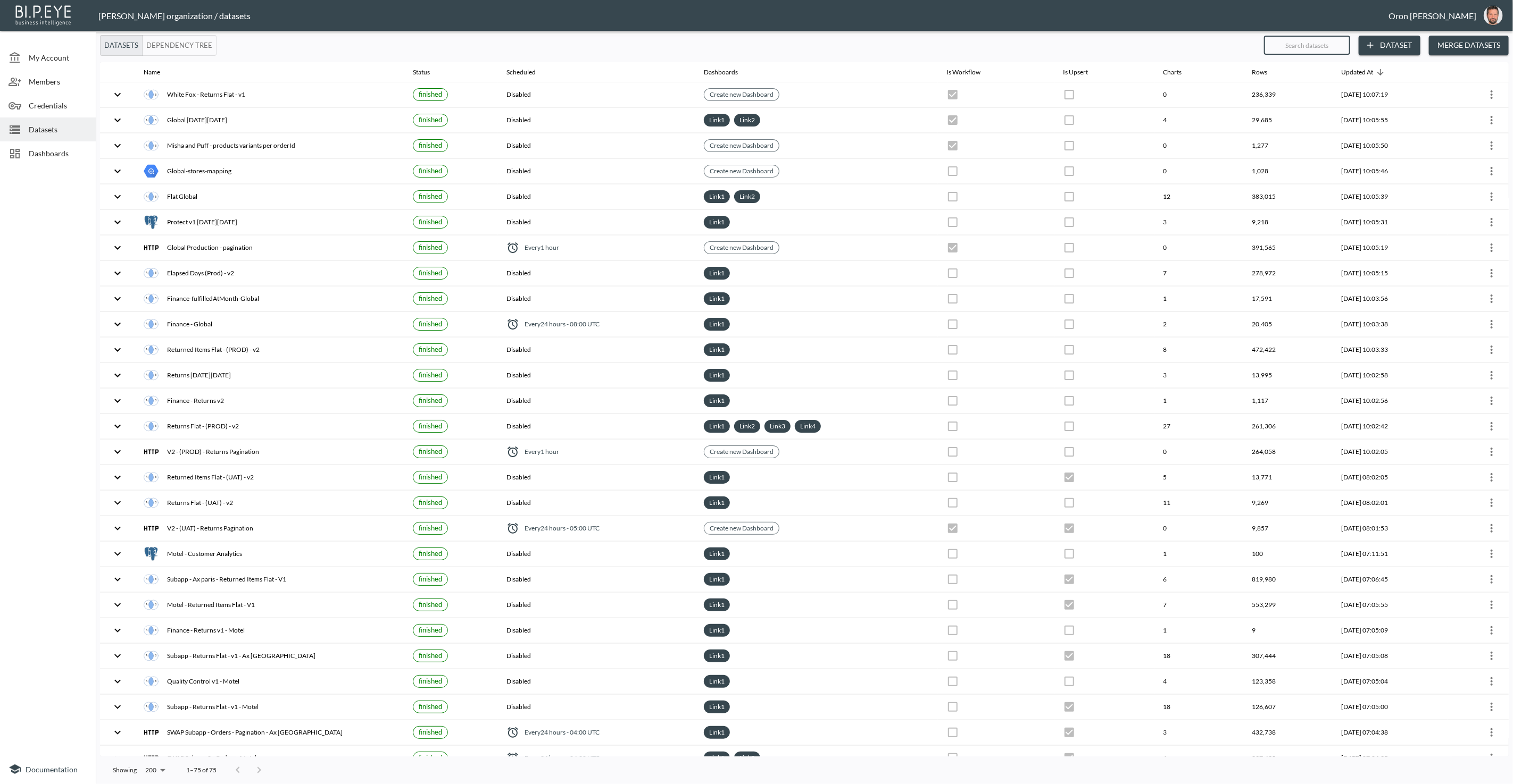
click at [1327, 48] on input "text" at bounding box center [1307, 45] width 86 height 27
type input "t"
checkbox input "false"
checkbox input "true"
checkbox input "false"
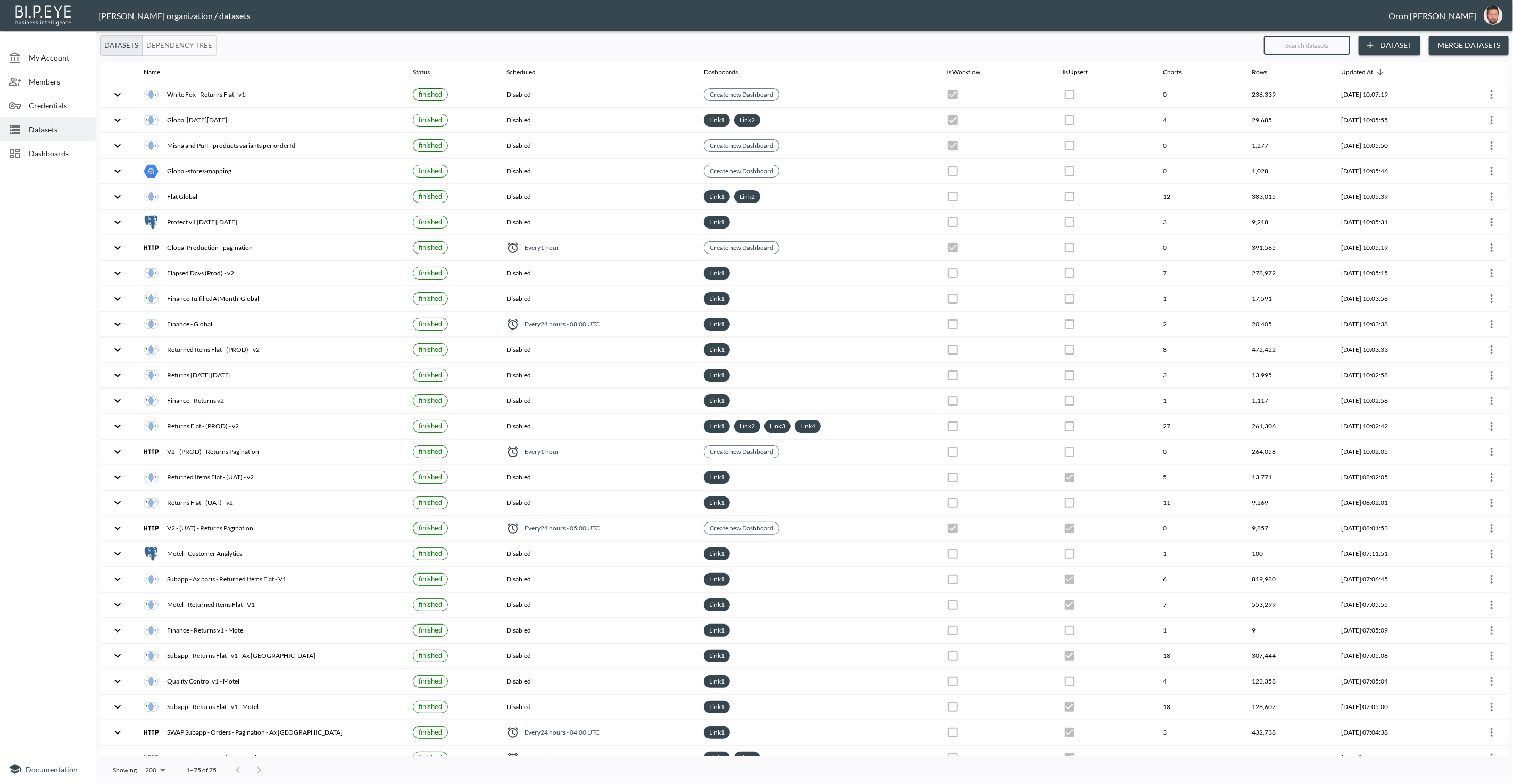
checkbox input "true"
checkbox input "false"
checkbox input "true"
checkbox input "false"
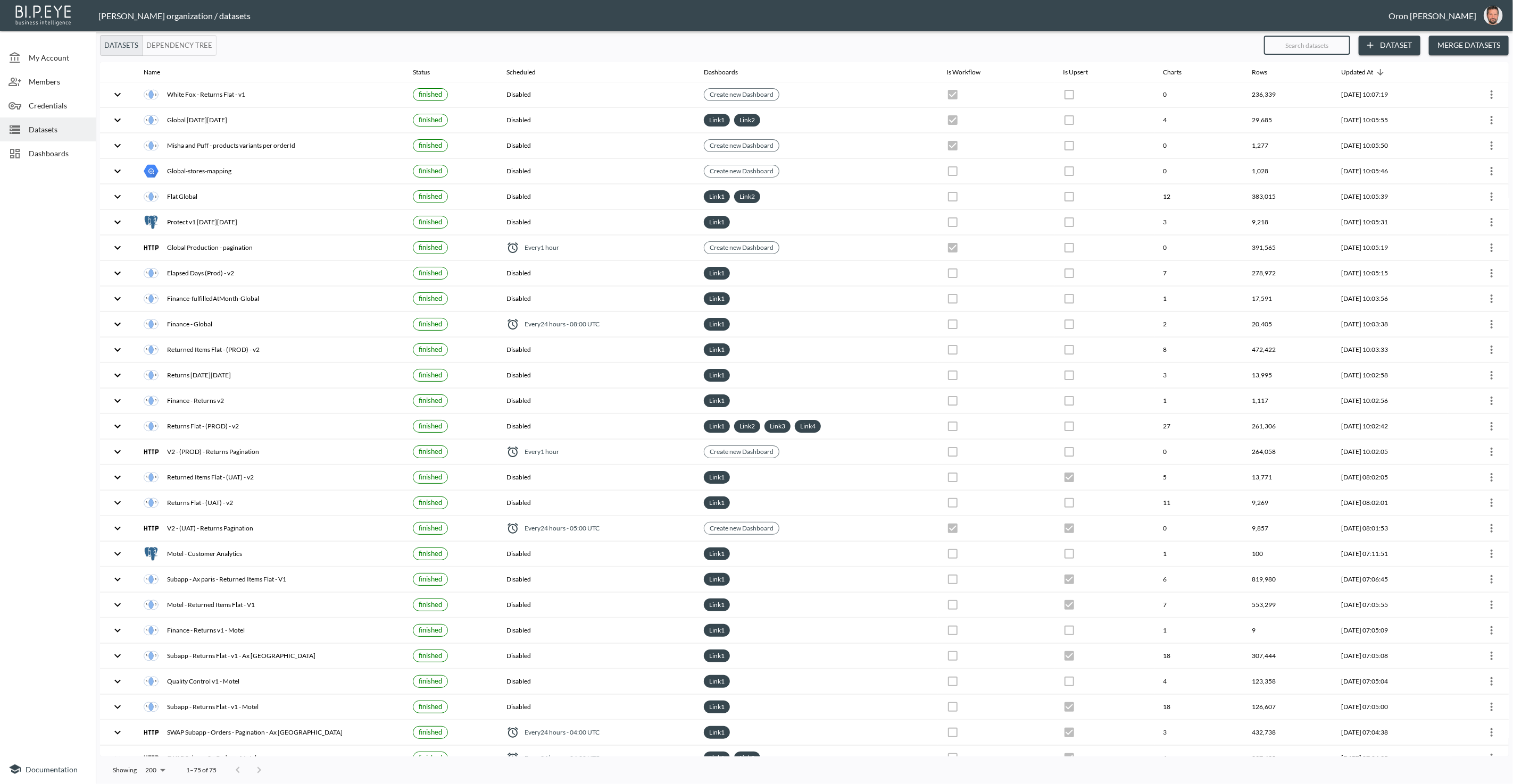
checkbox input "true"
checkbox input "false"
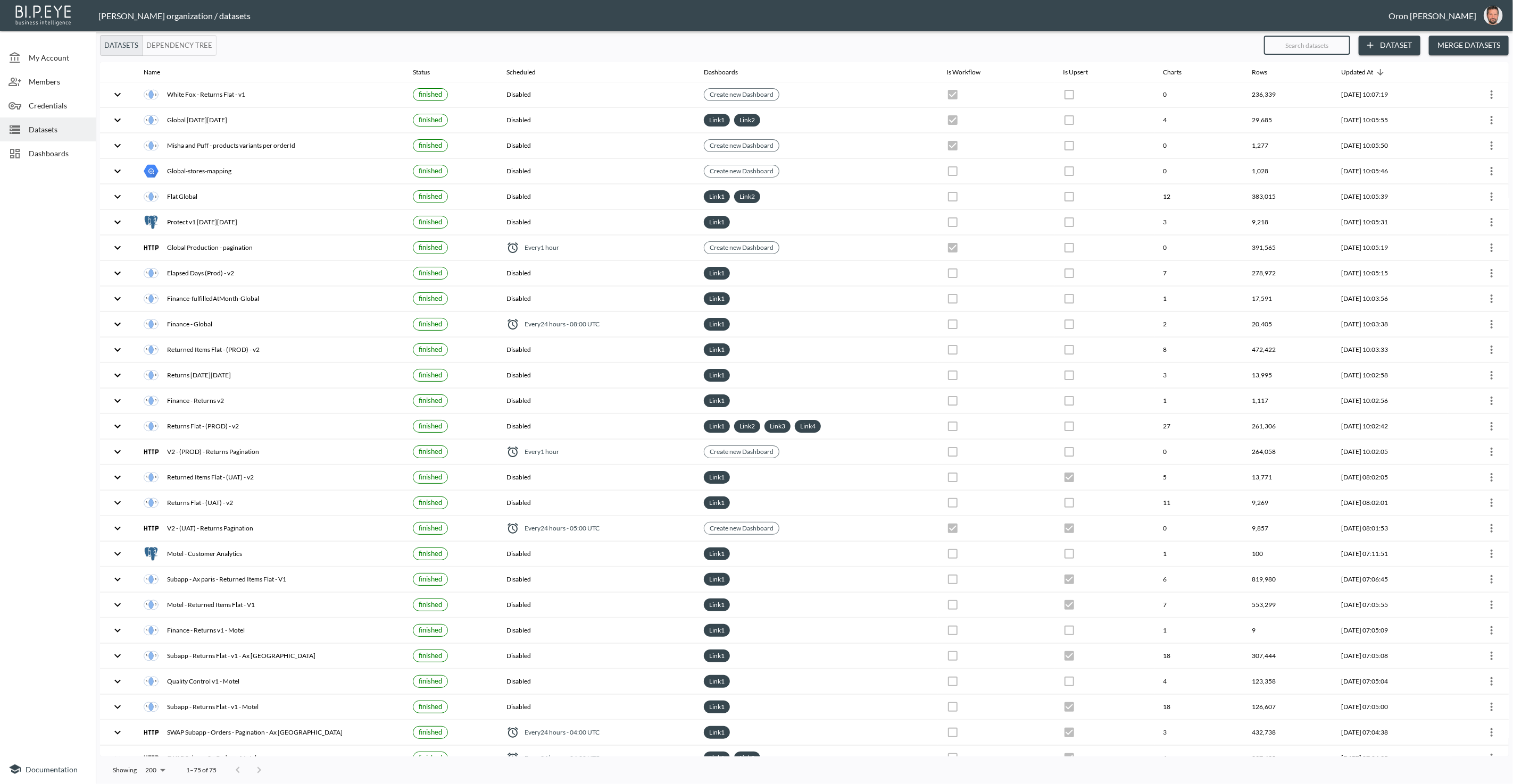
checkbox input "false"
checkbox input "true"
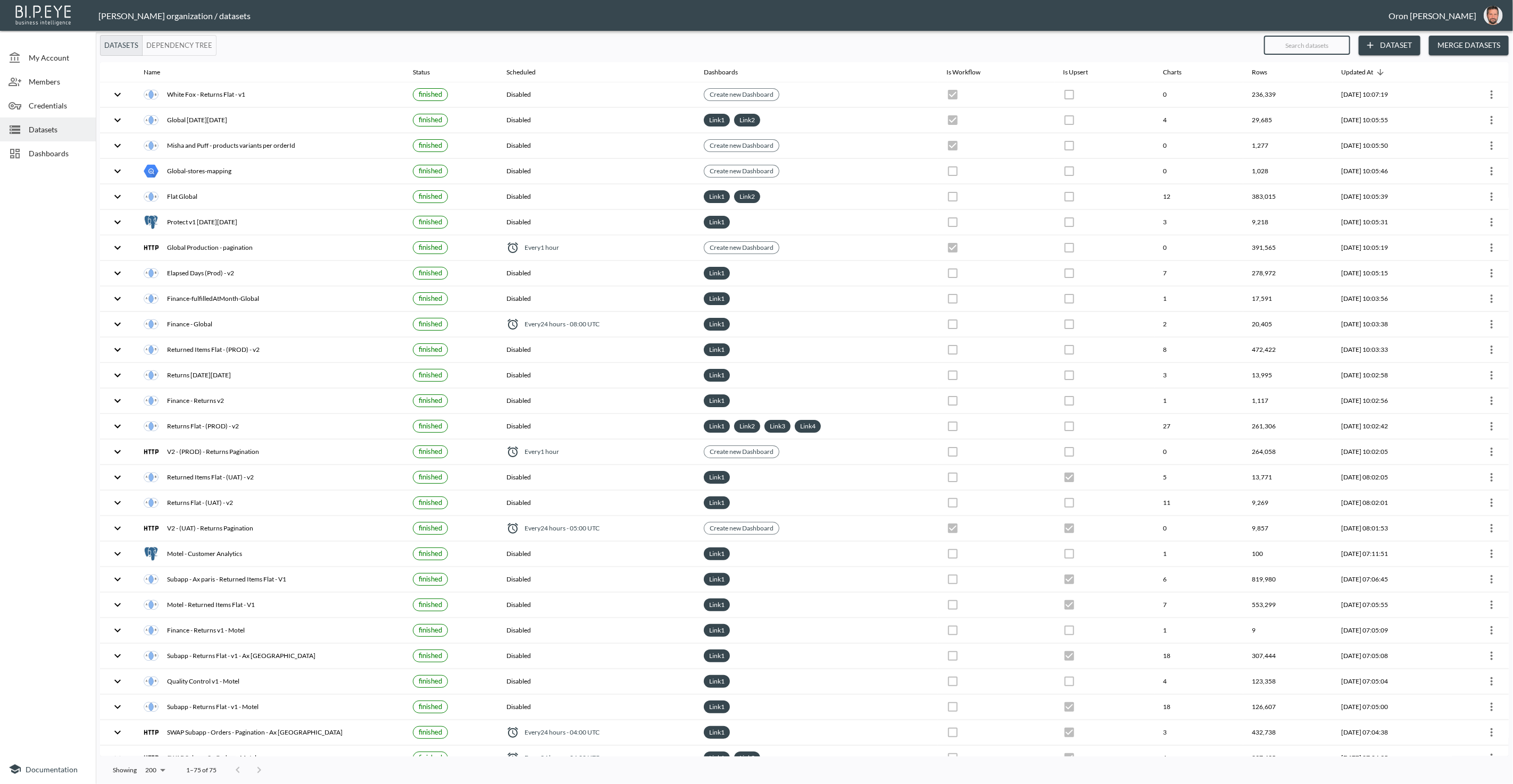
checkbox input "false"
checkbox input "true"
checkbox input "false"
checkbox input "true"
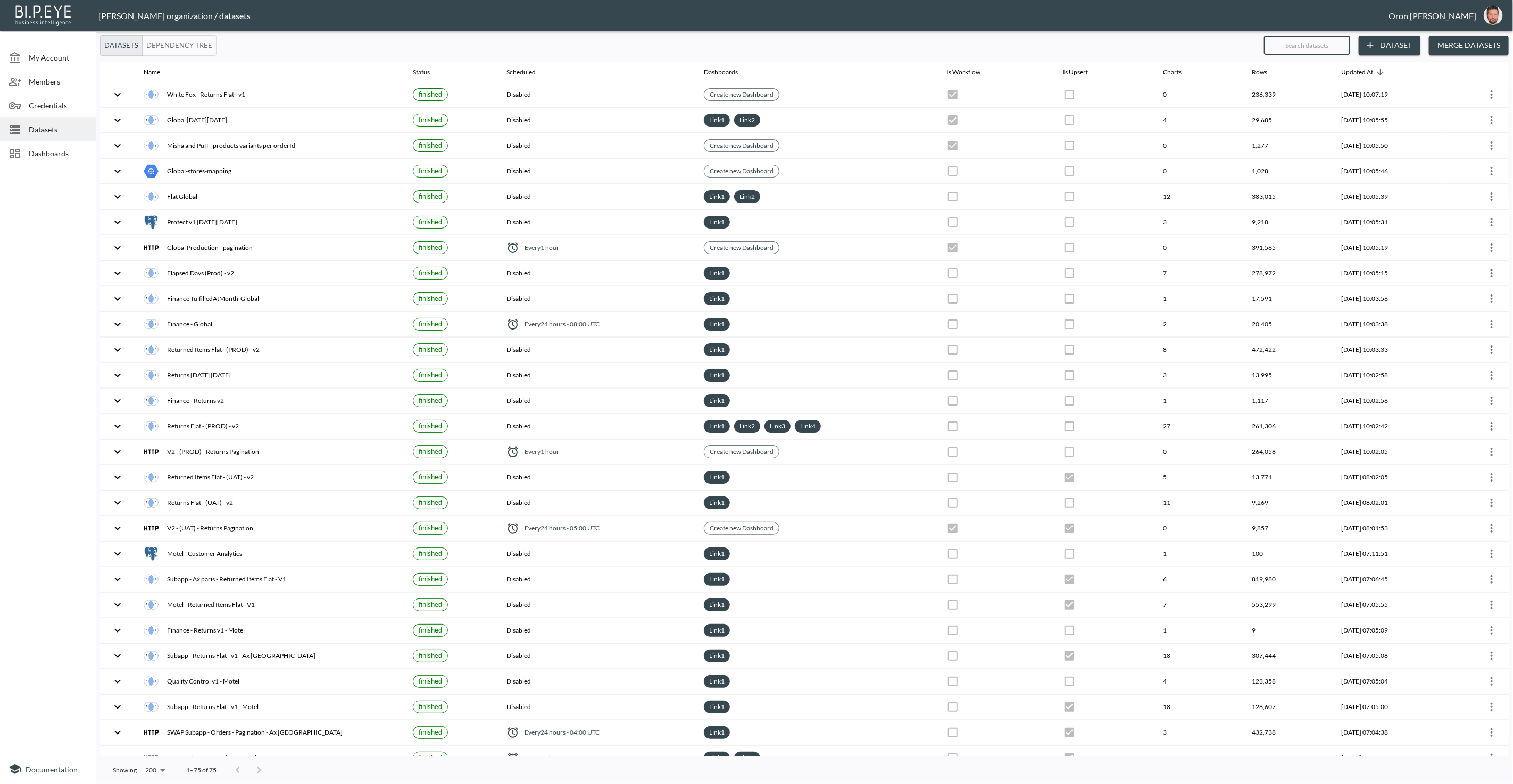
checkbox input "true"
checkbox input "false"
checkbox input "true"
checkbox input "false"
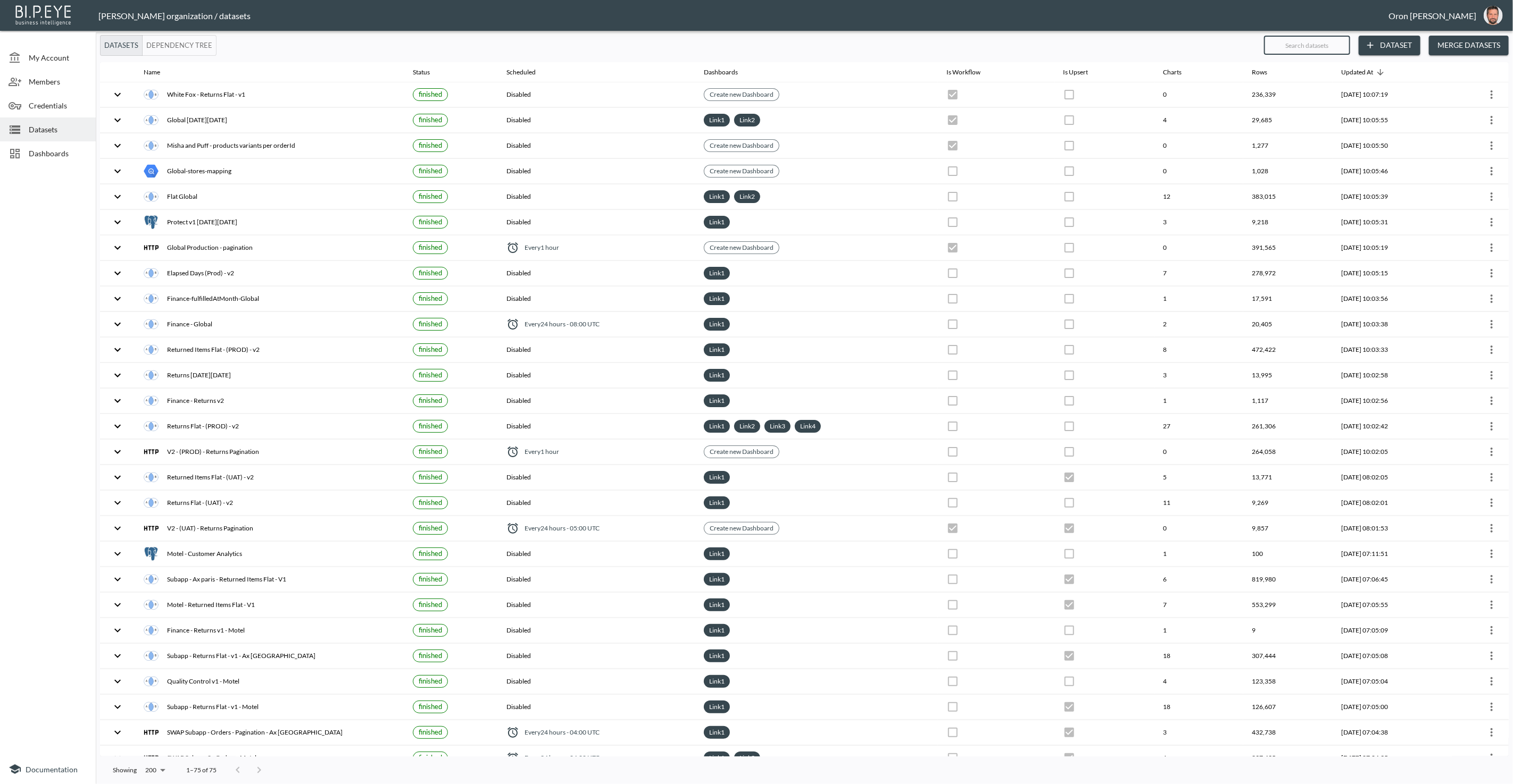
checkbox input "true"
checkbox input "false"
checkbox input "true"
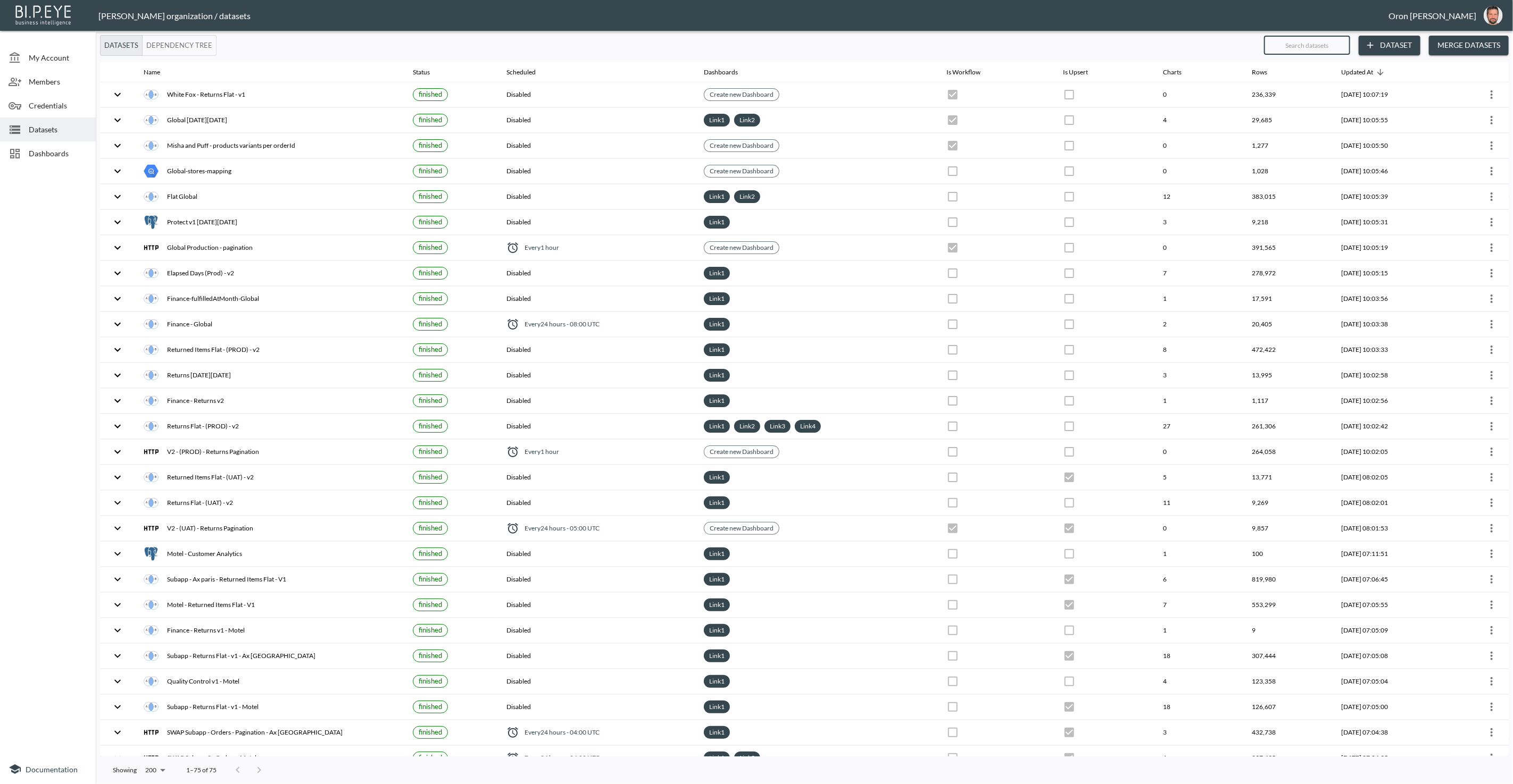
checkbox input "false"
checkbox input "true"
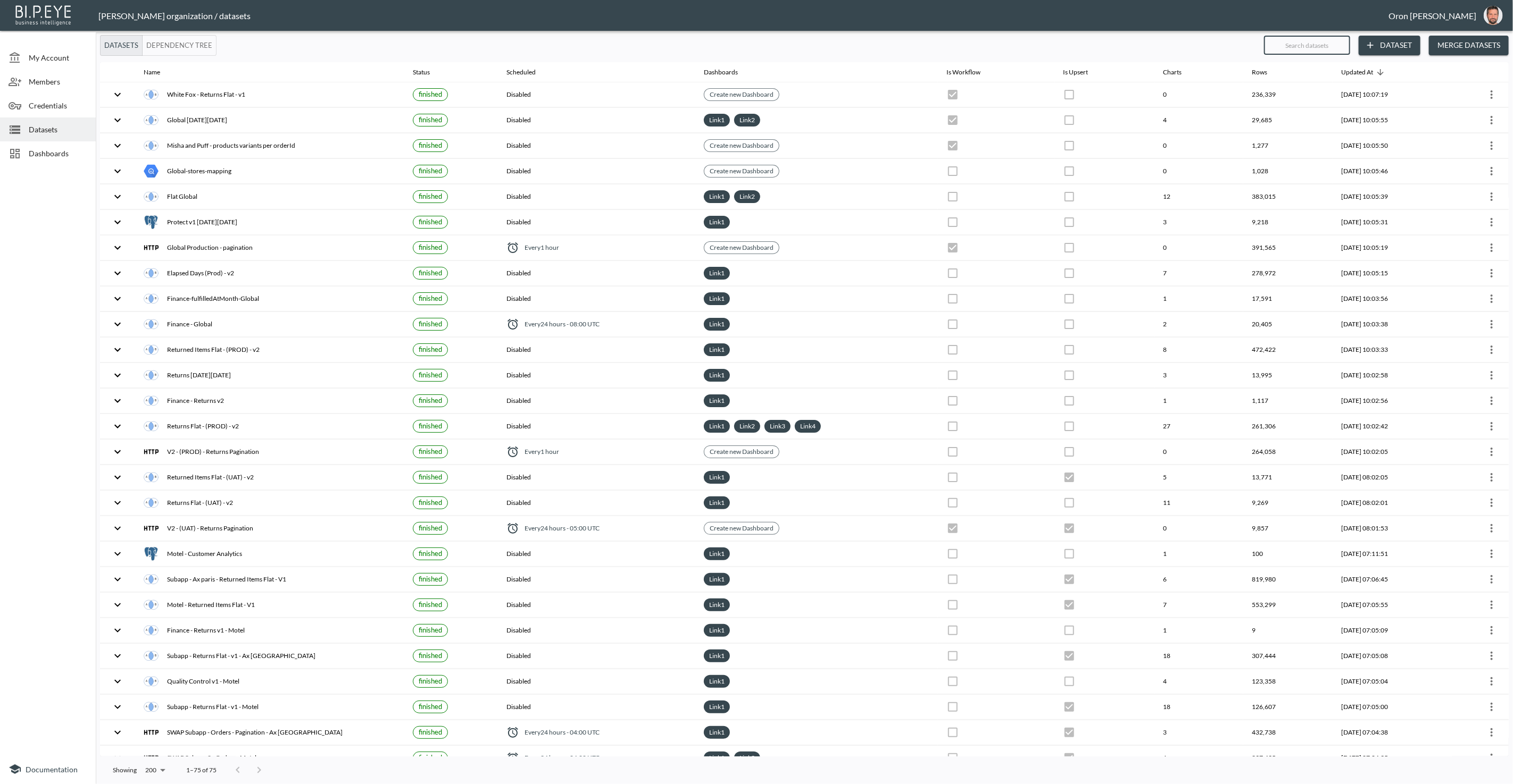
checkbox input "false"
checkbox input "true"
checkbox input "false"
checkbox input "true"
checkbox input "false"
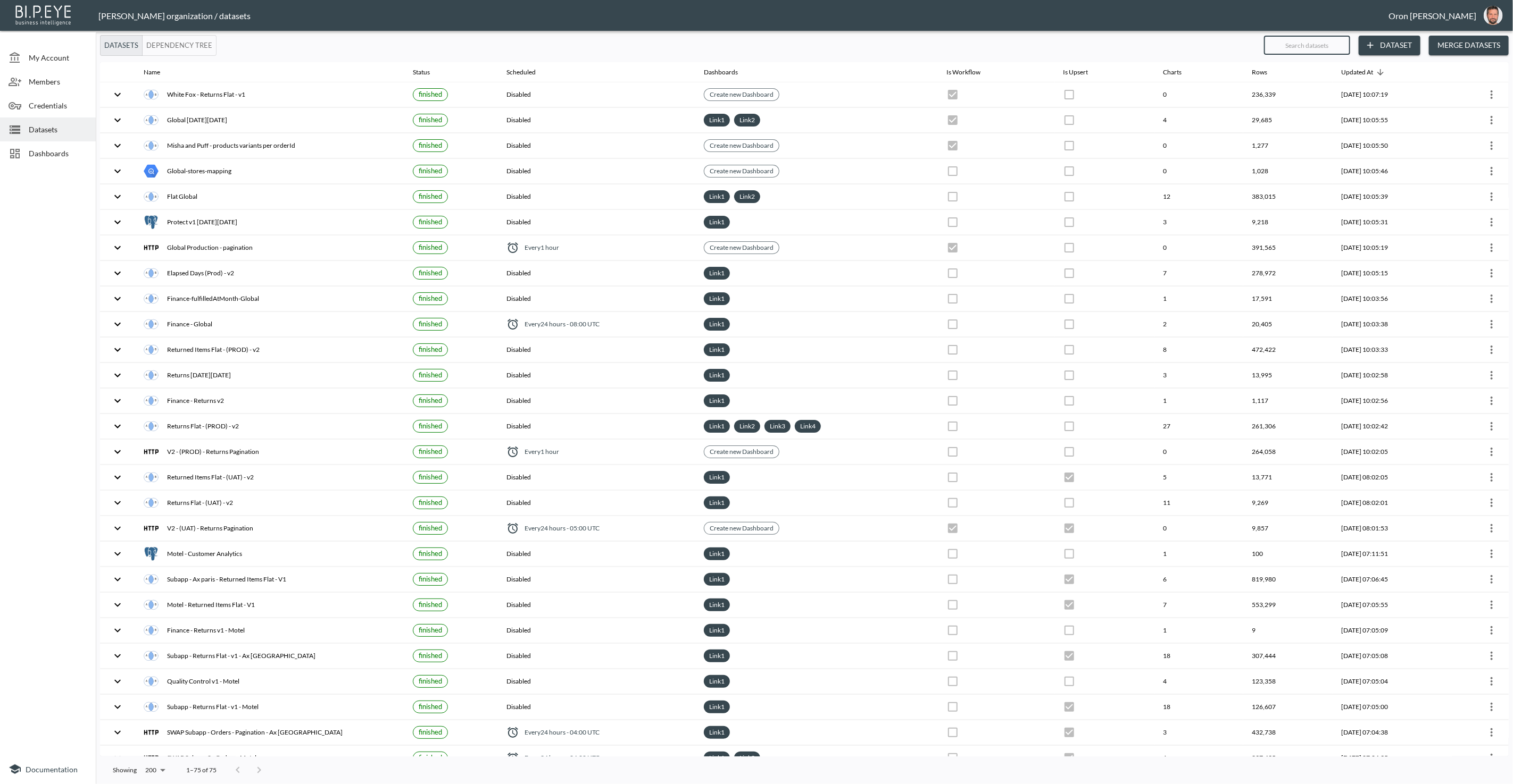
checkbox input "true"
checkbox input "false"
checkbox input "true"
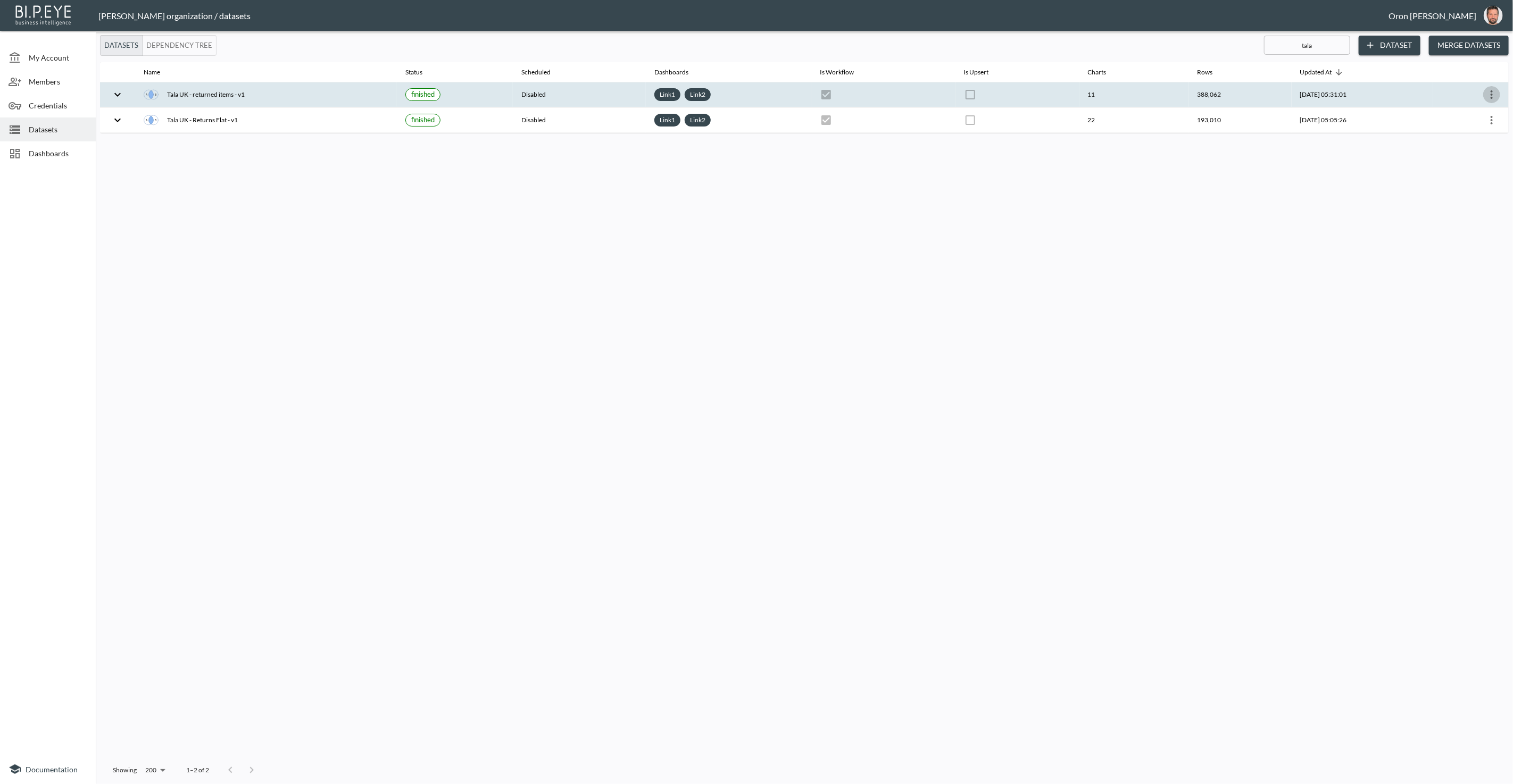
click at [1488, 92] on icon "more" at bounding box center [1491, 94] width 13 height 13
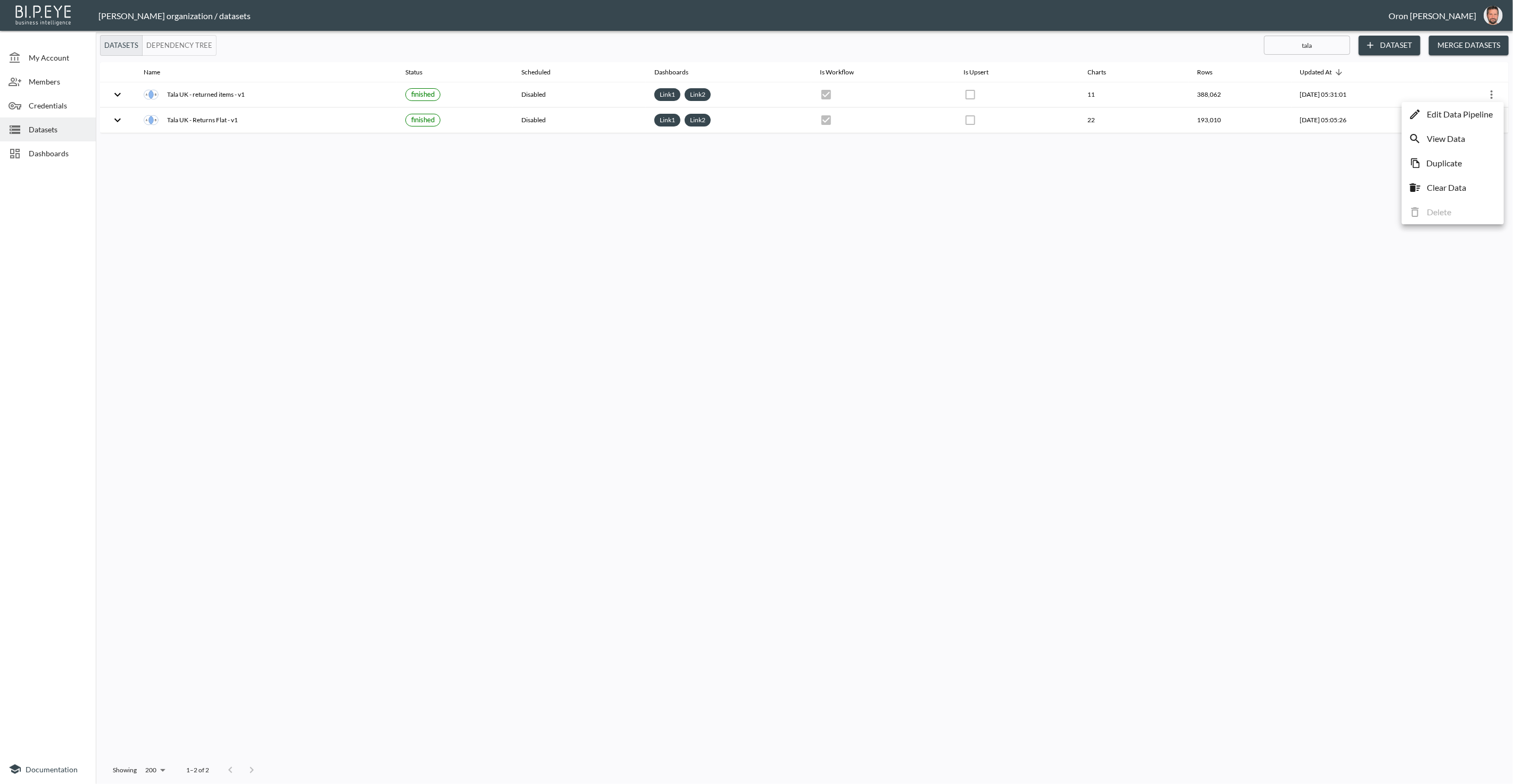
click at [1452, 165] on p "Duplicate" at bounding box center [1444, 163] width 36 height 13
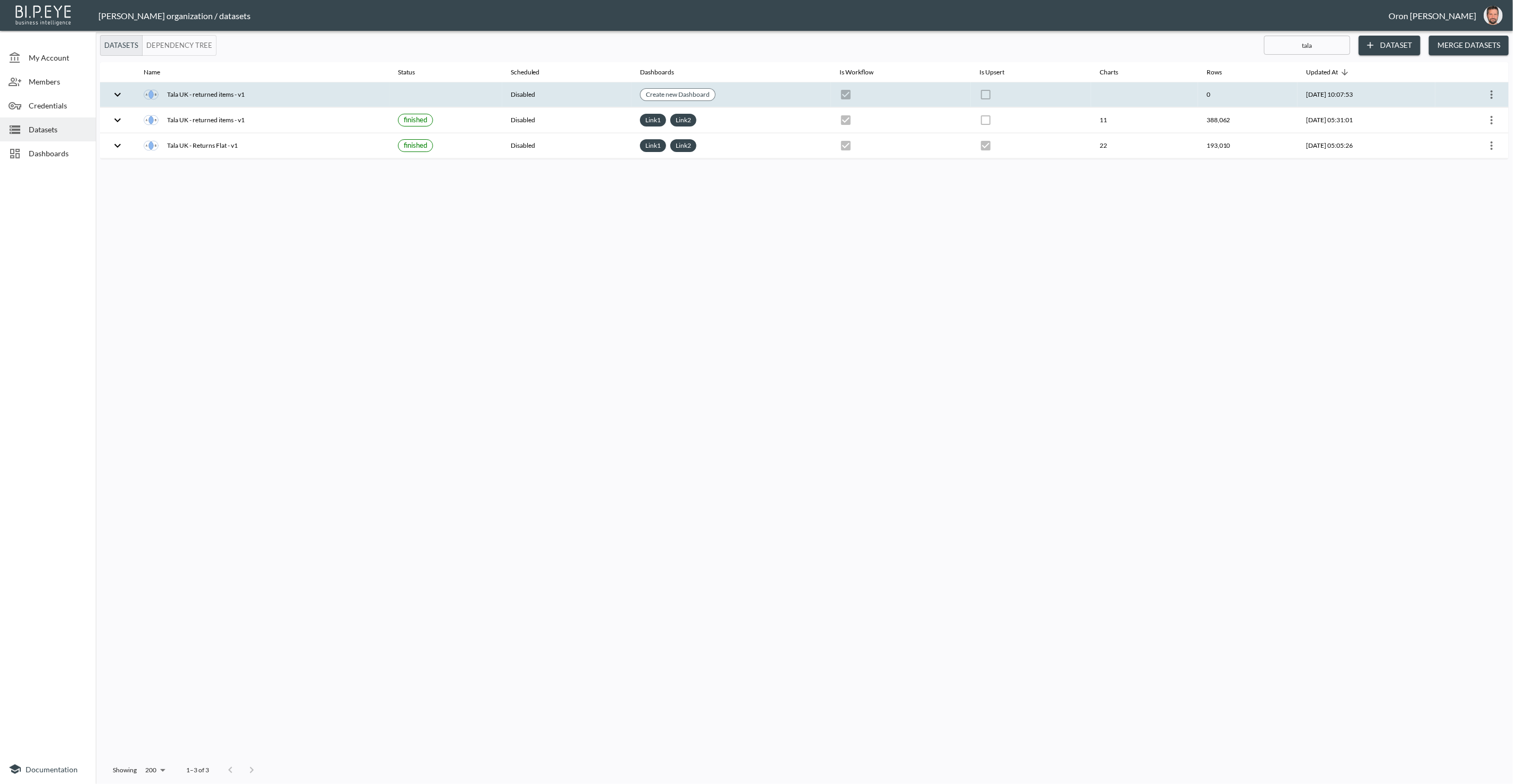
click at [1488, 90] on icon "more" at bounding box center [1491, 94] width 13 height 13
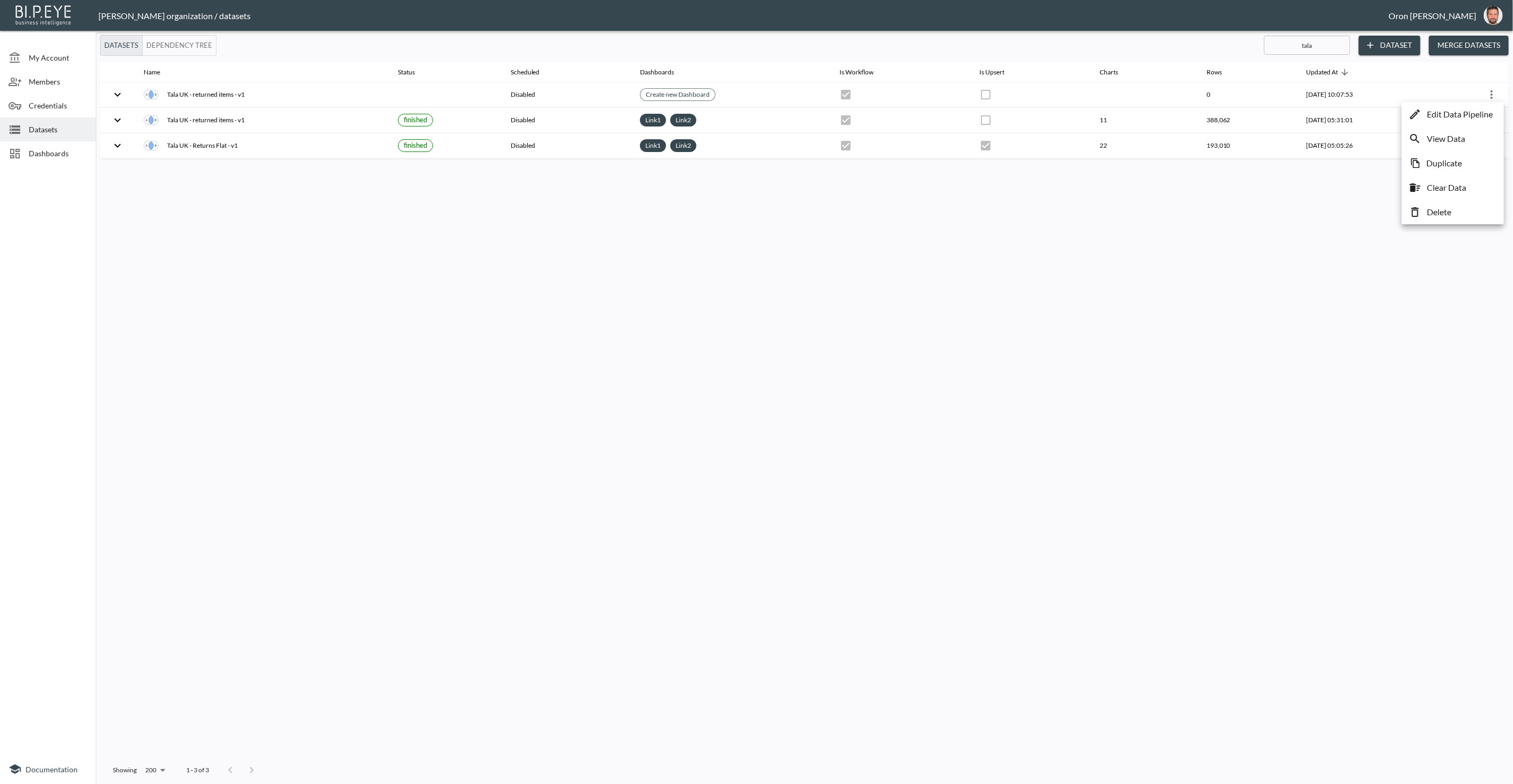
click at [1475, 113] on p "Edit Data Pipeline" at bounding box center [1459, 114] width 66 height 13
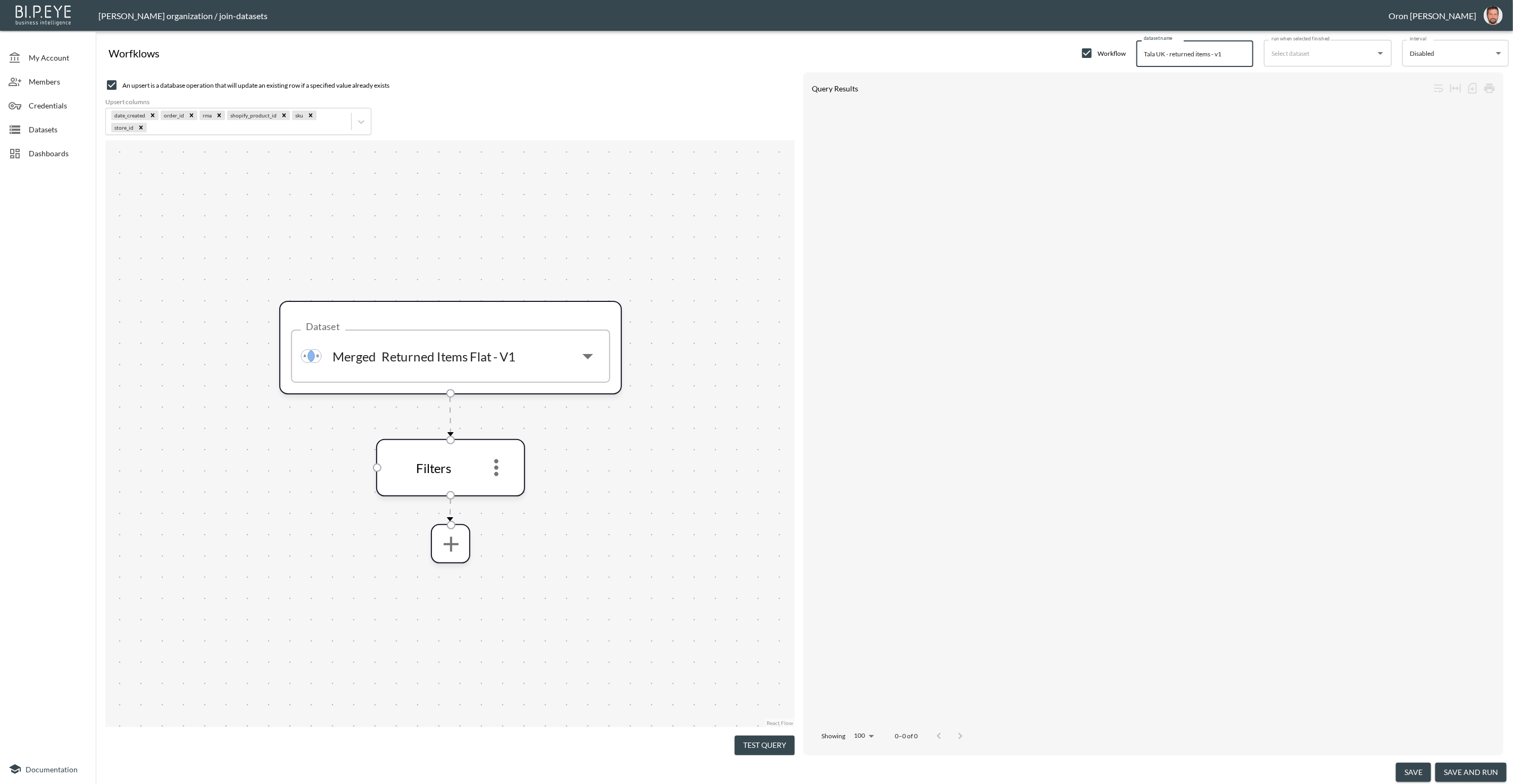
drag, startPoint x: 1163, startPoint y: 52, endPoint x: 1112, endPoint y: 55, distance: 51.1
click at [1112, 55] on div "Worfklows Workflow dataset name Tala [GEOGRAPHIC_DATA] - returned items - v1 da…" at bounding box center [804, 51] width 1409 height 32
click at [500, 463] on icon "more" at bounding box center [496, 467] width 26 height 26
click at [497, 469] on icon "more" at bounding box center [497, 467] width 26 height 26
click at [494, 469] on icon "more" at bounding box center [496, 467] width 26 height 26
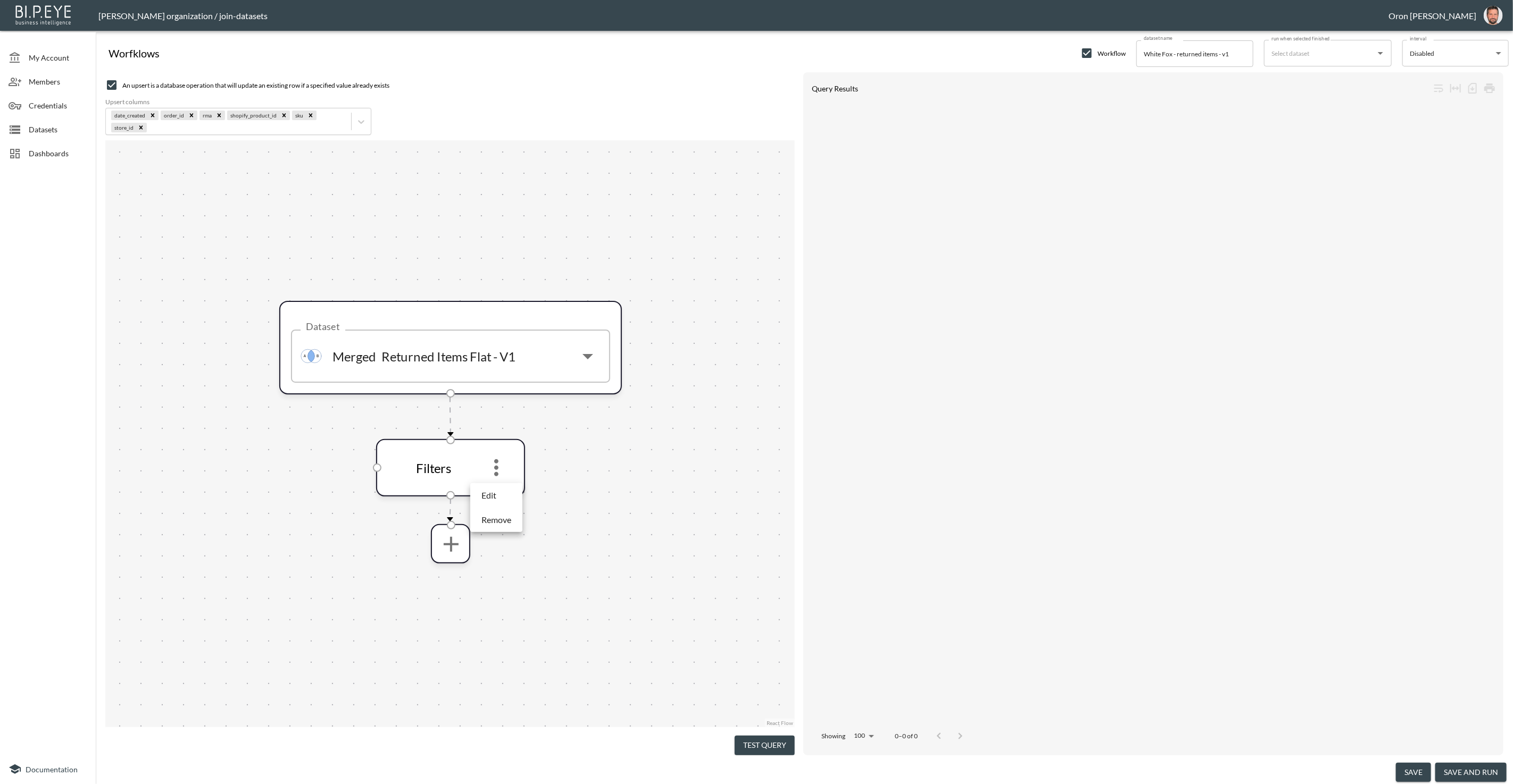
click at [494, 487] on li "Edit" at bounding box center [496, 495] width 47 height 19
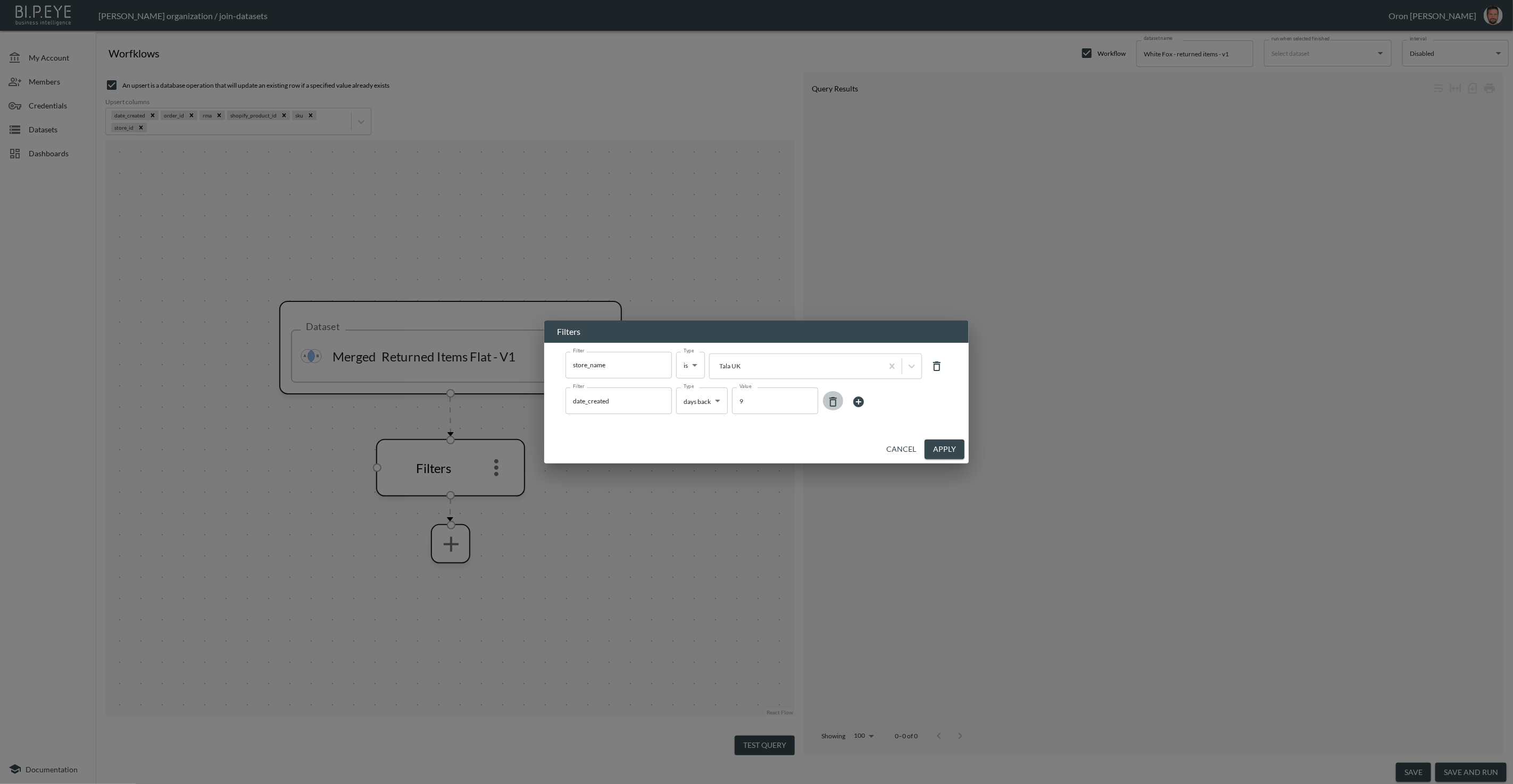
click at [833, 402] on icon at bounding box center [833, 401] width 13 height 13
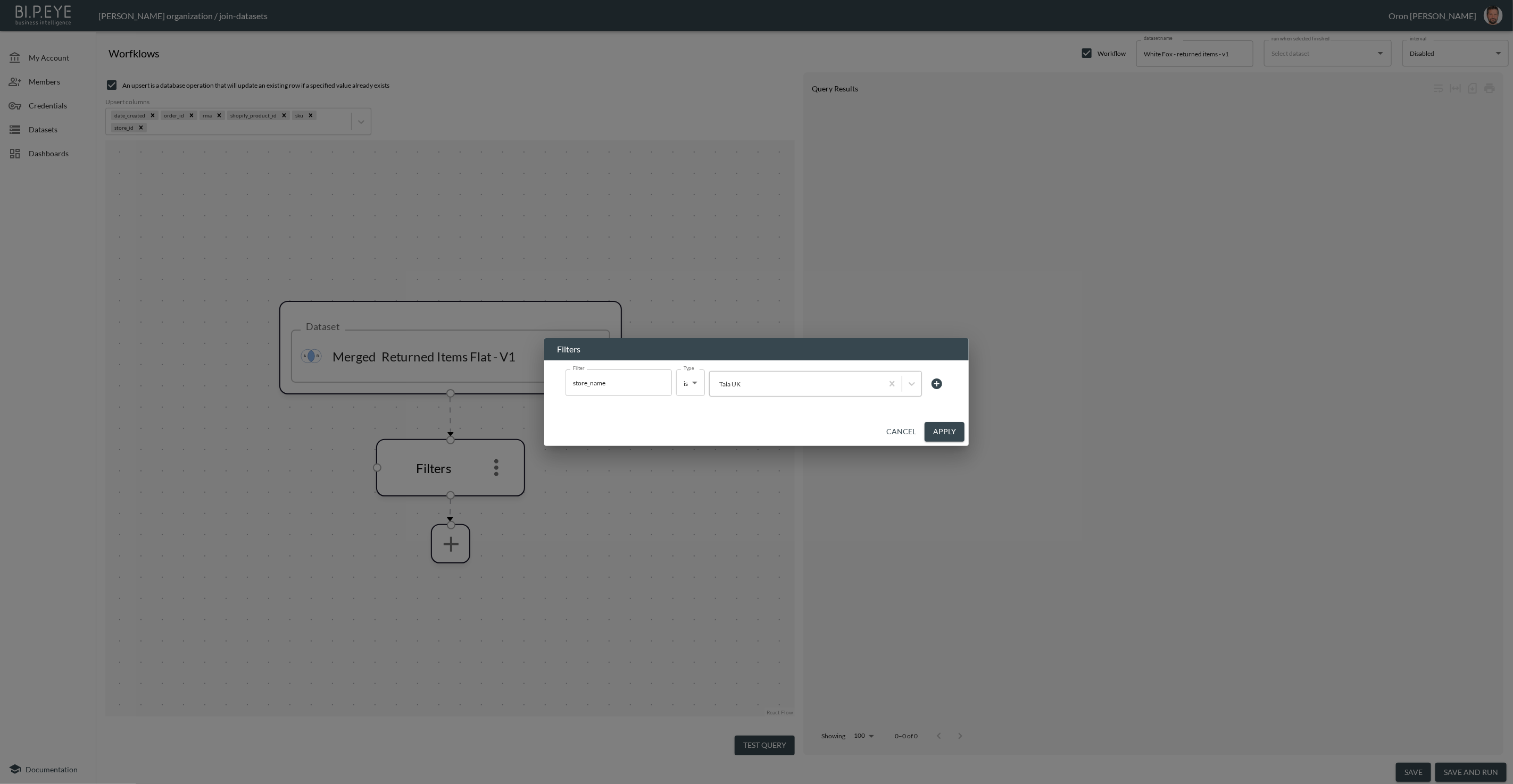
click at [793, 390] on div "Tala UK" at bounding box center [796, 384] width 173 height 14
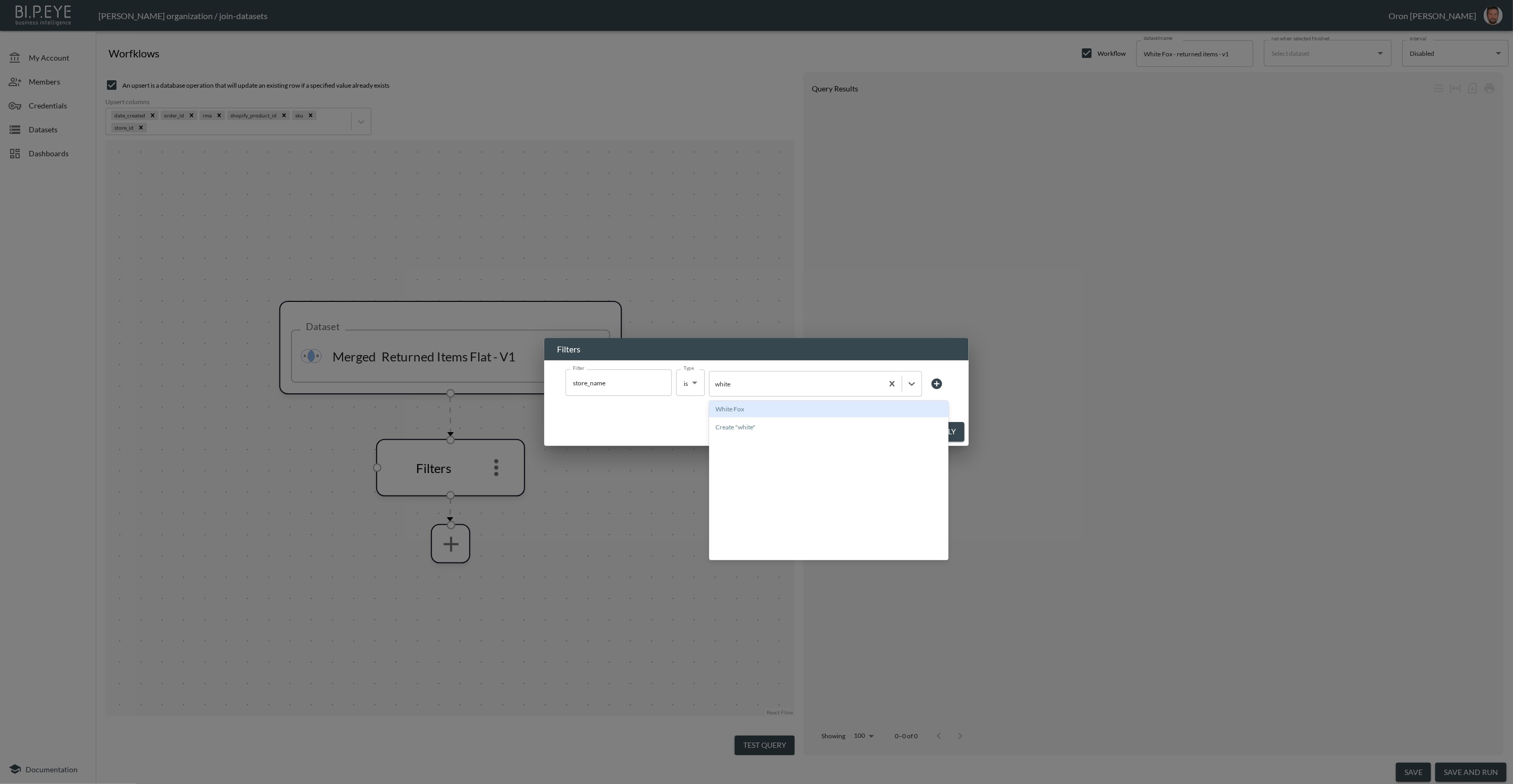
drag, startPoint x: 763, startPoint y: 405, endPoint x: 768, endPoint y: 404, distance: 5.1
click at [763, 405] on div "White Fox" at bounding box center [829, 409] width 239 height 17
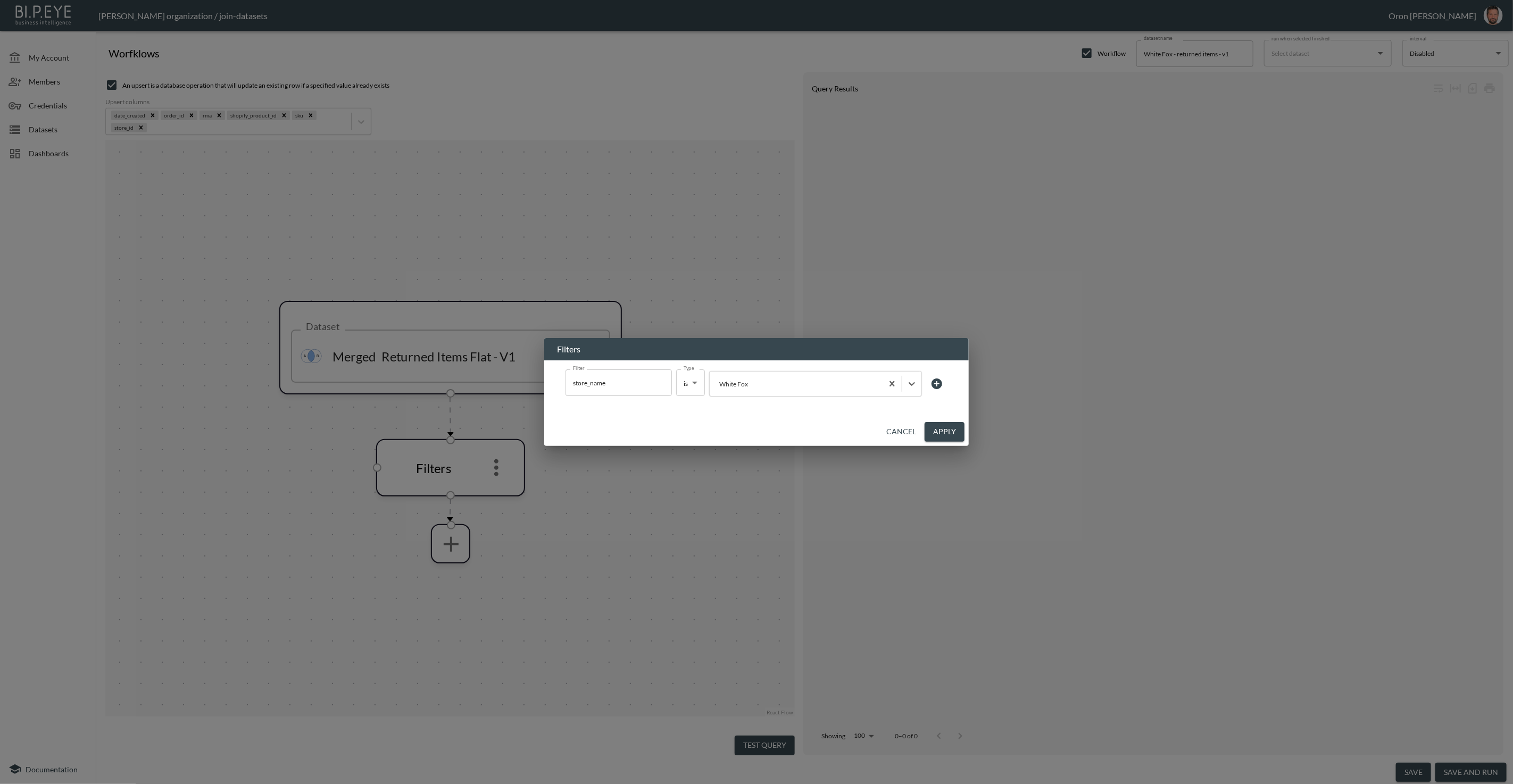
click at [932, 429] on button "Apply" at bounding box center [944, 432] width 40 height 20
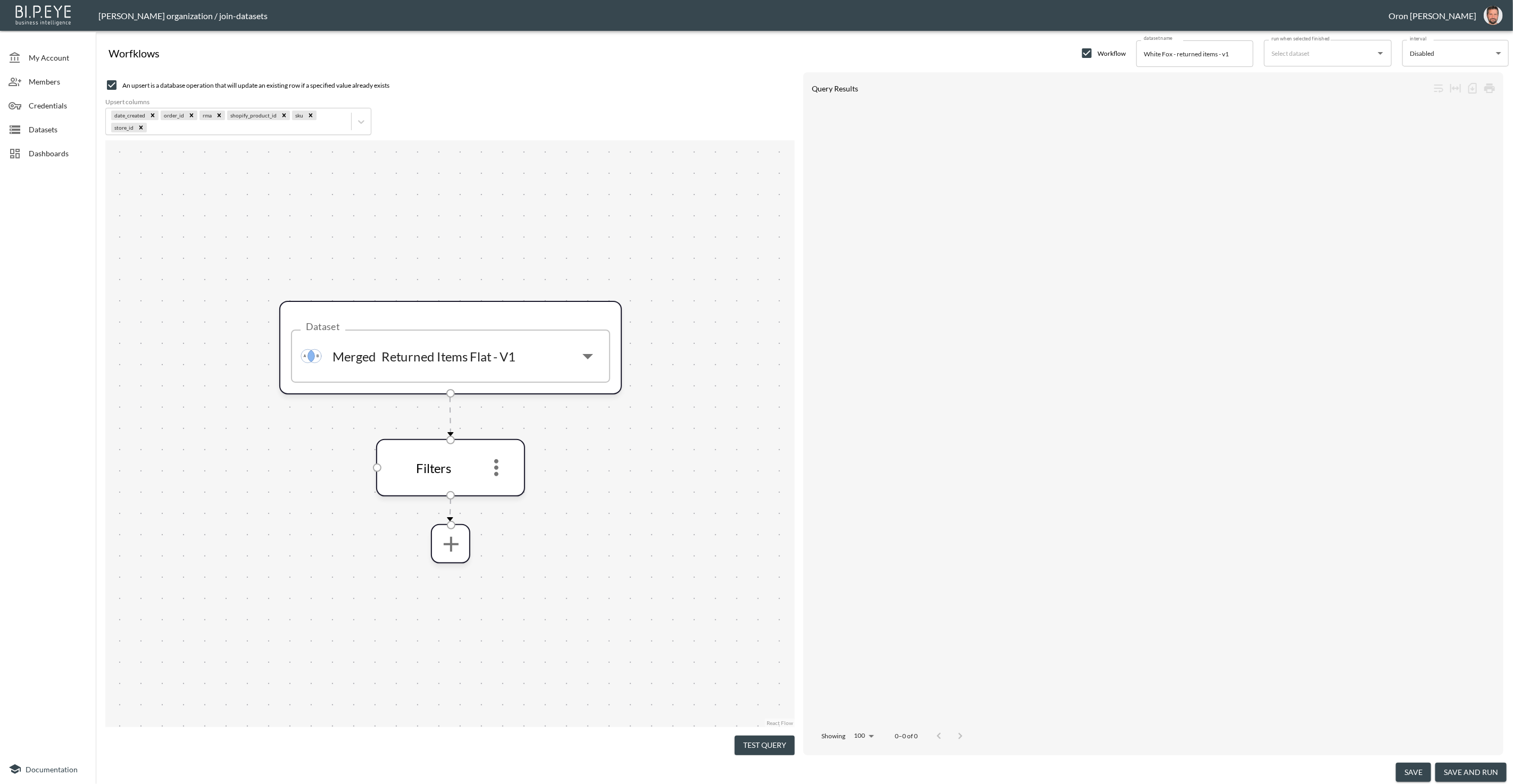
click at [111, 83] on input "checkbox" at bounding box center [111, 85] width 13 height 13
click at [1295, 54] on input "run when selected finished" at bounding box center [1319, 53] width 102 height 17
click at [1288, 74] on div "Merged" at bounding box center [1291, 79] width 38 height 11
click at [1453, 767] on button "save and run" at bounding box center [1471, 772] width 71 height 20
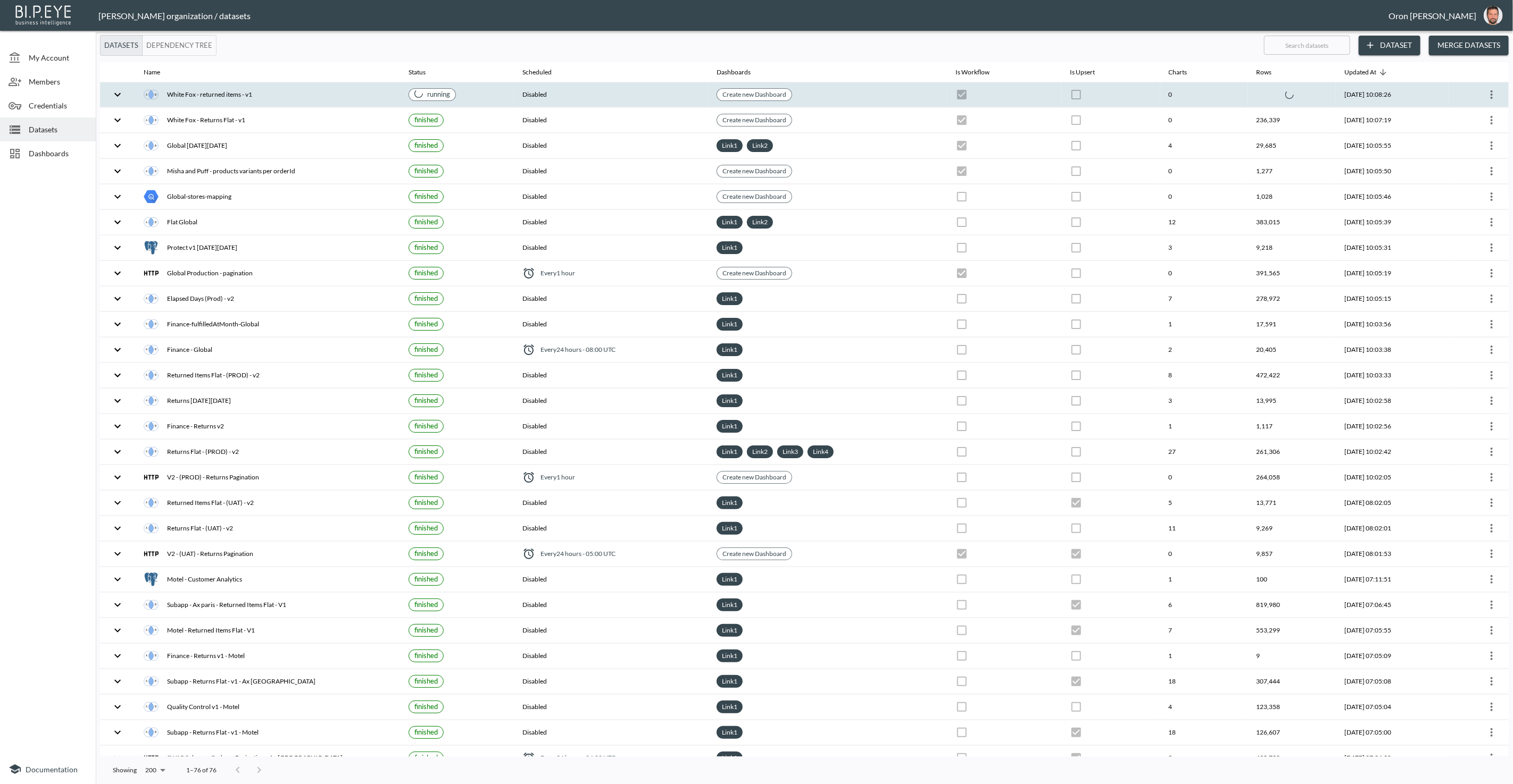
click at [624, 94] on th "Disabled" at bounding box center [611, 95] width 195 height 25
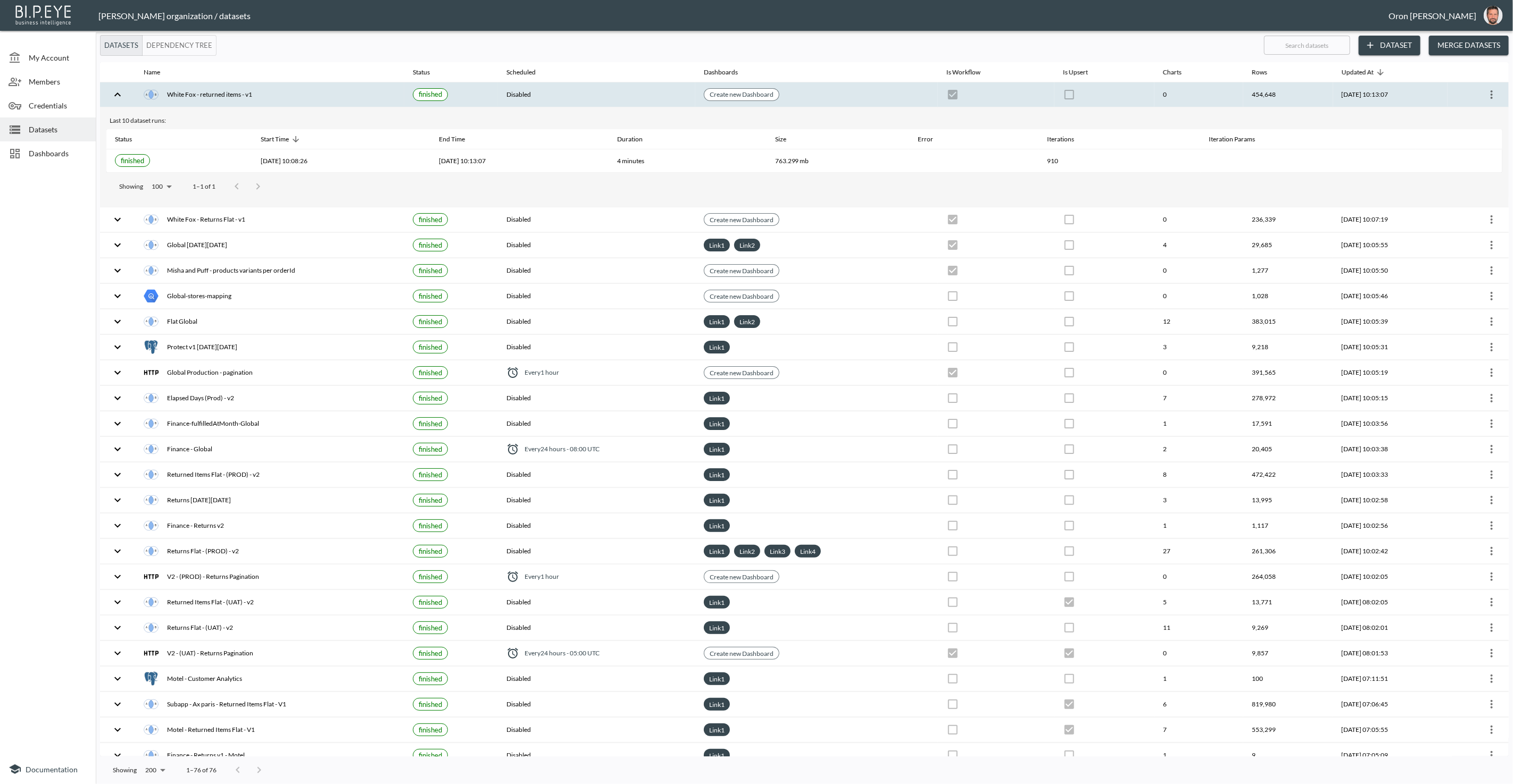
click at [825, 95] on th "Create new Dashboard" at bounding box center [816, 95] width 242 height 25
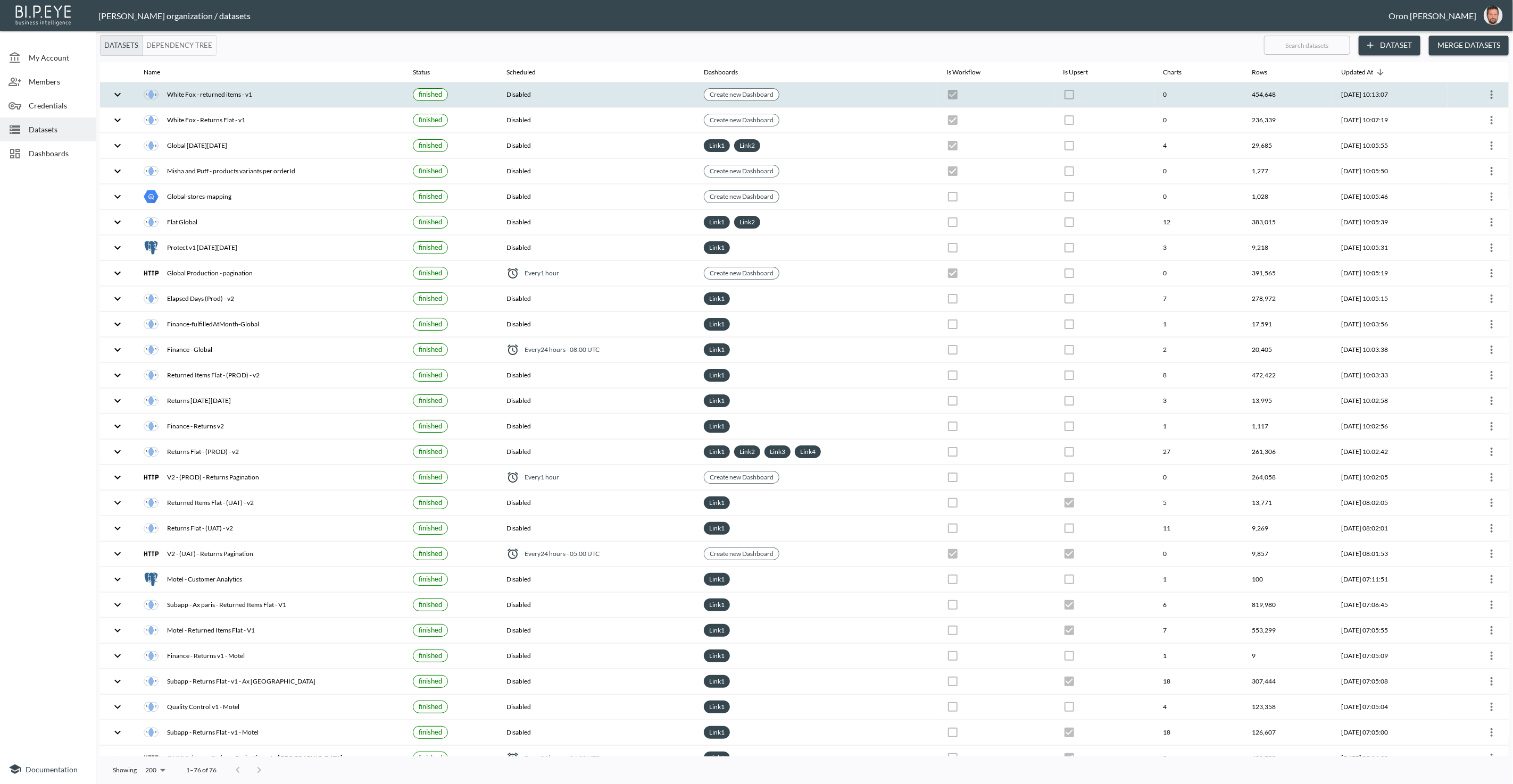
click at [1487, 92] on icon "more" at bounding box center [1491, 94] width 13 height 13
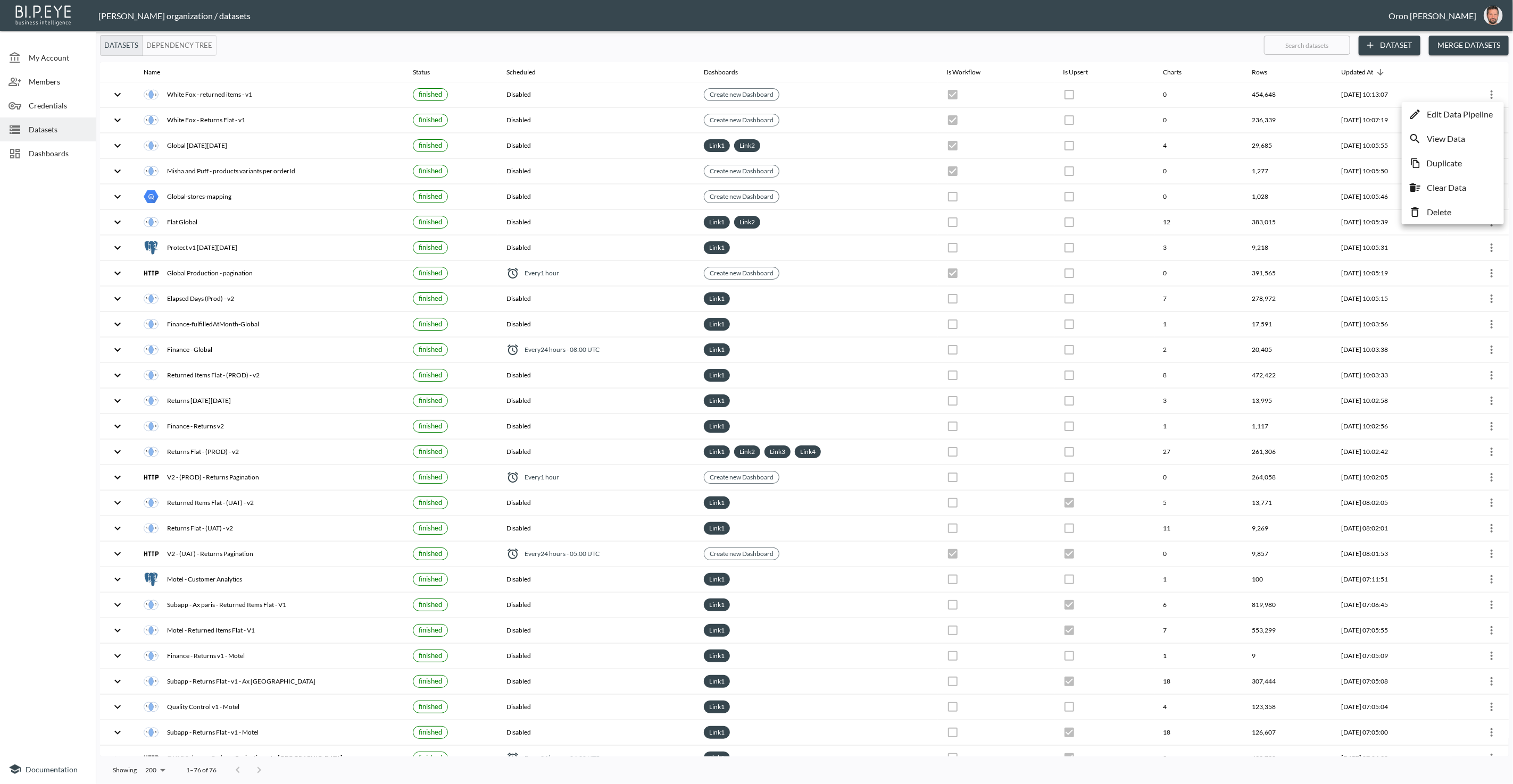
click at [1442, 110] on p "Edit Data Pipeline" at bounding box center [1459, 114] width 66 height 13
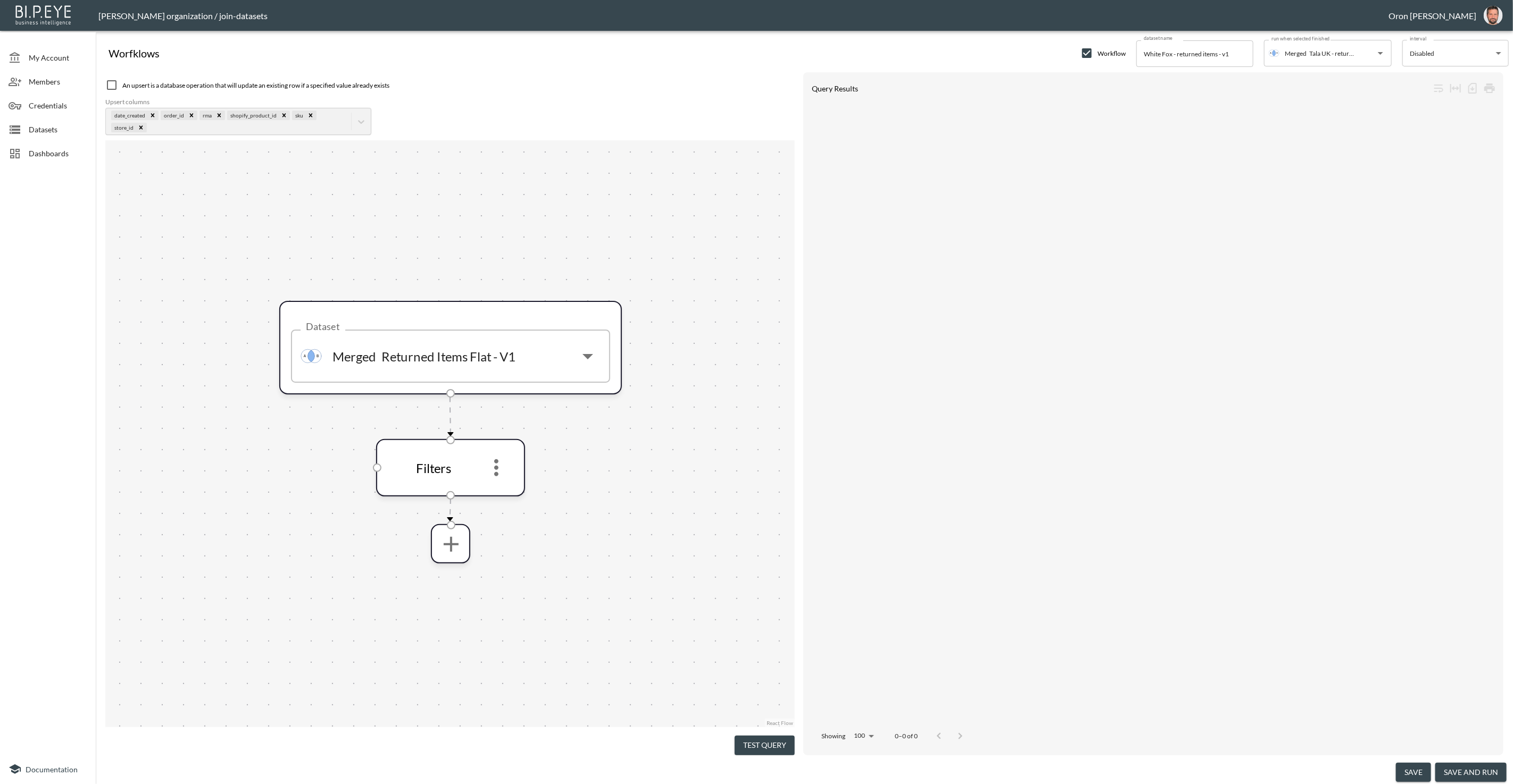
click at [115, 89] on input "checkbox" at bounding box center [111, 85] width 13 height 13
checkbox input "true"
click at [493, 462] on icon "more" at bounding box center [496, 467] width 26 height 26
click at [498, 486] on li "Edit" at bounding box center [496, 495] width 47 height 19
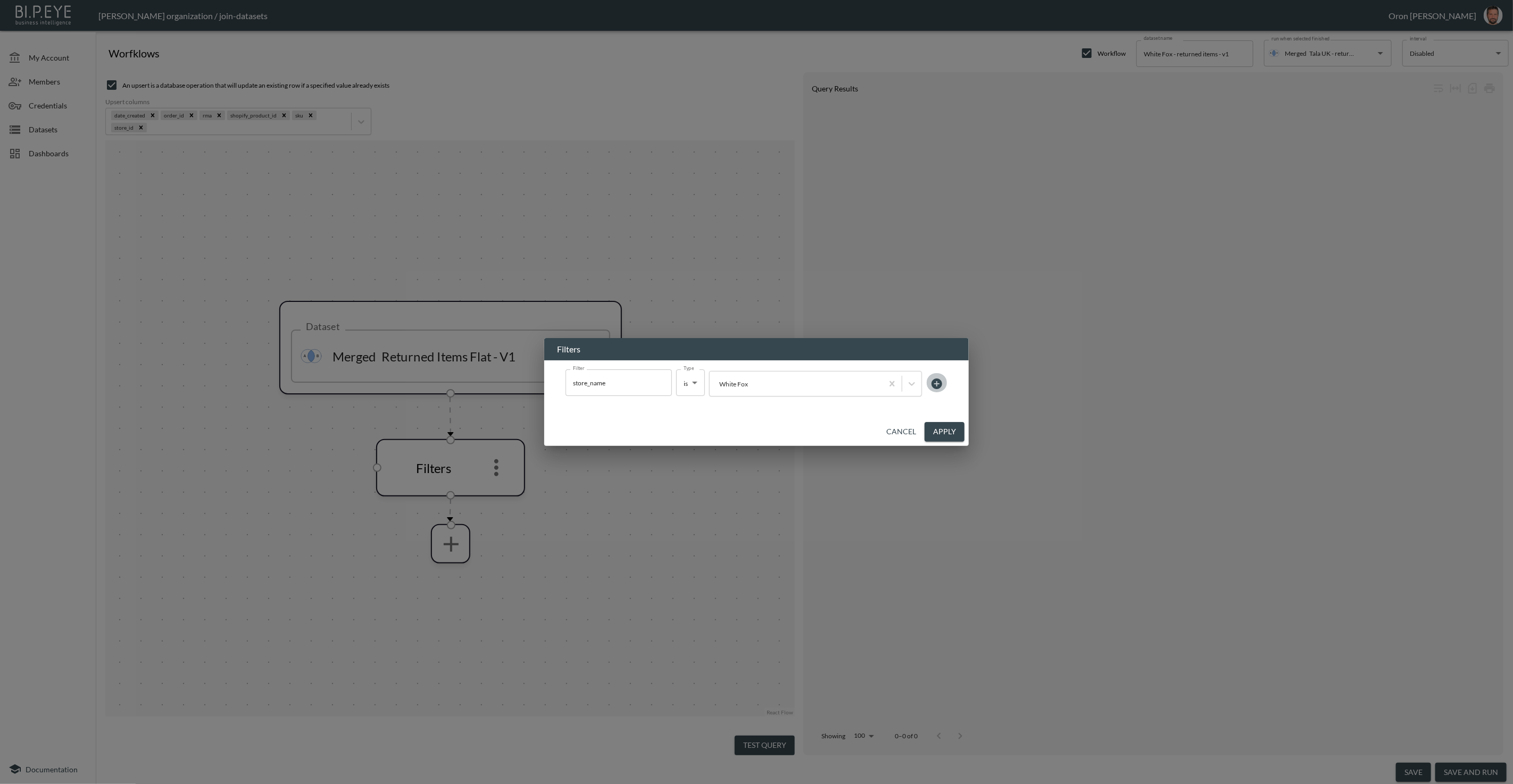
click at [938, 379] on icon at bounding box center [937, 384] width 11 height 11
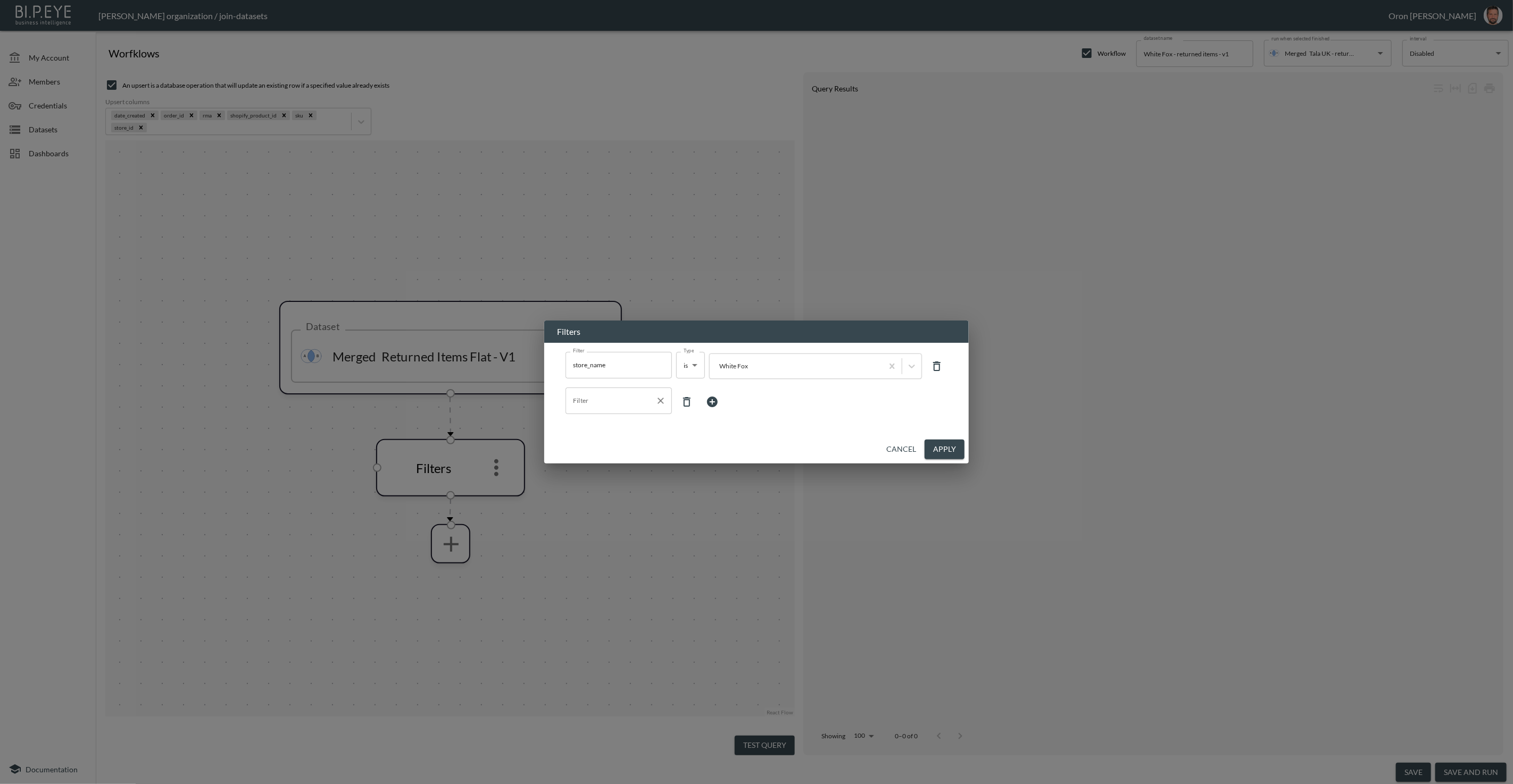
click at [633, 399] on input "Filter" at bounding box center [611, 401] width 81 height 17
drag, startPoint x: 627, startPoint y: 421, endPoint x: 636, endPoint y: 423, distance: 9.2
click at [628, 421] on span "date_created" at bounding box center [618, 426] width 89 height 10
type input "date_created"
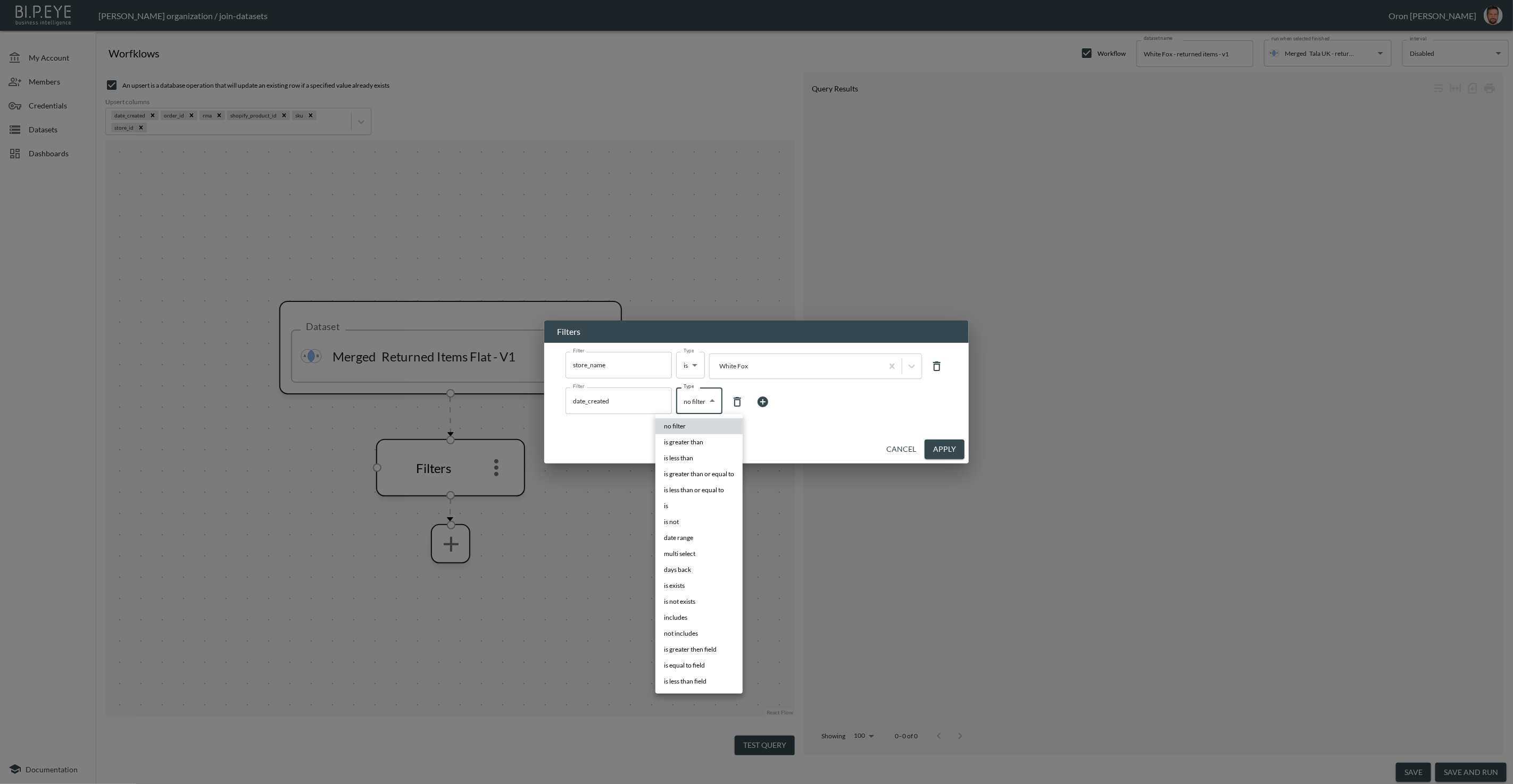
click at [706, 407] on body "BI.P.EYE, Interactive Analytics Dashboards - app Zach Bailet organization / joi…" at bounding box center [756, 392] width 1513 height 784
drag, startPoint x: 701, startPoint y: 572, endPoint x: 737, endPoint y: 473, distance: 105.3
click at [703, 570] on li "days back" at bounding box center [699, 570] width 87 height 16
type input "days back"
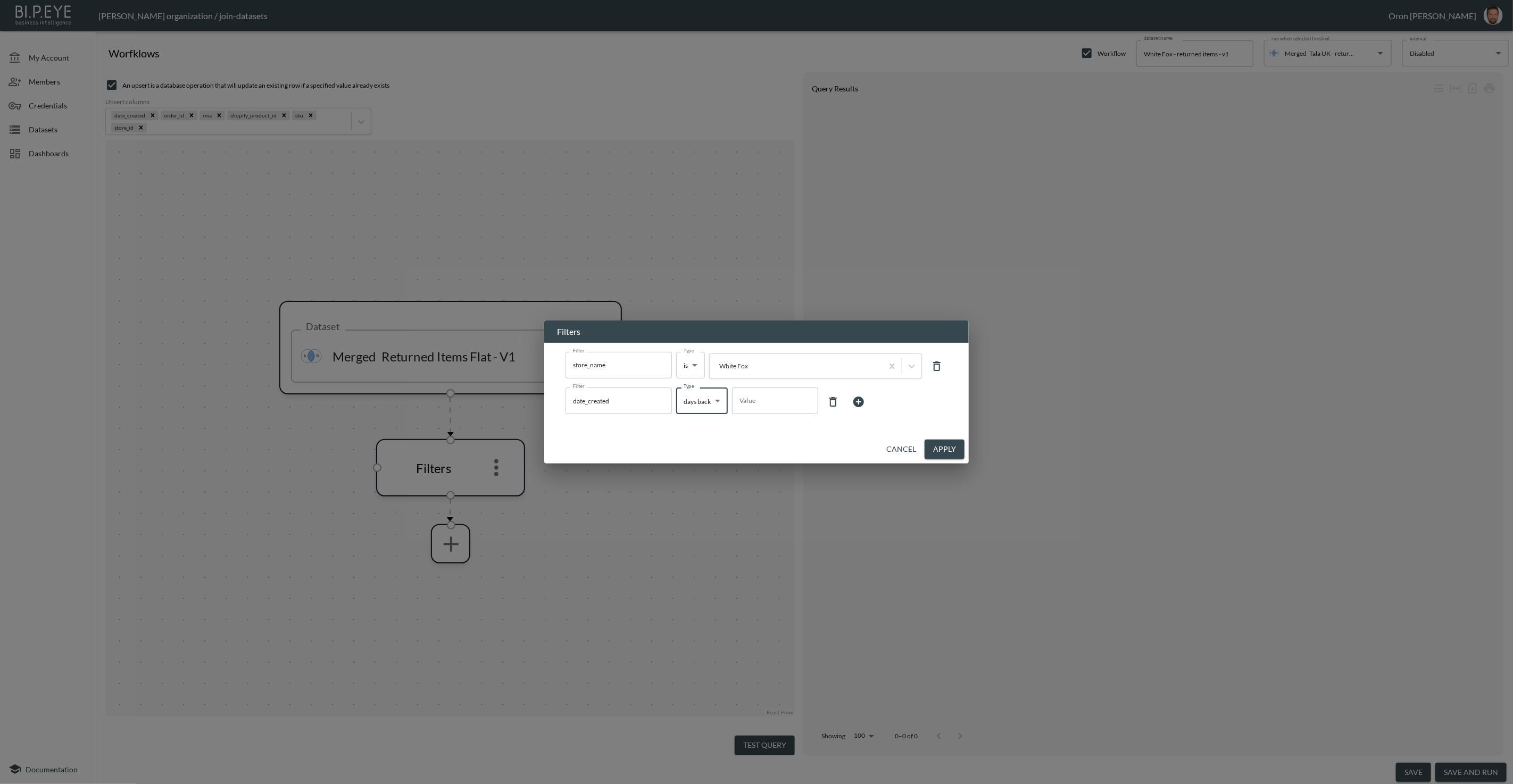
click at [772, 405] on input "Value" at bounding box center [775, 401] width 86 height 30
type input "7"
click at [951, 453] on button "Apply" at bounding box center [944, 449] width 40 height 20
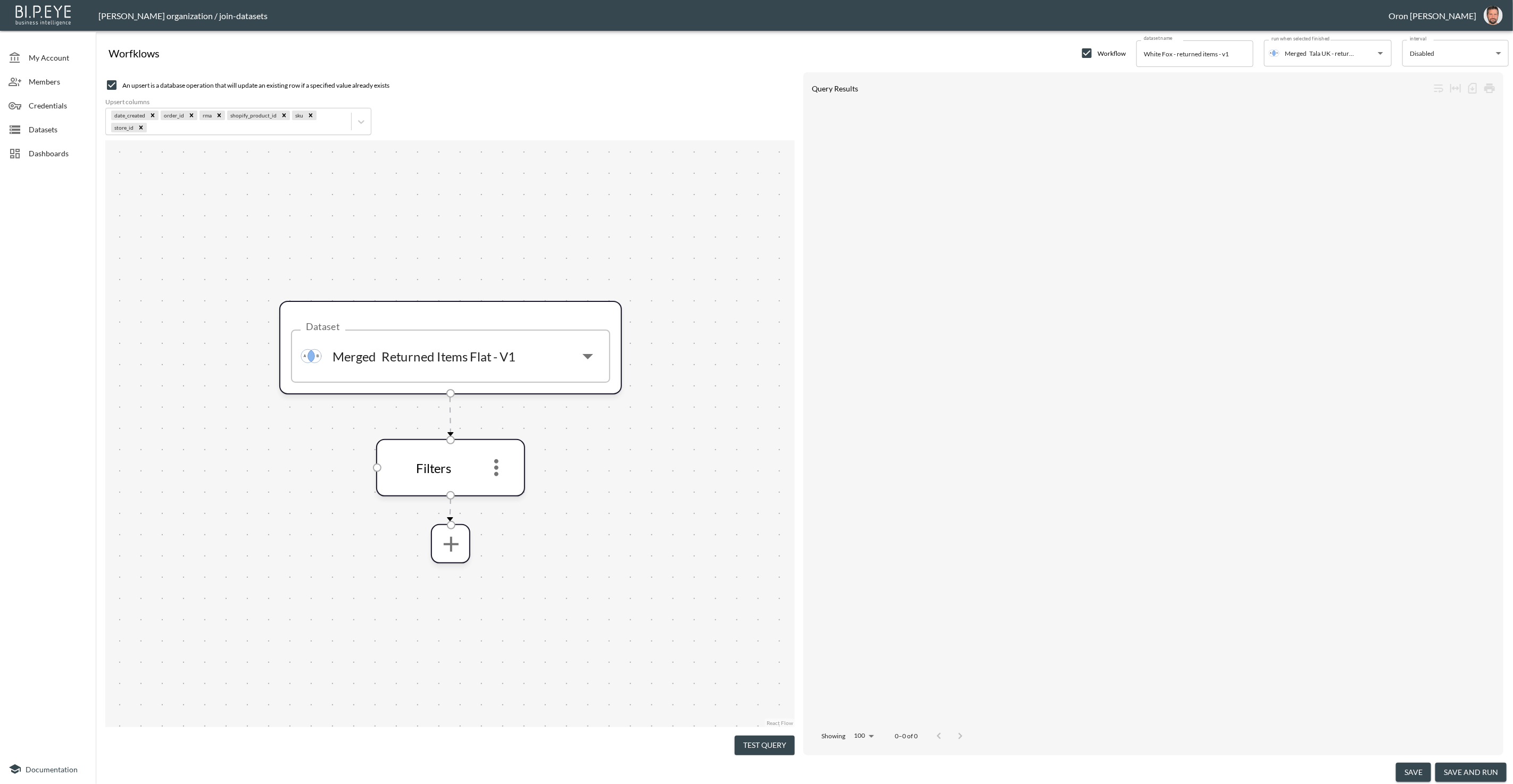
click at [1461, 767] on button "save and run" at bounding box center [1471, 772] width 71 height 20
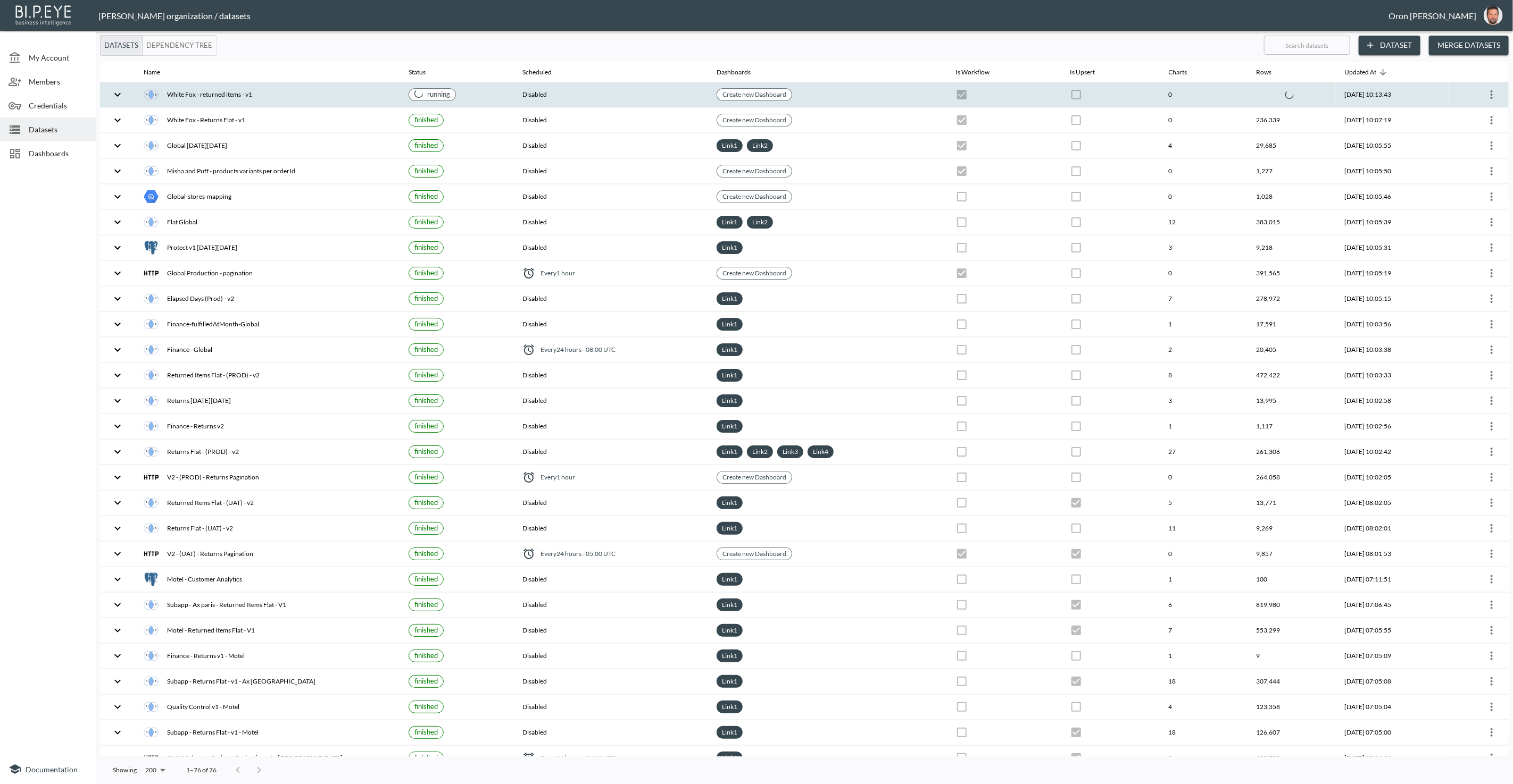
click at [367, 95] on div "White Fox - returned items - v1" at bounding box center [267, 94] width 248 height 15
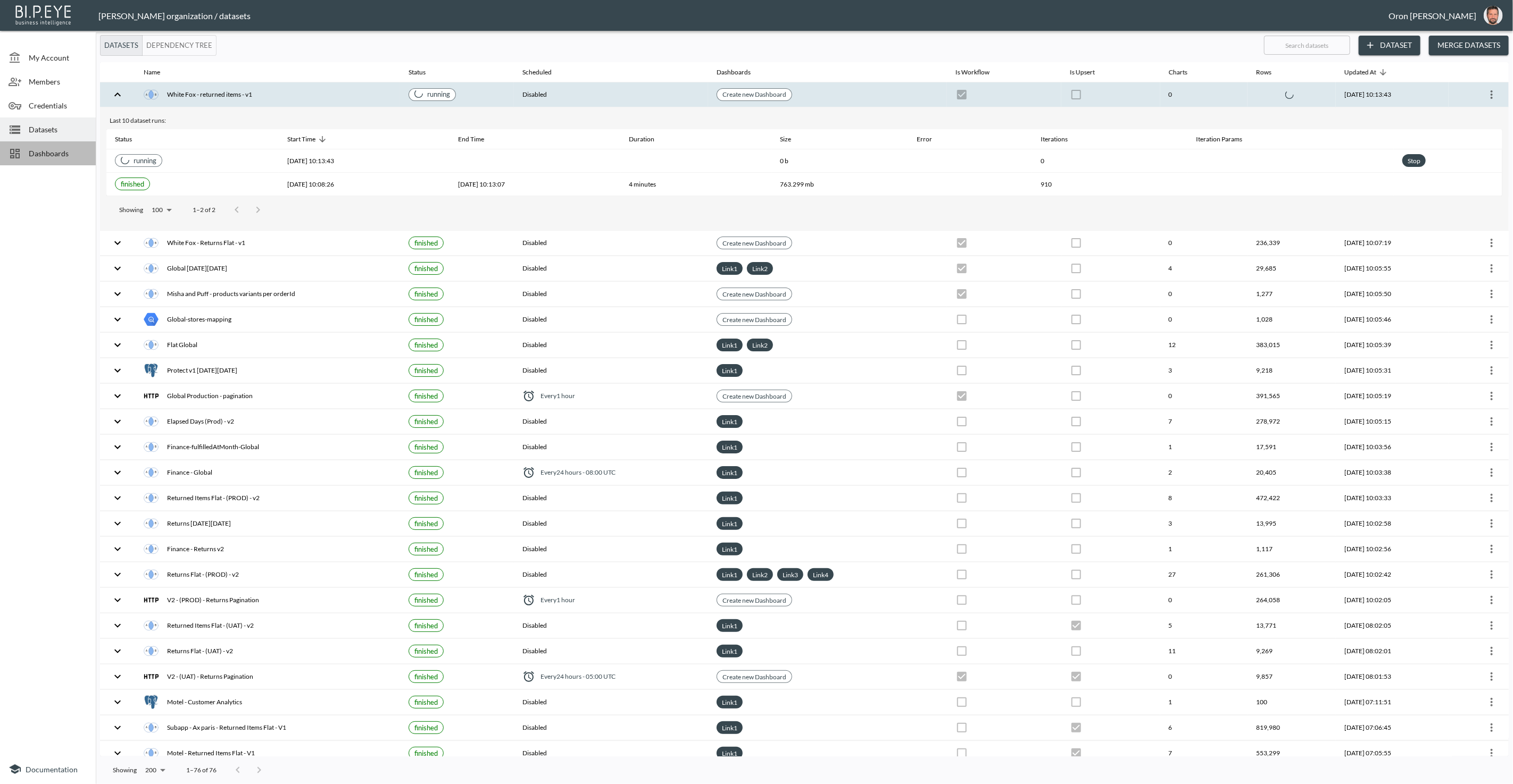
drag, startPoint x: 46, startPoint y: 152, endPoint x: 37, endPoint y: 157, distance: 10.3
click at [46, 153] on span "Dashboards" at bounding box center [58, 153] width 58 height 11
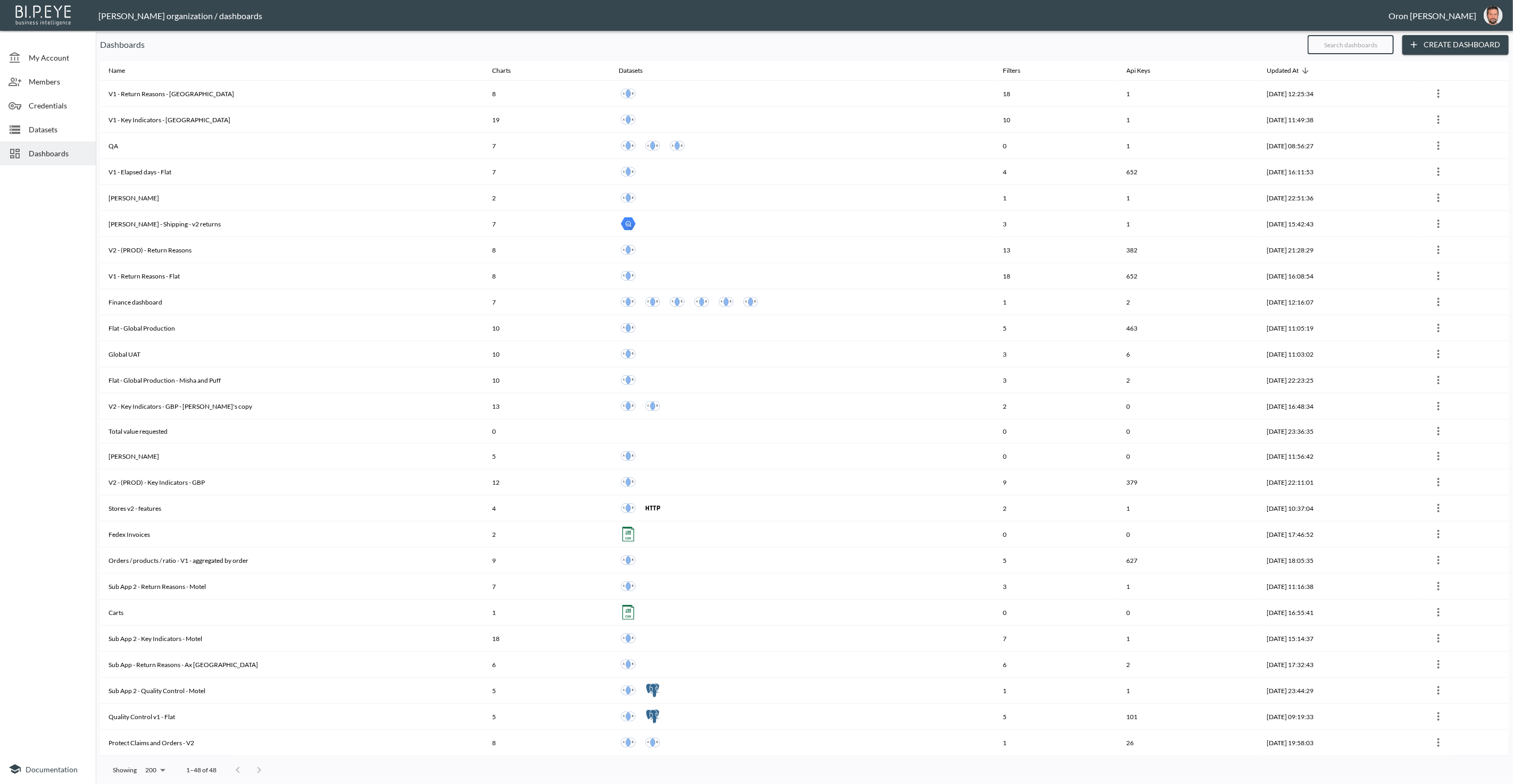
click at [1369, 48] on input "text" at bounding box center [1350, 45] width 86 height 27
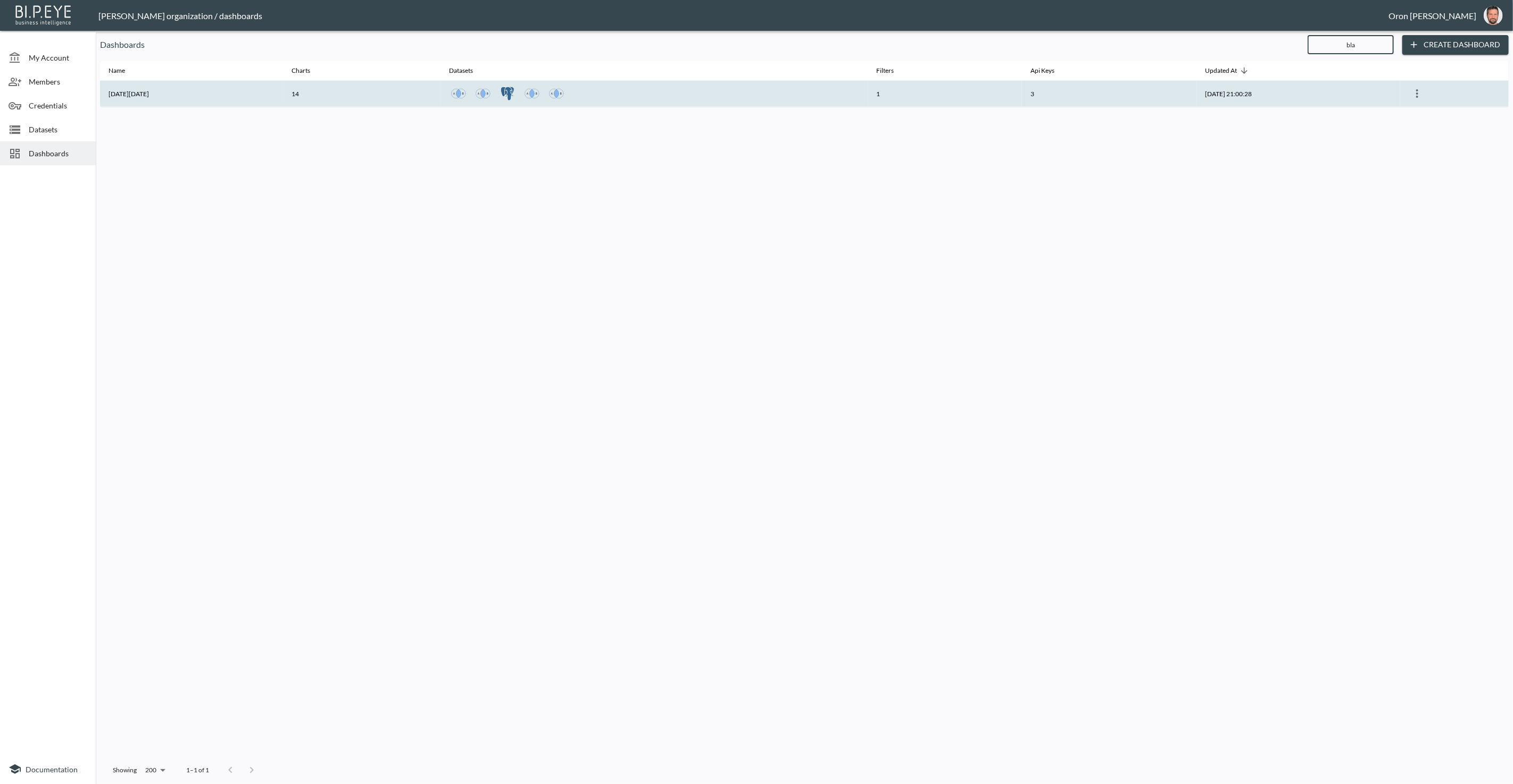
type input "bla"
click at [932, 104] on th "1" at bounding box center [944, 94] width 154 height 26
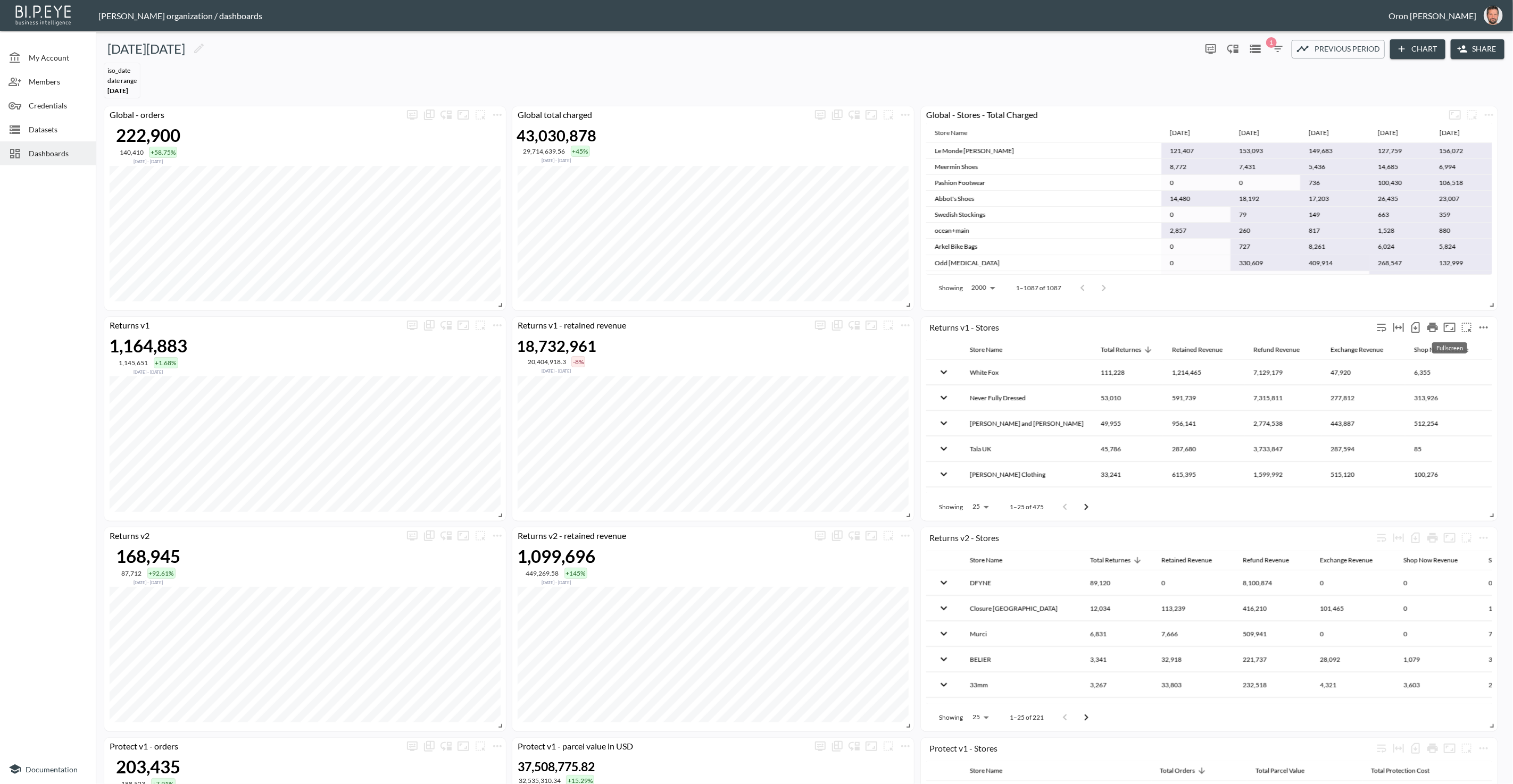
click at [1454, 327] on icon "Fullscreen" at bounding box center [1449, 327] width 12 height 10
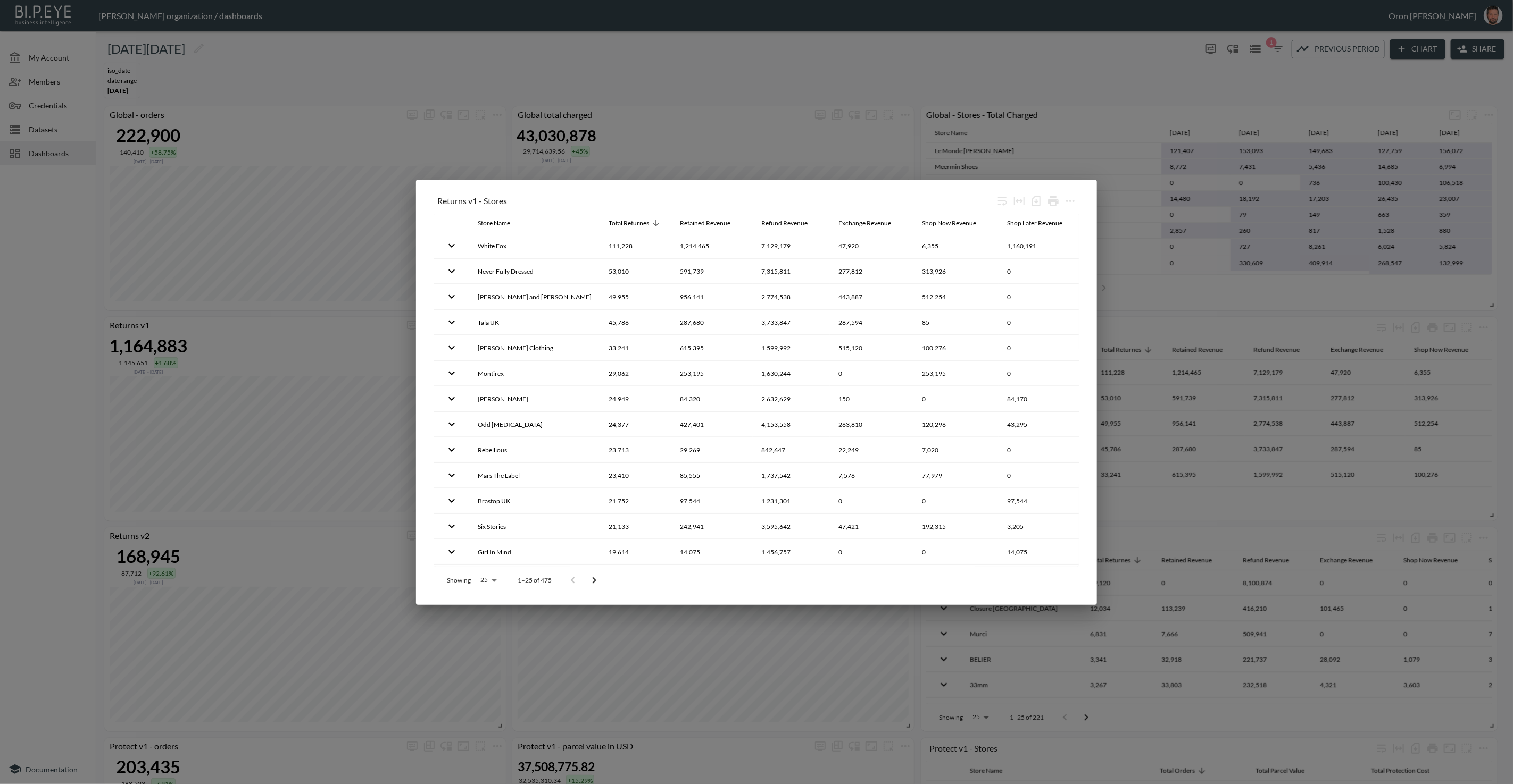
click at [1017, 576] on div "Showing 25 25 1–25 of 475" at bounding box center [756, 580] width 645 height 27
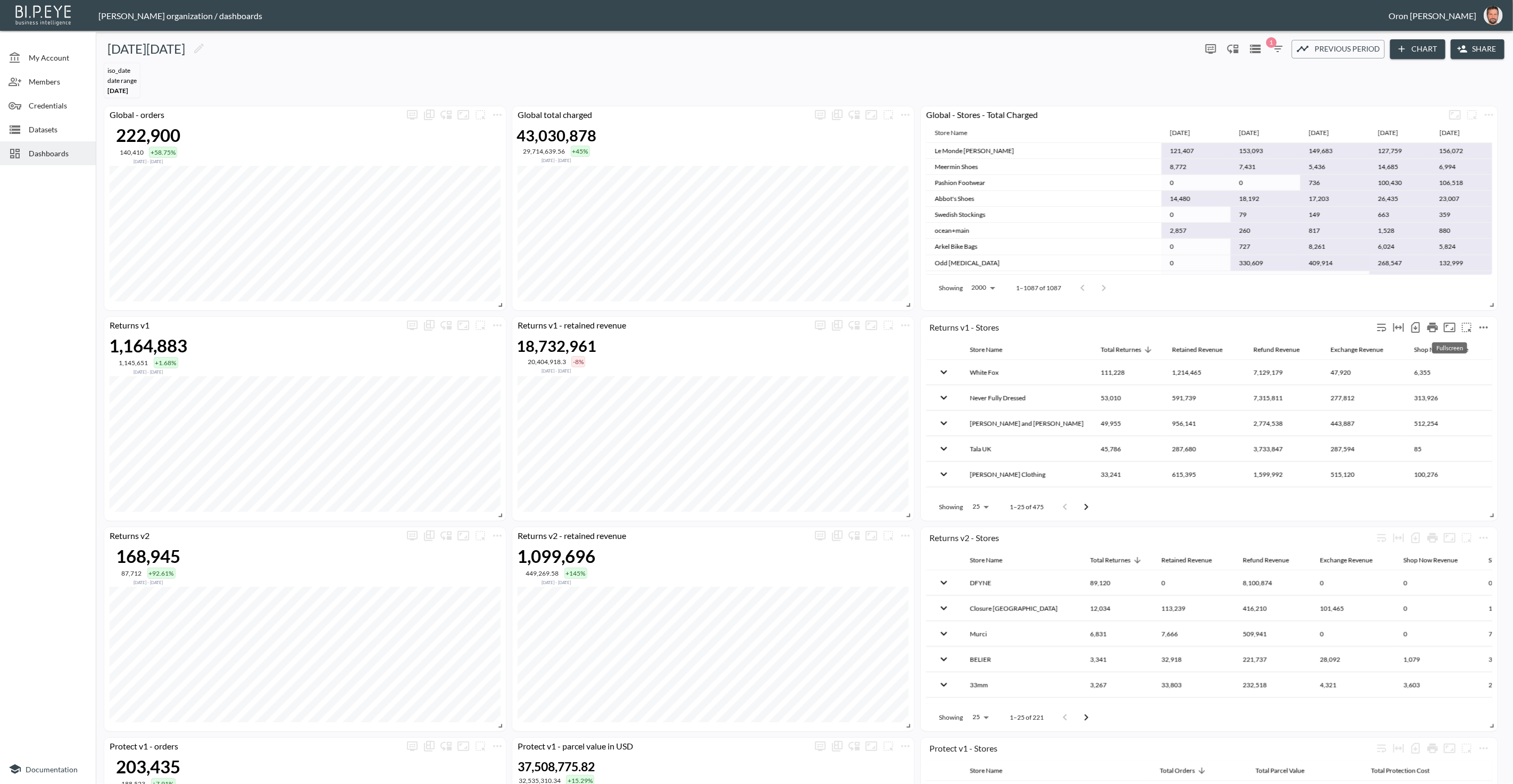
click at [1454, 329] on icon "Fullscreen" at bounding box center [1449, 327] width 12 height 10
click at [62, 136] on div "Datasets" at bounding box center [48, 129] width 96 height 24
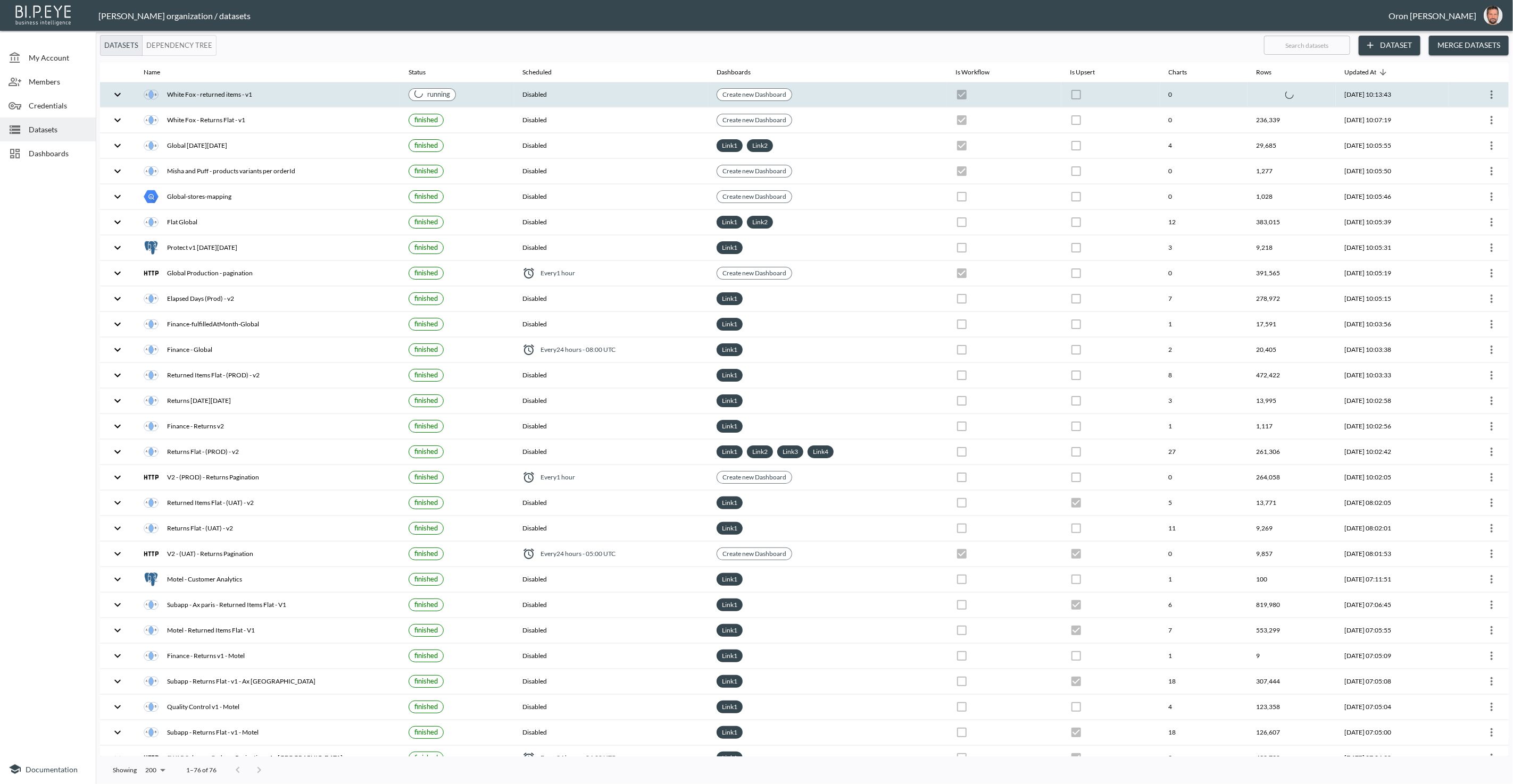
click at [222, 97] on div "White Fox - returned items - v1" at bounding box center [267, 94] width 248 height 15
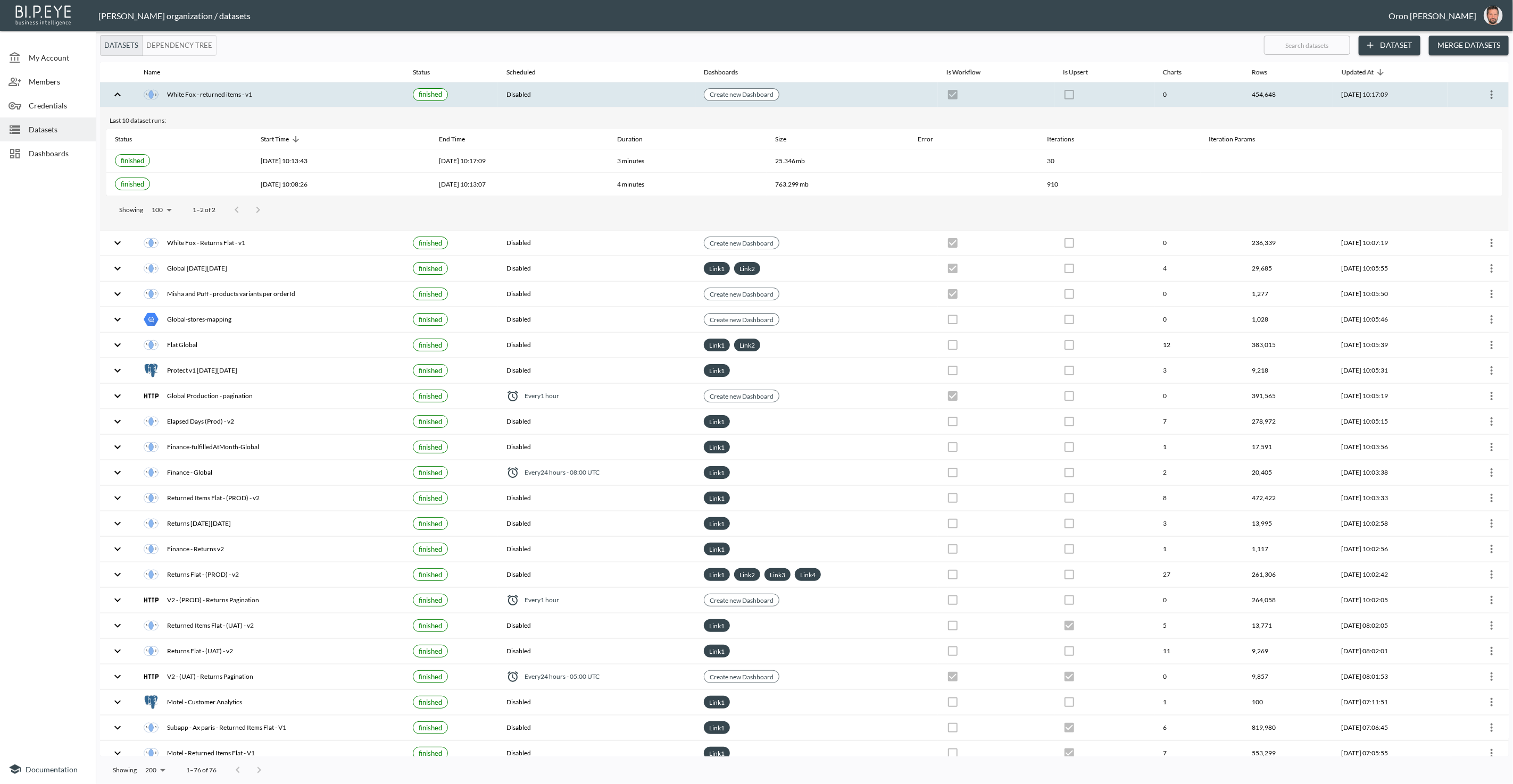
click at [568, 96] on th "Disabled" at bounding box center [596, 95] width 197 height 25
